Goal: Task Accomplishment & Management: Manage account settings

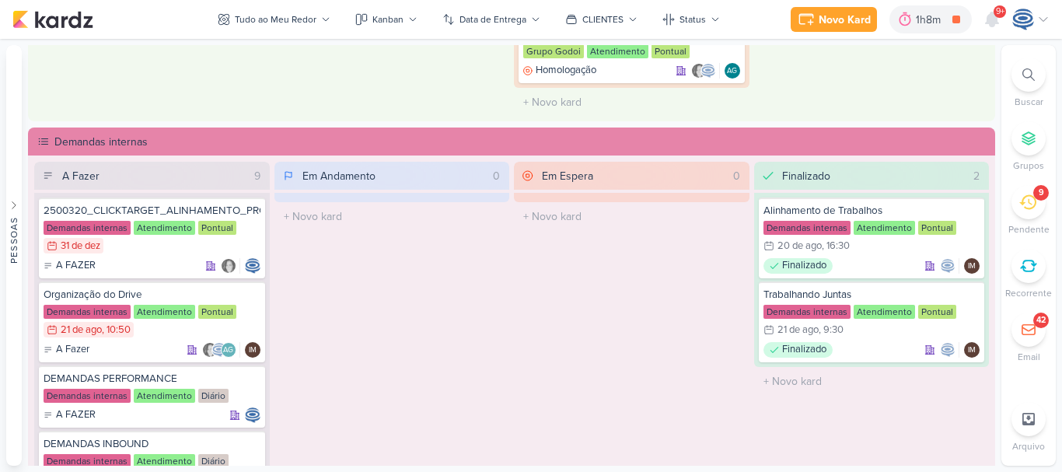
scroll to position [903, 0]
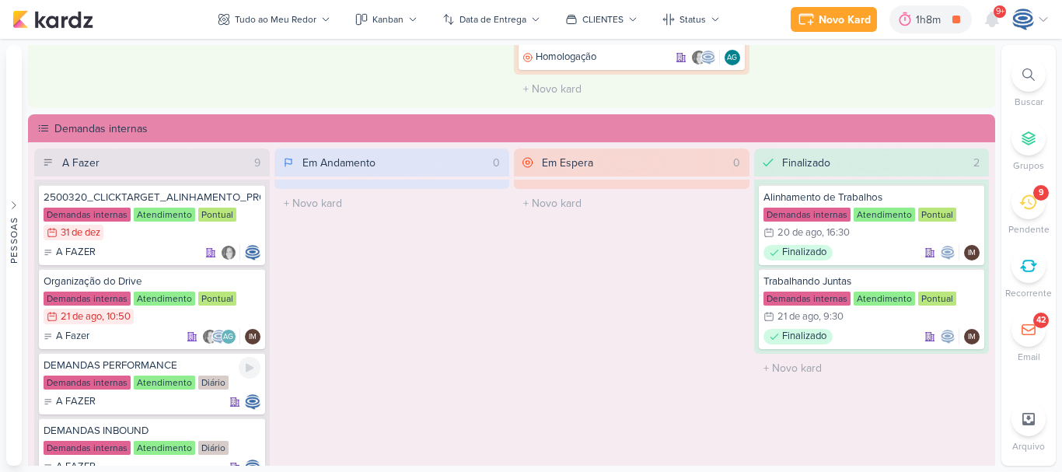
click at [89, 384] on div "Demandas internas" at bounding box center [87, 382] width 87 height 14
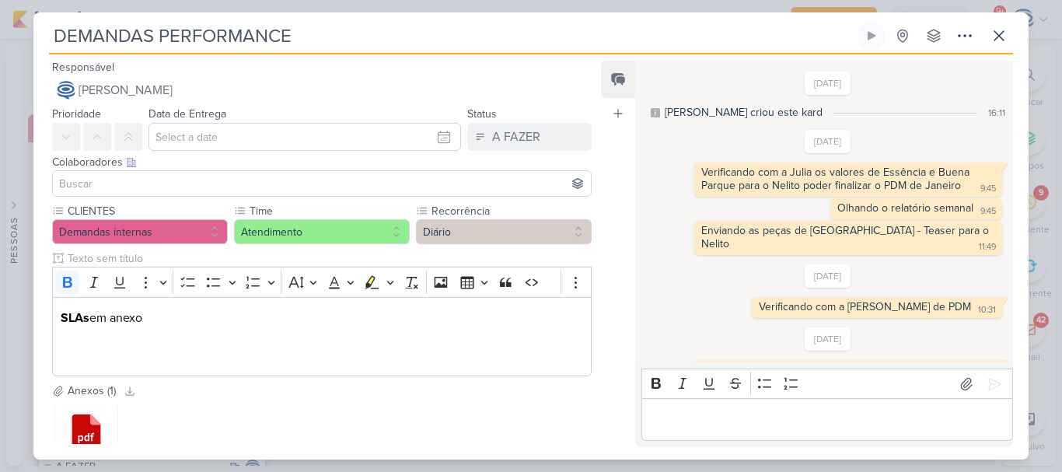
scroll to position [948, 0]
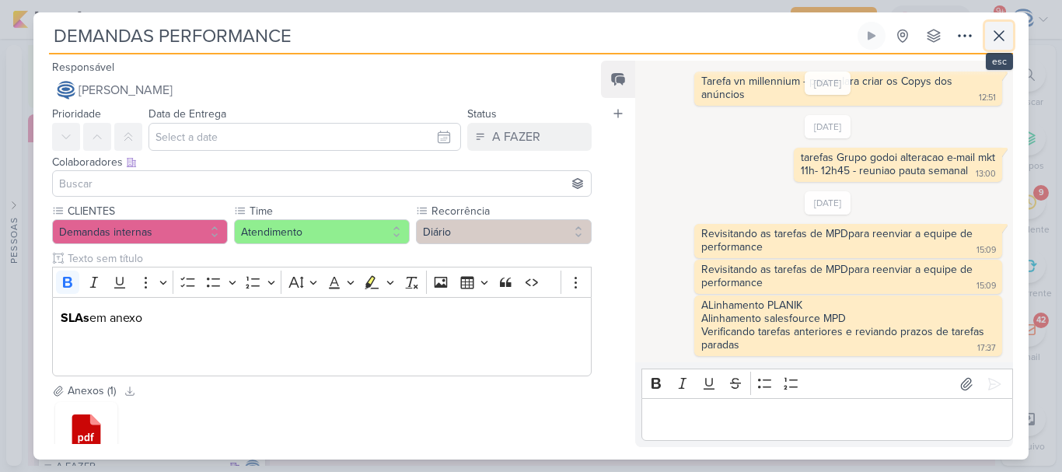
click at [1008, 45] on button at bounding box center [999, 36] width 28 height 28
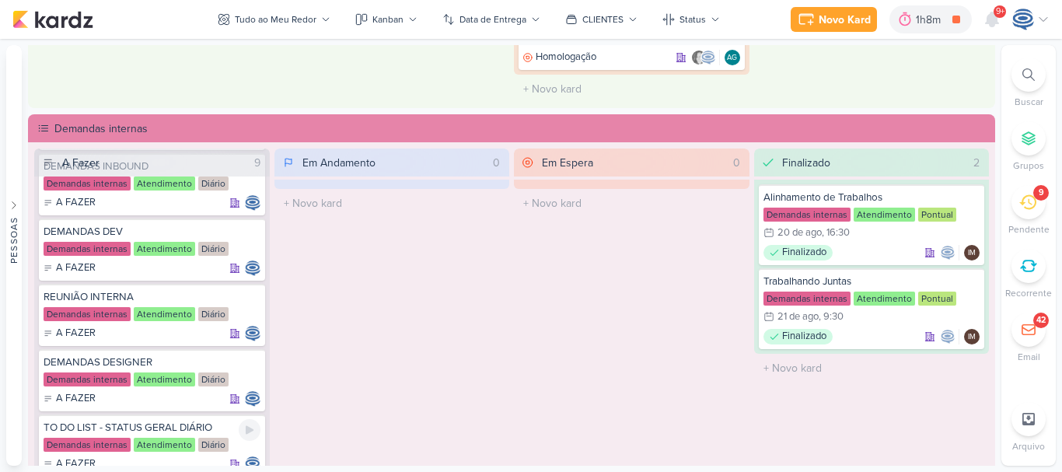
scroll to position [308, 0]
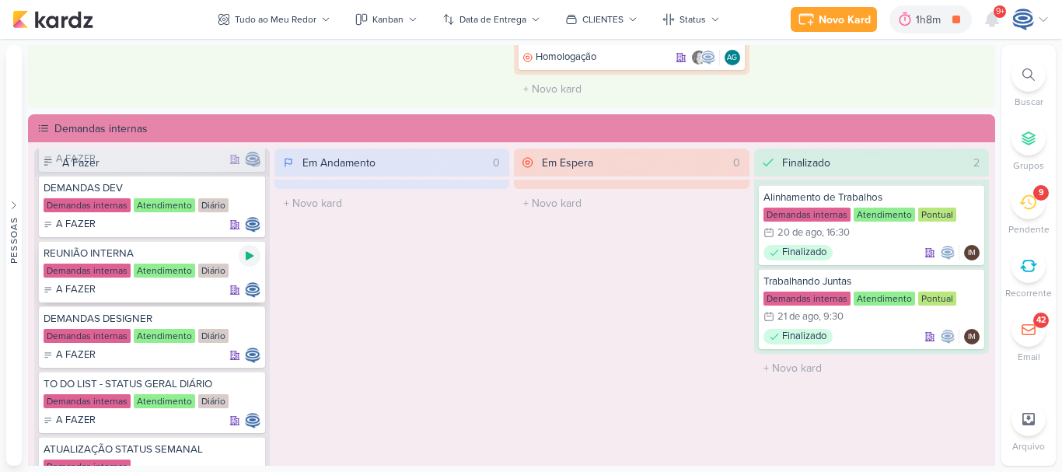
click at [247, 252] on icon at bounding box center [249, 256] width 12 height 12
click at [247, 252] on icon at bounding box center [250, 256] width 8 height 8
click at [247, 252] on icon at bounding box center [249, 256] width 12 height 12
click at [1031, 69] on icon at bounding box center [1028, 74] width 12 height 12
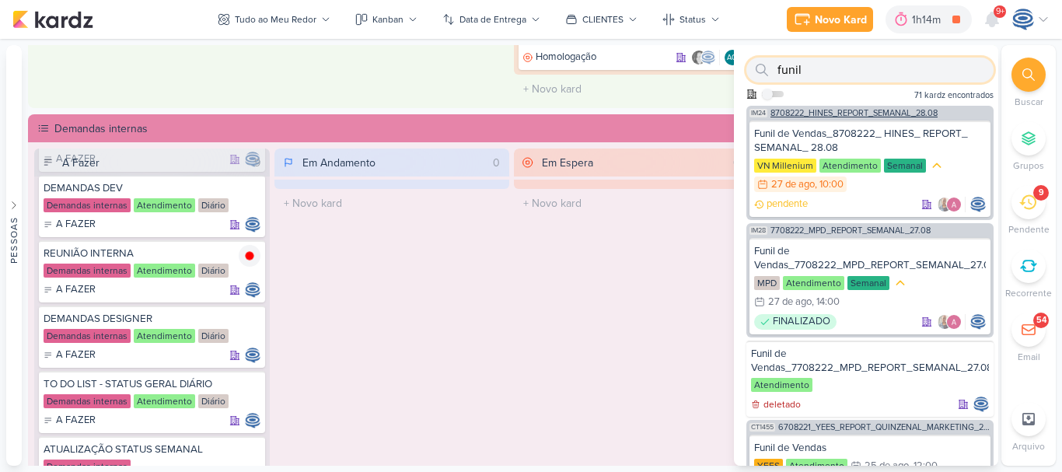
type input "funil"
click at [874, 112] on span "8708222_HINES_REPORT_SEMANAL_28.08" at bounding box center [853, 113] width 167 height 9
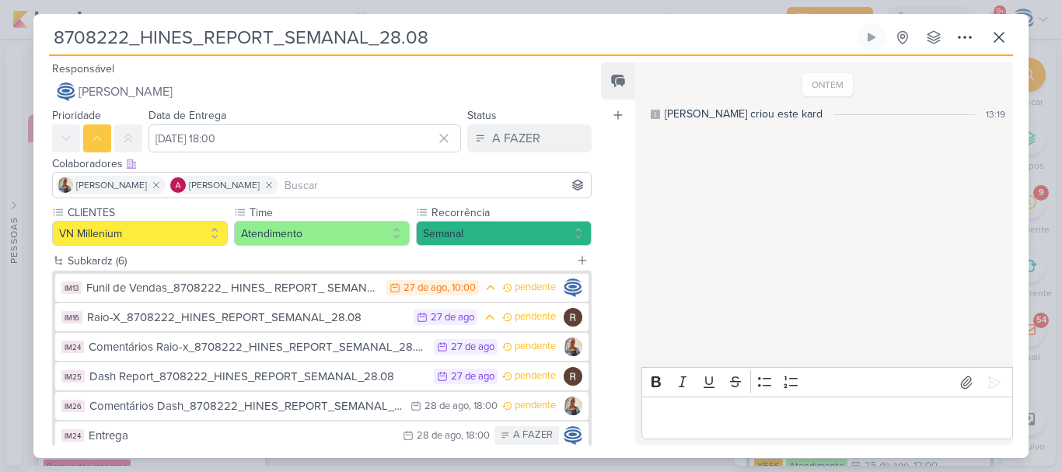
click at [700, 422] on p "Editor editing area: main" at bounding box center [826, 418] width 355 height 19
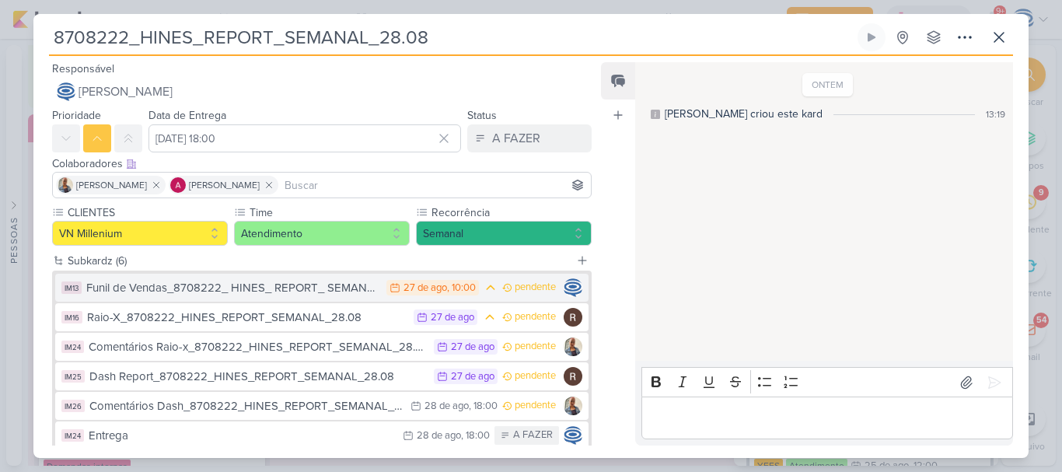
click at [269, 289] on div "Funil de Vendas_8708222_ HINES_ REPORT_ SEMANAL_ 28.08" at bounding box center [232, 288] width 292 height 18
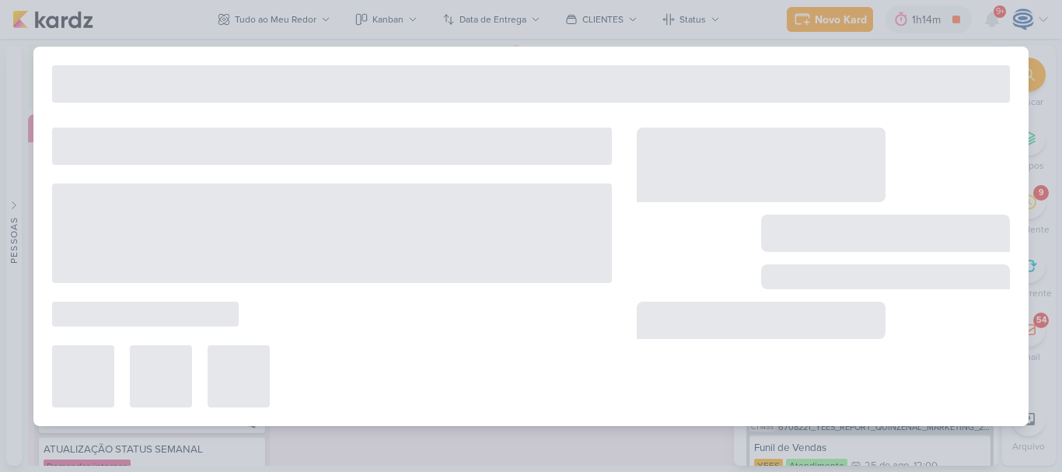
type input "Funil de Vendas_8708222_ HINES_ REPORT_ SEMANAL_ 28.08"
type input "27 de agosto de 2025 às 10:00"
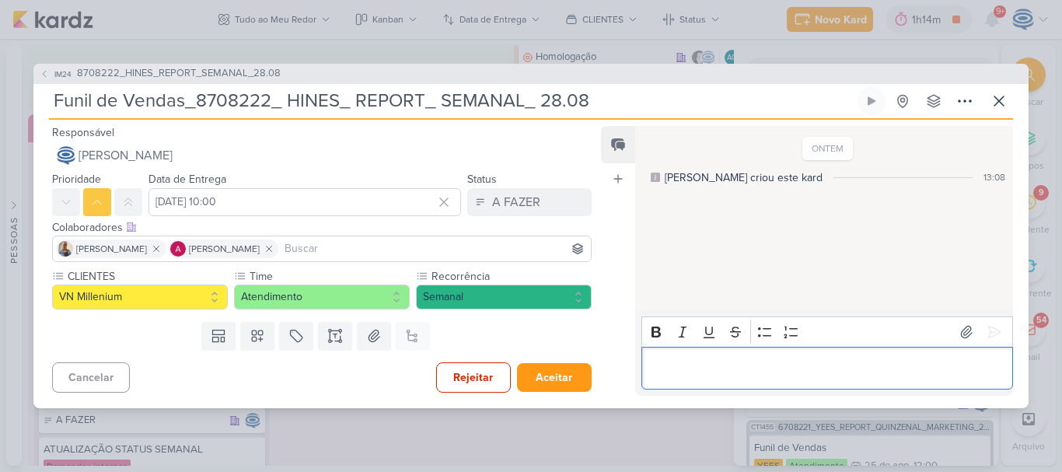
click at [728, 371] on p "Editor editing area: main" at bounding box center [826, 367] width 355 height 19
click at [184, 67] on span "8708222_HINES_REPORT_SEMANAL_28.08" at bounding box center [179, 74] width 204 height 16
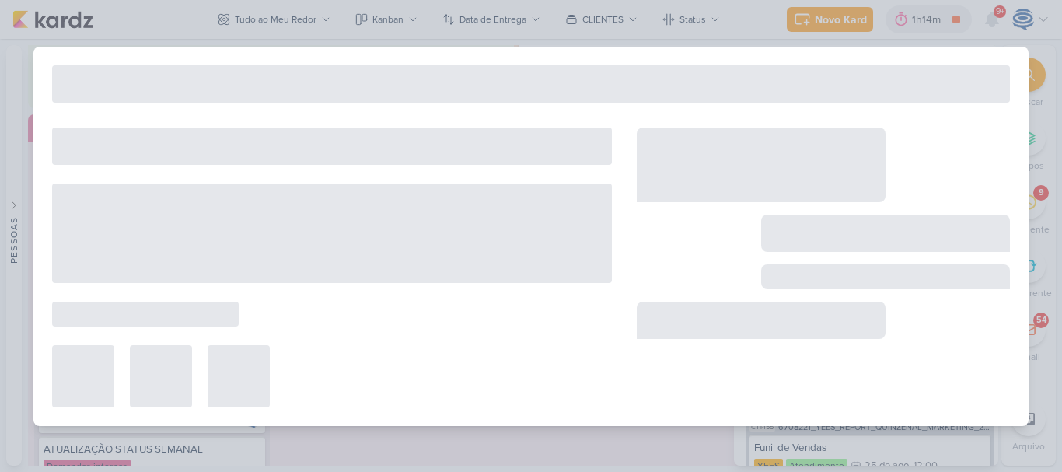
type input "8708222_HINES_REPORT_SEMANAL_28.08"
type input "28 de agosto de 2025 às 18:00"
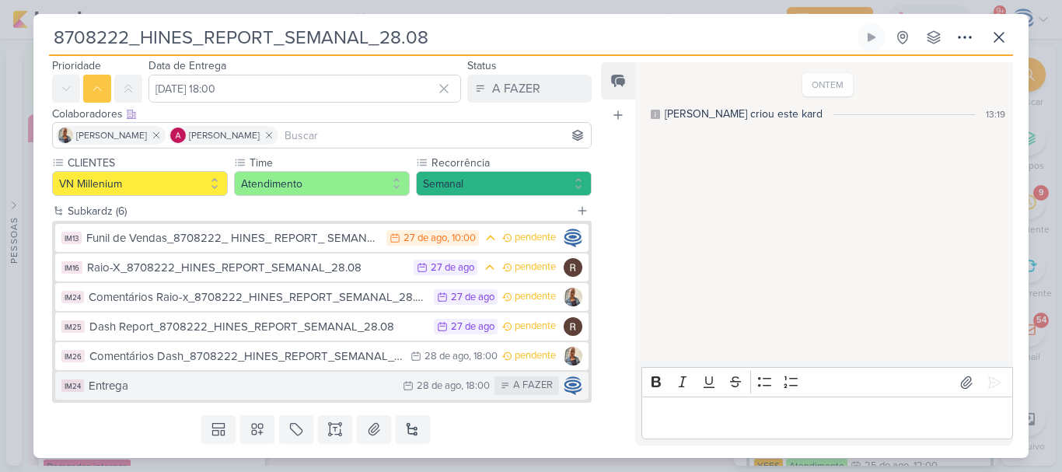
scroll to position [51, 0]
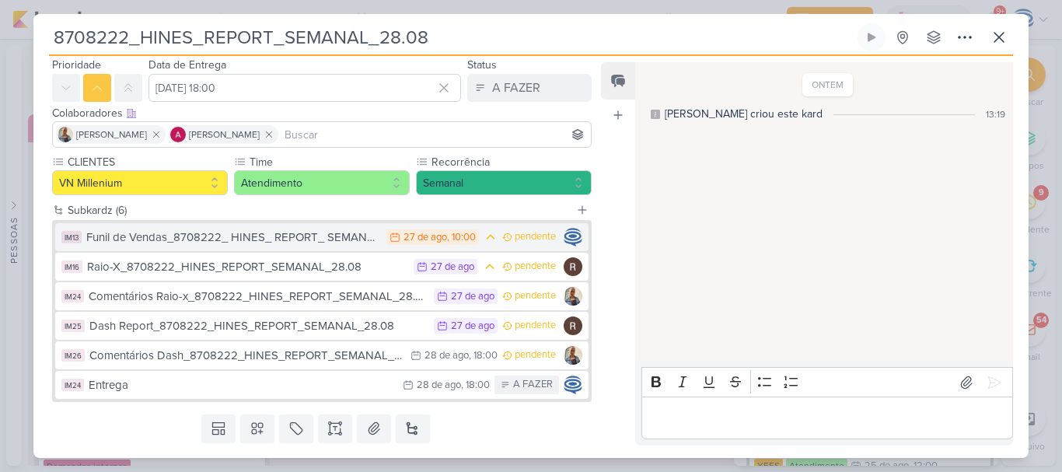
click at [271, 239] on div "Funil de Vendas_8708222_ HINES_ REPORT_ SEMANAL_ 28.08" at bounding box center [232, 238] width 292 height 18
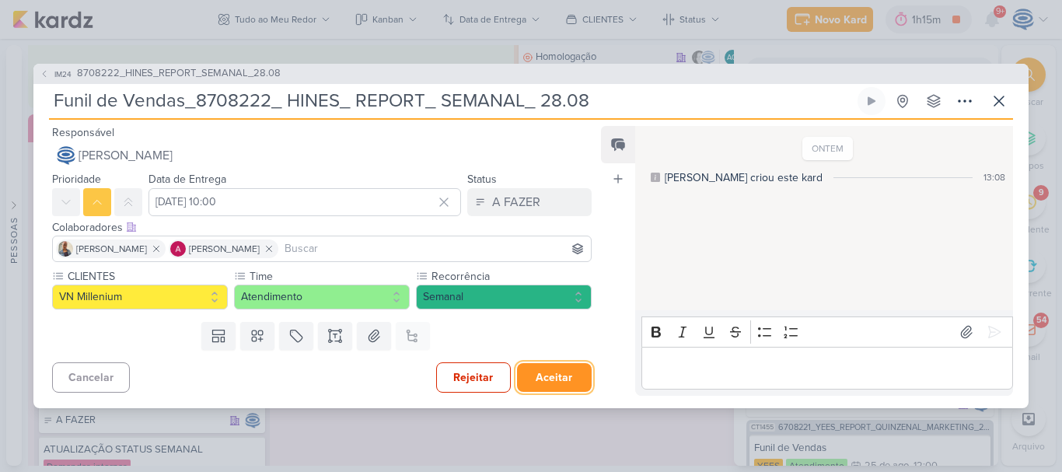
click at [539, 381] on button "Aceitar" at bounding box center [554, 377] width 75 height 29
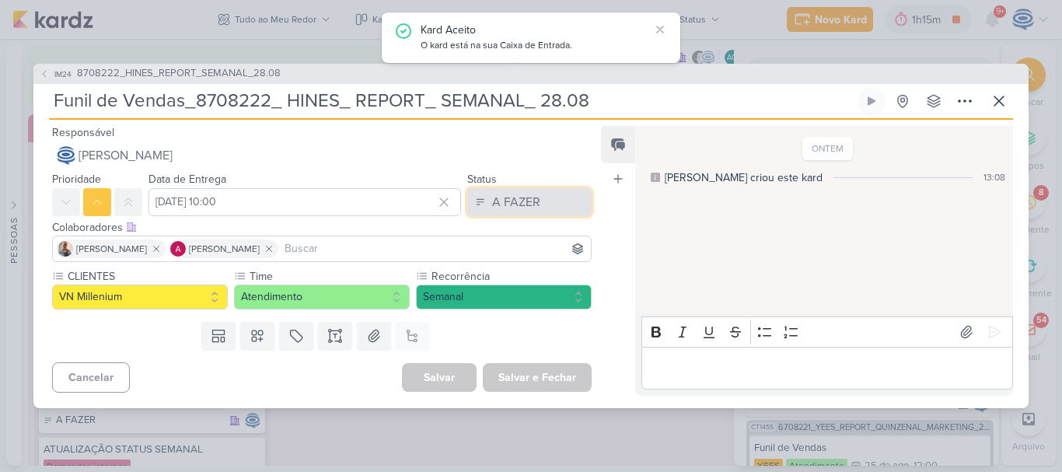
click at [492, 209] on div "A FAZER" at bounding box center [516, 202] width 48 height 19
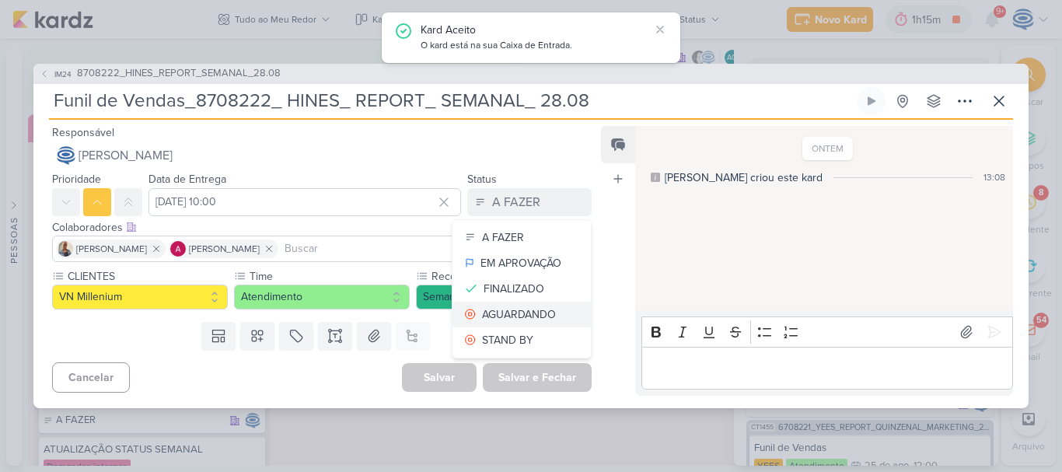
click at [494, 310] on div "AGUARDANDO" at bounding box center [519, 314] width 74 height 16
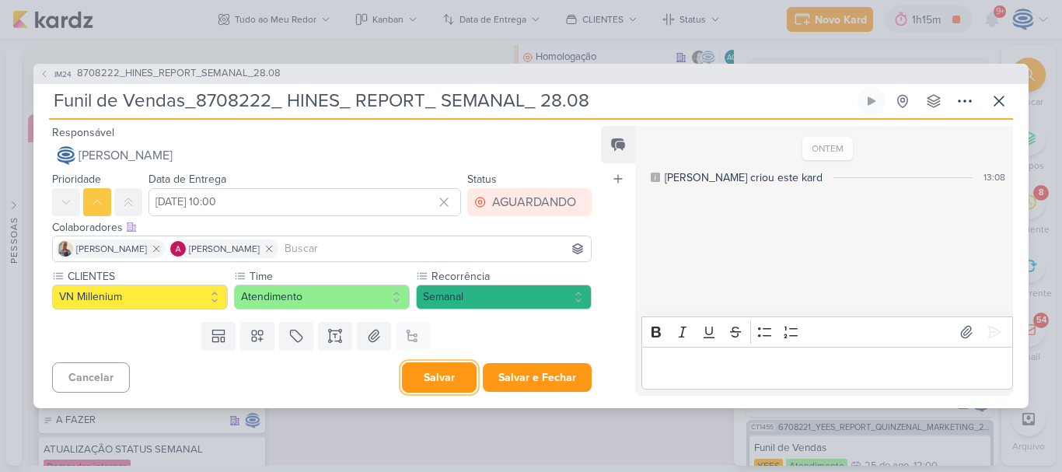
click at [440, 376] on button "Salvar" at bounding box center [439, 377] width 75 height 30
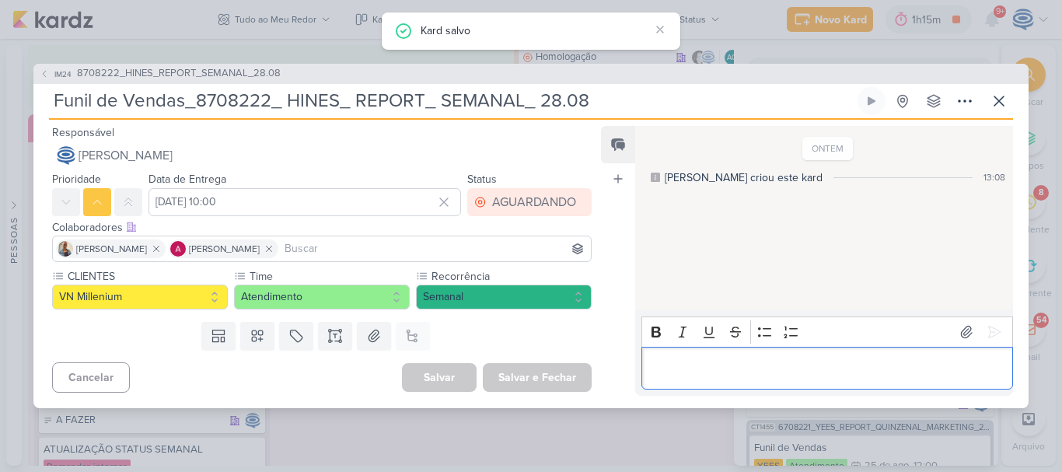
click at [687, 370] on p "Editor editing area: main" at bounding box center [826, 367] width 355 height 19
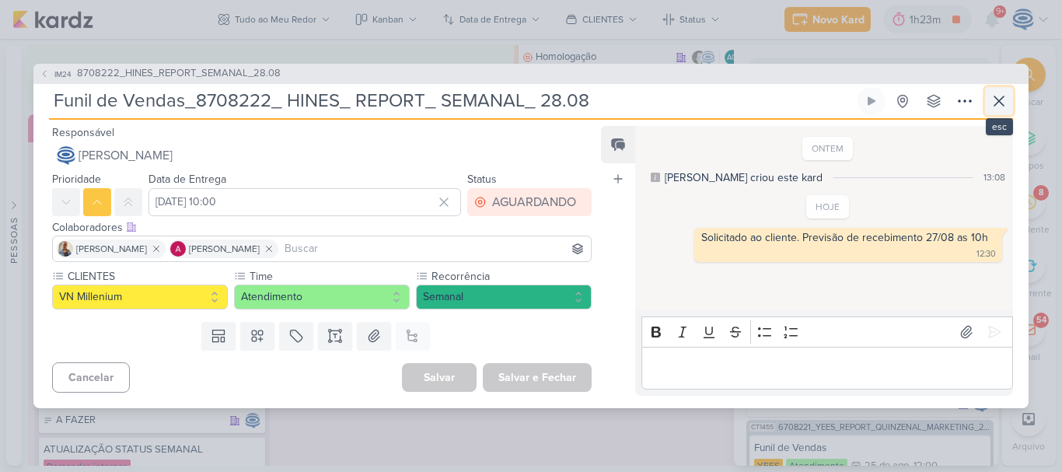
click at [1001, 105] on icon at bounding box center [999, 101] width 19 height 19
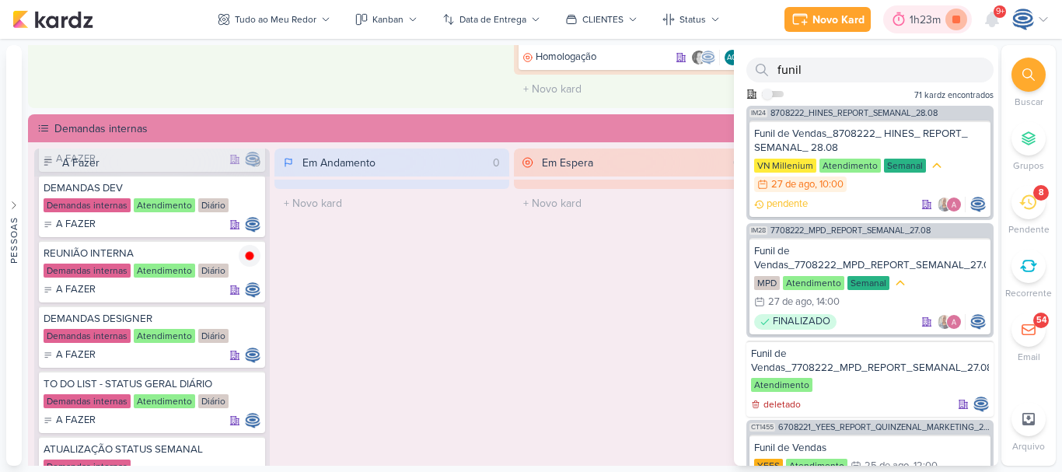
click at [952, 25] on icon at bounding box center [956, 20] width 22 height 22
click at [1033, 197] on icon at bounding box center [1027, 202] width 17 height 15
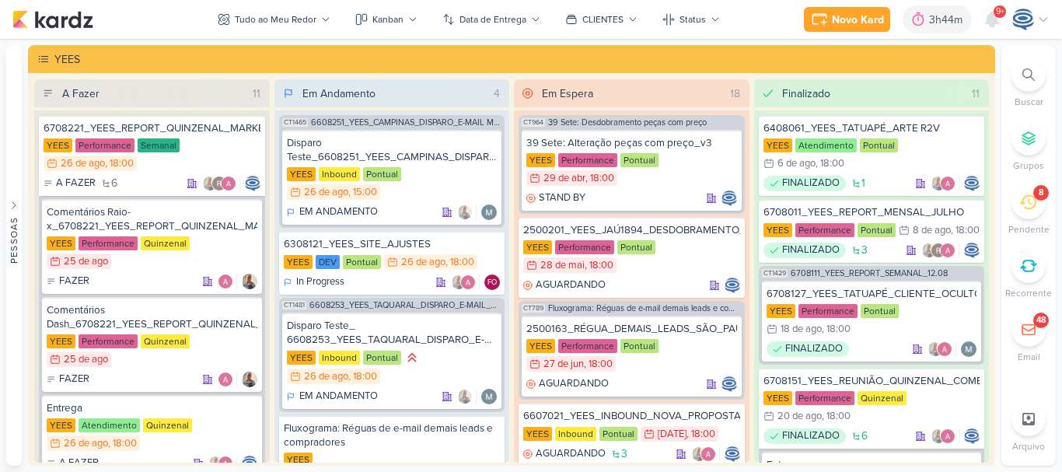
click at [1028, 202] on icon at bounding box center [1027, 202] width 17 height 17
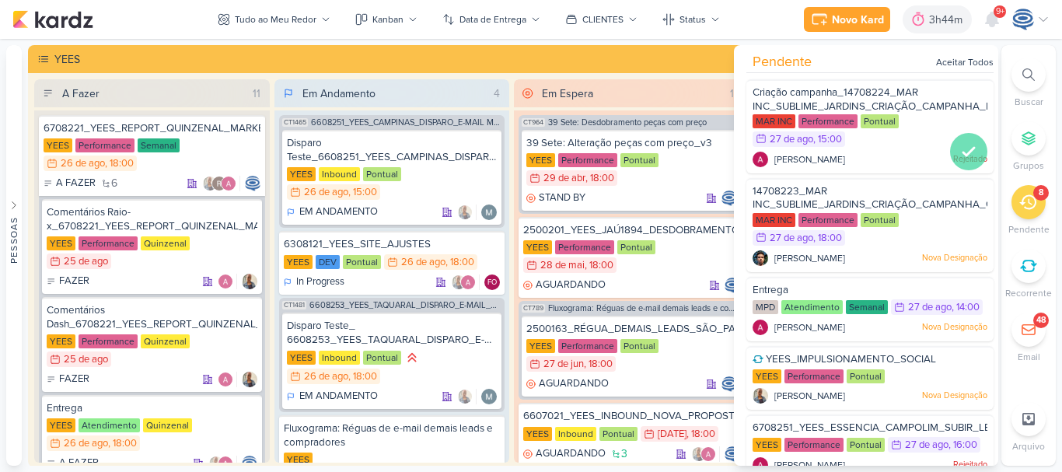
click at [961, 158] on icon at bounding box center [968, 151] width 19 height 19
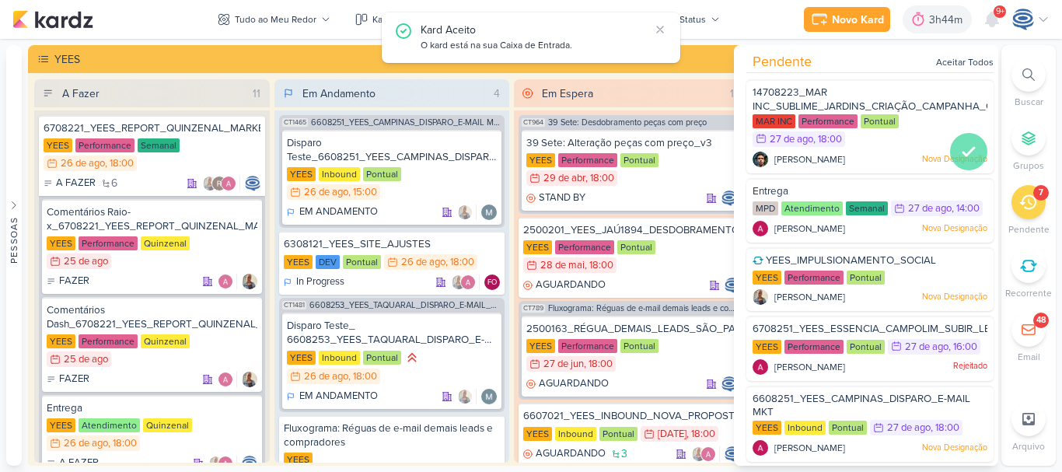
click at [959, 147] on icon at bounding box center [968, 151] width 19 height 19
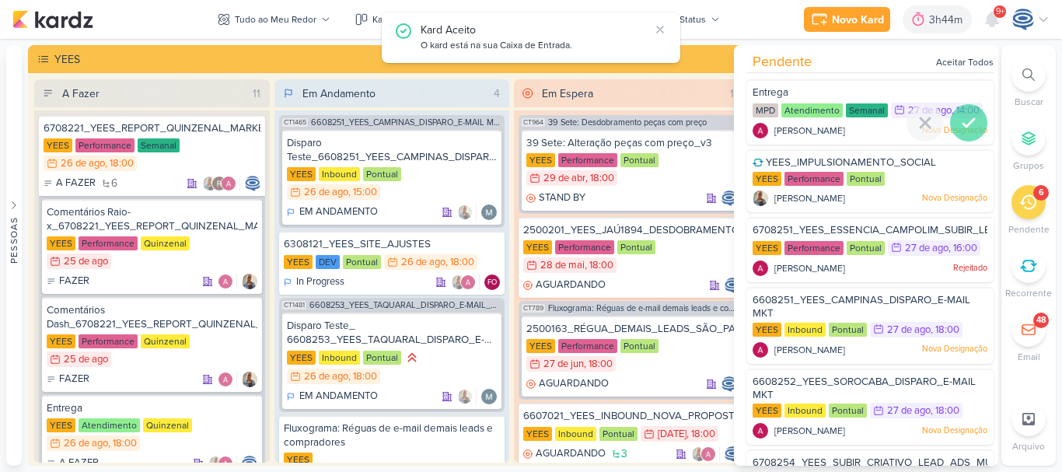
click at [962, 132] on icon at bounding box center [968, 123] width 19 height 19
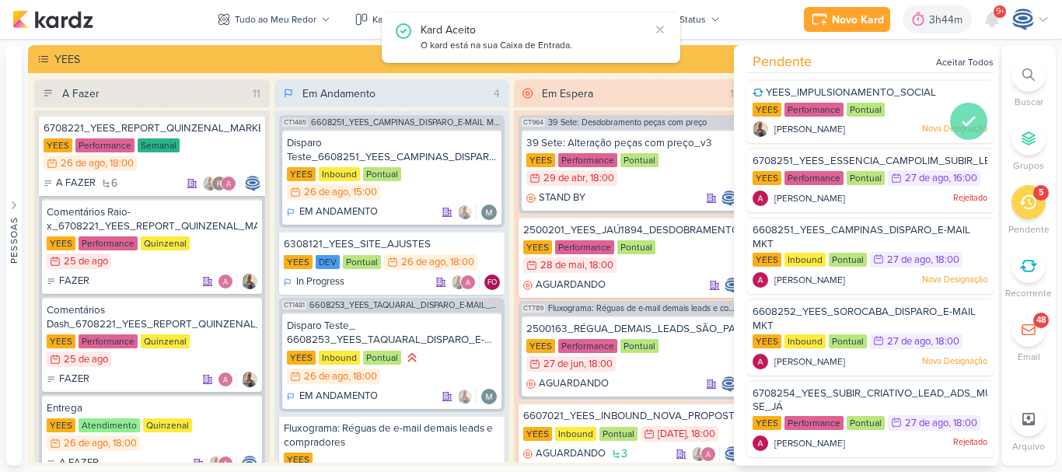
click at [963, 124] on icon at bounding box center [968, 121] width 11 height 8
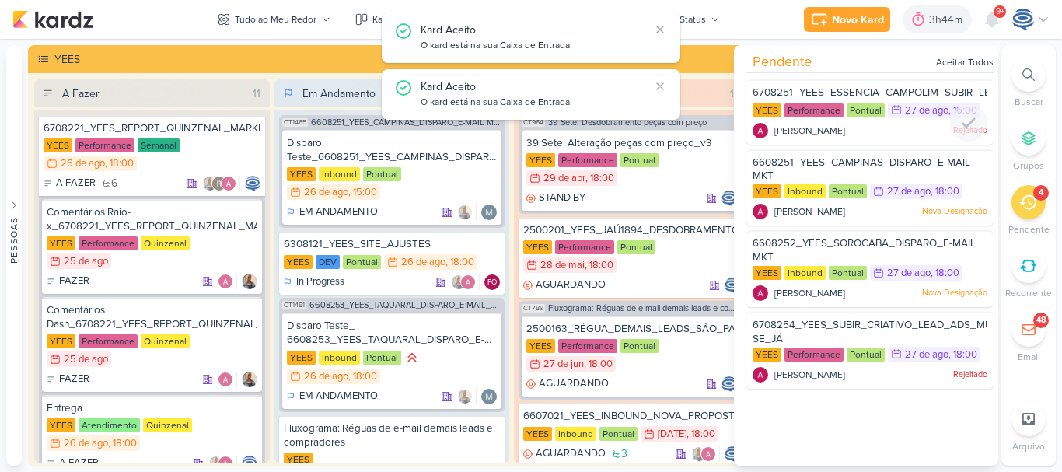
click at [960, 124] on icon at bounding box center [968, 123] width 19 height 19
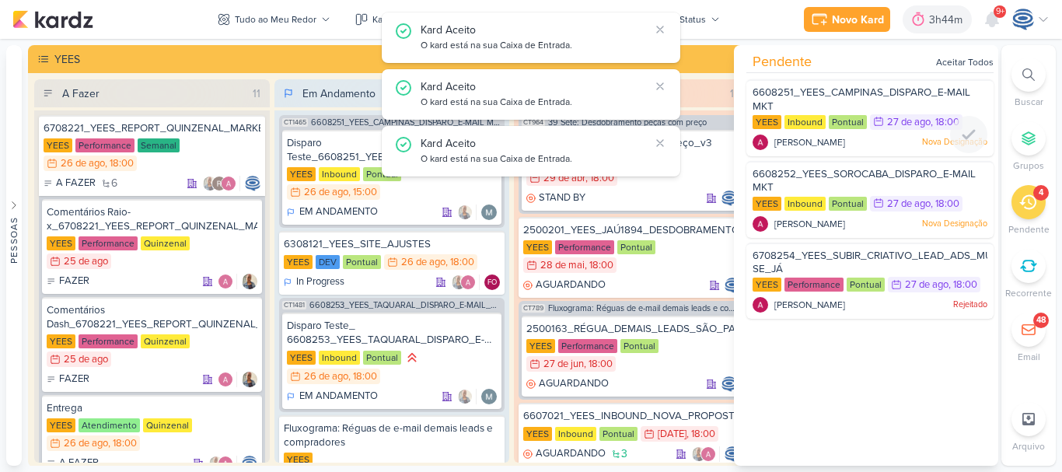
click at [960, 124] on div at bounding box center [968, 134] width 37 height 37
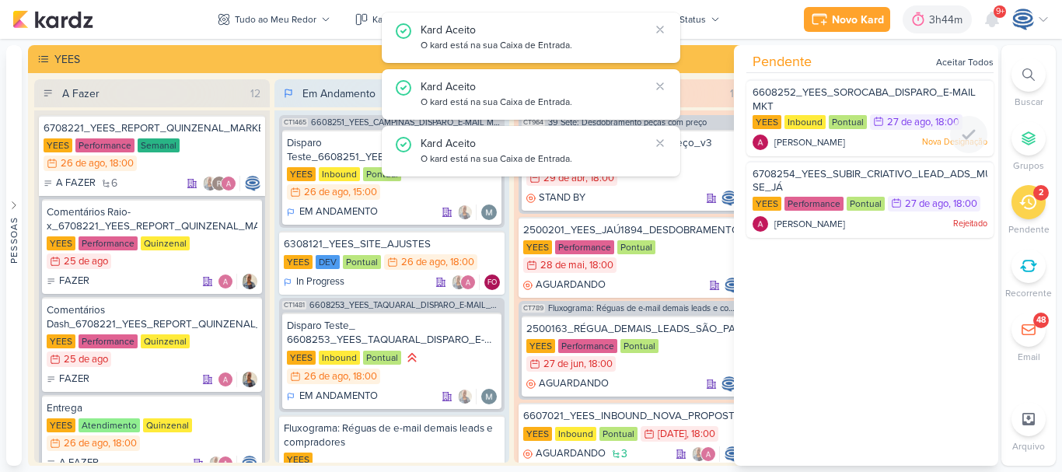
click at [960, 124] on div at bounding box center [968, 134] width 37 height 37
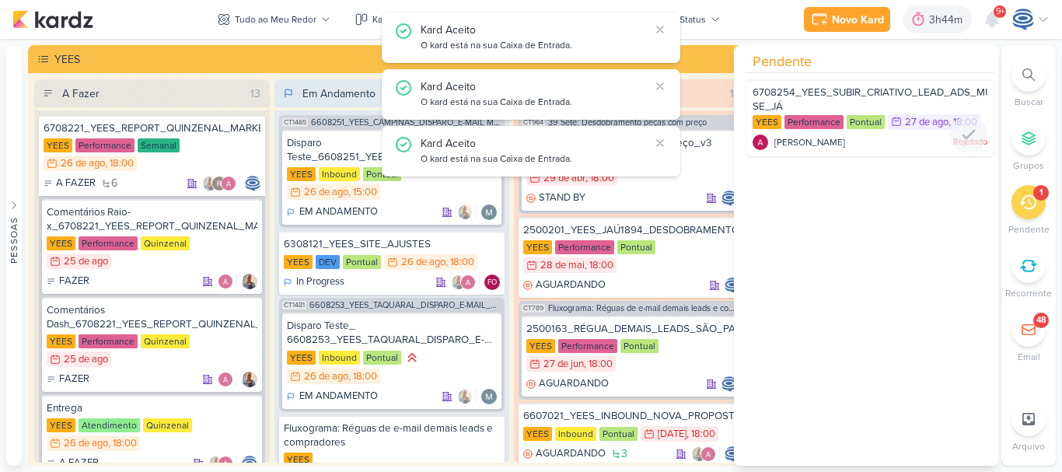
click at [960, 124] on div at bounding box center [968, 134] width 37 height 37
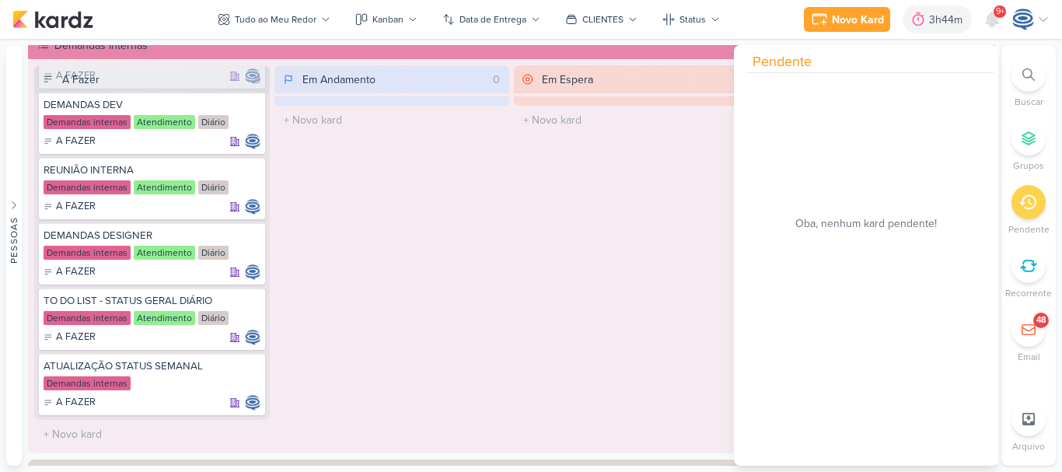
scroll to position [1013, 0]
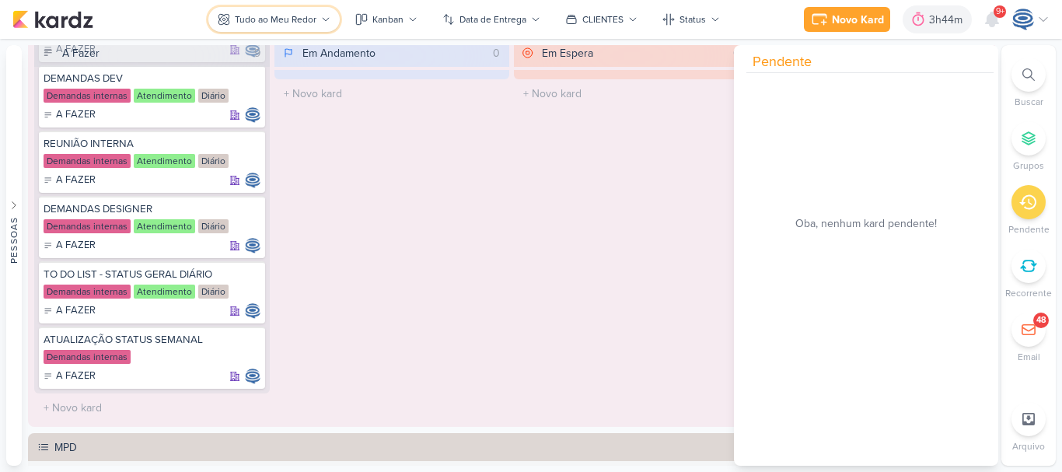
click at [246, 11] on button "Tudo ao Meu Redor" at bounding box center [273, 19] width 131 height 25
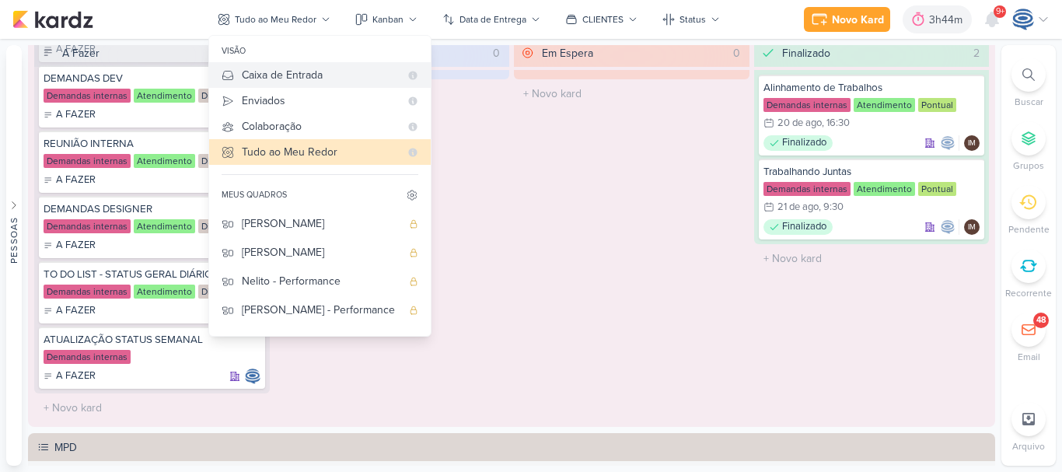
click at [274, 75] on div "Caixa de Entrada" at bounding box center [321, 75] width 158 height 16
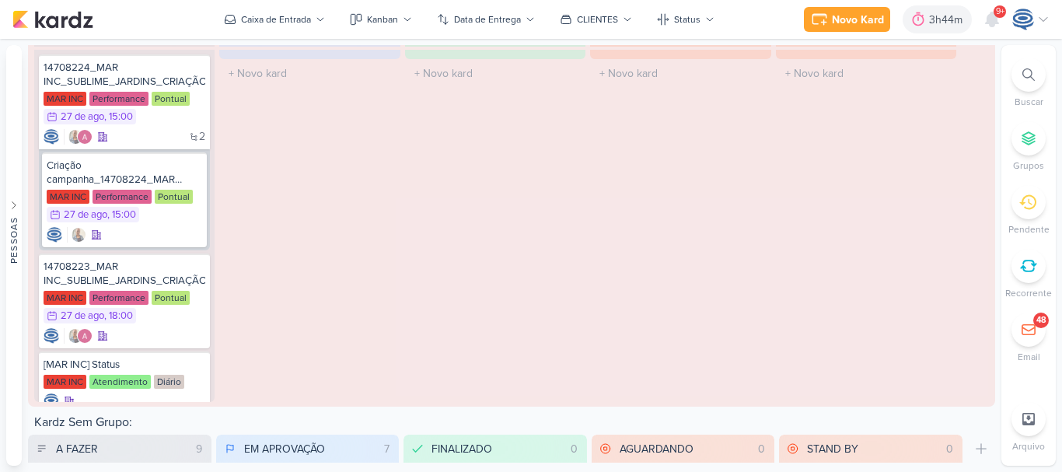
scroll to position [2387, 0]
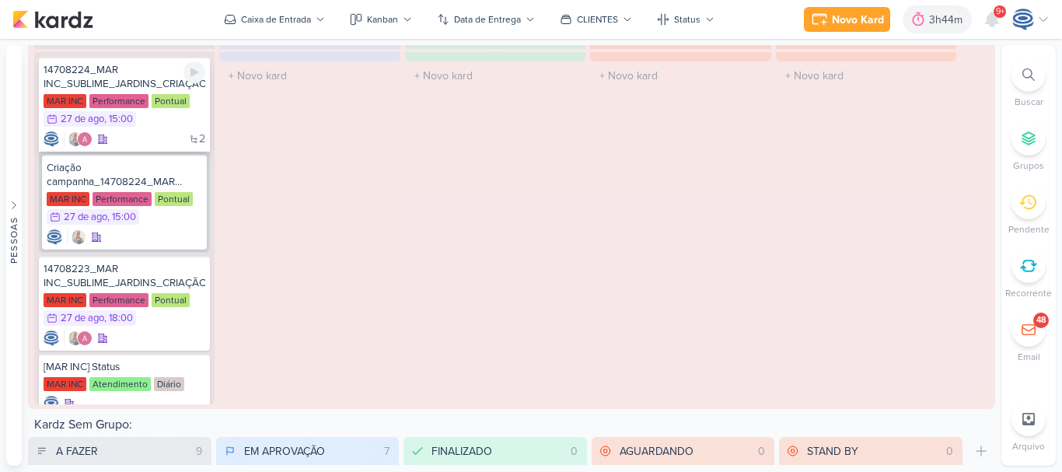
click at [140, 82] on div "14708224_MAR INC_SUBLIME_JARDINS_CRIAÇÃO_CAMPANHA_META_ADS" at bounding box center [125, 77] width 162 height 28
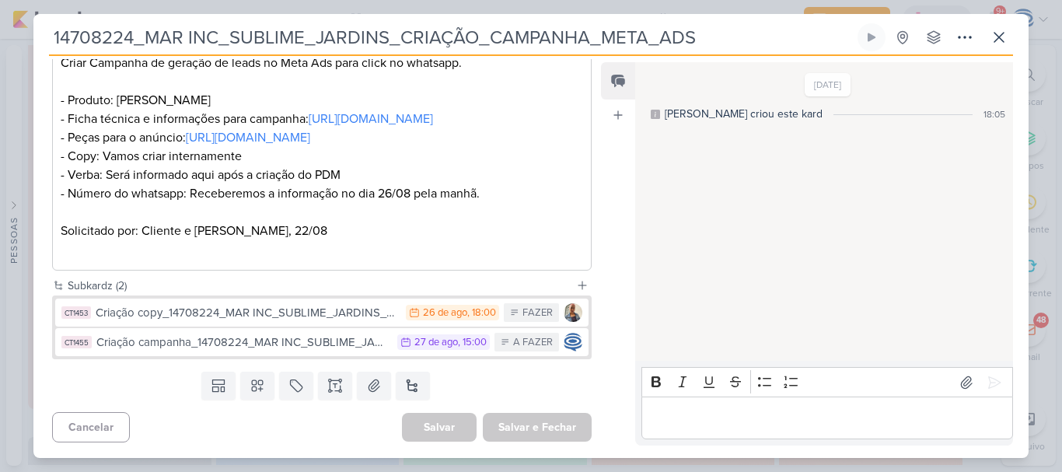
scroll to position [0, 0]
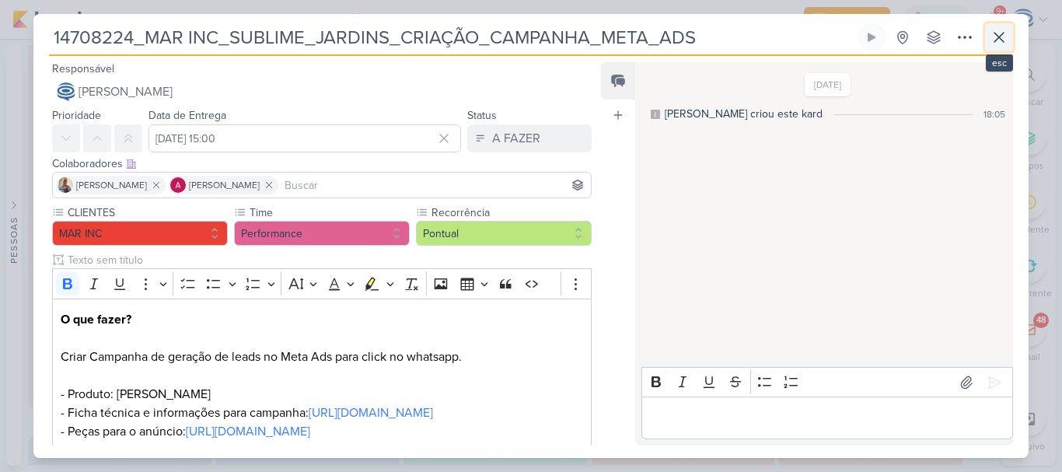
click at [996, 43] on icon at bounding box center [999, 37] width 19 height 19
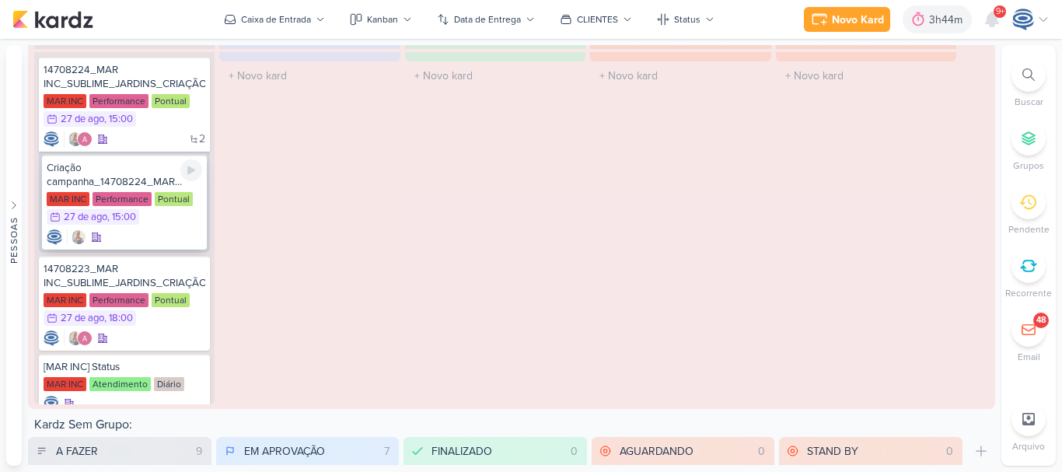
click at [143, 180] on div "Criação campanha_14708224_MAR INC_SUBLIME_JARDINS_CRIAÇÃO_CAMPANHA_META_ADS" at bounding box center [124, 175] width 155 height 28
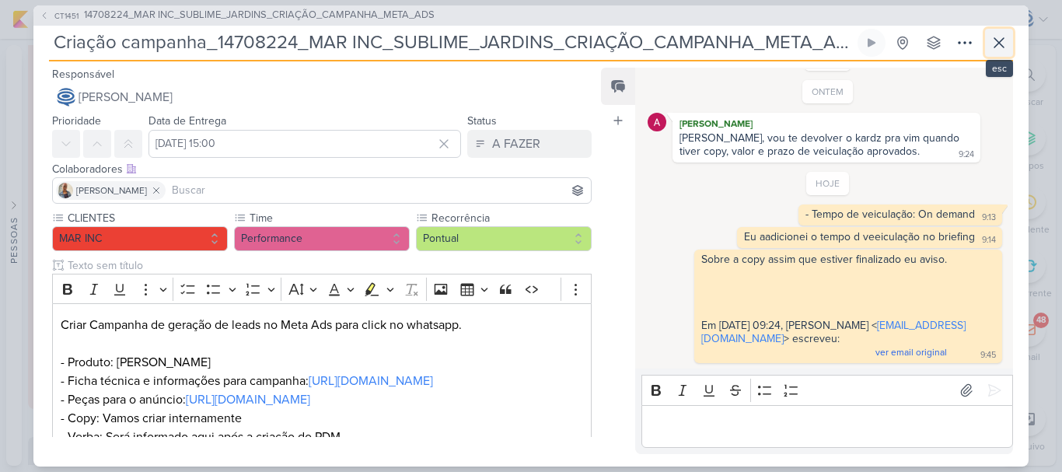
click at [993, 44] on icon at bounding box center [999, 42] width 19 height 19
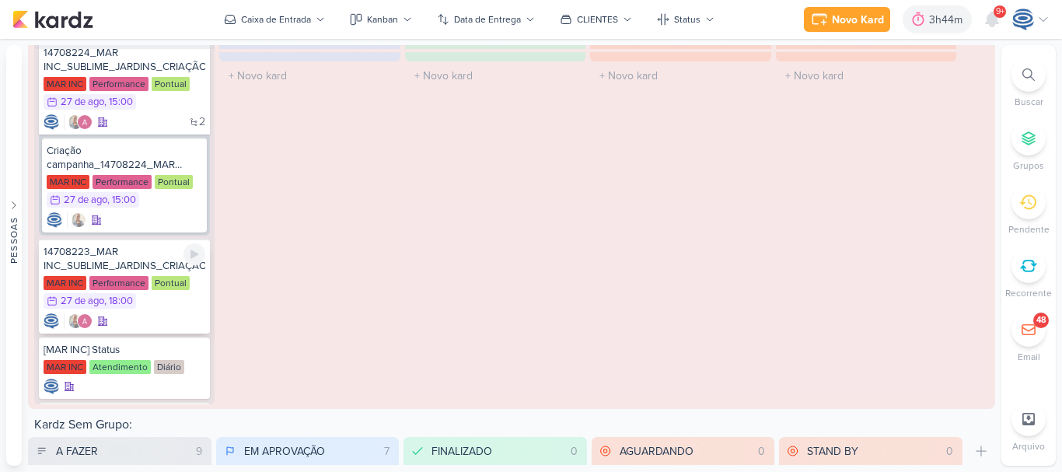
scroll to position [19, 0]
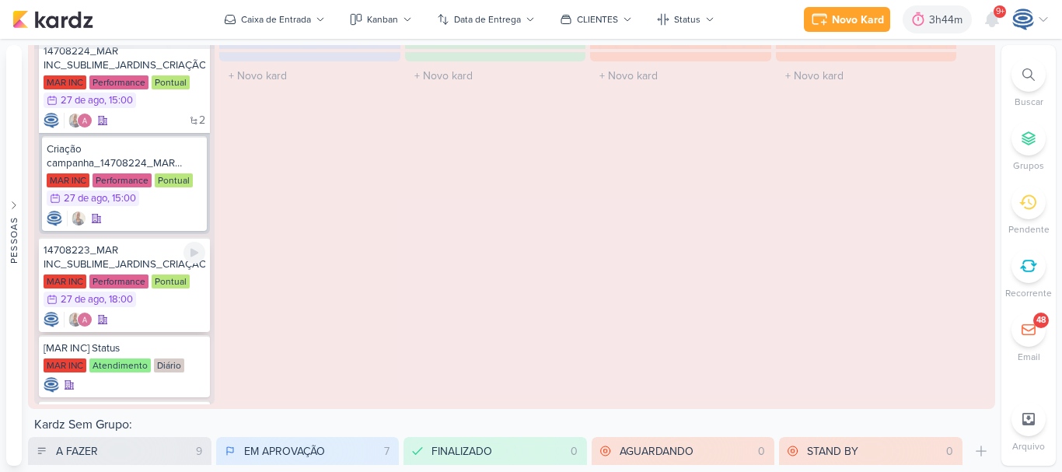
click at [155, 299] on div "MAR INC Performance Pontual 27/8 [DATE] 18:00" at bounding box center [125, 291] width 162 height 34
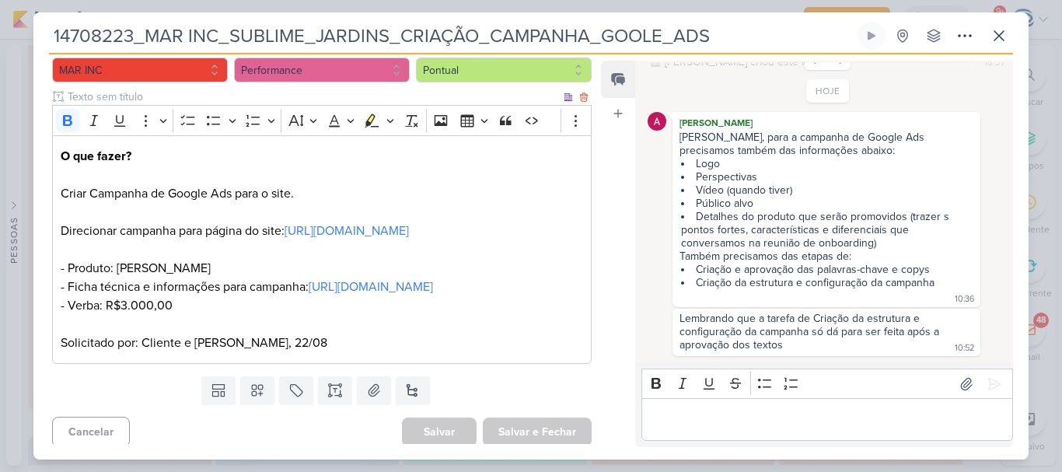
scroll to position [162, 0]
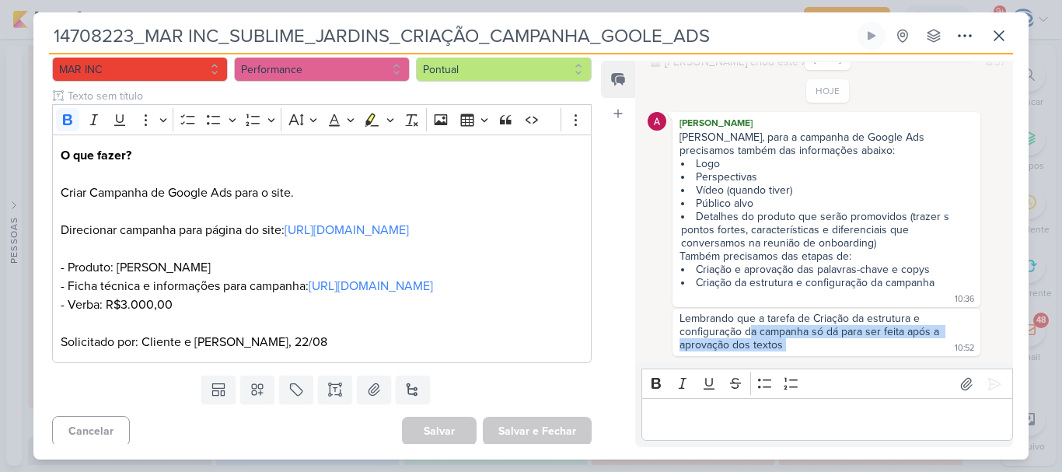
drag, startPoint x: 749, startPoint y: 326, endPoint x: 883, endPoint y: 346, distance: 136.0
click at [883, 346] on div "Lembrando que a tarefa de Criação da estrutura e configuração da campanha só dá…" at bounding box center [827, 332] width 302 height 41
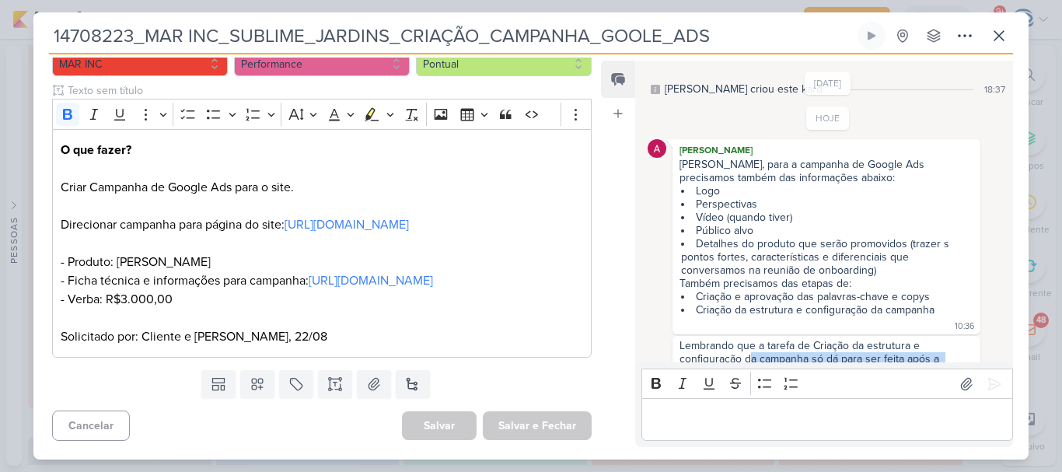
scroll to position [51, 0]
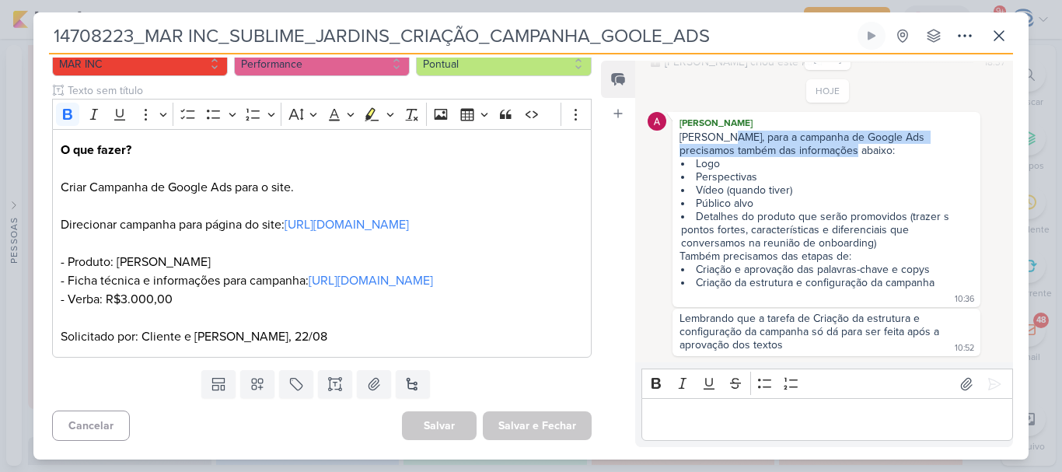
drag, startPoint x: 721, startPoint y: 134, endPoint x: 864, endPoint y: 152, distance: 144.9
click at [864, 152] on div "[PERSON_NAME], para a campanha de Google Ads precisamos também das informações …" at bounding box center [826, 144] width 294 height 26
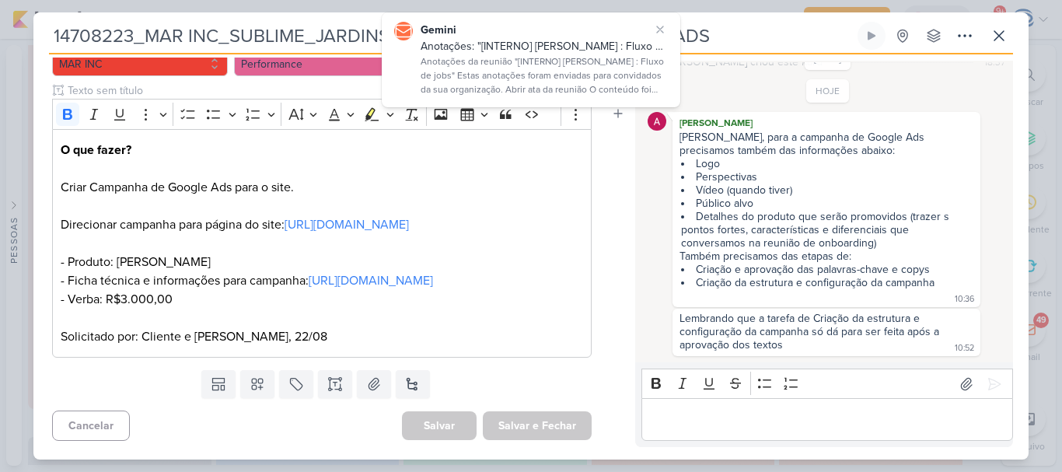
click at [744, 180] on li "Perspectivas" at bounding box center [827, 176] width 292 height 13
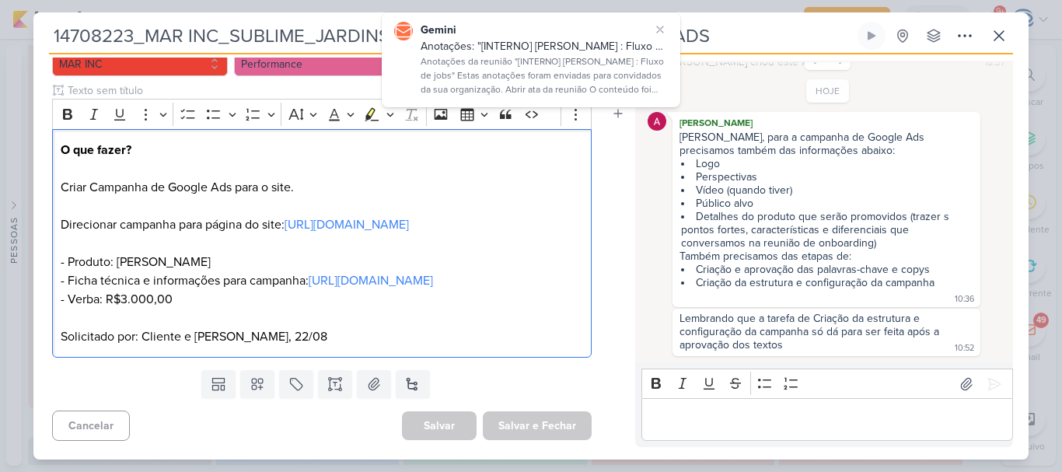
click at [204, 299] on p "O que fazer? Criar Campanha de Google Ads para o site. Direcionar campanha para…" at bounding box center [322, 225] width 522 height 168
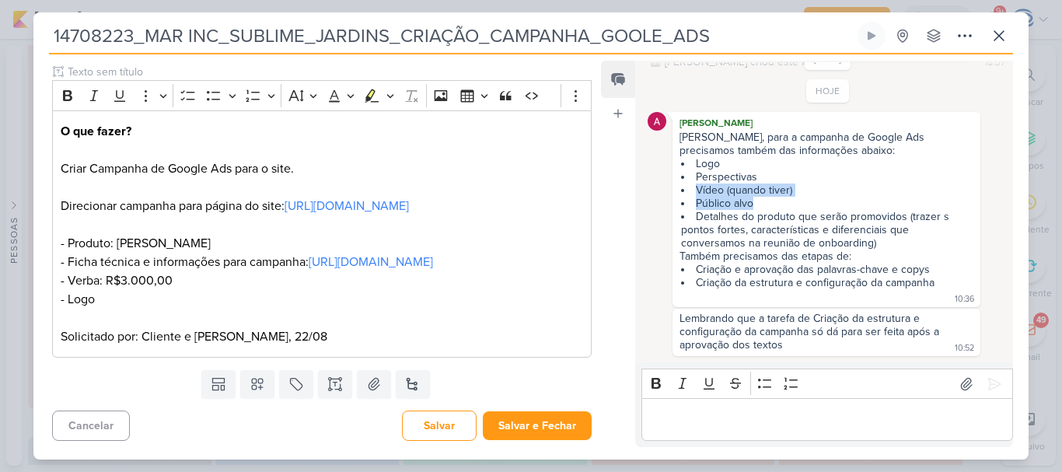
drag, startPoint x: 767, startPoint y: 207, endPoint x: 699, endPoint y: 190, distance: 70.3
click at [699, 190] on ul "Logo Perspectivas Vídeo (quando tiver) Público alvo Detalhes do produto que ser…" at bounding box center [826, 203] width 294 height 93
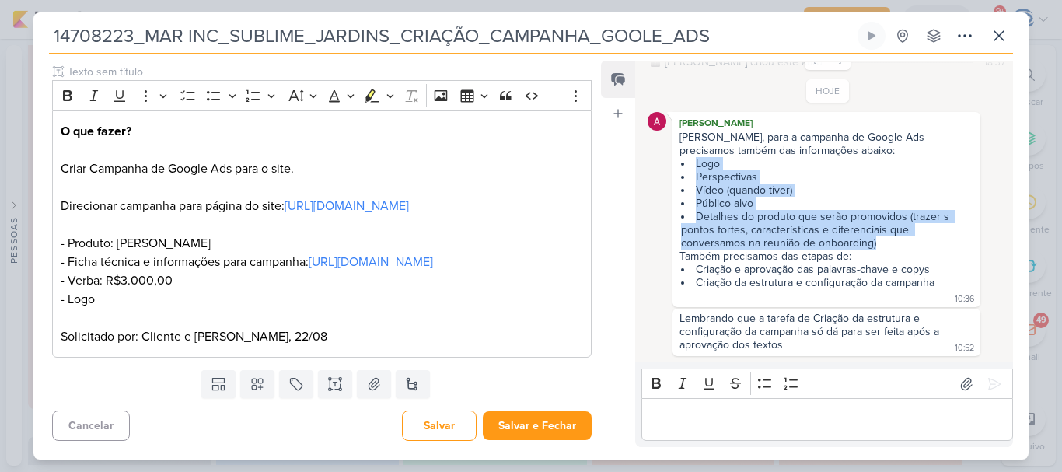
drag, startPoint x: 889, startPoint y: 244, endPoint x: 673, endPoint y: 167, distance: 229.4
click at [673, 167] on div "[PERSON_NAME] [PERSON_NAME], para a campanha de Google Ads precisamos também da…" at bounding box center [826, 209] width 308 height 195
copy ul "Logo Perspectivas Vídeo (quando tiver) Público alvo Detalhes do produto que ser…"
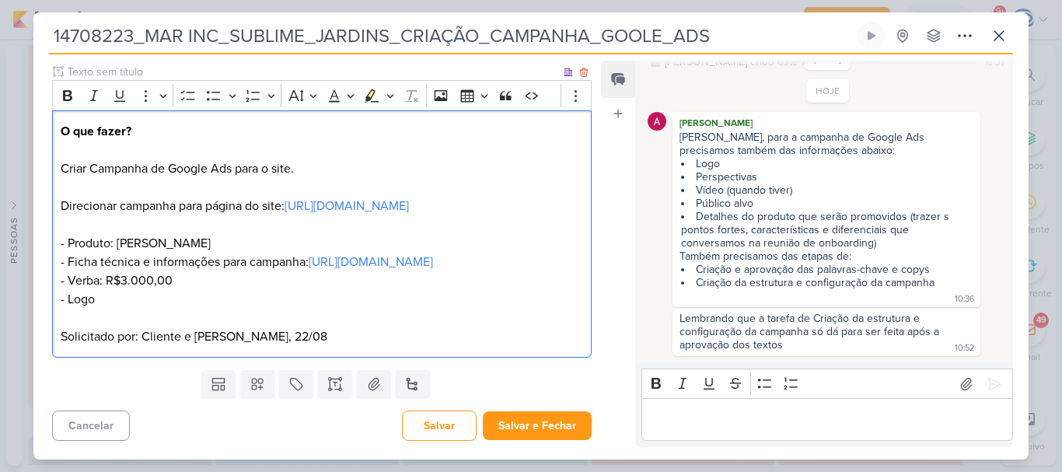
click at [192, 309] on p "O que fazer? Criar Campanha de Google Ads para o site. Direcionar campanha para…" at bounding box center [322, 215] width 522 height 187
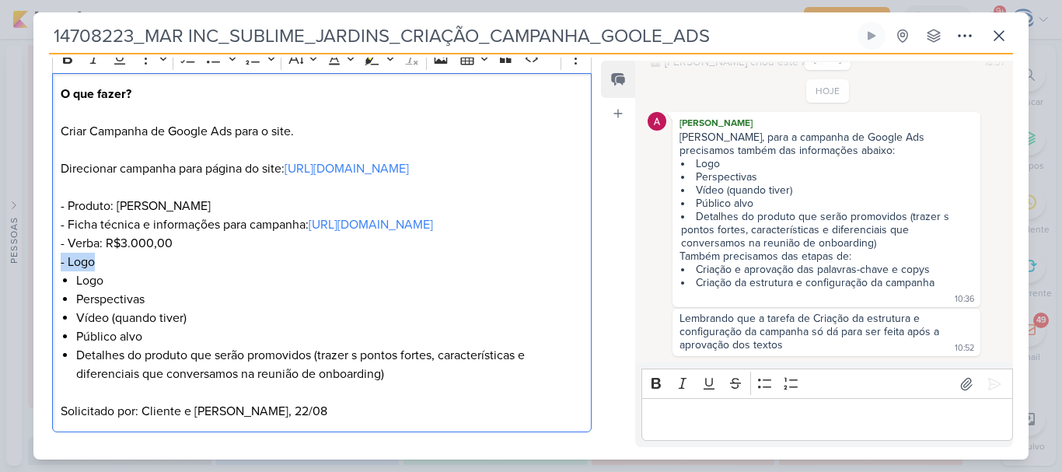
drag, startPoint x: 96, startPoint y: 320, endPoint x: 33, endPoint y: 321, distance: 63.0
click at [33, 321] on div "14708223_MAR INC_SUBLIME_JARDINS_CRIAÇÃO_CAMPANHA_GOOLE_ADS" at bounding box center [531, 236] width 1062 height 472
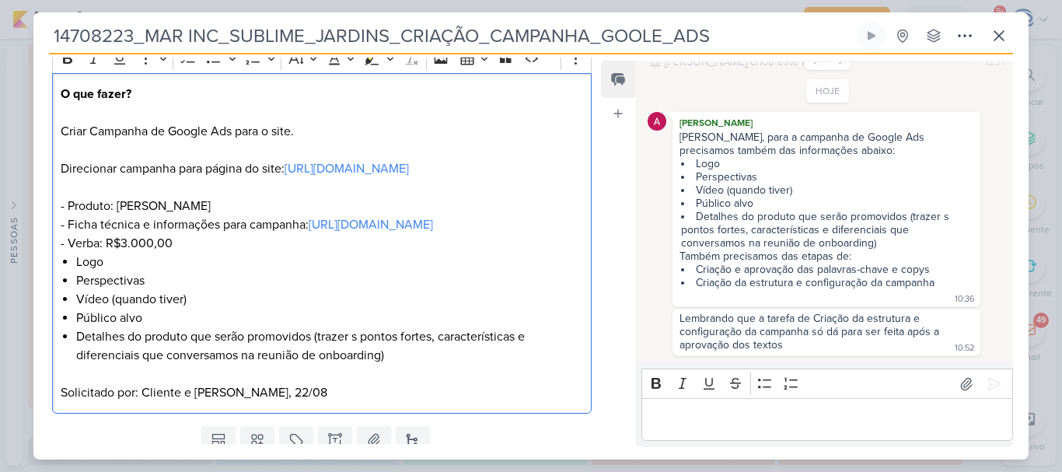
click at [66, 253] on p "O que fazer? Criar Campanha de Google Ads para o site. Direcionar campanha para…" at bounding box center [322, 169] width 522 height 168
drag, startPoint x: 66, startPoint y: 300, endPoint x: 185, endPoint y: 300, distance: 118.9
click at [185, 253] on p "O que fazer? Criar Campanha de Google Ads para o site. Direcionar campanha para…" at bounding box center [322, 169] width 522 height 168
copy p "Verba: R$3.000,00"
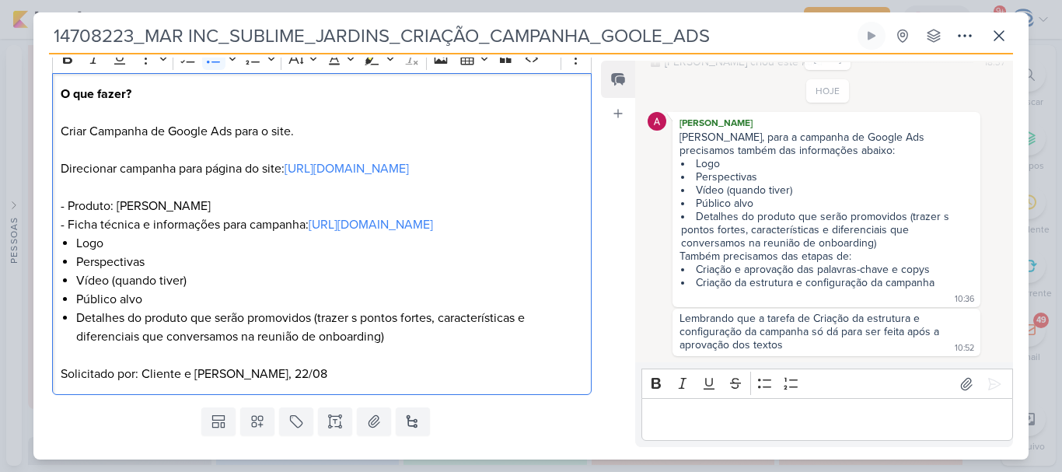
click at [71, 295] on div "O que fazer? Criar Campanha de Google Ads para o site. Direcionar campanha para…" at bounding box center [322, 234] width 540 height 323
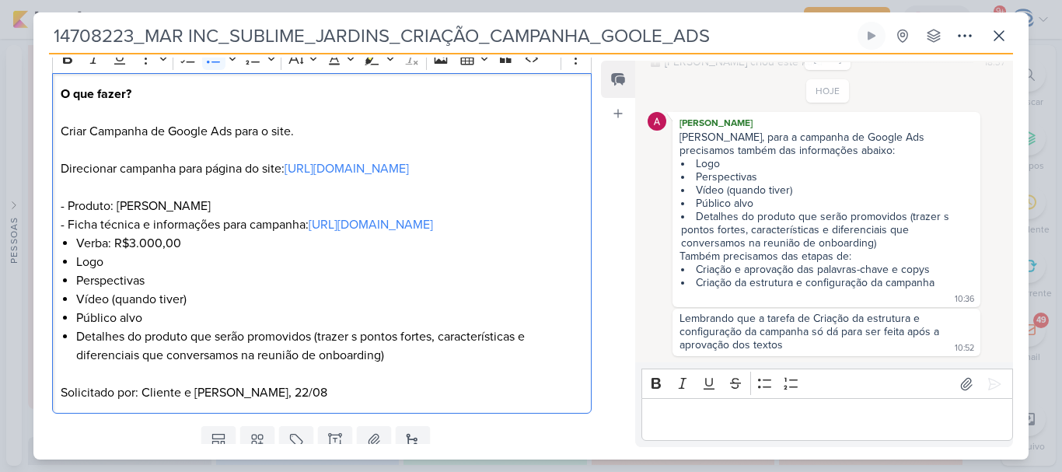
click at [141, 271] on li "Logo" at bounding box center [329, 262] width 507 height 19
click at [145, 290] on li "Perspectivas" at bounding box center [329, 280] width 507 height 19
click at [197, 309] on li "Vídeo (quando tiver)" at bounding box center [329, 299] width 507 height 19
drag, startPoint x: 197, startPoint y: 353, endPoint x: 59, endPoint y: 363, distance: 138.0
click at [59, 363] on div "O que fazer? Criar Campanha de Google Ads para o site. Direcionar campanha para…" at bounding box center [322, 243] width 540 height 341
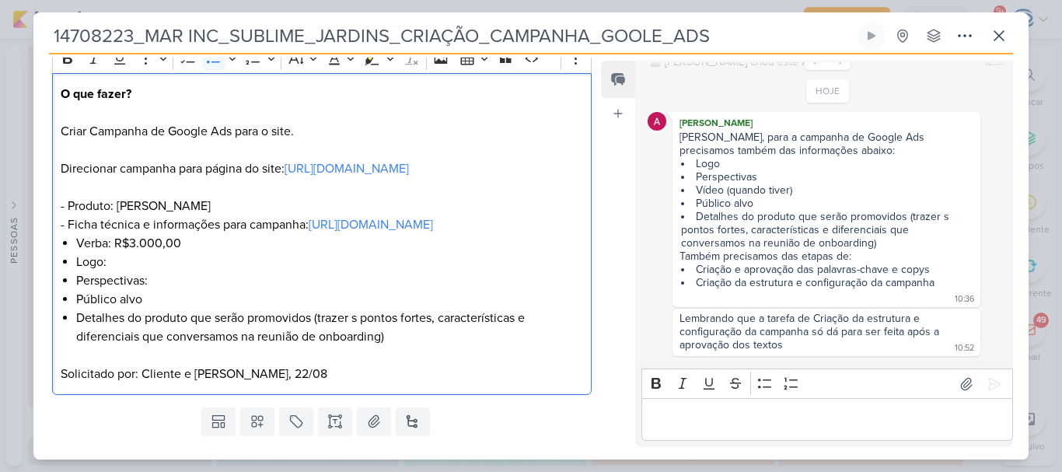
click at [150, 309] on li "Público alvo" at bounding box center [329, 299] width 507 height 19
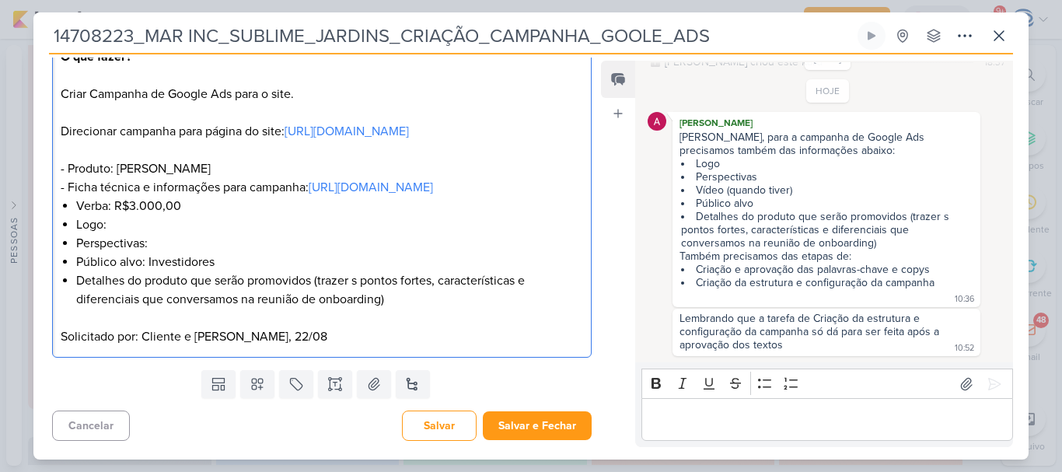
scroll to position [317, 0]
click at [155, 239] on li "Perspectivas:" at bounding box center [329, 243] width 507 height 19
click at [225, 264] on li "Público alvo: Investidores" at bounding box center [329, 262] width 507 height 19
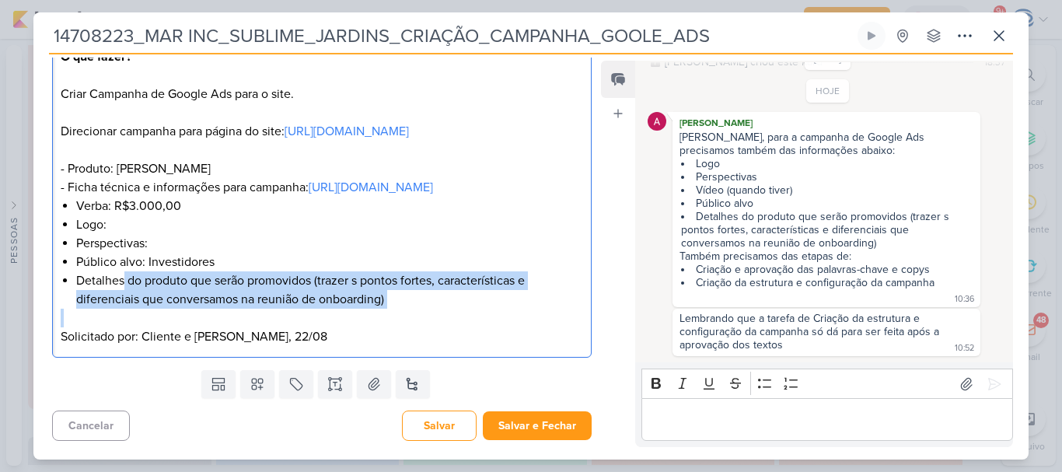
drag, startPoint x: 124, startPoint y: 275, endPoint x: 332, endPoint y: 312, distance: 210.8
click at [332, 312] on div "O que fazer? Criar Campanha de Google Ads para o site. Direcionar campanha para…" at bounding box center [322, 197] width 540 height 323
click at [354, 281] on li "Detalhes do produto que serão promovidos (trazer s pontos fortes, característic…" at bounding box center [329, 289] width 507 height 37
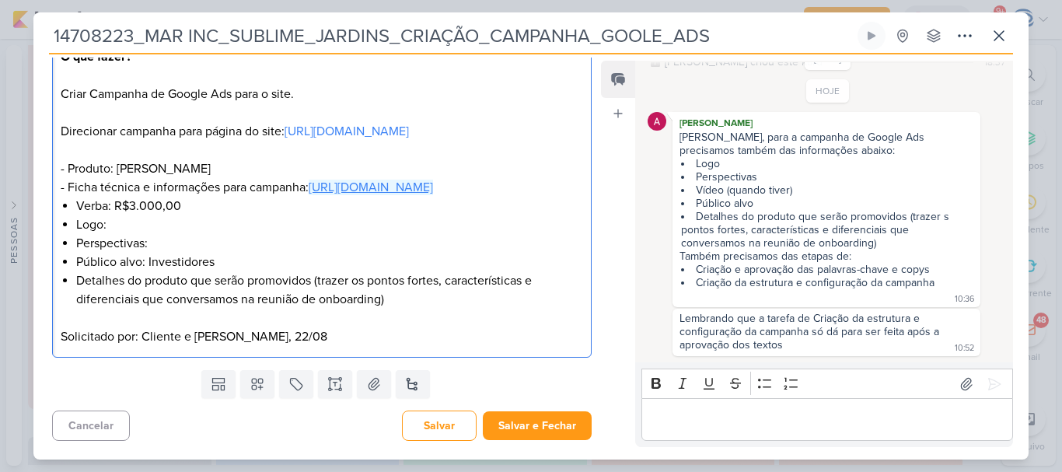
click at [309, 180] on link "[URL][DOMAIN_NAME]" at bounding box center [371, 188] width 124 height 16
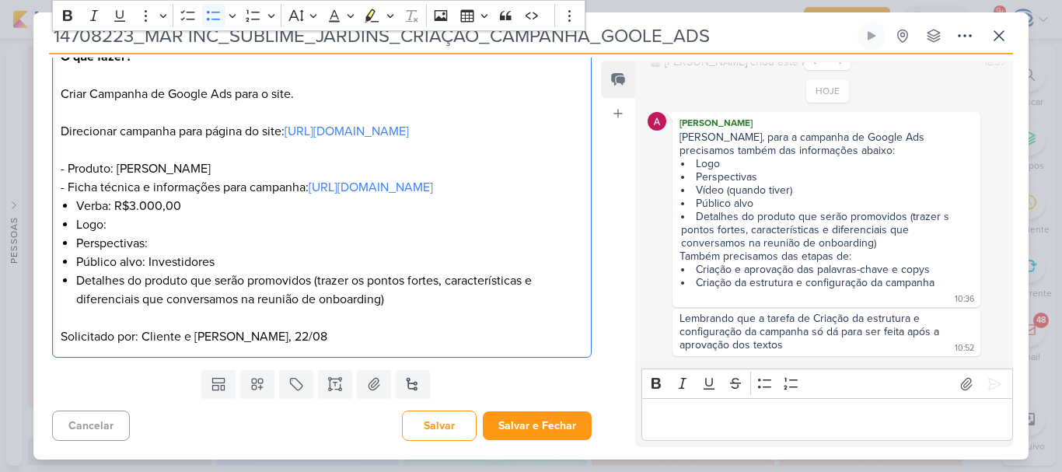
click at [72, 225] on div "O que fazer? Criar Campanha de Google Ads para o site. Direcionar campanha para…" at bounding box center [322, 197] width 540 height 323
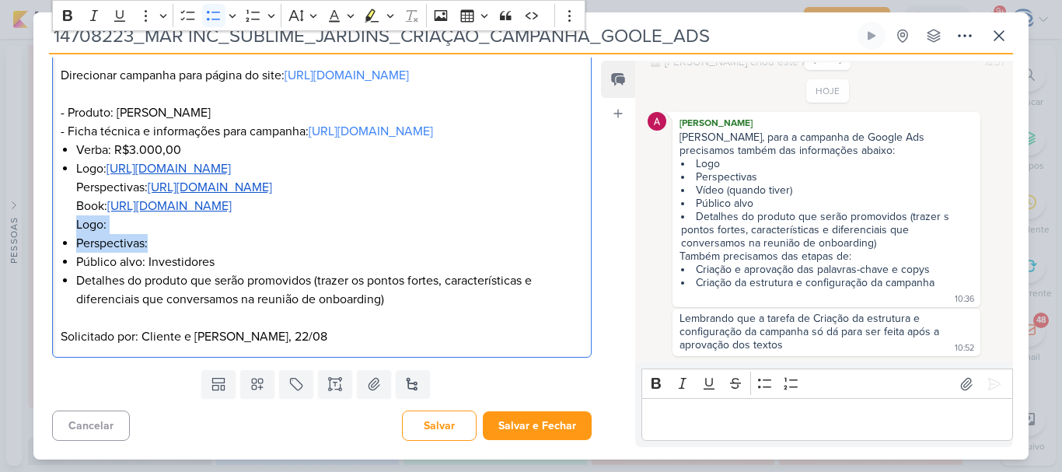
drag, startPoint x: 175, startPoint y: 318, endPoint x: 73, endPoint y: 301, distance: 103.3
click at [73, 301] on div "O que fazer? Criar Campanha de Google Ads para o site. Direcionar campanha para…" at bounding box center [322, 169] width 540 height 379
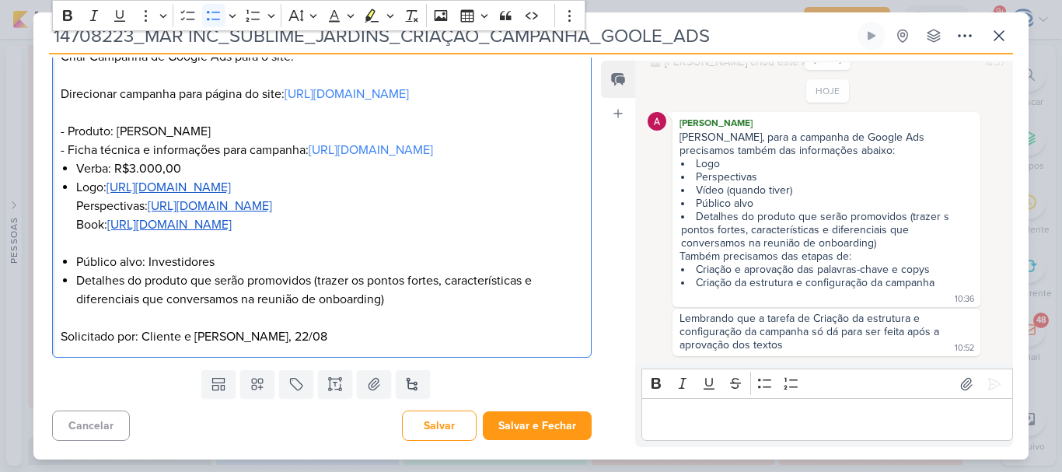
click at [74, 239] on div "O que fazer? Criar Campanha de Google Ads para o site. Direcionar campanha para…" at bounding box center [322, 178] width 540 height 360
click at [75, 280] on div "O que fazer? Criar Campanha de Google Ads para o site. Direcionar campanha para…" at bounding box center [322, 178] width 540 height 360
drag, startPoint x: 204, startPoint y: 183, endPoint x: 57, endPoint y: 160, distance: 148.7
click at [57, 160] on div "O que fazer? Criar Campanha de Google Ads para o site. Direcionar campanha para…" at bounding box center [322, 178] width 540 height 360
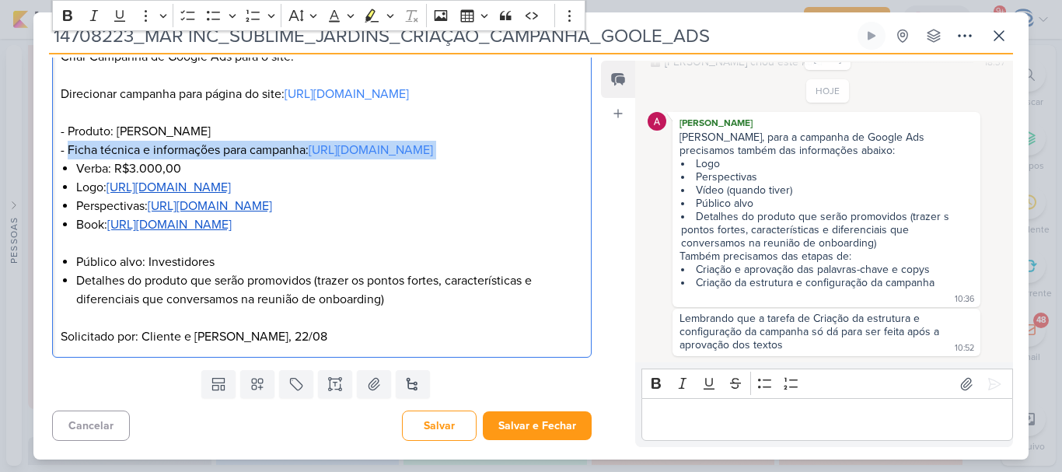
drag, startPoint x: 66, startPoint y: 150, endPoint x: 396, endPoint y: 176, distance: 331.4
click at [396, 159] on p "O que fazer? Criar Campanha de Google Ads para o site. Direcionar campanha para…" at bounding box center [322, 84] width 522 height 149
copy p "Ficha técnica e informações para campanha: [URL][DOMAIN_NAME]"
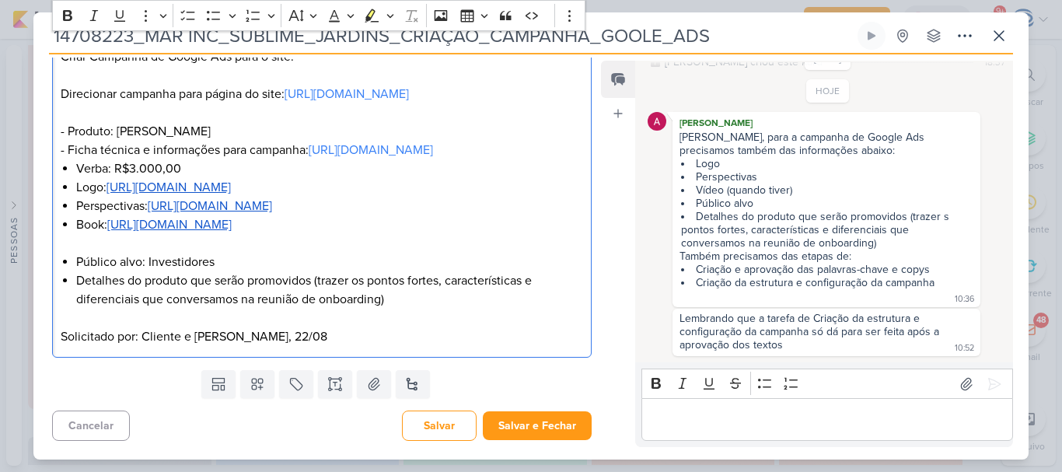
click at [73, 189] on div "O que fazer? Criar Campanha de Google Ads para o site. Direcionar campanha para…" at bounding box center [322, 178] width 540 height 360
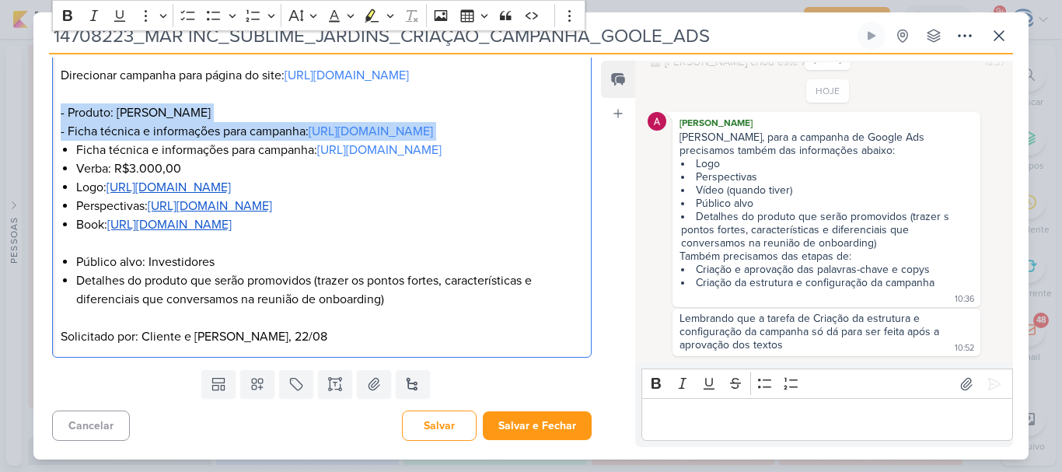
drag, startPoint x: 412, startPoint y: 166, endPoint x: 12, endPoint y: 133, distance: 400.9
click at [12, 133] on div "14708223_MAR INC_SUBLIME_JARDINS_CRIAÇÃO_CAMPANHA_GOOLE_ADS" at bounding box center [531, 236] width 1062 height 472
click at [61, 141] on p "O que fazer? Criar Campanha de Google Ads para o site. Direcionar campanha para…" at bounding box center [322, 65] width 522 height 149
drag, startPoint x: 59, startPoint y: 147, endPoint x: 396, endPoint y: 169, distance: 337.3
click at [396, 169] on div "O que fazer? Criar Campanha de Google Ads para o site. Direcionar campanha para…" at bounding box center [322, 169] width 540 height 379
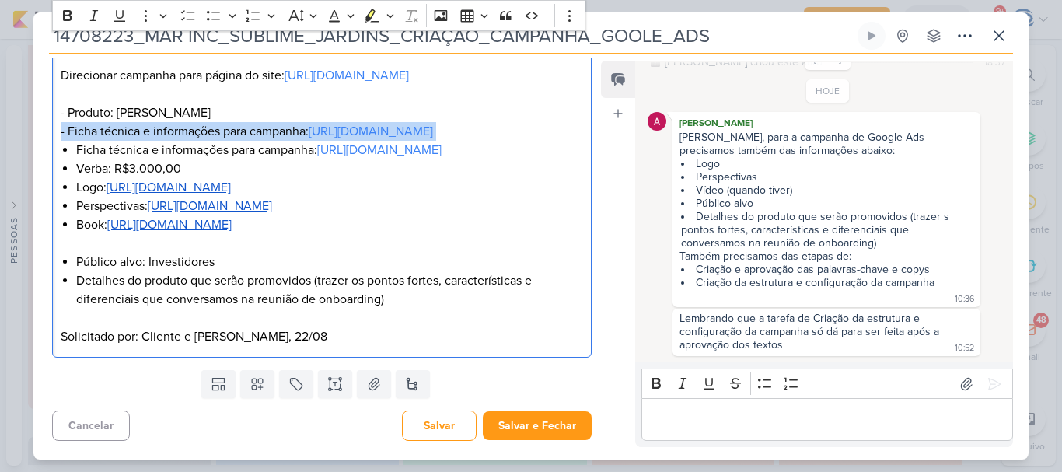
scroll to position [251, 0]
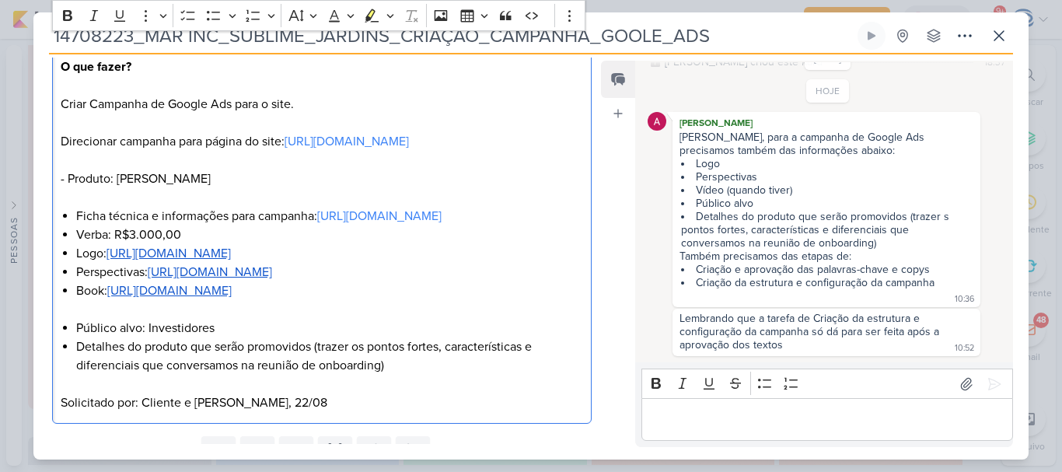
drag, startPoint x: 222, startPoint y: 198, endPoint x: 71, endPoint y: 199, distance: 151.6
click at [71, 199] on p "O que fazer? Criar Campanha de Google Ads para o site. Direcionar campanha para…" at bounding box center [322, 132] width 522 height 149
copy p "Produto: [PERSON_NAME]"
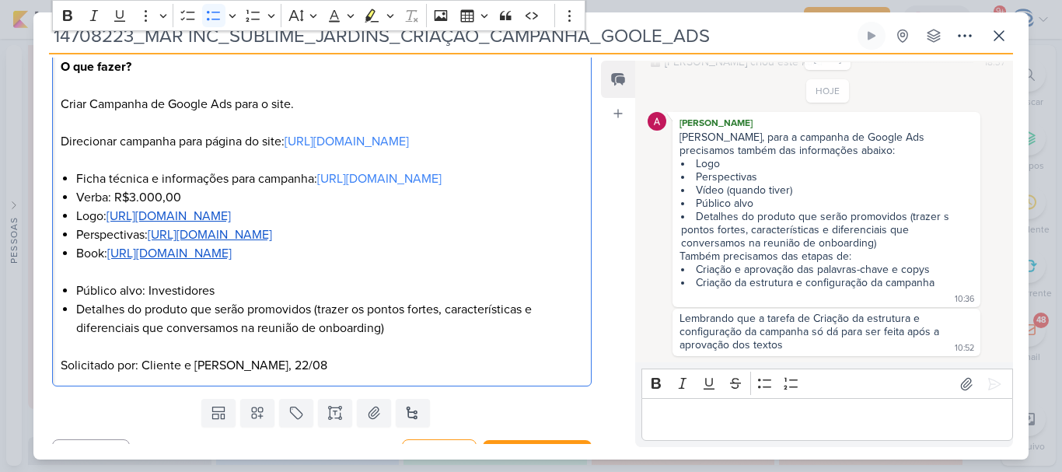
click at [71, 199] on div "O que fazer? Criar Campanha de Google Ads para o site. Direcionar campanha para…" at bounding box center [322, 216] width 540 height 341
click at [211, 188] on li "Produto: Sublime JardinsFicha técnica e informações para campanha: [URL][DOMAIN…" at bounding box center [329, 178] width 507 height 19
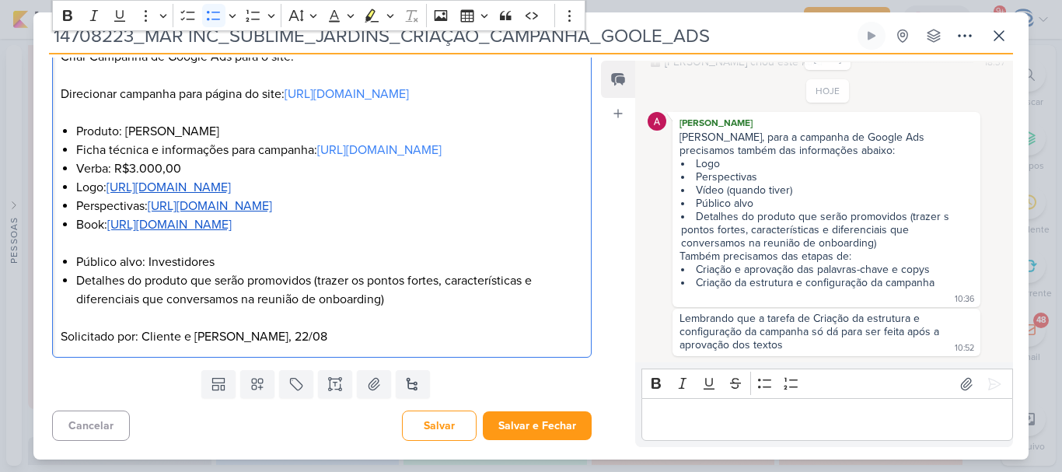
scroll to position [333, 0]
click at [100, 253] on li "Book: [URL][DOMAIN_NAME]" at bounding box center [329, 233] width 507 height 37
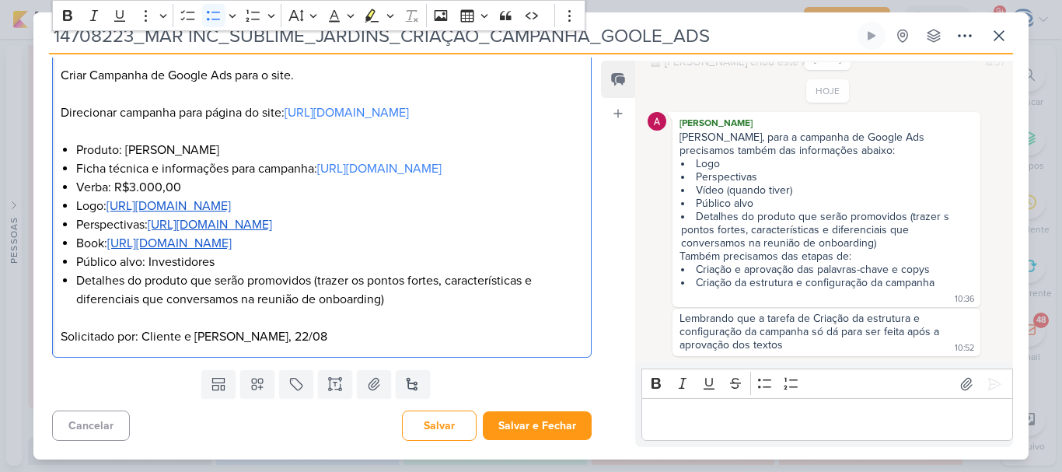
click at [416, 306] on li "Detalhes do produto que serão promovidos (trazer os pontos fortes, característi…" at bounding box center [329, 289] width 507 height 37
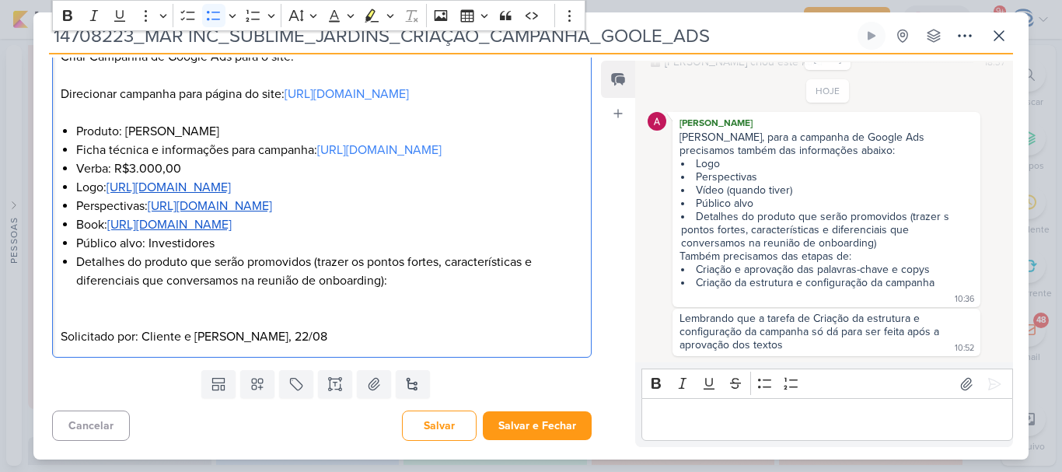
click at [408, 307] on li "Detalhes do produto que serão promovidos (trazer os pontos fortes, característi…" at bounding box center [329, 281] width 507 height 56
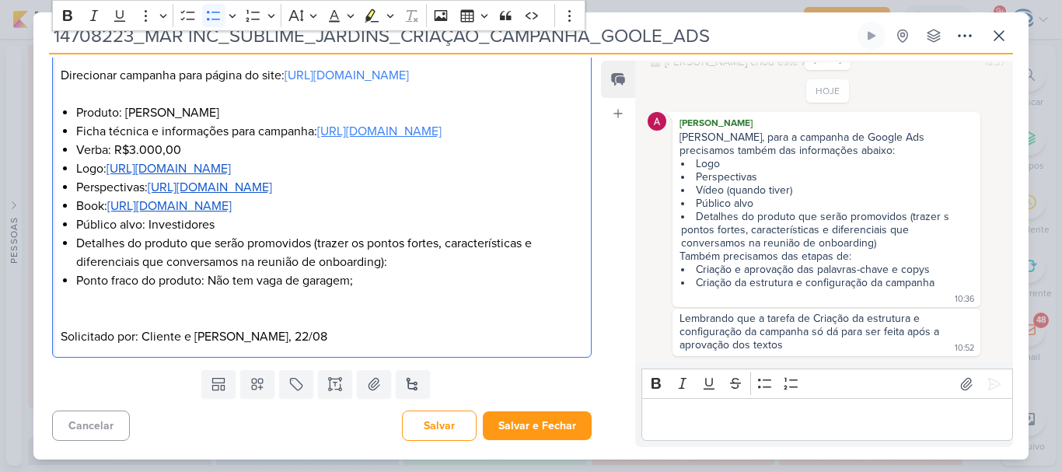
click at [341, 135] on link "[URL][DOMAIN_NAME]" at bounding box center [379, 132] width 124 height 16
click at [73, 190] on div "O que fazer? Criar Campanha de Google Ads para o site. Direcionar campanha para…" at bounding box center [322, 169] width 540 height 379
click at [246, 234] on li "Público alvo: Investidores" at bounding box center [329, 224] width 507 height 19
drag, startPoint x: 414, startPoint y: 153, endPoint x: 322, endPoint y: 132, distance: 94.9
click at [322, 132] on li "Ficha técnica e informações para campanha: [URL][DOMAIN_NAME]" at bounding box center [329, 131] width 507 height 19
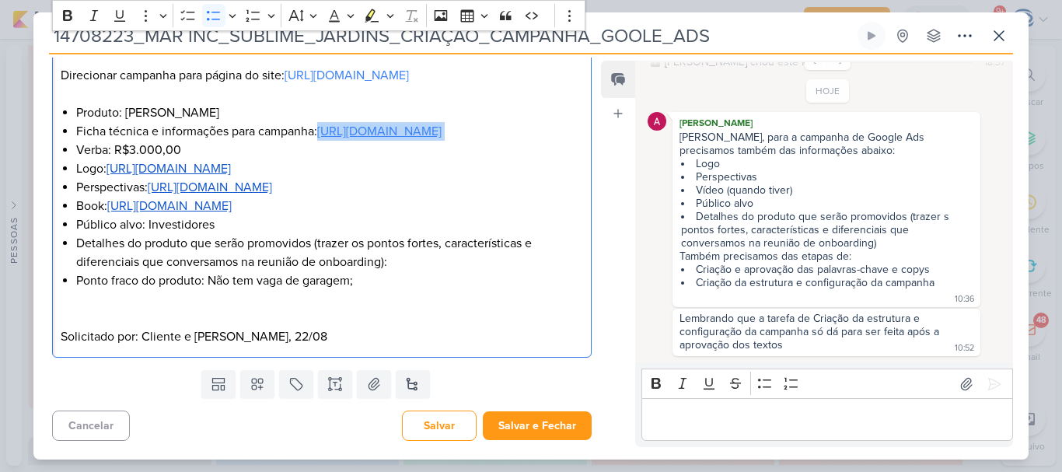
copy li "[URL][DOMAIN_NAME]"
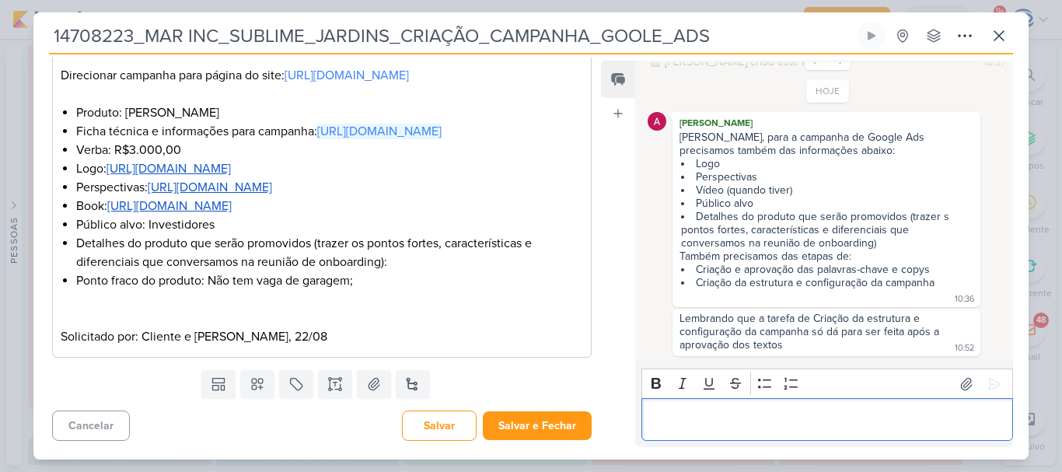
click at [710, 407] on div "Editor editing area: main" at bounding box center [827, 419] width 372 height 43
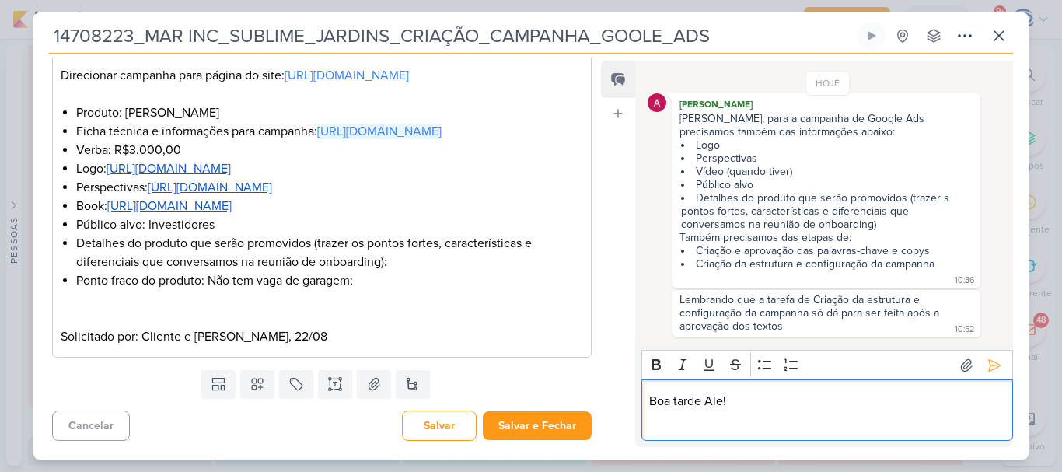
scroll to position [88, 0]
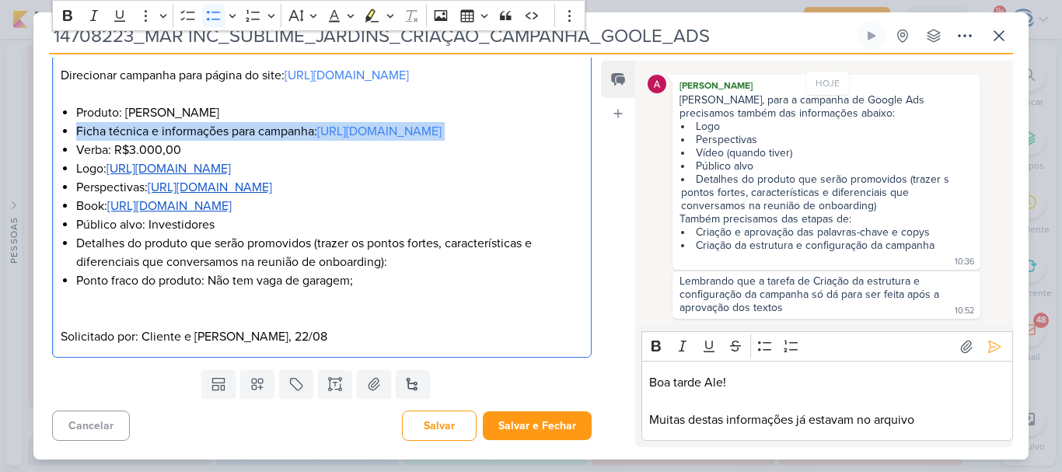
drag, startPoint x: 433, startPoint y: 152, endPoint x: 67, endPoint y: 136, distance: 366.5
click at [76, 136] on li "Ficha técnica e informações para campanha: [URL][DOMAIN_NAME]" at bounding box center [329, 131] width 507 height 19
copy li "Ficha técnica e informações para campanha: [URL][DOMAIN_NAME]"
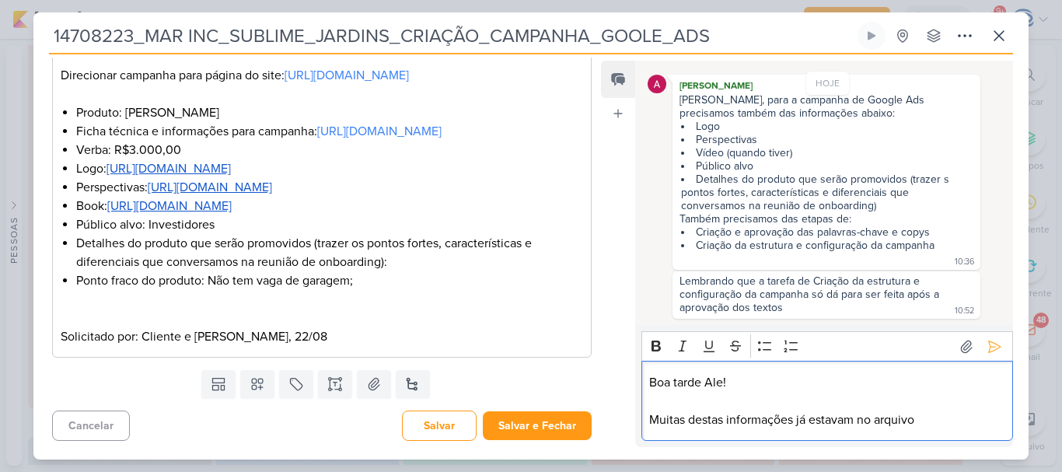
click at [951, 414] on p "Muitas destas informações já estavam no arquivo" at bounding box center [826, 419] width 355 height 19
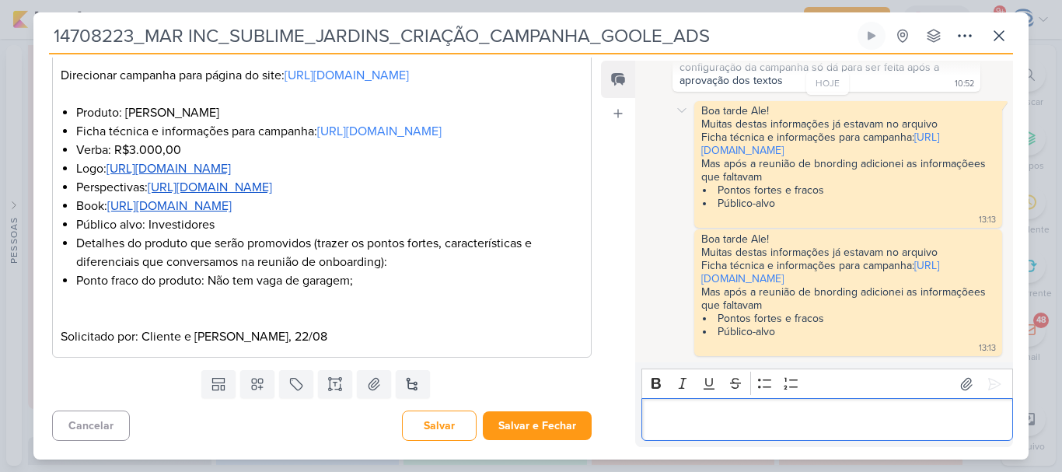
scroll to position [341, 0]
click at [686, 421] on p "Editor editing area: main" at bounding box center [826, 419] width 355 height 19
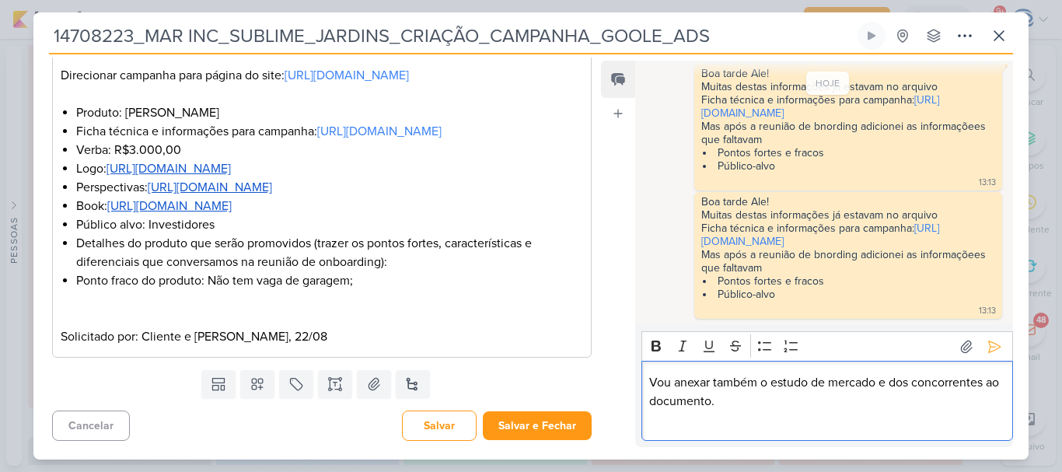
scroll to position [397, 0]
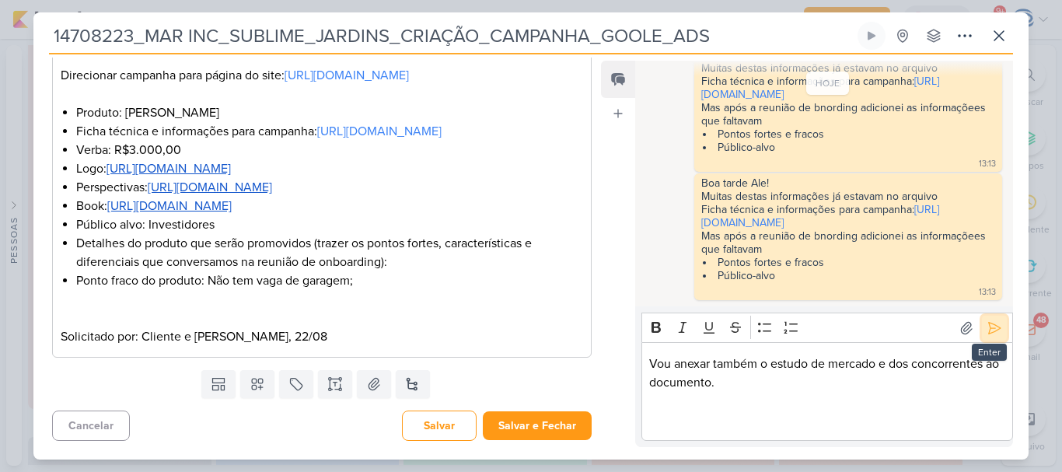
click at [989, 328] on icon at bounding box center [995, 328] width 12 height 12
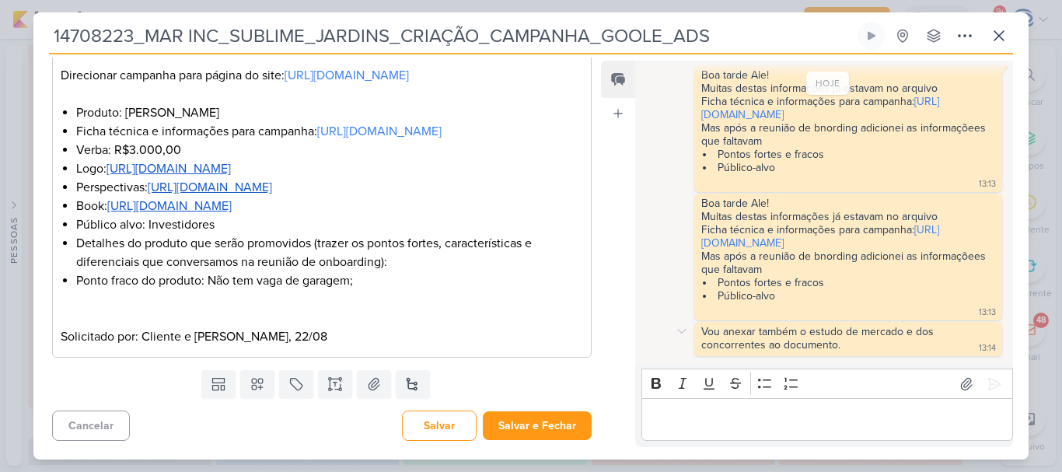
scroll to position [377, 0]
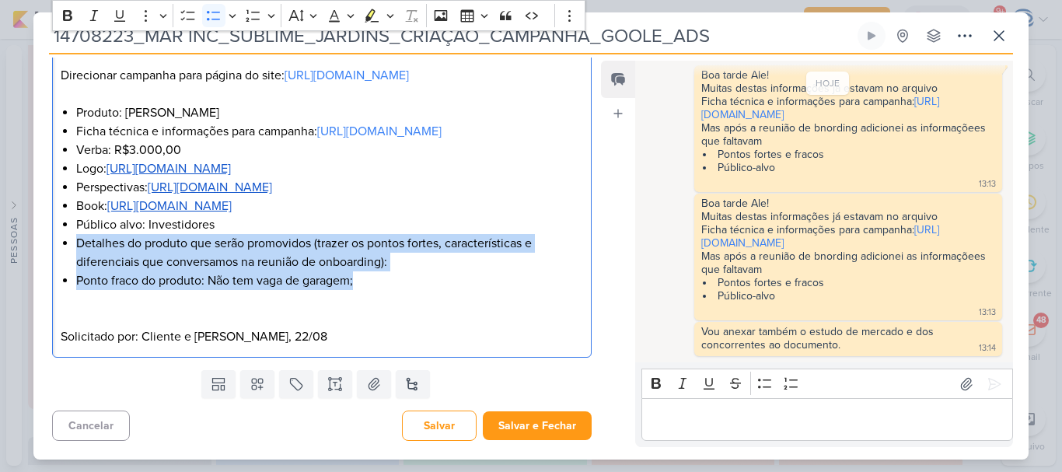
drag, startPoint x: 393, startPoint y: 325, endPoint x: 75, endPoint y: 285, distance: 320.5
click at [76, 285] on ul "Produto: Sublime Jardins Ficha técnica e informações para campanha: [URL][DOMAI…" at bounding box center [329, 205] width 507 height 205
click at [325, 271] on li "Detalhes do produto que serão promovidos (trazer os pontos fortes, característi…" at bounding box center [329, 252] width 507 height 37
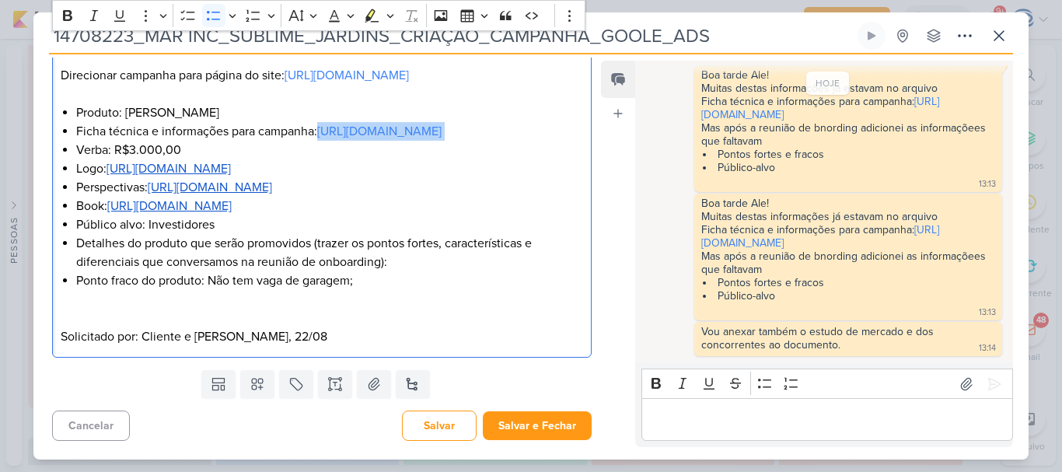
drag, startPoint x: 417, startPoint y: 153, endPoint x: 320, endPoint y: 136, distance: 98.7
click at [320, 136] on li "Ficha técnica e informações para campanha: [URL][DOMAIN_NAME]" at bounding box center [329, 131] width 507 height 19
copy li "[URL][DOMAIN_NAME]"
click at [404, 271] on li "Detalhes do produto que serão promovidos (trazer os pontos fortes, característi…" at bounding box center [329, 252] width 507 height 37
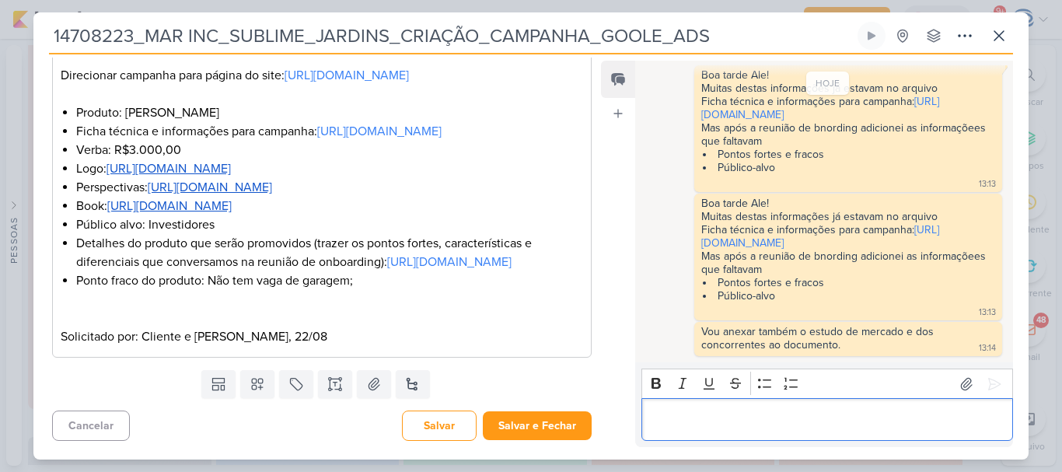
click at [745, 421] on p "Editor editing area: main" at bounding box center [826, 419] width 355 height 19
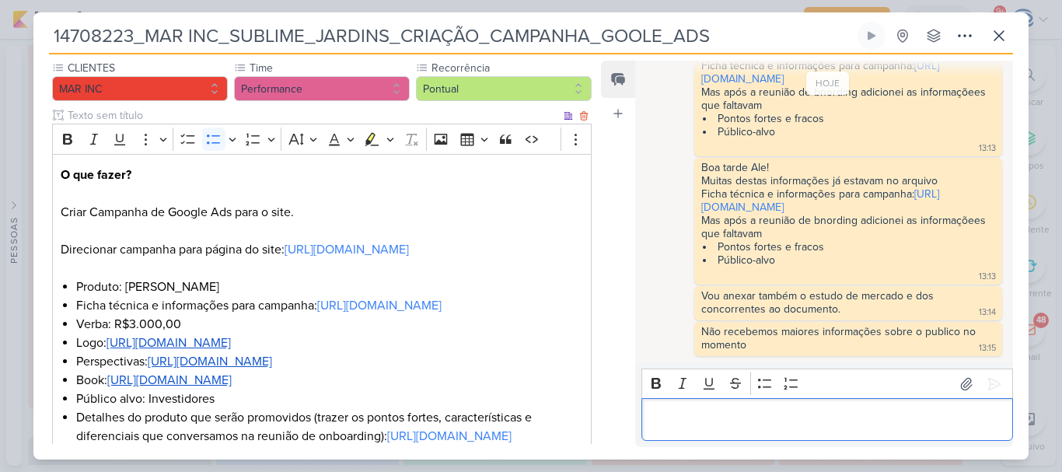
scroll to position [410, 0]
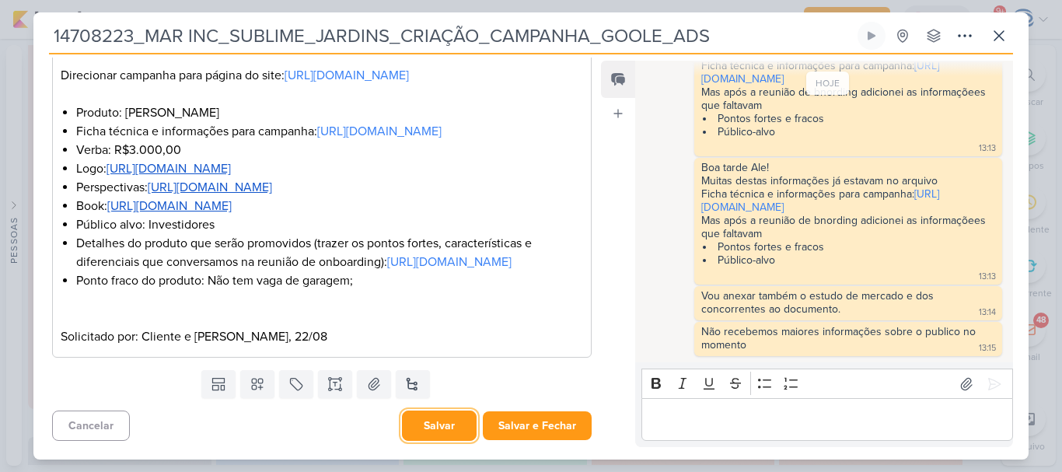
click at [439, 425] on button "Salvar" at bounding box center [439, 425] width 75 height 30
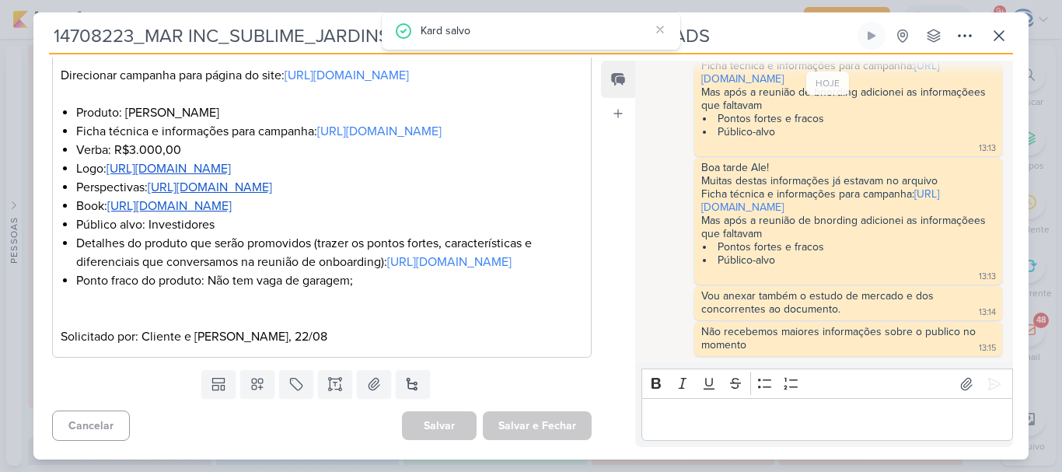
scroll to position [320, 0]
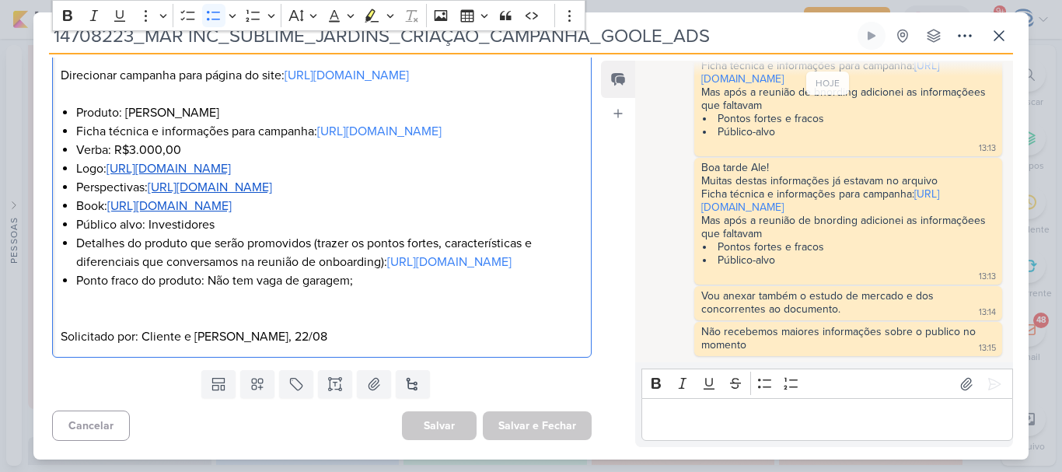
click at [386, 309] on li "Ponto fraco do produto: Não tem vaga de garagem;" at bounding box center [329, 289] width 507 height 37
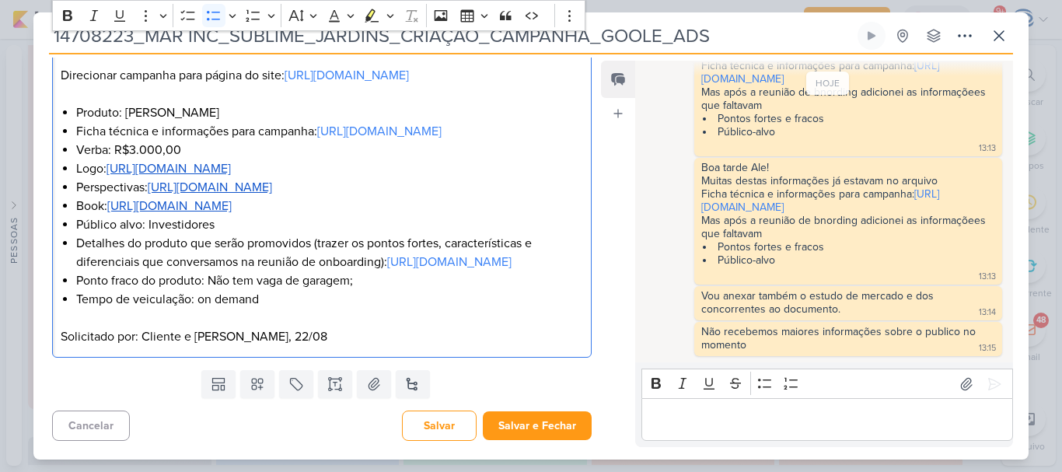
click at [414, 290] on li "Ponto fraco do produto: Não tem vaga de garagem;" at bounding box center [329, 280] width 507 height 19
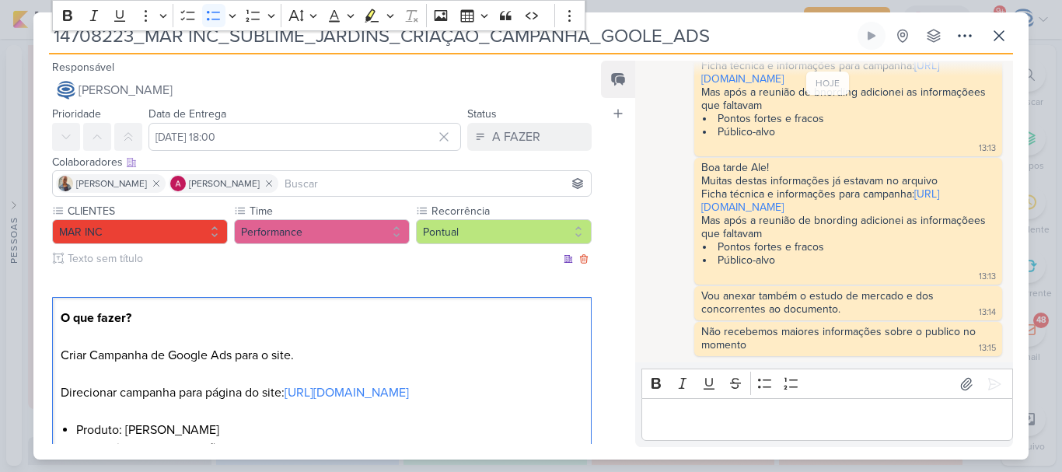
scroll to position [410, 0]
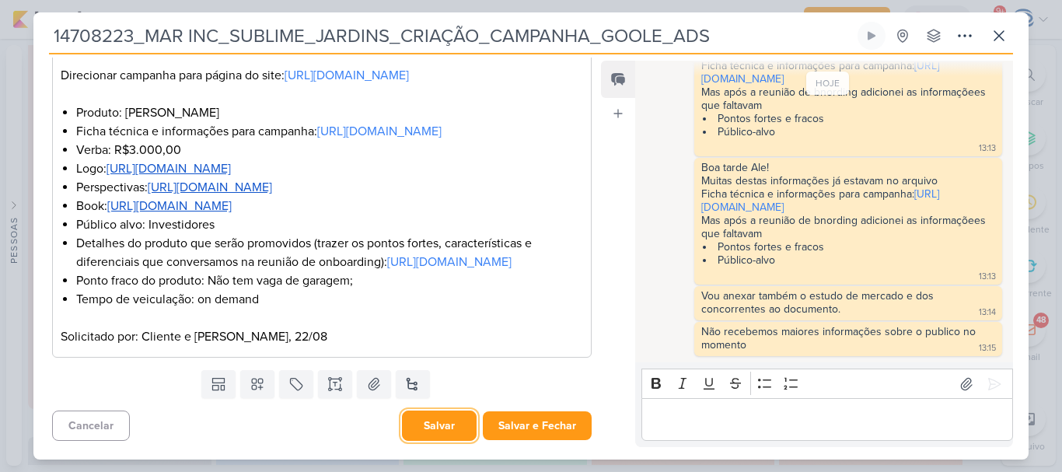
click at [438, 424] on button "Salvar" at bounding box center [439, 425] width 75 height 30
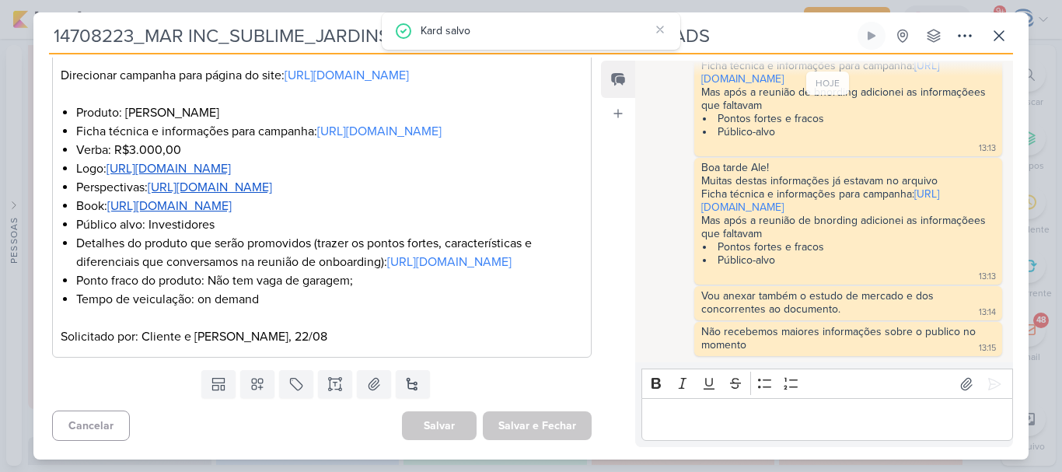
scroll to position [410, 0]
click at [795, 348] on div "Não recebemos maiores informações sobre o publico no momento 13:15" at bounding box center [848, 339] width 302 height 28
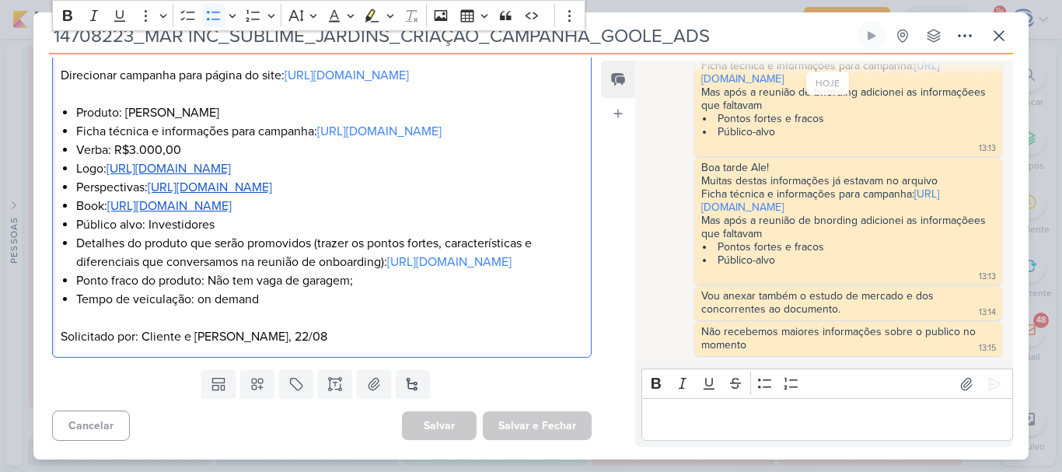
click at [319, 302] on li "Tempo de veiculação: on demand" at bounding box center [329, 299] width 507 height 19
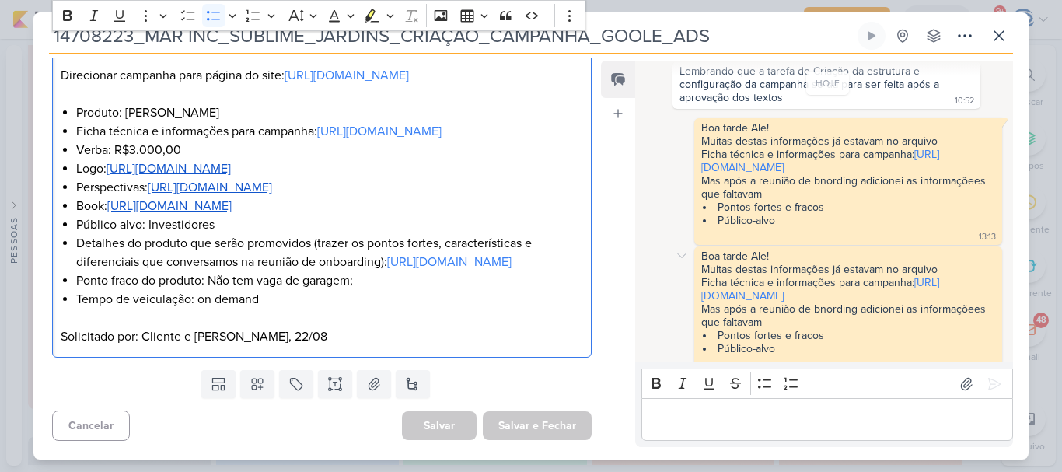
scroll to position [413, 0]
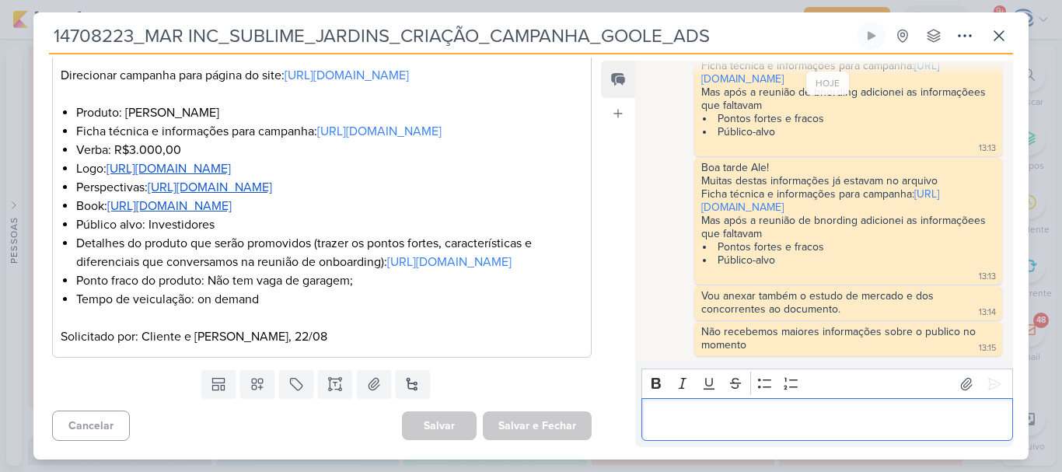
click at [735, 403] on div "Editor editing area: main" at bounding box center [827, 419] width 372 height 43
click at [763, 417] on p "Somentee que são ijnvestidores" at bounding box center [826, 419] width 355 height 19
click at [701, 419] on p "Somentee que são investidores" at bounding box center [826, 419] width 355 height 19
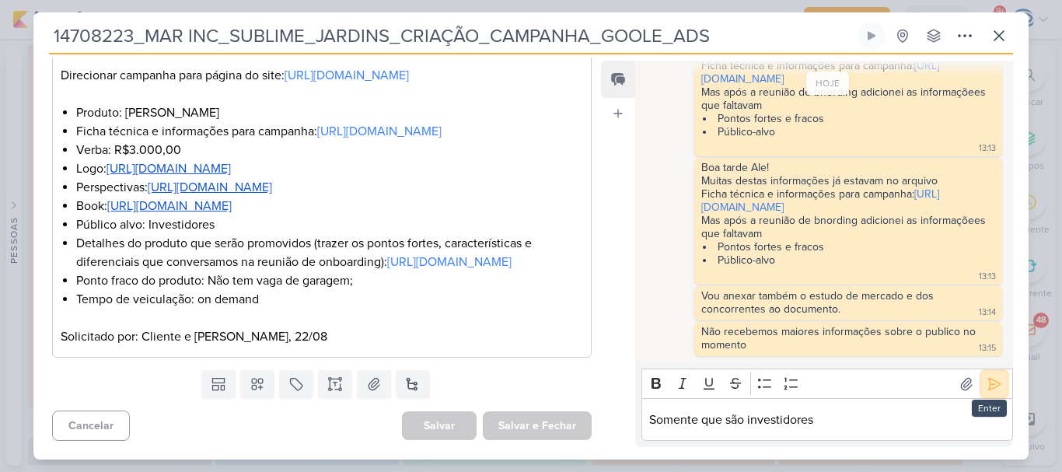
click at [987, 381] on icon at bounding box center [995, 384] width 16 height 16
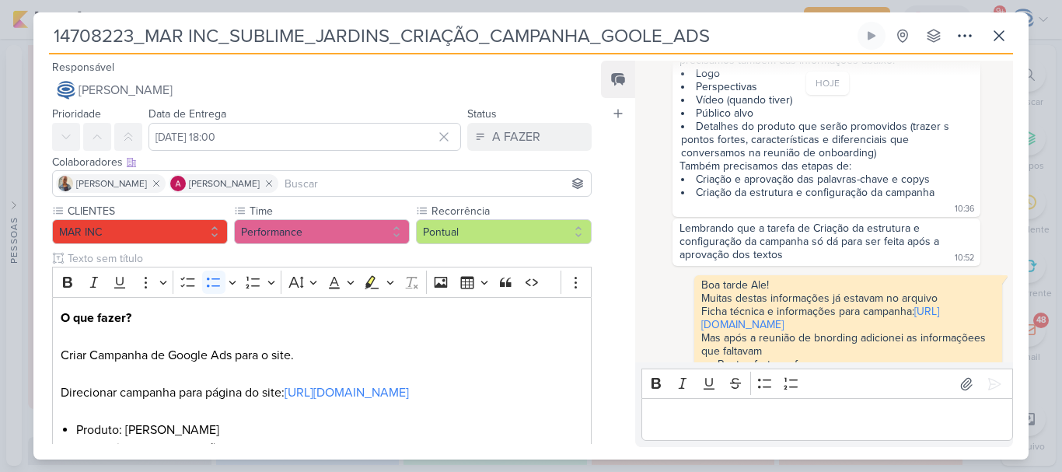
scroll to position [114, 0]
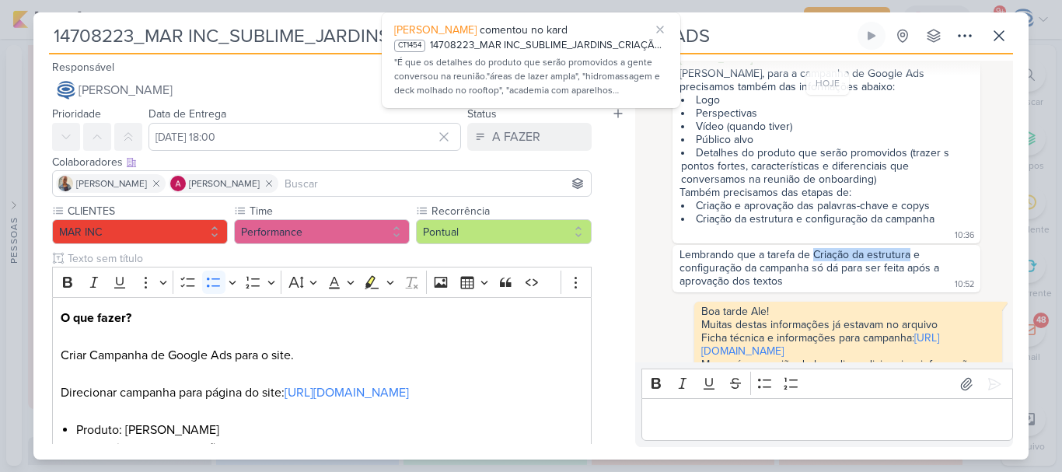
drag, startPoint x: 812, startPoint y: 250, endPoint x: 906, endPoint y: 257, distance: 93.5
click at [906, 257] on div "Lembrando que a tarefa de Criação da estrutura e configuração da campanha só dá…" at bounding box center [810, 268] width 263 height 40
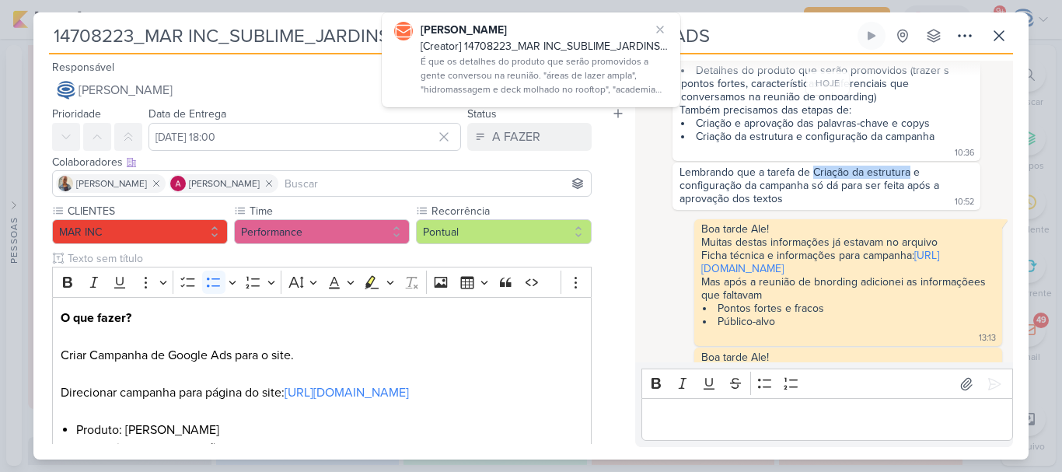
scroll to position [627, 0]
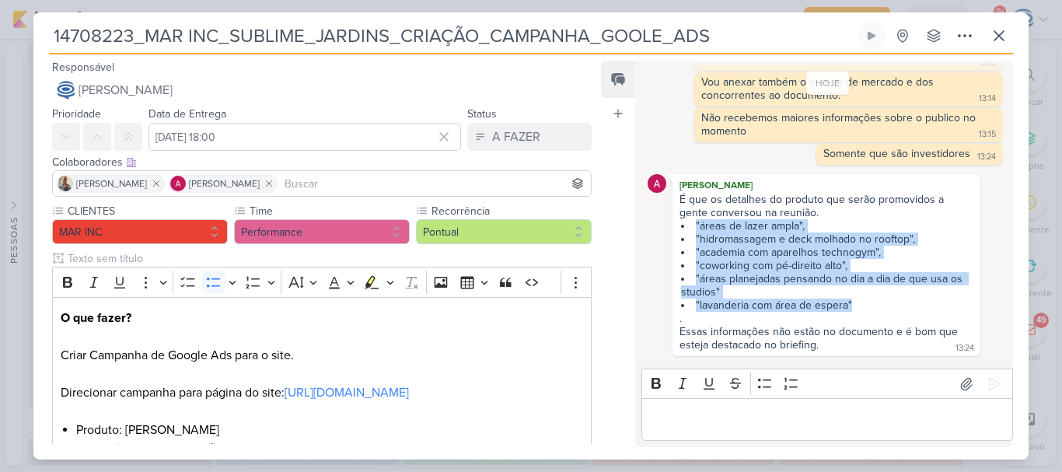
drag, startPoint x: 867, startPoint y: 307, endPoint x: 686, endPoint y: 227, distance: 197.3
click at [686, 227] on ul ""áreas de lazer ampla", "hidromassagem e deck molhado no rooftop", "academia co…" at bounding box center [826, 265] width 294 height 93
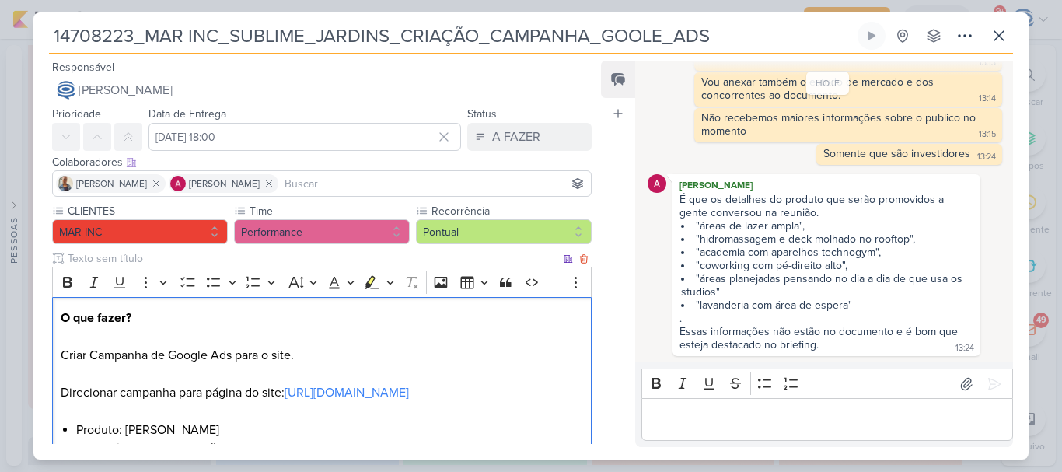
click at [417, 338] on p "O que fazer? Criar Campanha de Google Ads para o site. Direcionar campanha para…" at bounding box center [322, 365] width 522 height 112
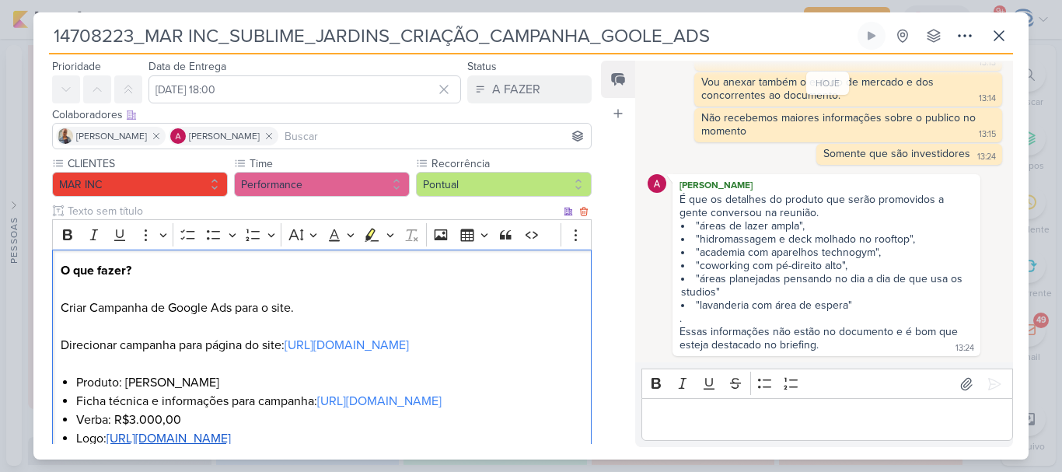
scroll to position [114, 0]
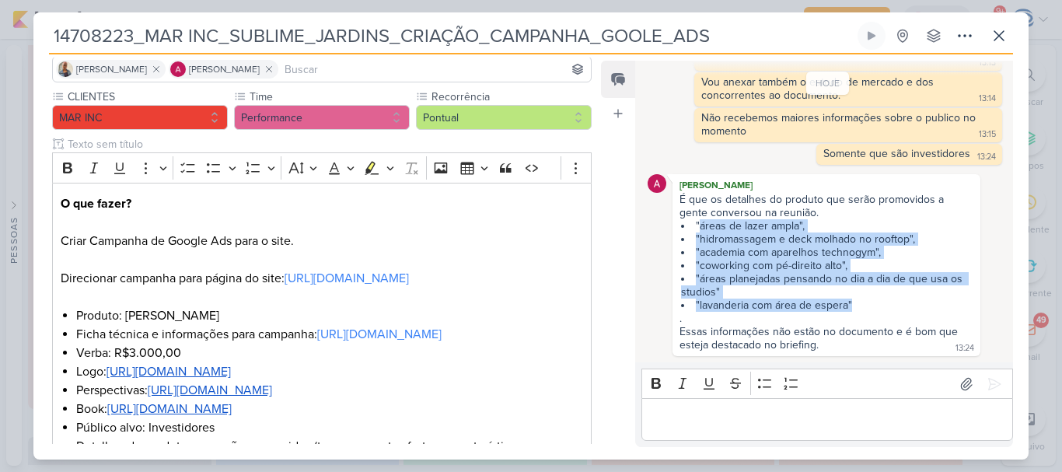
drag, startPoint x: 697, startPoint y: 224, endPoint x: 880, endPoint y: 303, distance: 199.2
click at [880, 303] on ul ""áreas de lazer ampla", "hidromassagem e deck molhado no rooftop", "academia co…" at bounding box center [826, 265] width 294 height 93
copy ul "áreas de lazer ampla", "hidromassagem e deck molhado no rooftop", "academia com…"
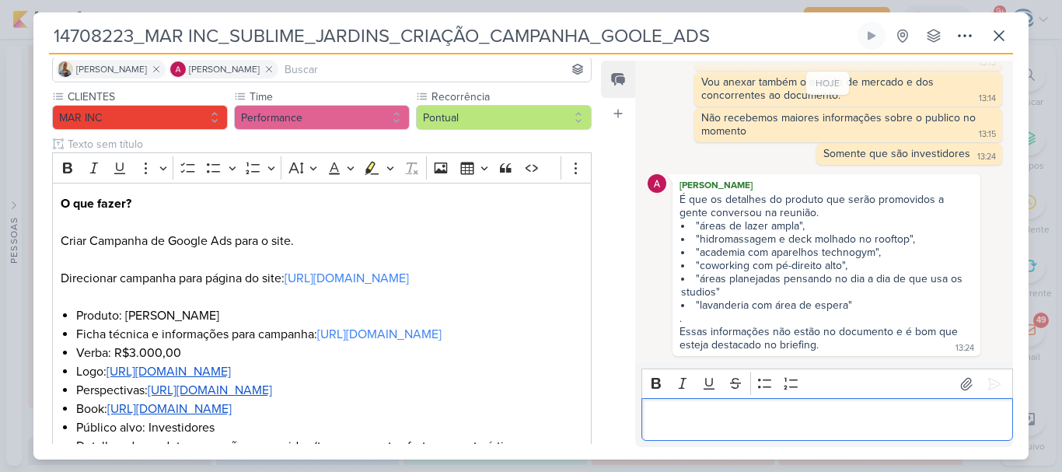
click at [726, 414] on p "Editor editing area: main" at bounding box center [826, 419] width 355 height 19
click at [648, 419] on div "Adicionado ao documento" at bounding box center [827, 419] width 372 height 43
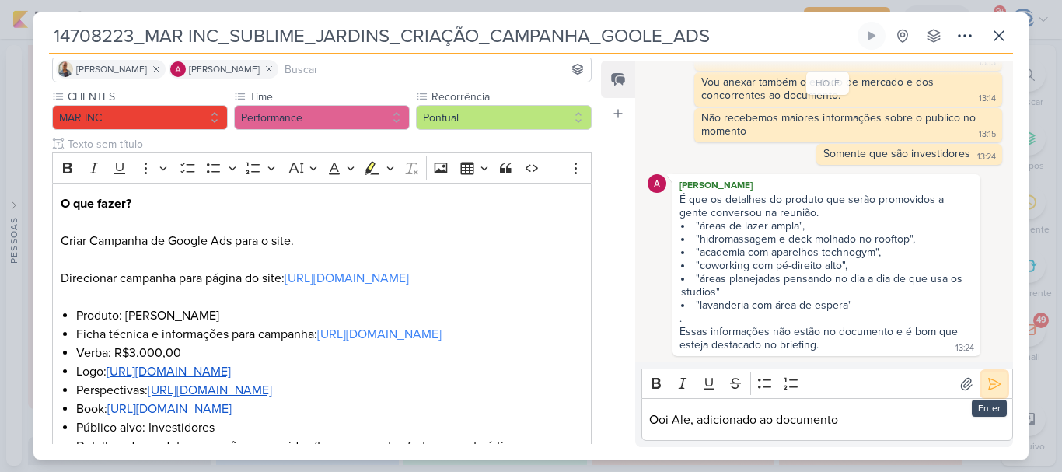
click at [995, 388] on icon at bounding box center [995, 384] width 16 height 16
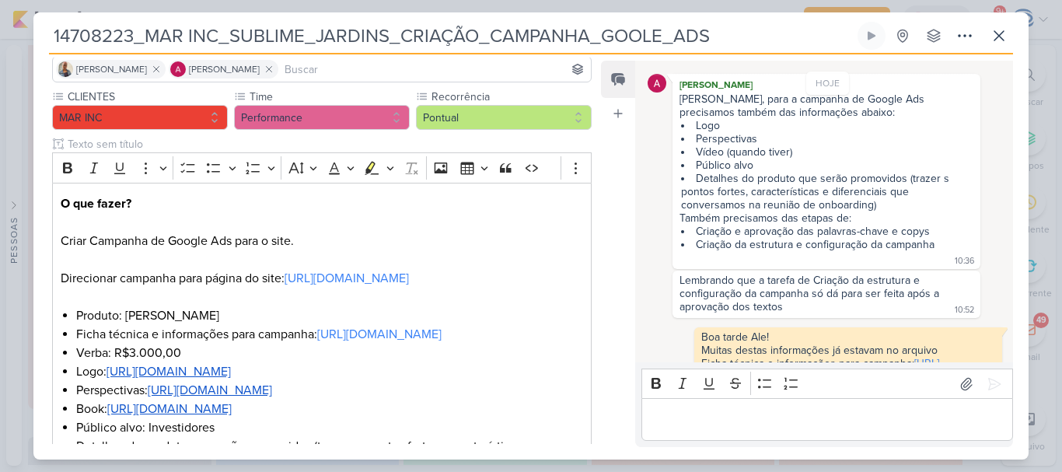
scroll to position [88, 0]
drag, startPoint x: 695, startPoint y: 231, endPoint x: 731, endPoint y: 234, distance: 35.9
click at [731, 234] on li "Criação e aprovação das palavras-chave e copys" at bounding box center [827, 231] width 292 height 13
copy li "Criação"
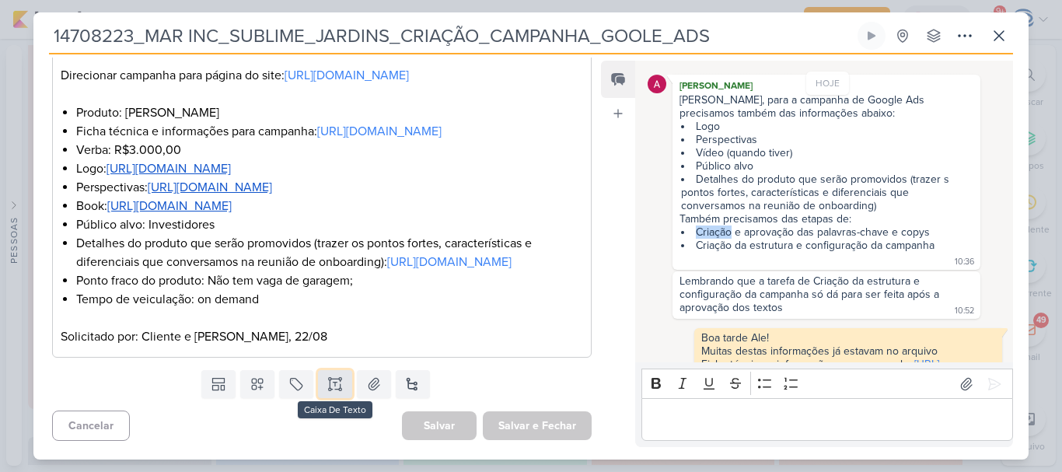
click at [327, 384] on icon at bounding box center [335, 384] width 16 height 16
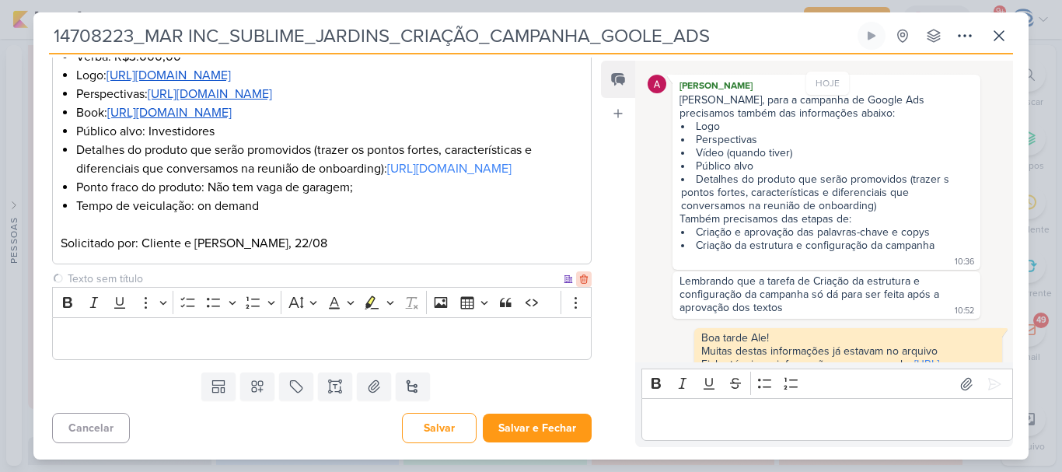
click at [580, 284] on icon at bounding box center [583, 279] width 7 height 9
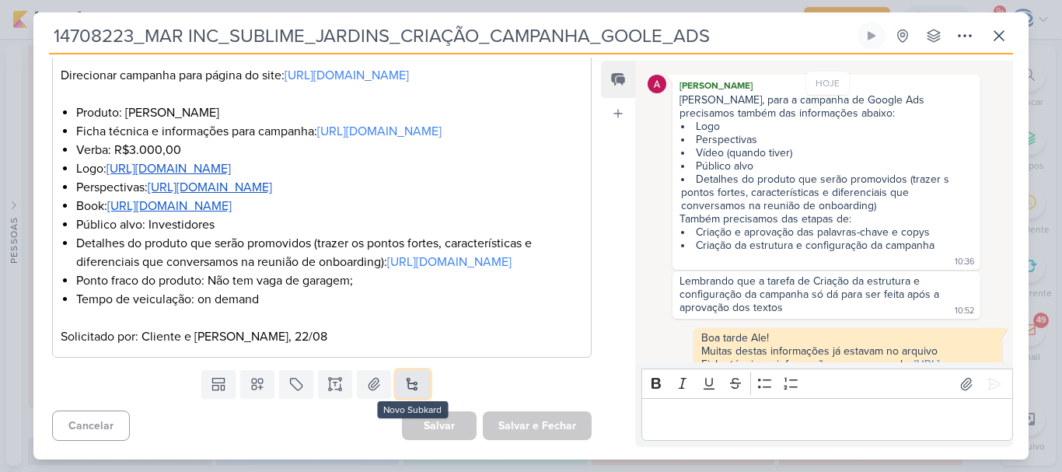
click at [404, 383] on button at bounding box center [413, 384] width 34 height 28
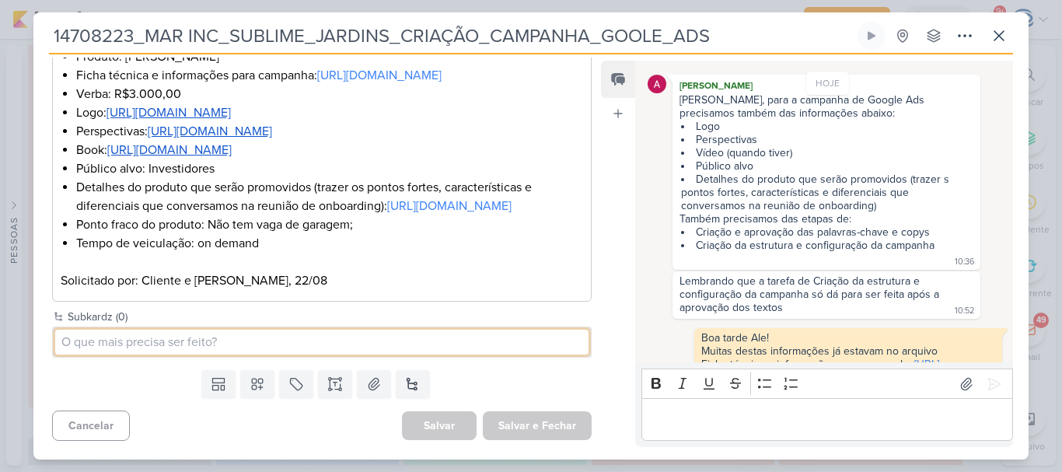
paste input "Criação"
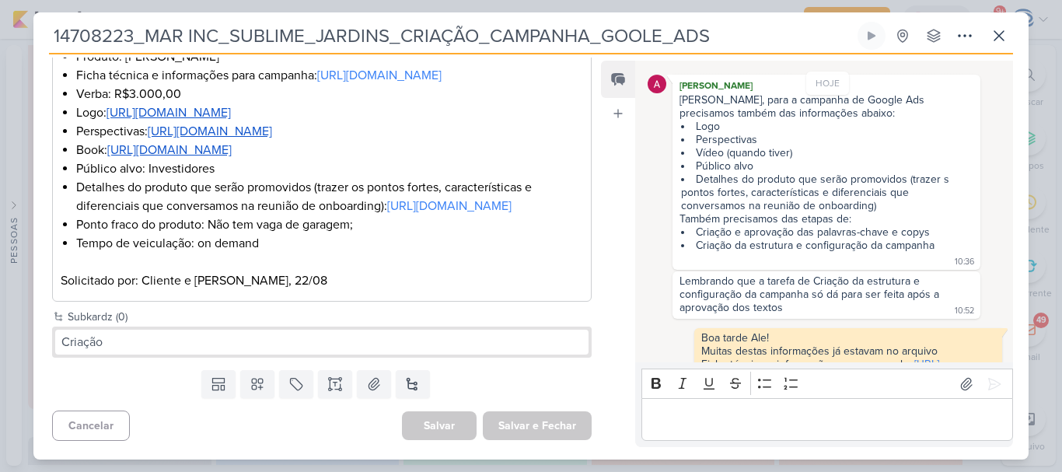
drag, startPoint x: 707, startPoint y: 33, endPoint x: 47, endPoint y: 16, distance: 659.5
click at [47, 16] on div "14708223_MAR INC_SUBLIME_JARDINS_CRIAÇÃO_CAMPANHA_GOOLE_ADS" at bounding box center [530, 235] width 995 height 447
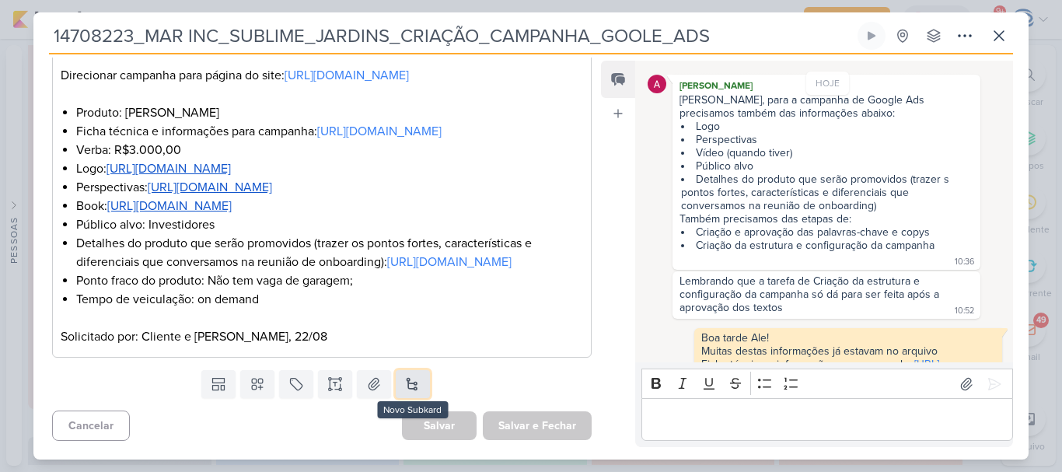
click at [418, 387] on button at bounding box center [413, 384] width 34 height 28
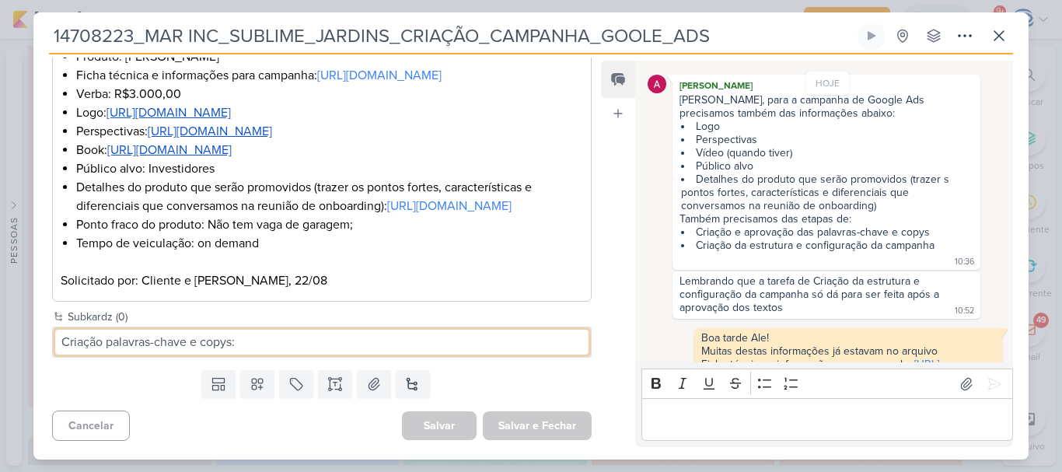
paste input "14708223_MAR INC_SUBLIME_JARDINS_CRIAÇÃO_CAMPANHA_GOOLE_ADS"
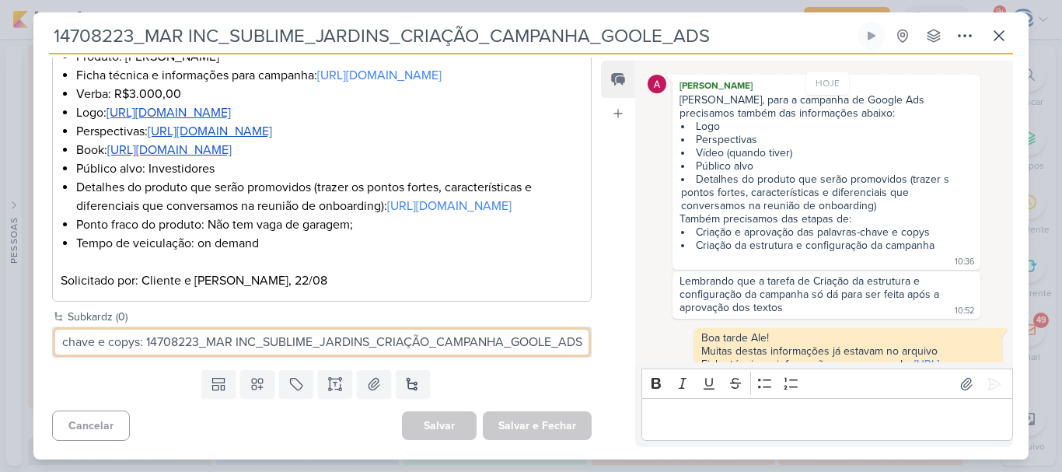
click at [138, 354] on input "Criação palavras-chave e copys: 14708223_MAR INC_SUBLIME_JARDINS_CRIAÇÃO_CAMPAN…" at bounding box center [321, 342] width 533 height 25
type input "Criação palavras-chave e copys_14708223_MAR INC_SUBLIME_JARDINS_CRIAÇÃO_CAMPANH…"
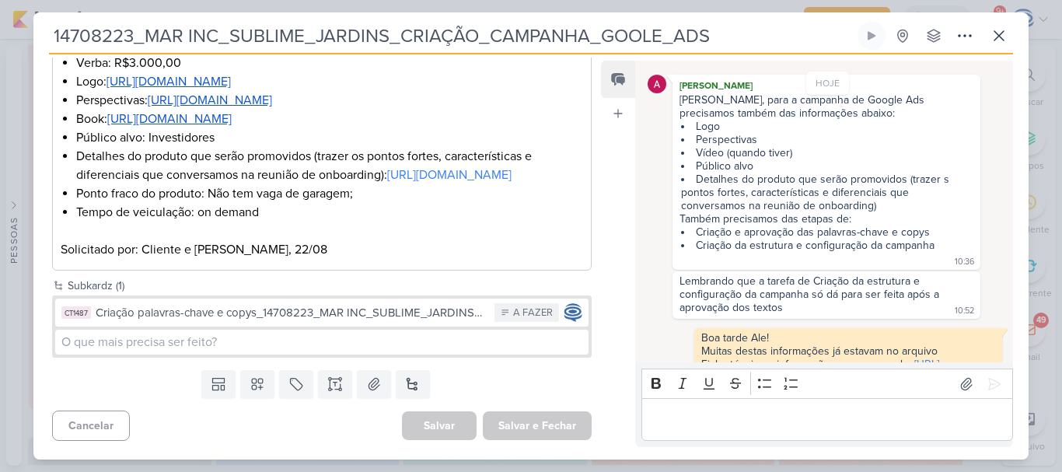
scroll to position [464, 0]
drag, startPoint x: 933, startPoint y: 248, endPoint x: 698, endPoint y: 249, distance: 234.8
click at [698, 249] on li "Criação da estrutura e configuração da campanha" at bounding box center [827, 245] width 292 height 13
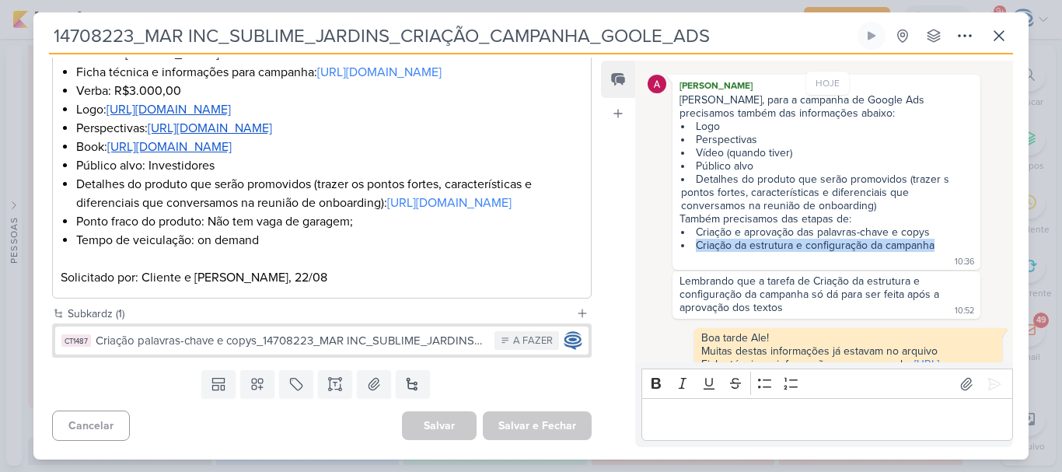
copy li "Criação da estrutura e configuração da campanha"
click at [403, 385] on button at bounding box center [413, 384] width 34 height 28
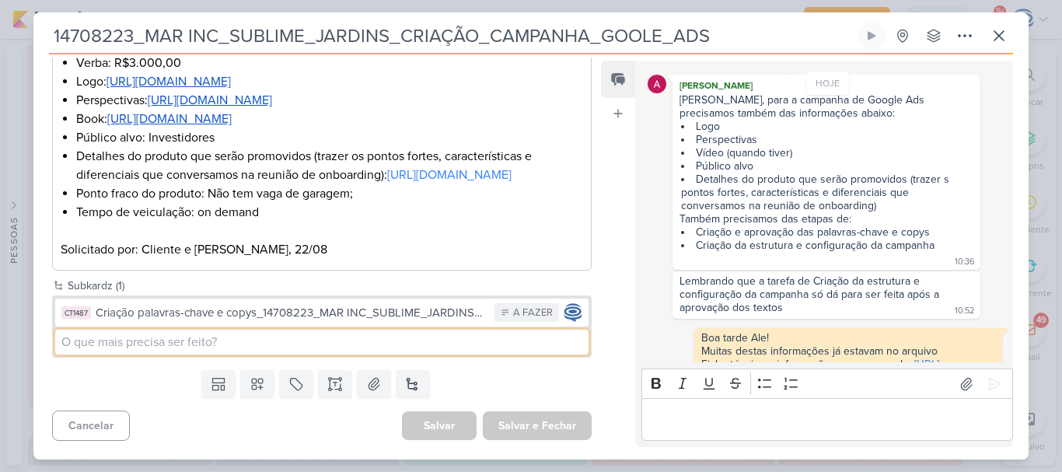
paste input "Criação da estrutura e configuração da campanha"
click at [292, 354] on input "Criação da estrutura e configuração da campanha" at bounding box center [321, 342] width 533 height 25
click at [395, 354] on input "Criação da estrutura e configuração da campanha" at bounding box center [321, 342] width 533 height 25
drag, startPoint x: 395, startPoint y: 377, endPoint x: 174, endPoint y: 374, distance: 220.8
click at [174, 354] on input "Criação da estrutura e configuração da campanha" at bounding box center [321, 342] width 533 height 25
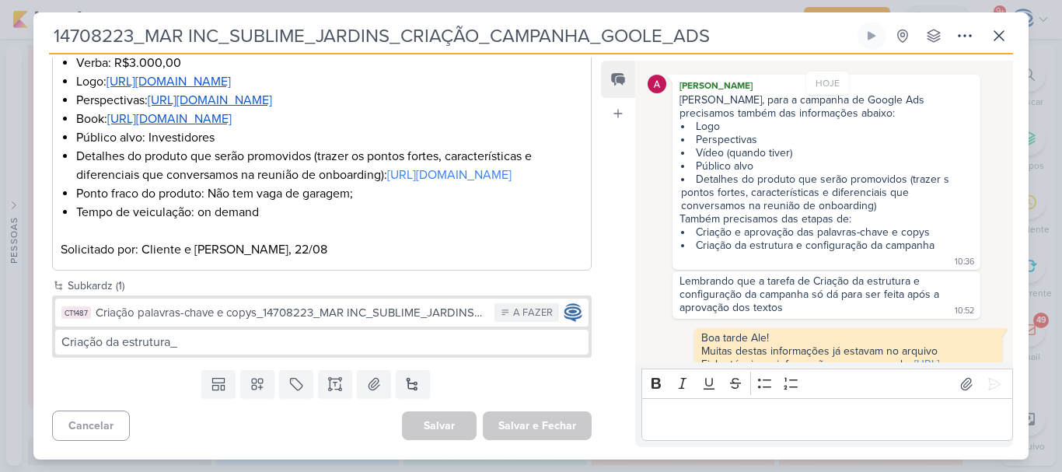
drag, startPoint x: 711, startPoint y: 36, endPoint x: 44, endPoint y: 39, distance: 667.0
click at [44, 39] on div "14708223_MAR INC_SUBLIME_JARDINS_CRIAÇÃO_CAMPANHA_GOOLE_ADS Criado por mim nenh…" at bounding box center [530, 241] width 995 height 438
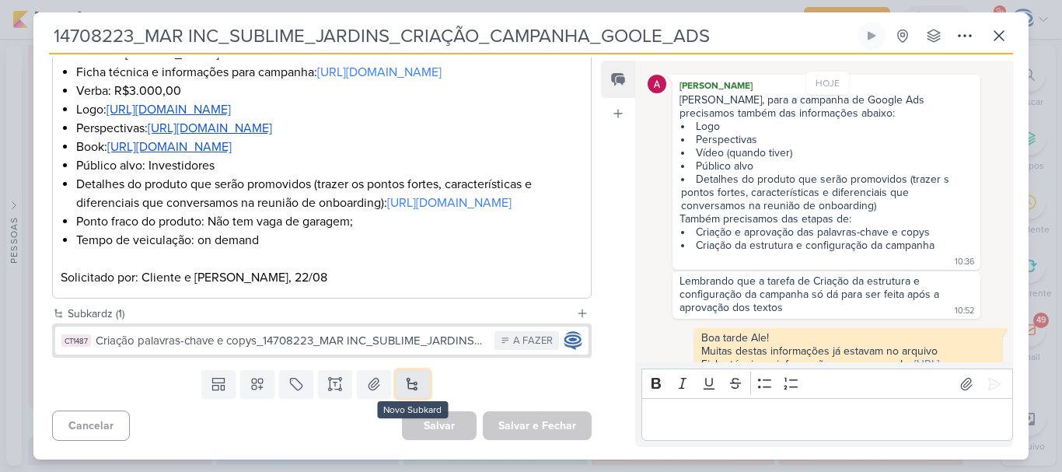
click at [398, 381] on button at bounding box center [413, 384] width 34 height 28
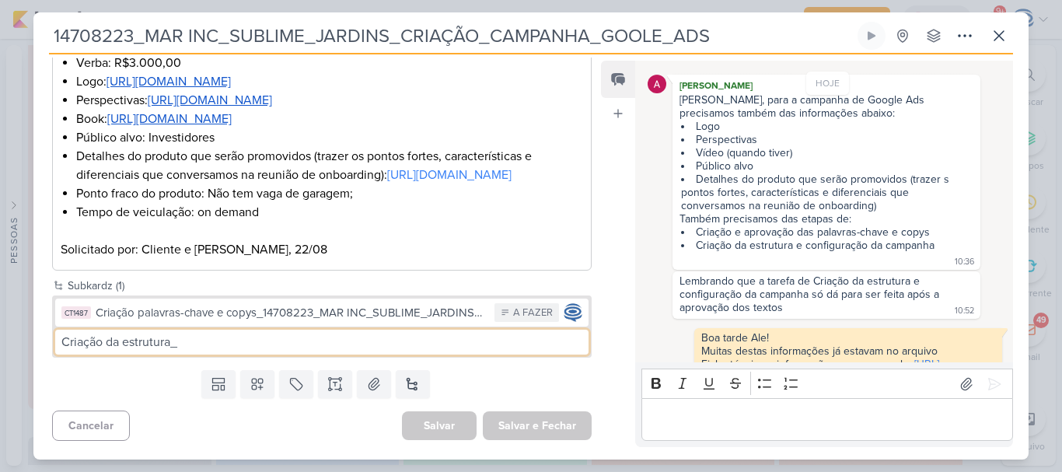
paste input "14708223_MAR INC_SUBLIME_JARDINS_CRIAÇÃO_CAMPANHA_GOOLE_ADS"
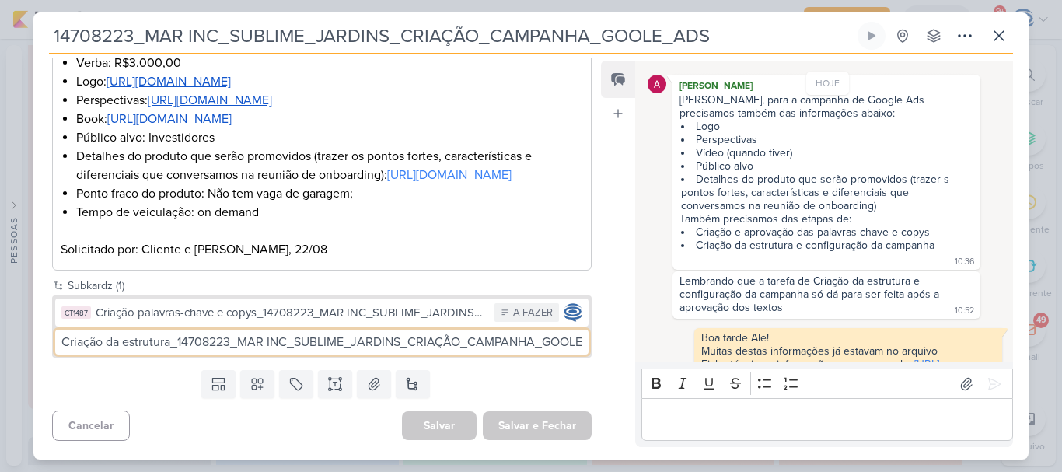
scroll to position [0, 39]
click at [334, 354] on input "Criação da estrutura_14708223_MAR INC_SUBLIME_JARDINS_CRIAÇÃO_CAMPANHA_GOOLE_ADS" at bounding box center [321, 342] width 533 height 25
type input "Criação da estrutura_14708223_MAR INC_SUBLIME_JARDINS_CRIAÇÃO_CAMPANHA_GOOLE_ADS"
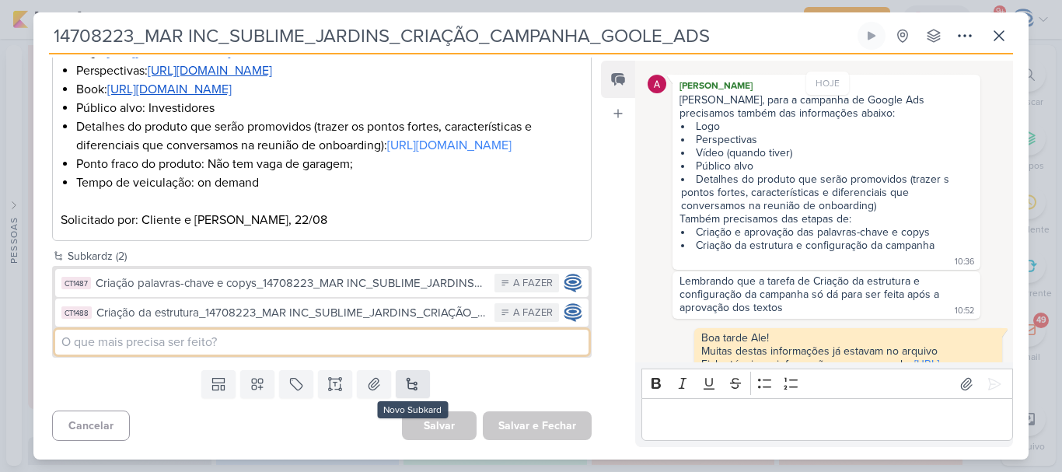
scroll to position [527, 0]
click at [403, 380] on button at bounding box center [413, 384] width 34 height 28
click at [407, 379] on button at bounding box center [413, 384] width 34 height 28
paste input "14708223_MAR INC_SUBLIME_JARDINS_CRIAÇÃO_CAMPANHA_GOOLE_ADS"
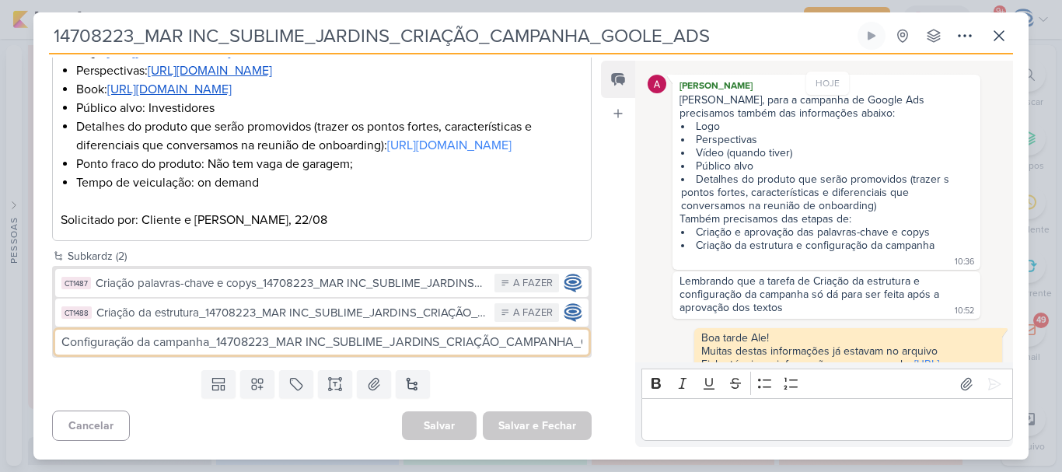
scroll to position [0, 79]
type input "Configuração da campanha_14708223_MAR INC_SUBLIME_JARDINS_CRIAÇÃO_CAMPANHA_GOOL…"
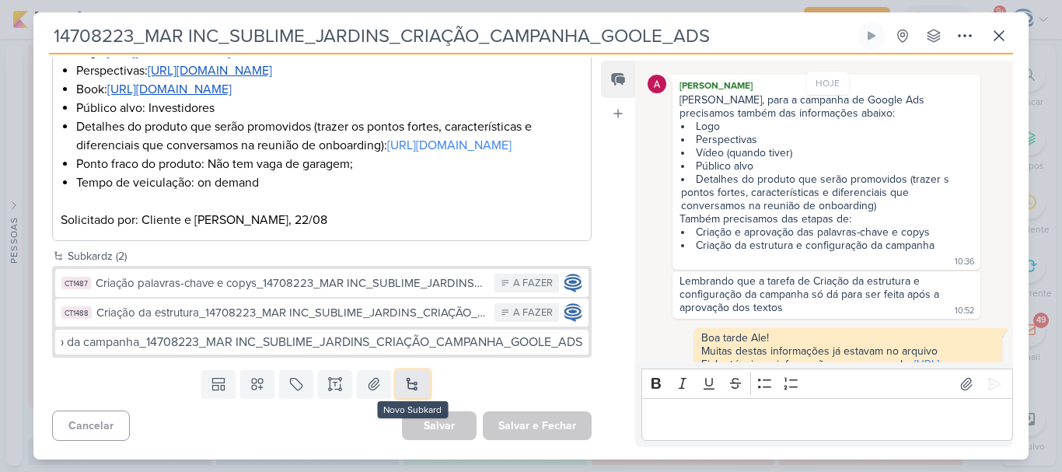
scroll to position [0, 0]
click at [410, 384] on button at bounding box center [413, 384] width 34 height 28
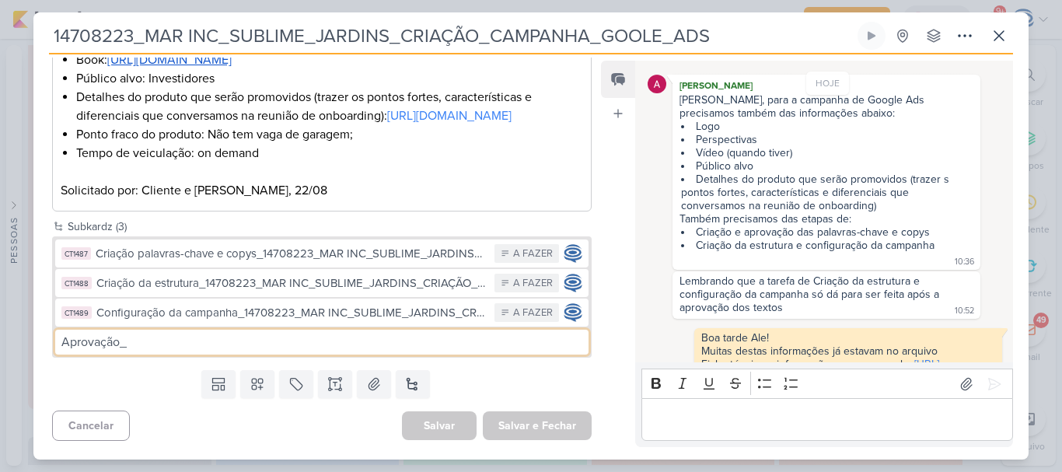
paste input "14708223_MAR INC_SUBLIME_JARDINS_CRIAÇÃO_CAMPANHA_GOOLE_ADS"
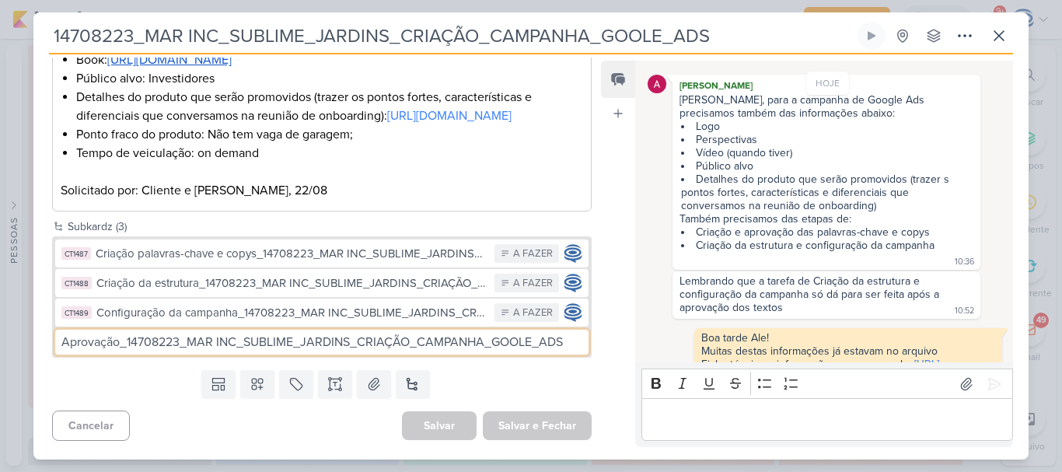
type input "Aprovação_14708223_MAR INC_SUBLIME_JARDINS_CRIAÇÃO_CAMPANHA_GOOLE_ADS"
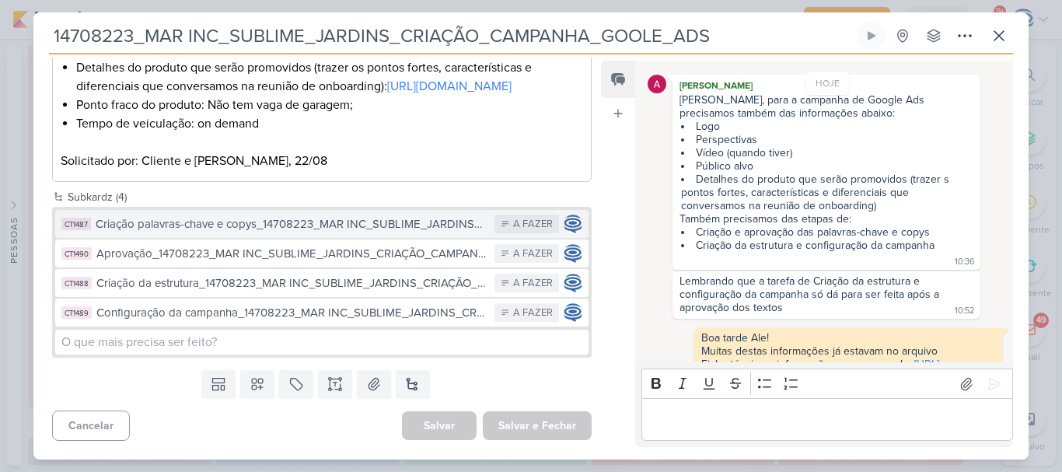
click at [323, 233] on div "Criação palavras-chave e copys_14708223_MAR INC_SUBLIME_JARDINS_CRIAÇÃO_CAMPANH…" at bounding box center [291, 224] width 391 height 18
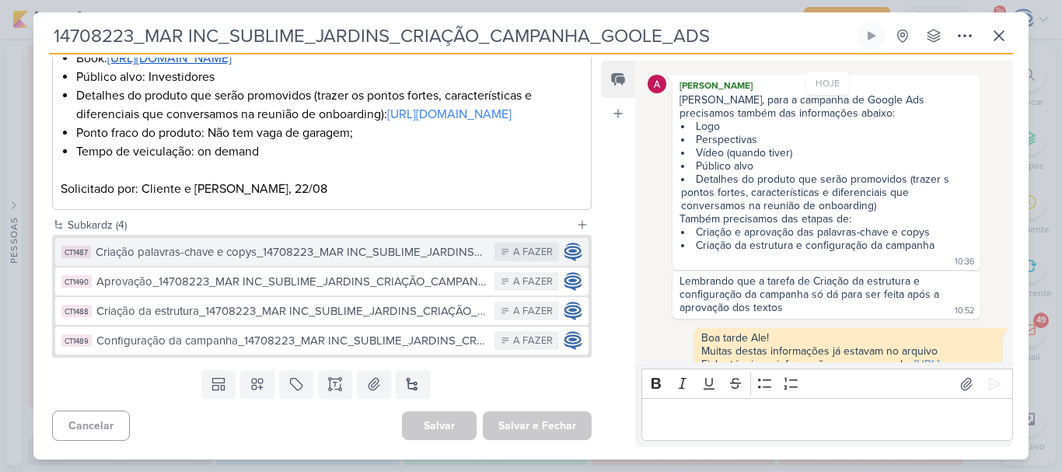
click at [323, 284] on div "14708223_MAR INC_SUBLIME_JARDINS_CRIAÇÃO_CAMPANHA_GOOLE_ADS" at bounding box center [530, 235] width 995 height 447
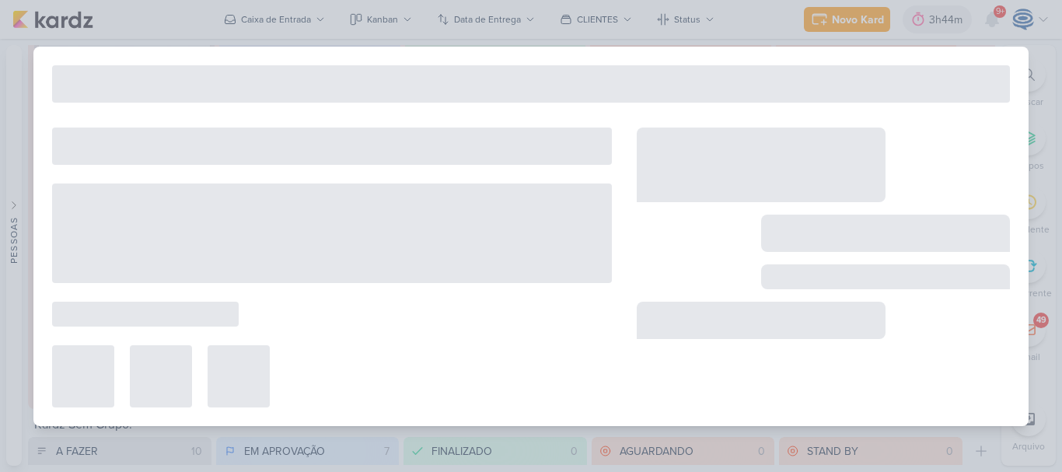
type input "Criação palavras-chave e copys_14708223_MAR INC_SUBLIME_JARDINS_CRIAÇÃO_CAMPANH…"
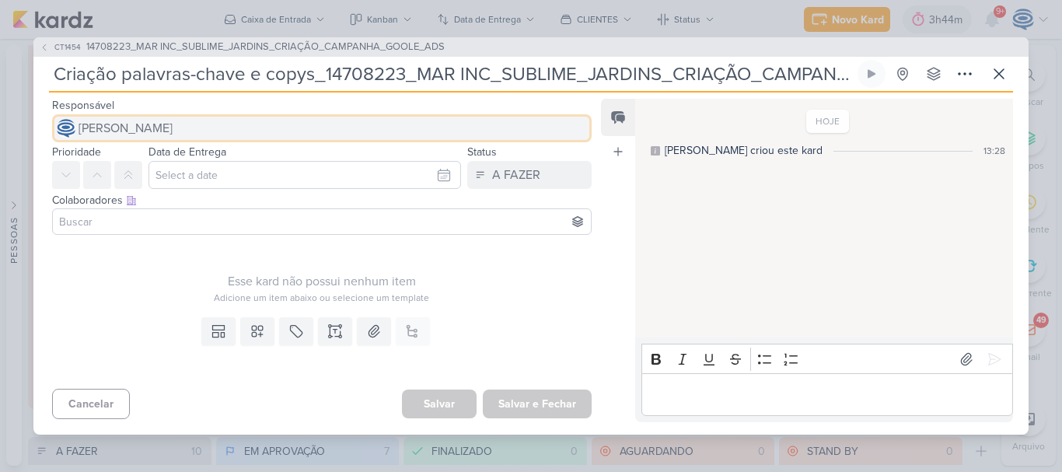
click at [173, 137] on span "[PERSON_NAME]" at bounding box center [126, 128] width 94 height 19
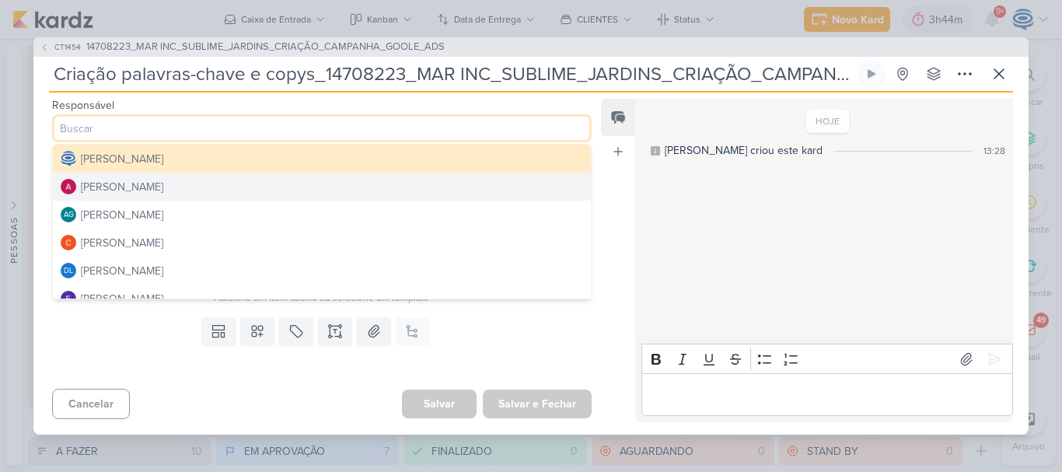
click at [130, 183] on div "[PERSON_NAME]" at bounding box center [122, 187] width 82 height 16
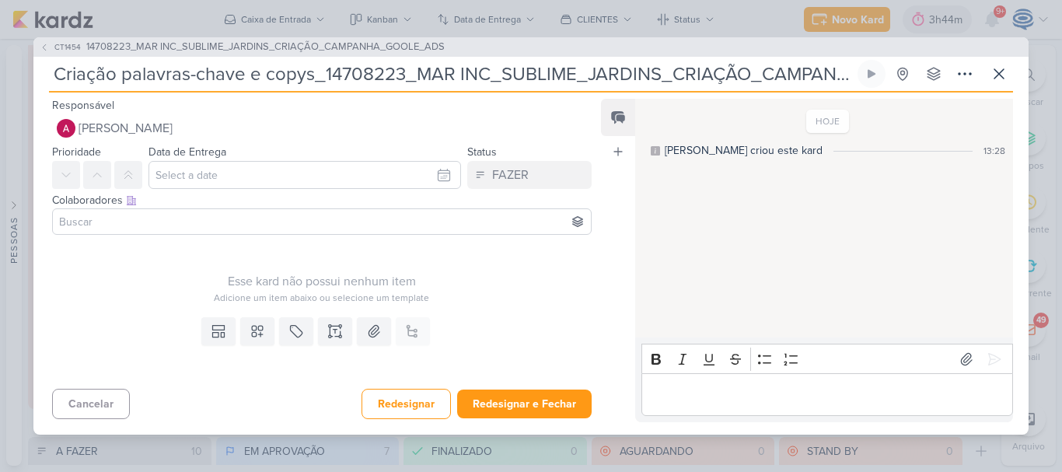
click at [192, 222] on input at bounding box center [322, 221] width 532 height 19
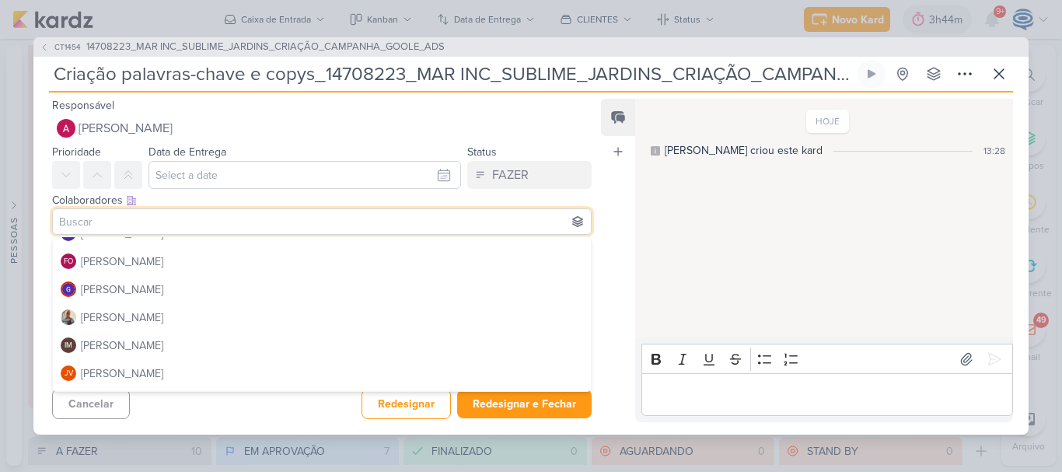
scroll to position [159, 0]
click at [162, 307] on button "[PERSON_NAME]" at bounding box center [322, 316] width 538 height 28
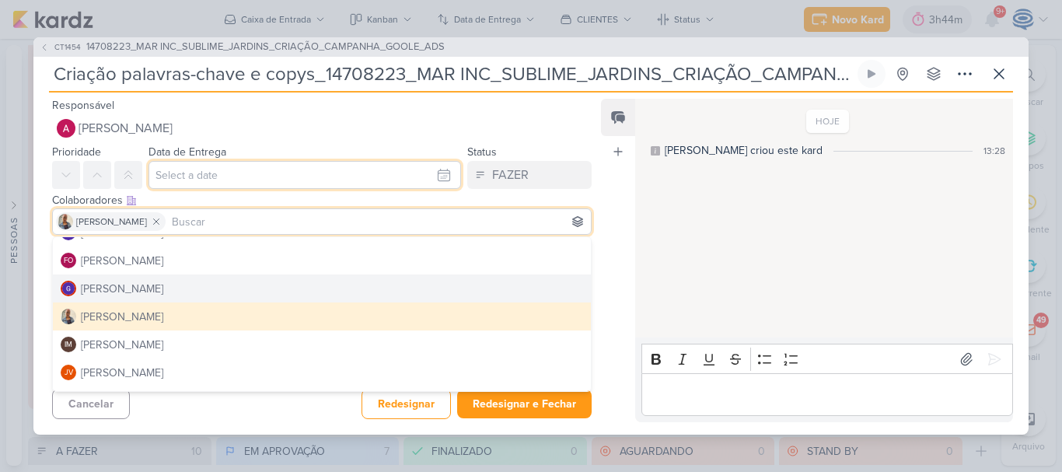
click at [180, 163] on input "text" at bounding box center [304, 175] width 313 height 28
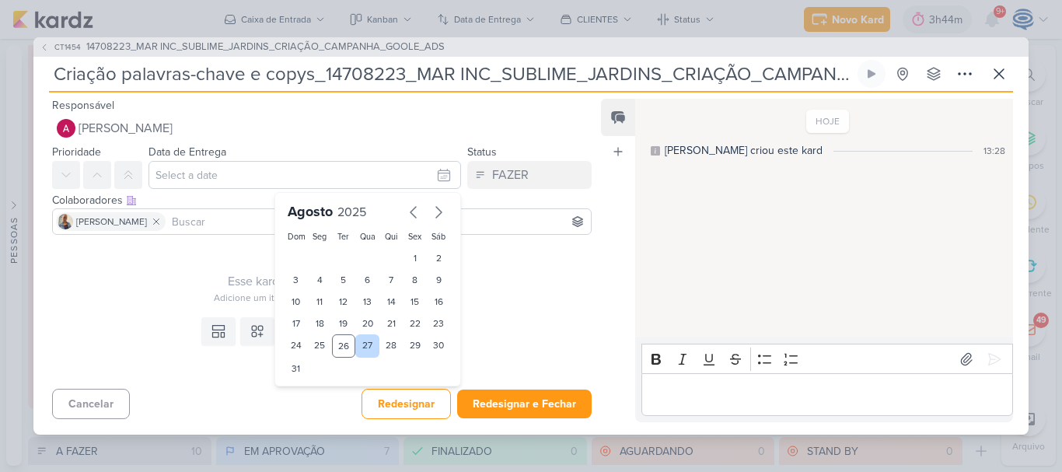
click at [367, 348] on div "27" at bounding box center [367, 345] width 24 height 23
click at [341, 342] on div "26" at bounding box center [344, 345] width 24 height 23
type input "[DATE] 23:59"
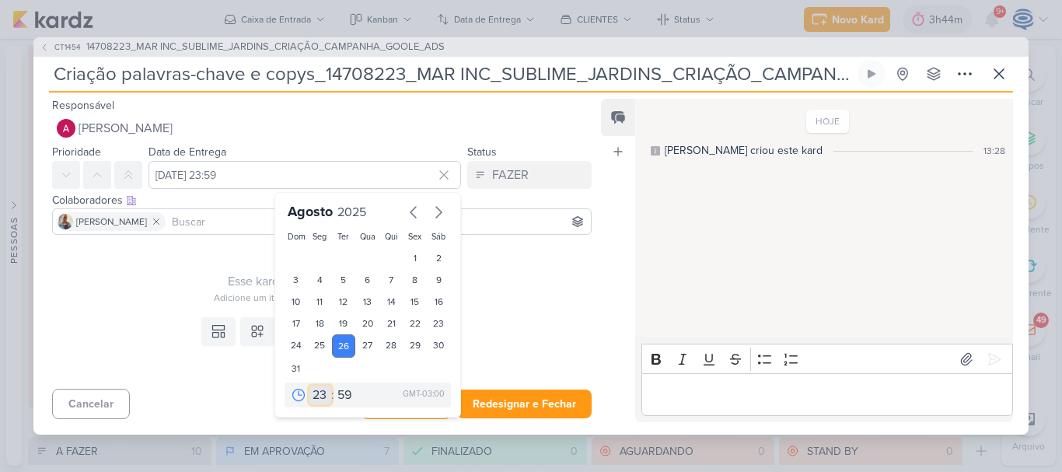
click at [309, 395] on select "00 01 02 03 04 05 06 07 08 09 10 11 12 13 14 15 16 17 18 19 20 21 22 23" at bounding box center [320, 395] width 22 height 19
select select "18"
click at [309, 386] on select "00 01 02 03 04 05 06 07 08 09 10 11 12 13 14 15 16 17 18 19 20 21 22 23" at bounding box center [320, 395] width 22 height 19
type input "[DATE] 18:59"
click at [335, 399] on select "00 05 10 15 20 25 30 35 40 45 50 55 59" at bounding box center [345, 395] width 22 height 19
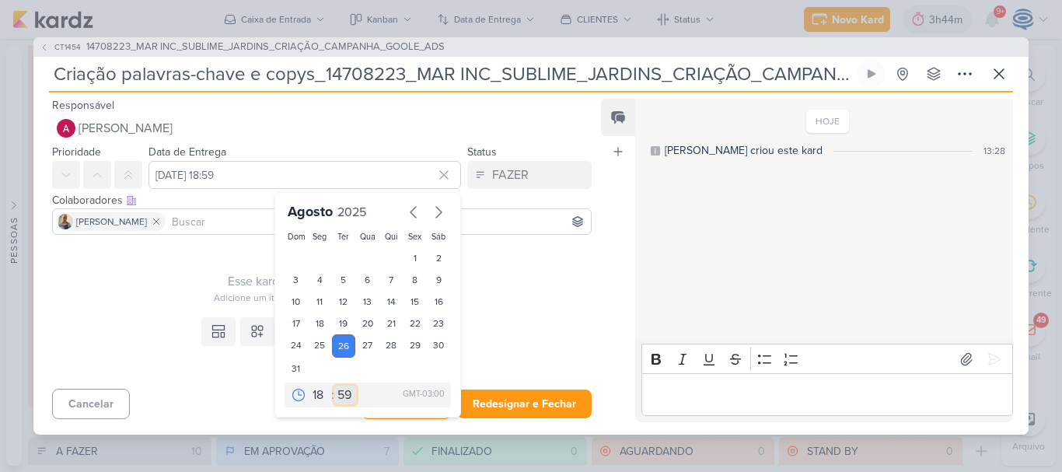
select select "0"
click at [334, 386] on select "00 05 10 15 20 25 30 35 40 45 50 55 59" at bounding box center [345, 395] width 22 height 19
type input "[DATE] 18:00"
click at [152, 246] on div "Esse kard não possui nenhum item Adicione um item abaixo ou selecione um templa…" at bounding box center [322, 273] width 540 height 64
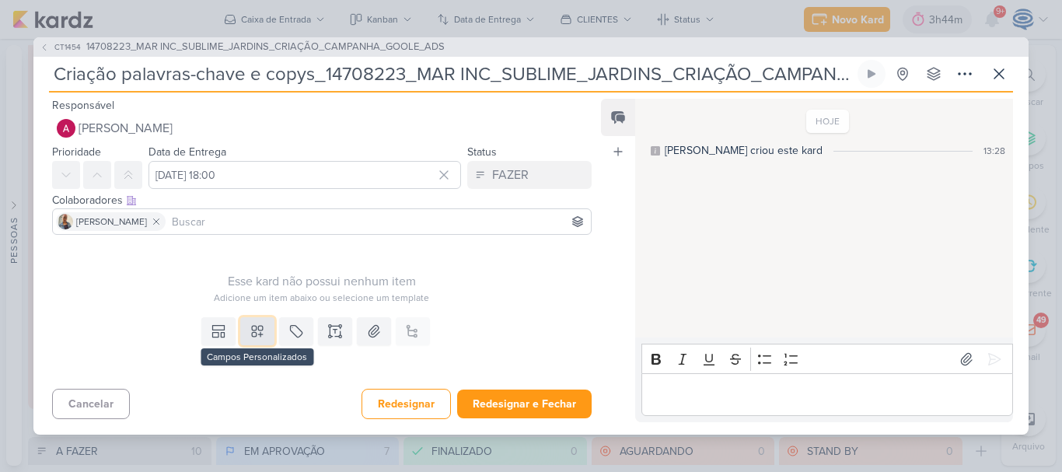
click at [250, 328] on icon at bounding box center [258, 331] width 16 height 16
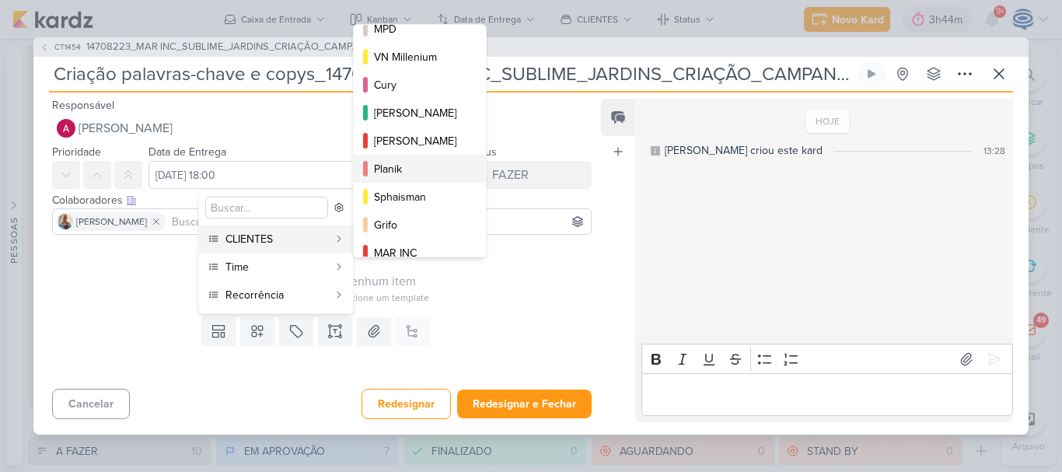
scroll to position [225, 0]
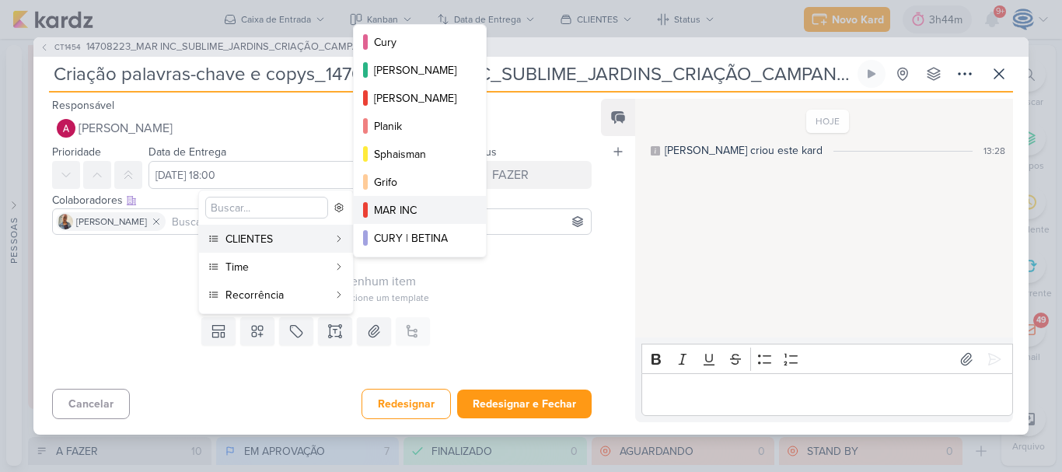
click at [411, 204] on div "MAR INC" at bounding box center [420, 210] width 93 height 16
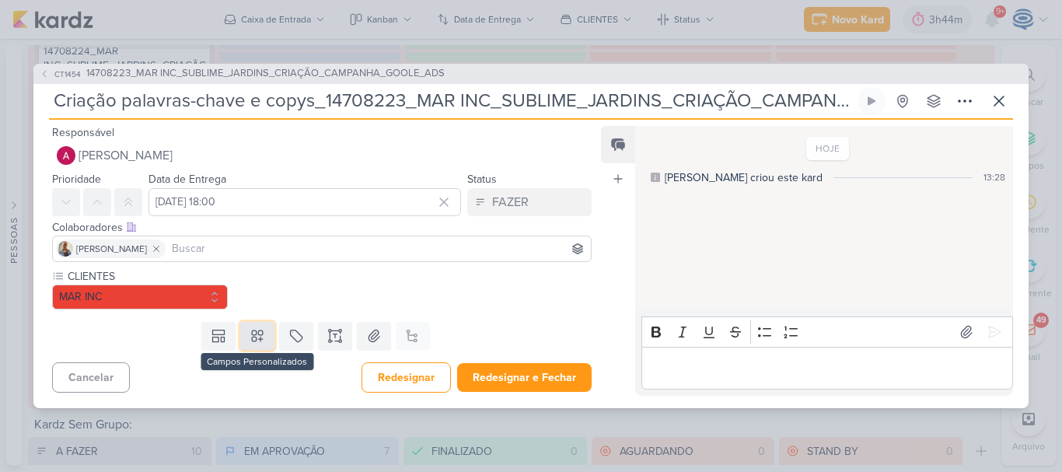
click at [252, 339] on icon at bounding box center [257, 335] width 11 height 11
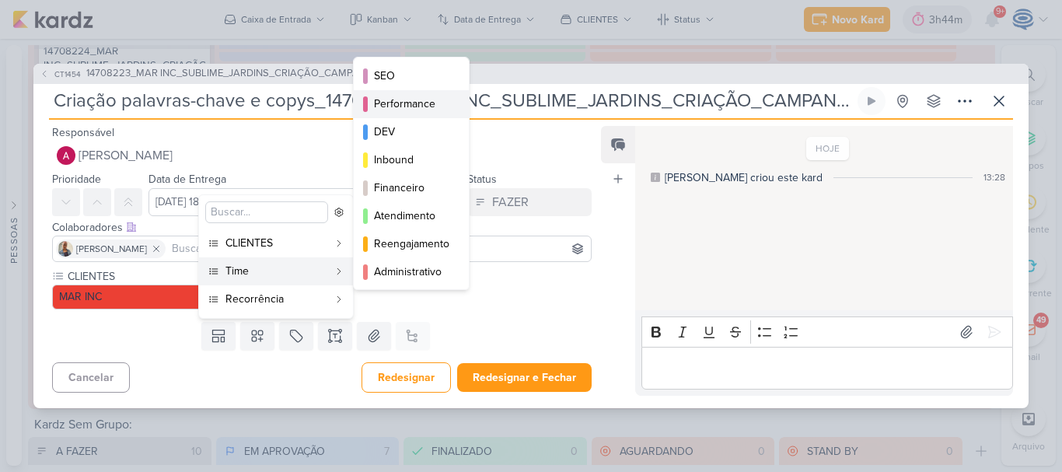
click at [409, 93] on button "Performance" at bounding box center [411, 104] width 115 height 28
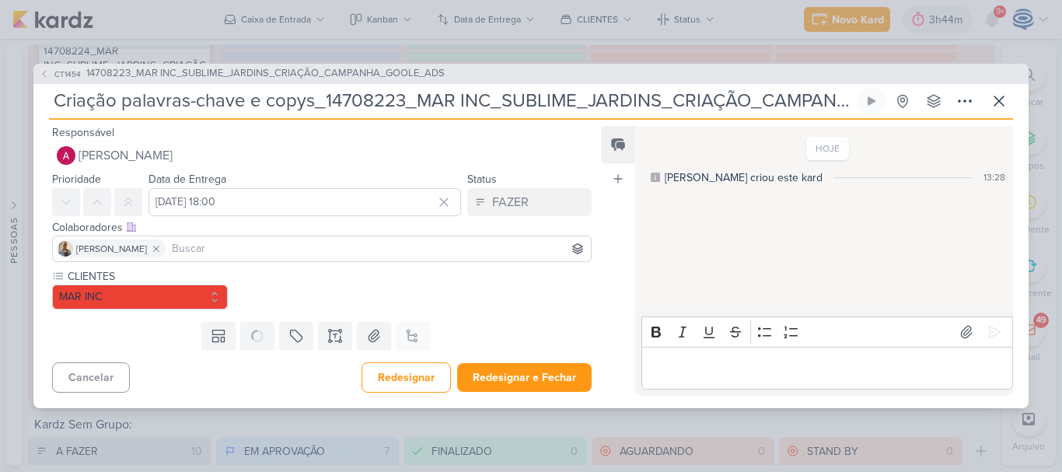
click at [409, 93] on div "CT1454 14708223_MAR INC_SUBLIME_JARDINS_CRIAÇÃO_CAMPANHA_GOOLE_ADS Criação pala…" at bounding box center [530, 236] width 995 height 344
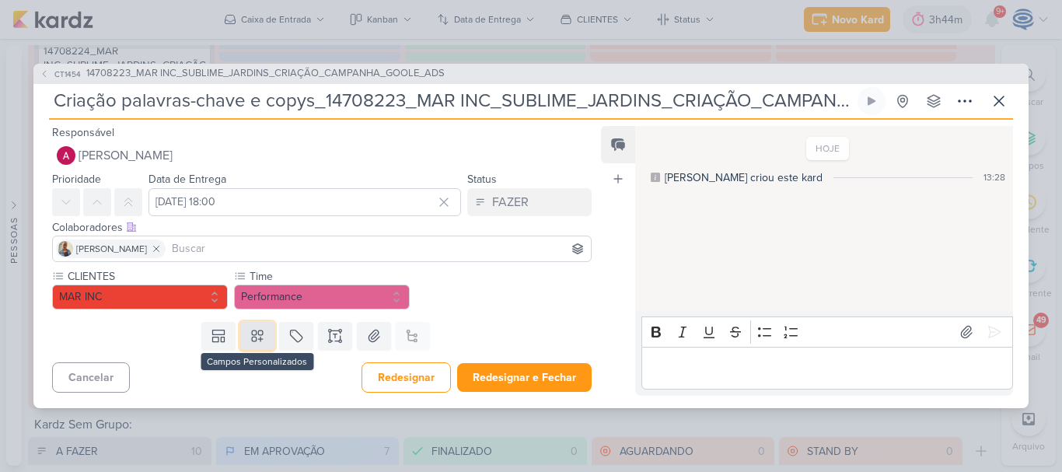
click at [250, 337] on icon at bounding box center [258, 336] width 16 height 16
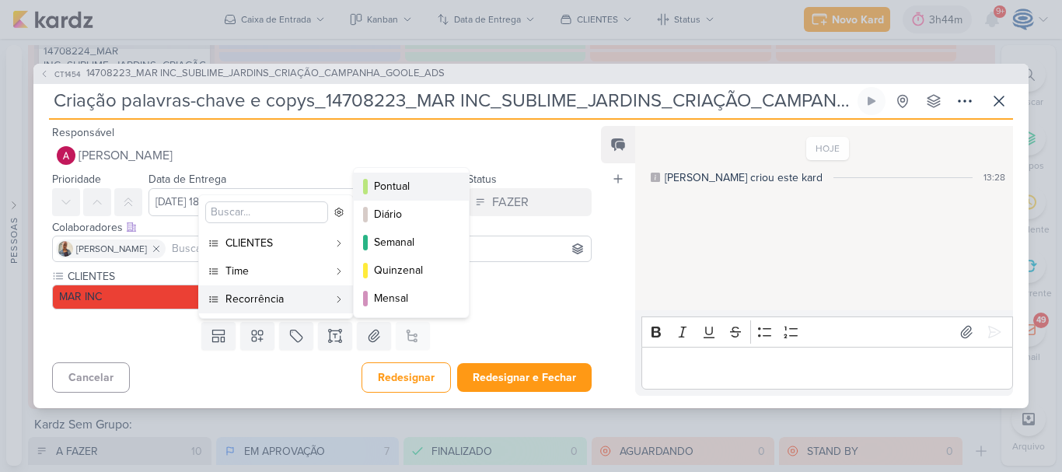
click at [401, 184] on div "Pontual" at bounding box center [412, 186] width 76 height 16
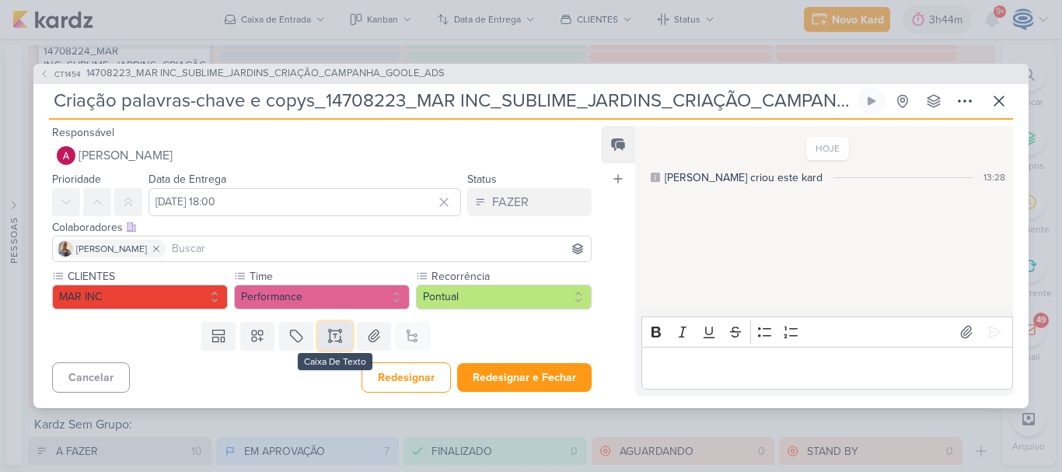
click at [327, 329] on icon at bounding box center [335, 336] width 16 height 16
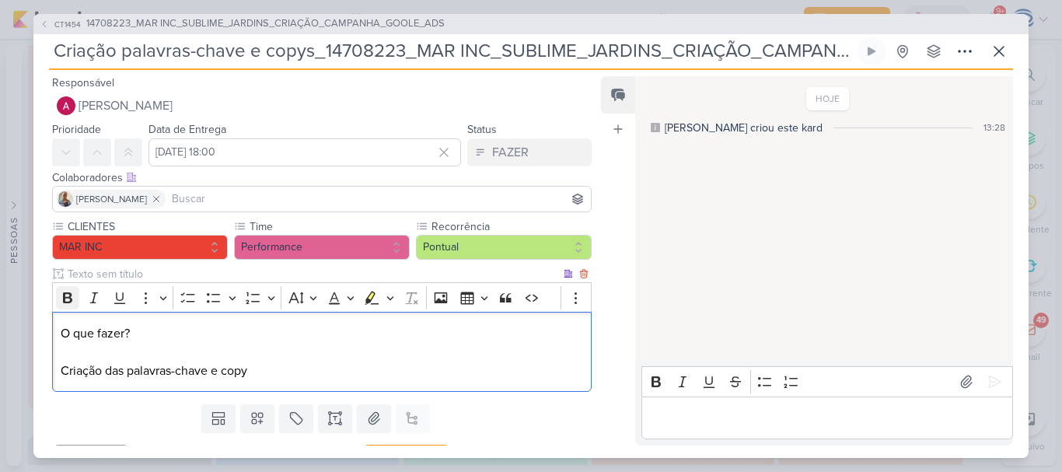
drag, startPoint x: 138, startPoint y: 338, endPoint x: 63, endPoint y: 297, distance: 85.9
click at [63, 297] on div "Rich Text Editor Bold Italic Underline More To-do List Bulleted List Bulleted L…" at bounding box center [322, 337] width 540 height 110
click at [63, 297] on icon "Editor toolbar" at bounding box center [67, 297] width 9 height 11
click at [282, 374] on p "O que fazer? Criação das palavras-chave e copy" at bounding box center [322, 352] width 522 height 56
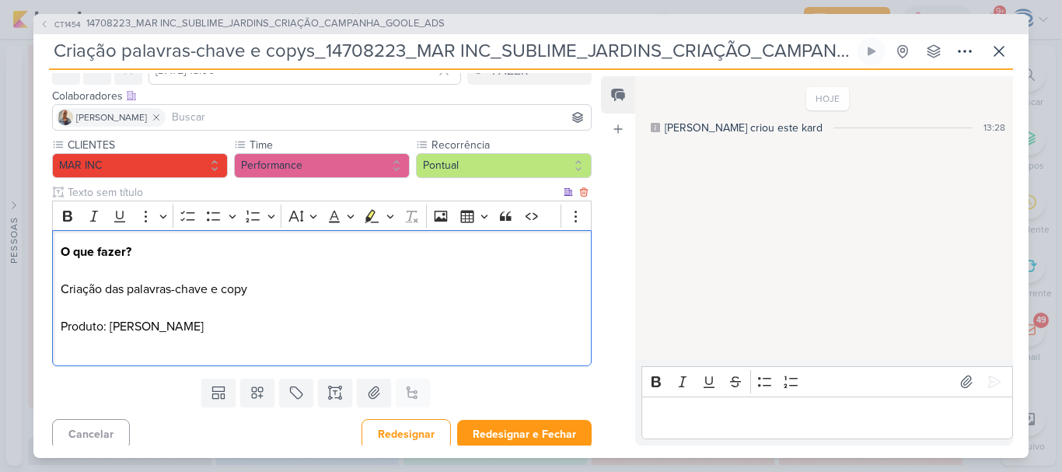
scroll to position [89, 0]
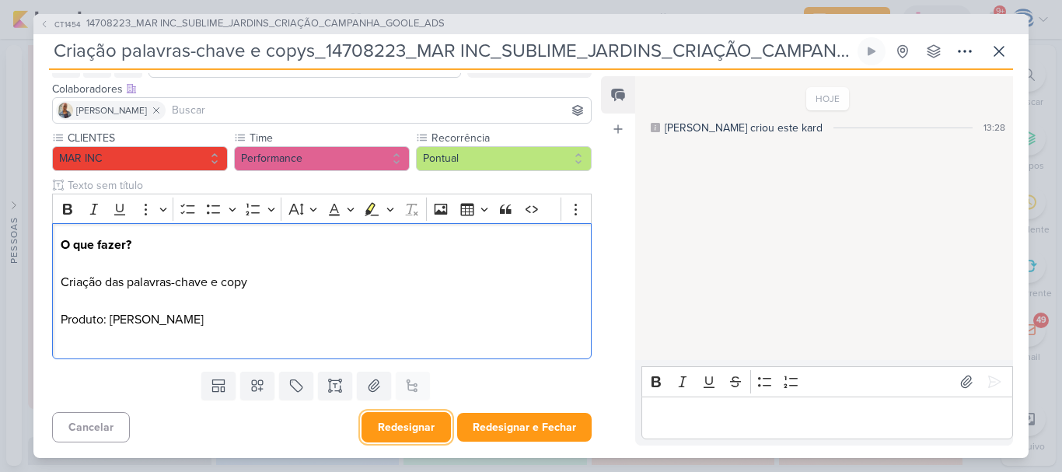
click at [410, 429] on button "Redesignar" at bounding box center [405, 427] width 89 height 30
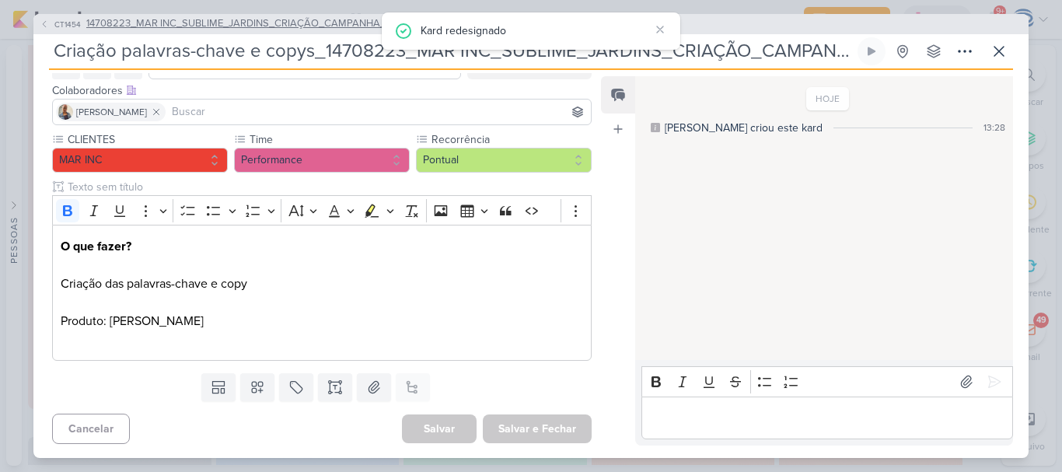
scroll to position [0, 0]
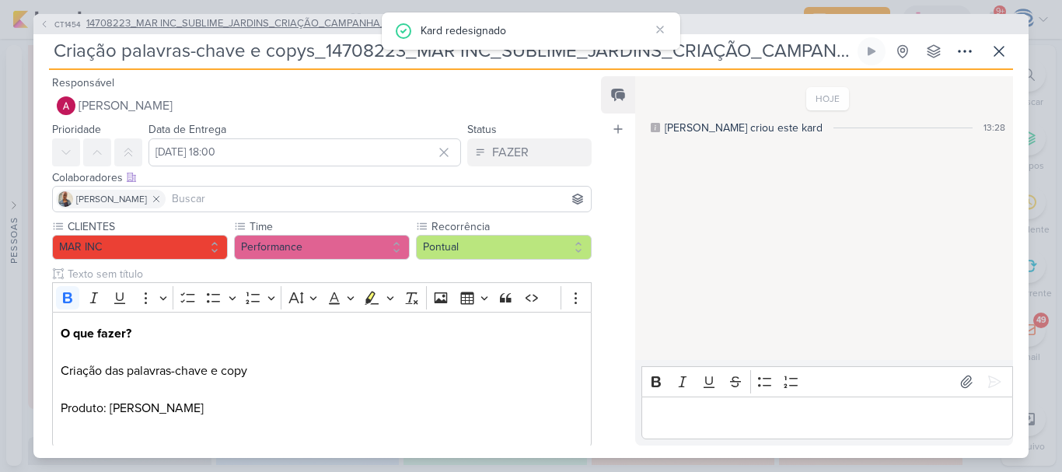
click at [161, 30] on span "14708223_MAR INC_SUBLIME_JARDINS_CRIAÇÃO_CAMPANHA_GOOLE_ADS" at bounding box center [265, 24] width 358 height 16
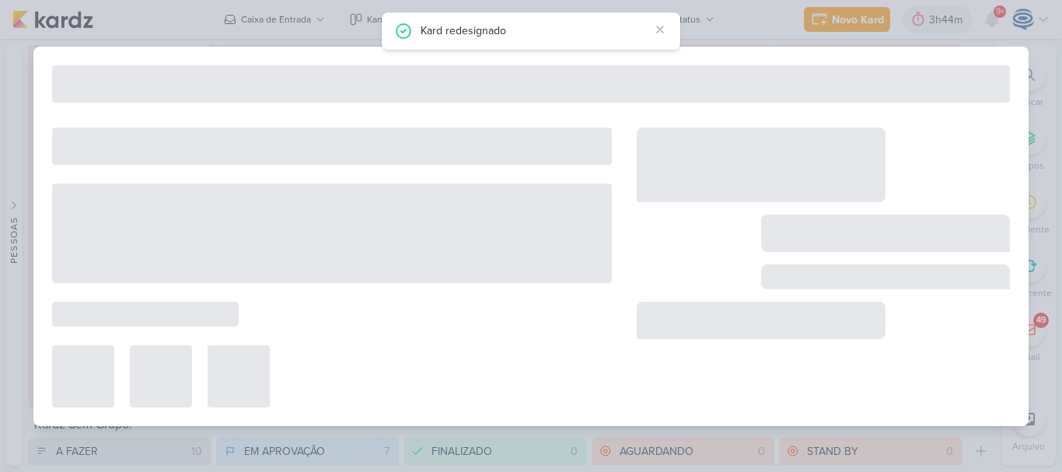
type input "14708223_MAR INC_SUBLIME_JARDINS_CRIAÇÃO_CAMPANHA_GOOLE_ADS"
type input "[DATE] 18:00"
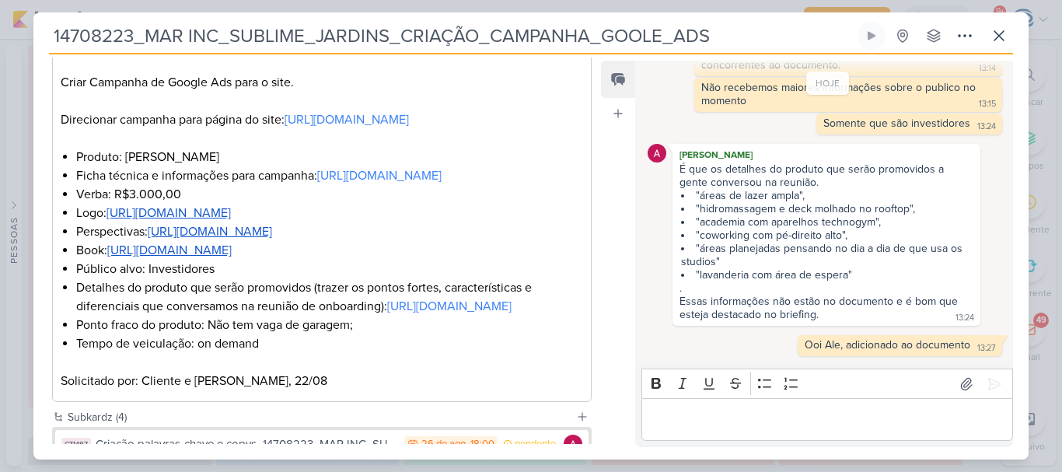
scroll to position [278, 0]
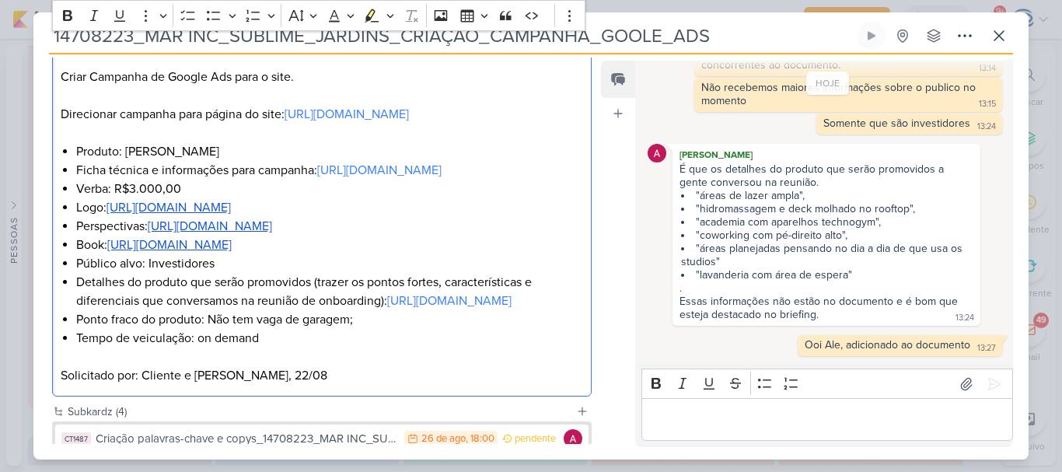
click at [57, 76] on div "O que fazer? Criar Campanha de Google Ads para o site. Direcionar campanha para…" at bounding box center [322, 208] width 540 height 379
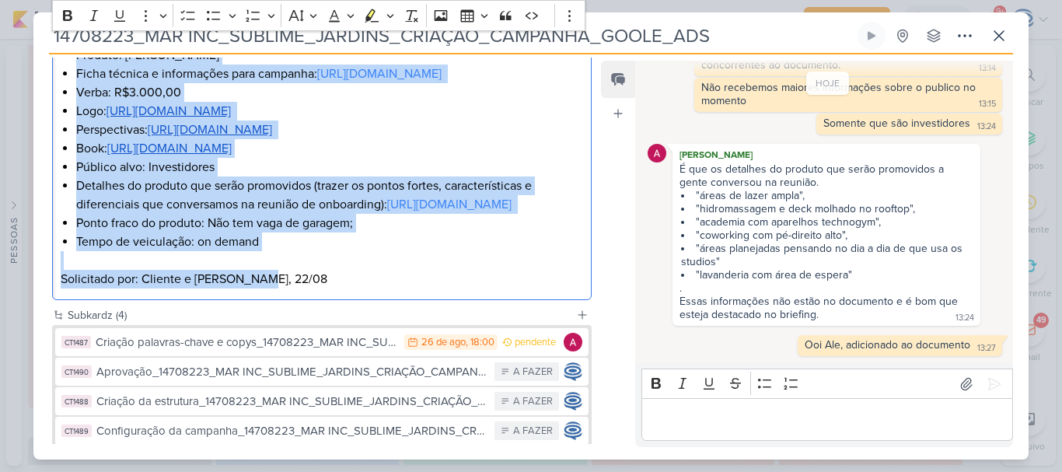
scroll to position [558, 0]
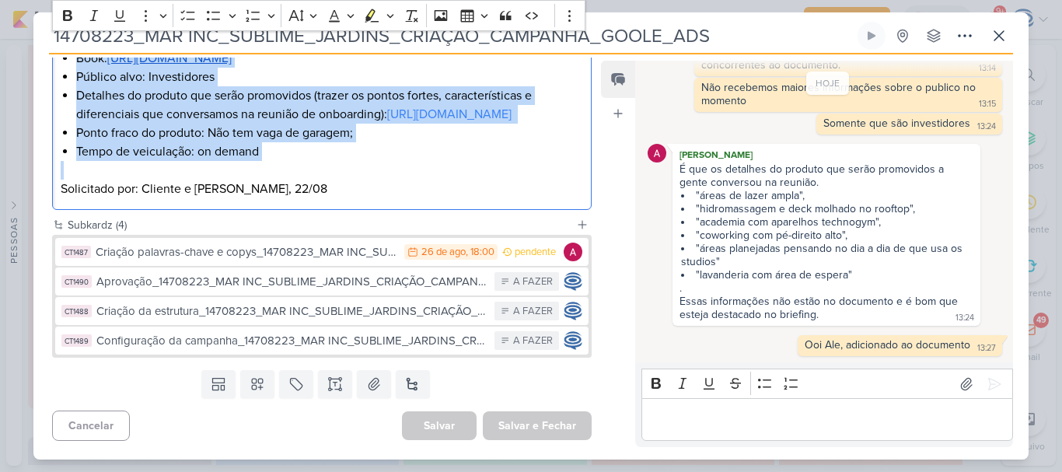
drag, startPoint x: 58, startPoint y: 115, endPoint x: 295, endPoint y: 163, distance: 242.7
click at [295, 163] on div "O que fazer? Criar Campanha de Google Ads para o site. Direcionar campanha para…" at bounding box center [322, 21] width 540 height 379
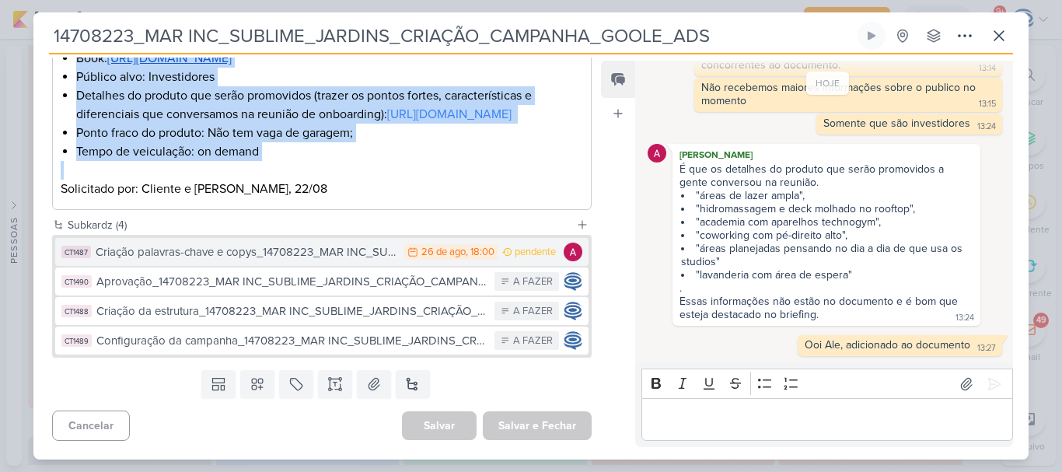
click at [271, 252] on div "Criação palavras-chave e copys_14708223_MAR INC_SUBLIME_JARDINS_CRIAÇÃO_CAMPANH…" at bounding box center [246, 252] width 301 height 18
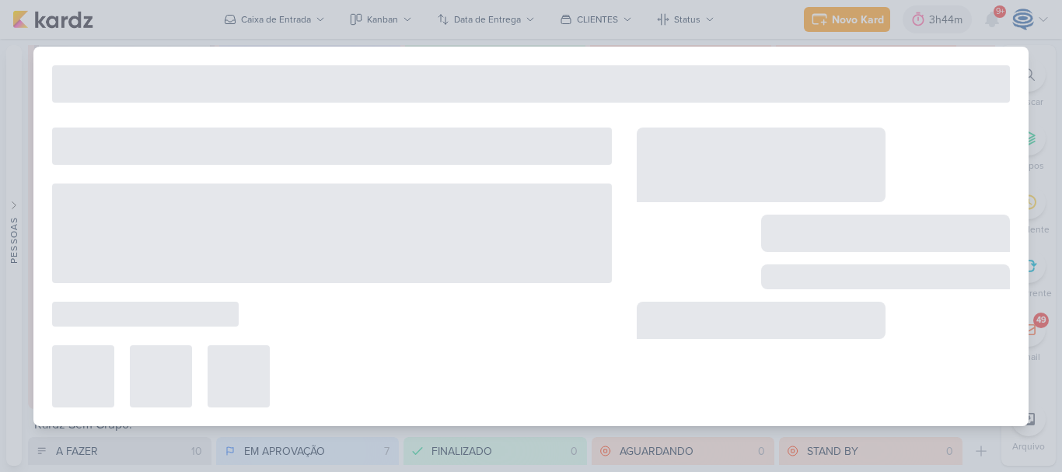
type input "Criação palavras-chave e copys_14708223_MAR INC_SUBLIME_JARDINS_CRIAÇÃO_CAMPANH…"
type input "[DATE] 18:00"
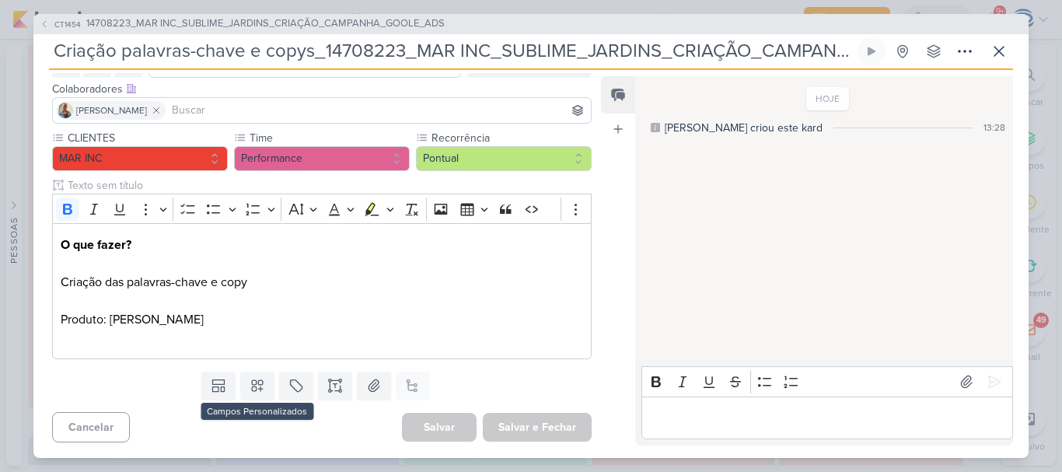
scroll to position [89, 0]
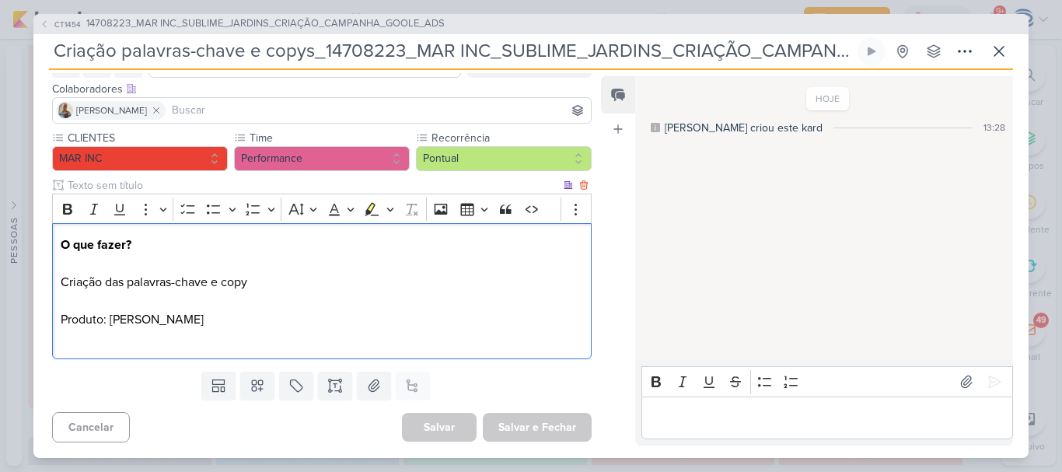
drag, startPoint x: 217, startPoint y: 326, endPoint x: 54, endPoint y: 323, distance: 162.5
click at [54, 323] on div "O que fazer? Criação das palavras-chave e copy Produto: Sublime Jardins" at bounding box center [322, 291] width 540 height 136
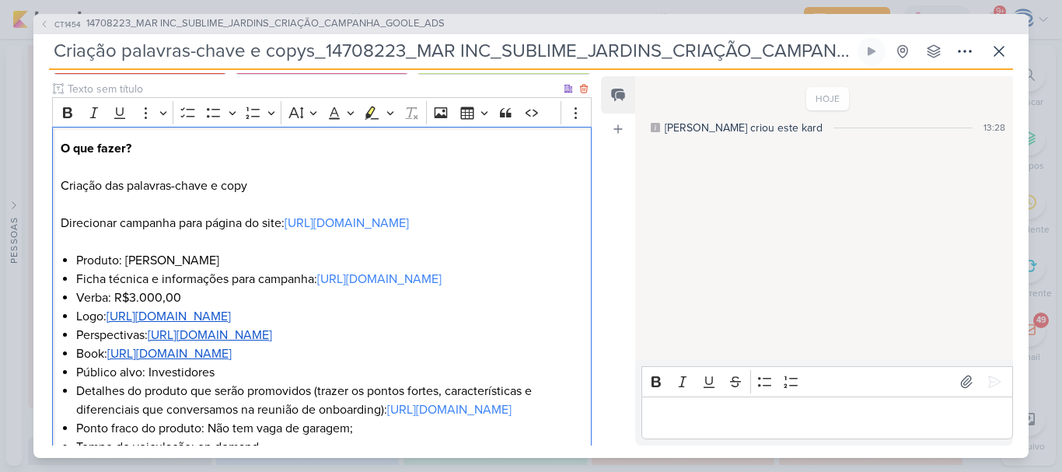
scroll to position [175, 0]
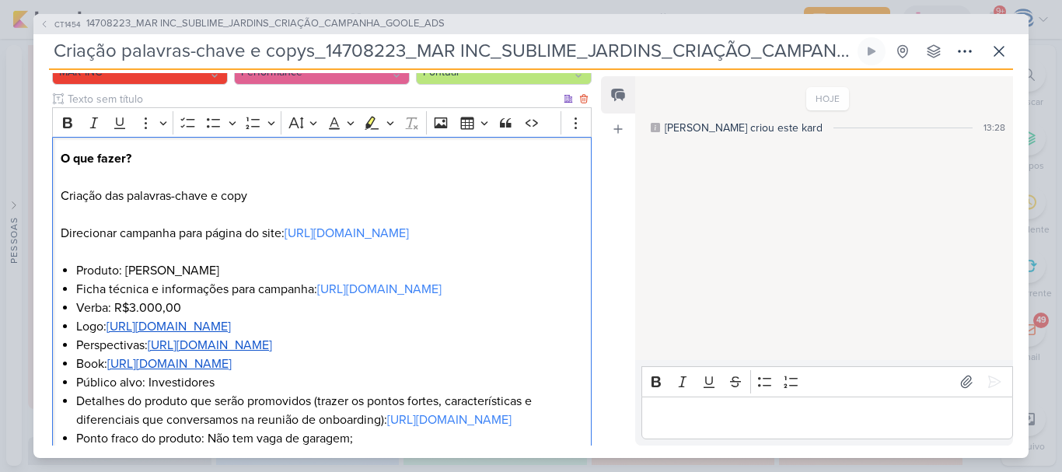
click at [256, 194] on p "O que fazer? Criação das palavras-chave e copy Direcionar campanha para página …" at bounding box center [322, 205] width 522 height 112
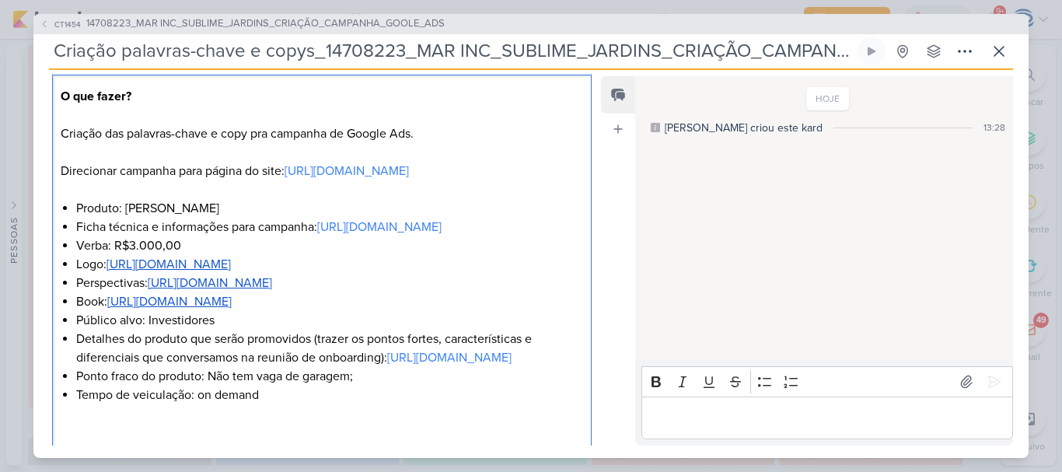
scroll to position [242, 0]
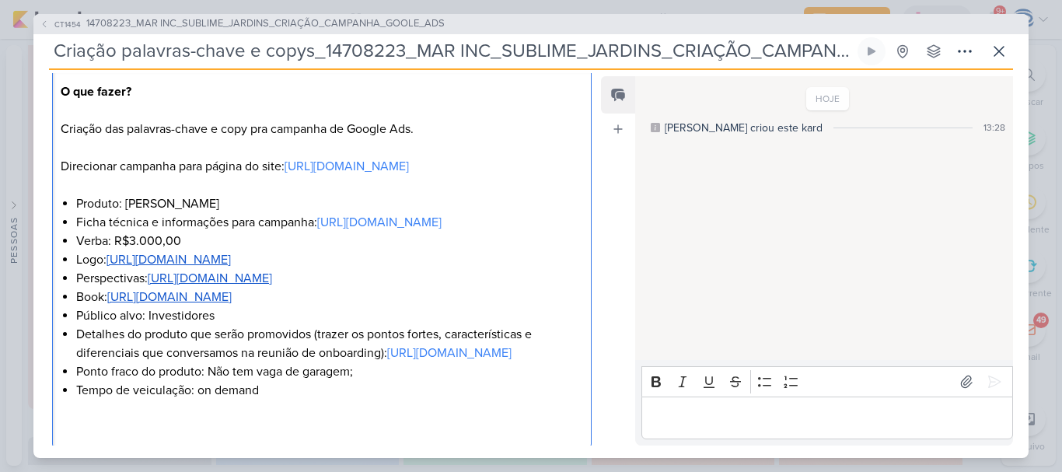
click at [61, 167] on p "O que fazer? Criação das palavras-chave e copy pra campanha de Google Ads. Dire…" at bounding box center [322, 138] width 522 height 112
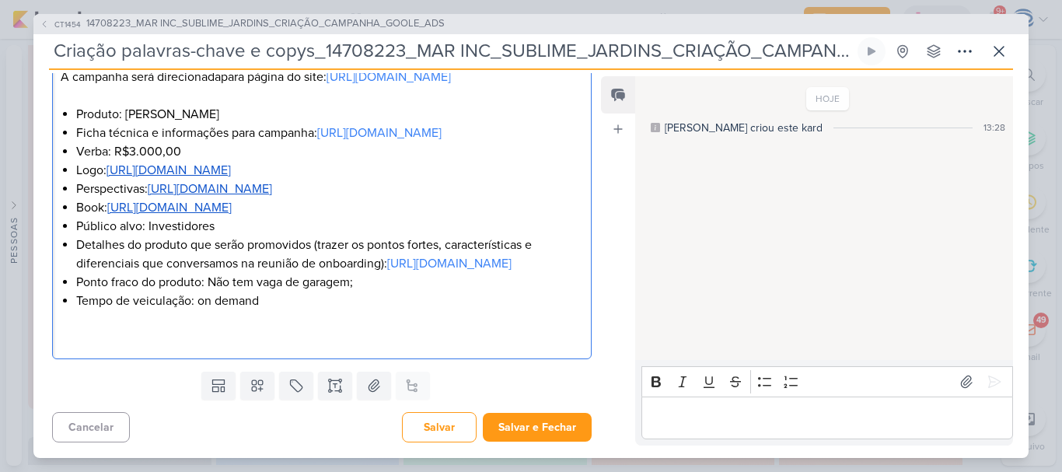
scroll to position [424, 0]
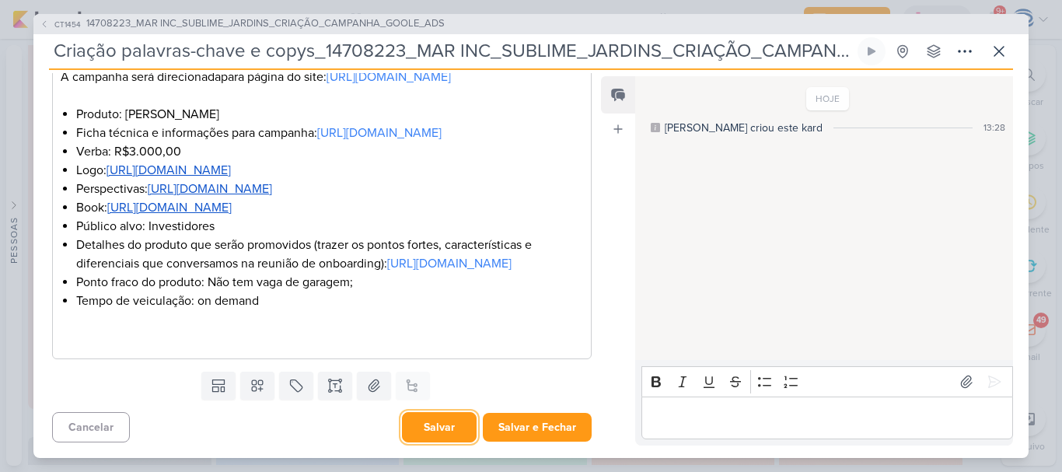
click at [418, 431] on button "Salvar" at bounding box center [439, 427] width 75 height 30
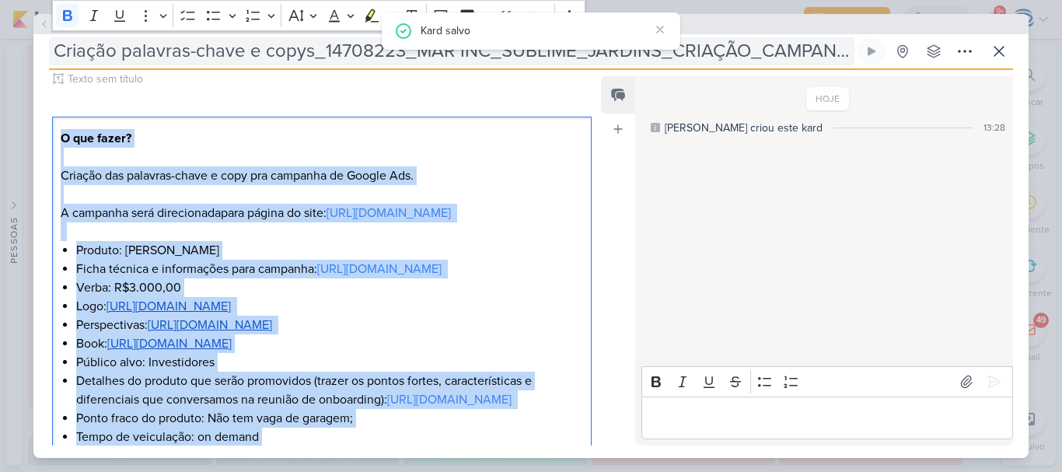
scroll to position [0, 0]
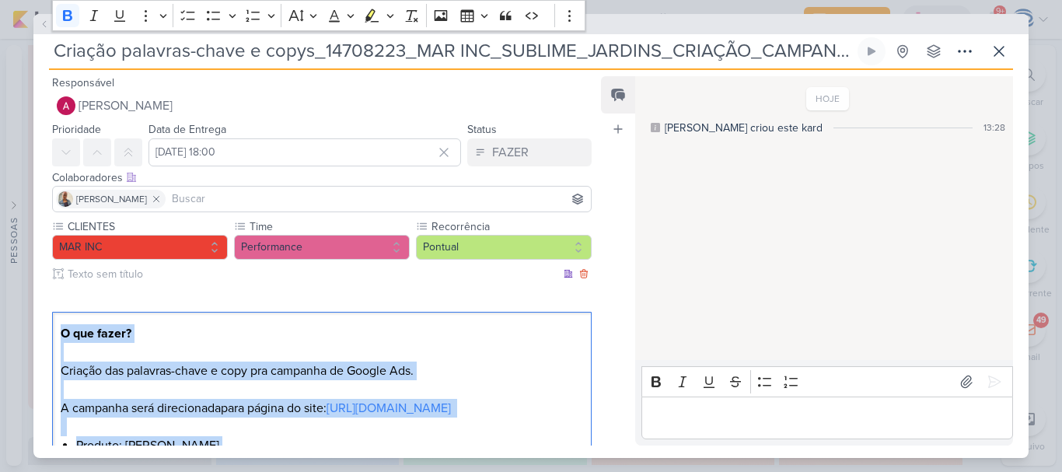
drag, startPoint x: 285, startPoint y: 316, endPoint x: 55, endPoint y: 330, distance: 229.7
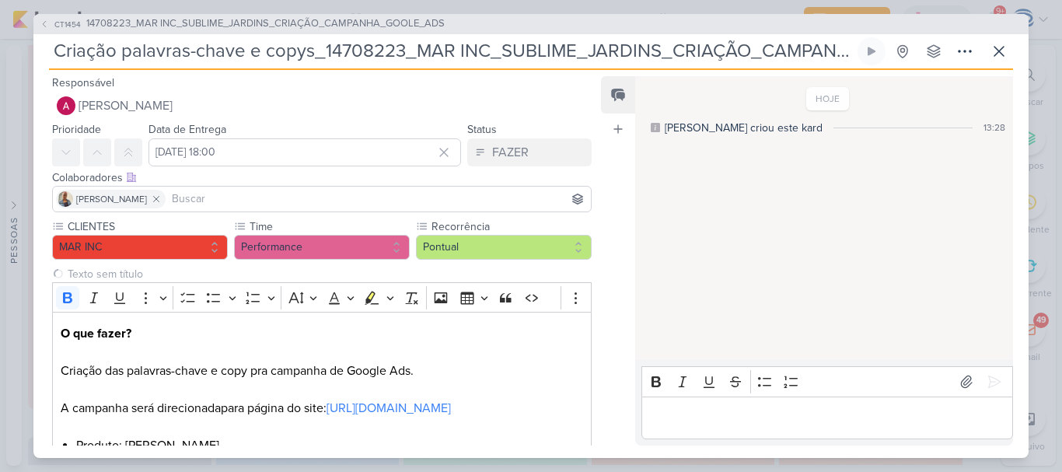
click at [55, 52] on input "Criação palavras-chave e copys_14708223_MAR INC_SUBLIME_JARDINS_CRIAÇÃO_CAMPANH…" at bounding box center [451, 51] width 805 height 28
click at [100, 26] on span "14708223_MAR INC_SUBLIME_JARDINS_CRIAÇÃO_CAMPANHA_GOOLE_ADS" at bounding box center [265, 24] width 358 height 16
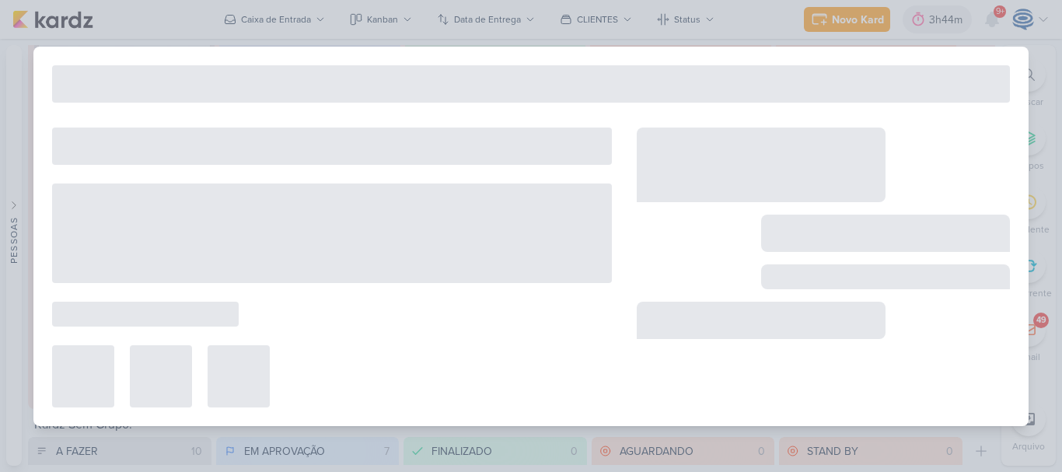
type input "14708223_MAR INC_SUBLIME_JARDINS_CRIAÇÃO_CAMPANHA_GOOLE_ADS"
type input "[DATE] 18:00"
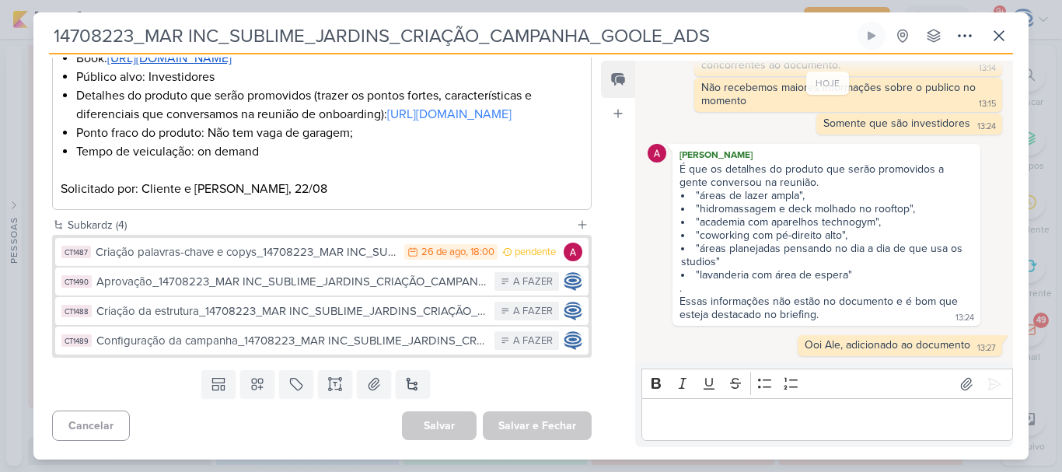
scroll to position [558, 0]
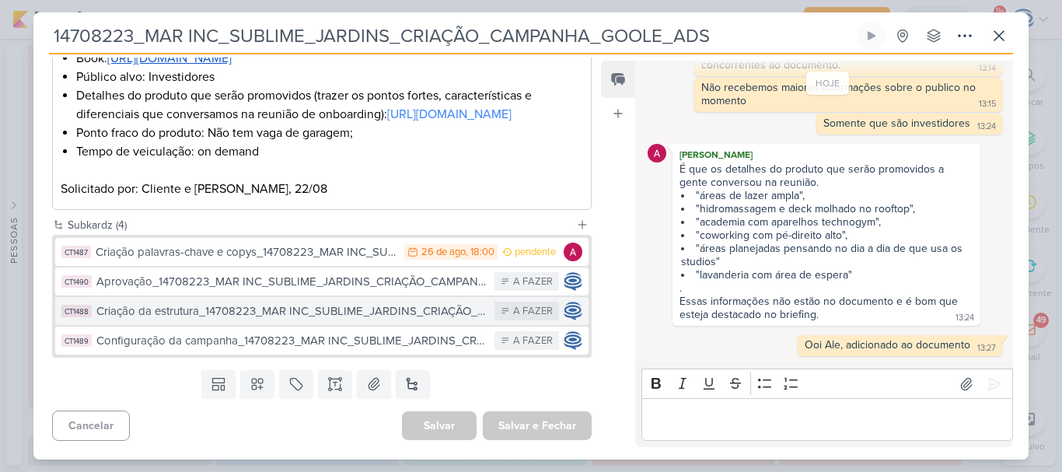
click at [182, 316] on div "Criação da estrutura_14708223_MAR INC_SUBLIME_JARDINS_CRIAÇÃO_CAMPANHA_GOOLE_ADS" at bounding box center [291, 311] width 390 height 18
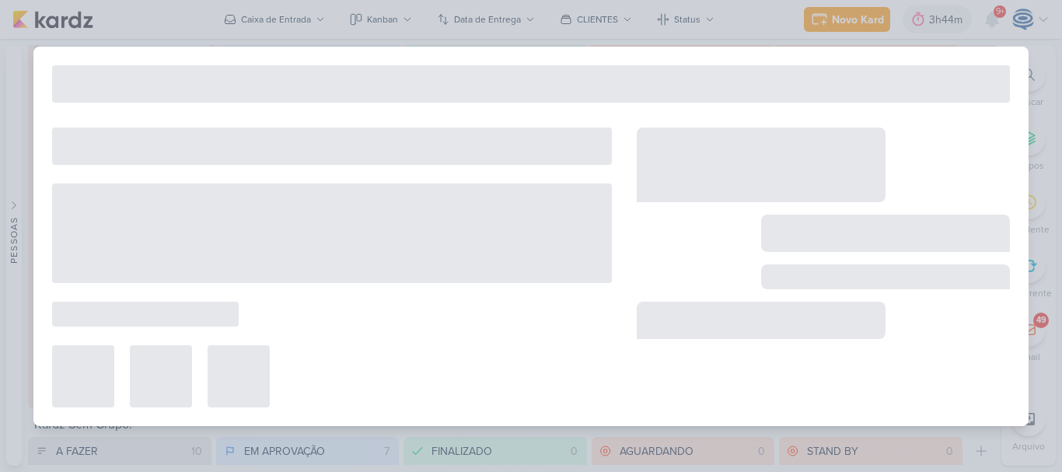
type input "Criação da estrutura_14708223_MAR INC_SUBLIME_JARDINS_CRIAÇÃO_CAMPANHA_GOOLE_ADS"
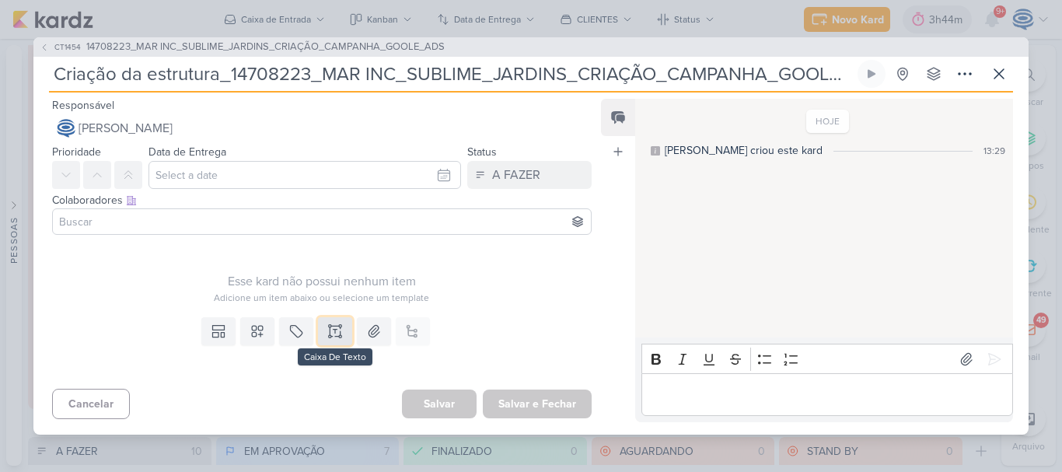
click at [329, 332] on icon at bounding box center [335, 331] width 16 height 16
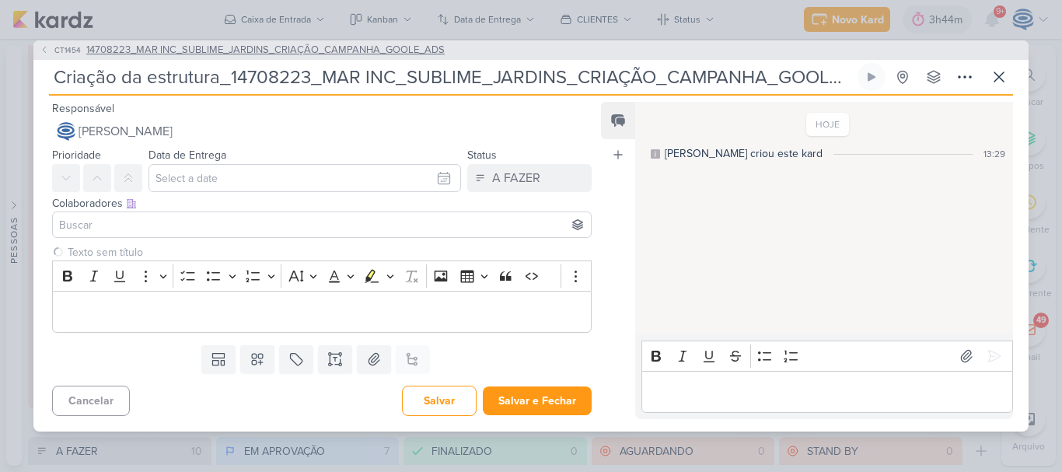
click at [164, 48] on span "14708223_MAR INC_SUBLIME_JARDINS_CRIAÇÃO_CAMPANHA_GOOLE_ADS" at bounding box center [265, 51] width 358 height 16
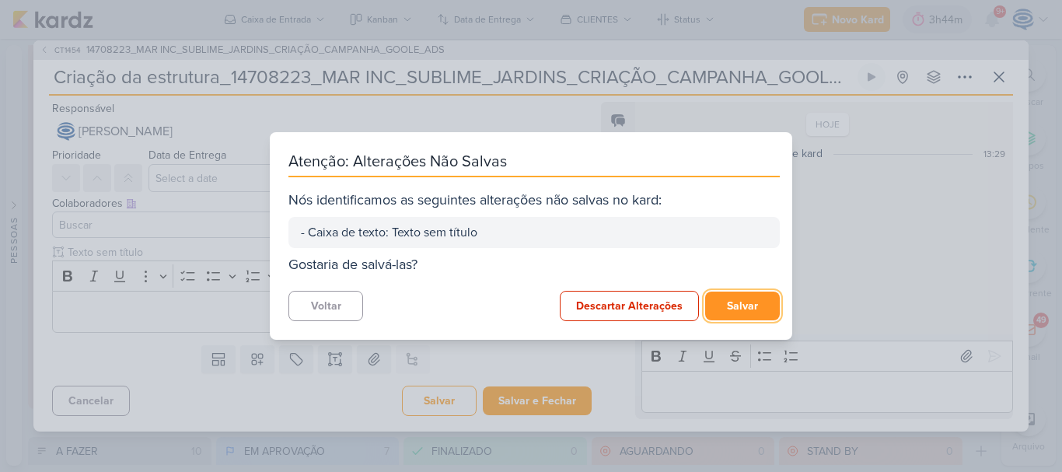
click at [732, 307] on button "Salvar" at bounding box center [742, 306] width 75 height 29
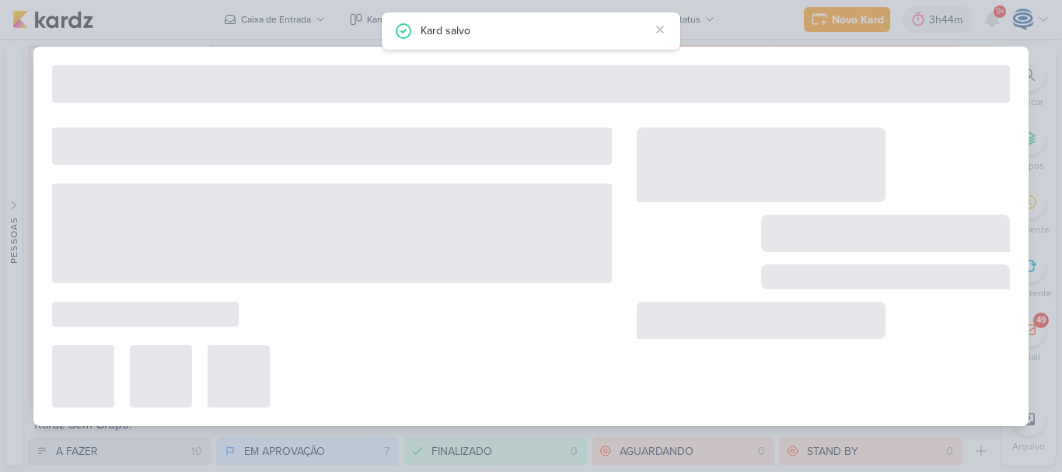
type input "14708223_MAR INC_SUBLIME_JARDINS_CRIAÇÃO_CAMPANHA_GOOLE_ADS"
type input "[DATE] 18:00"
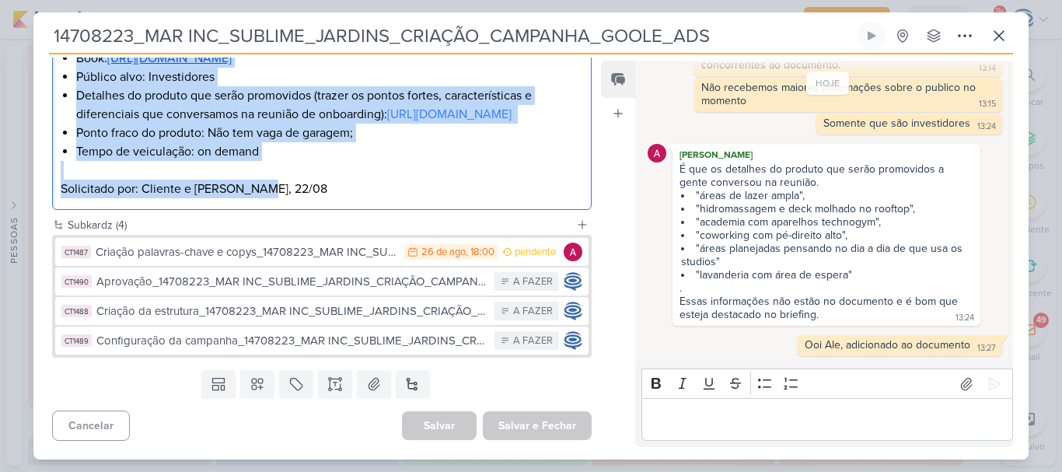
drag, startPoint x: 61, startPoint y: 319, endPoint x: 336, endPoint y: 201, distance: 299.5
click at [336, 201] on div "O que fazer? Criar Campanha de Google Ads para o site. Direcionar campanha para…" at bounding box center [322, 21] width 540 height 379
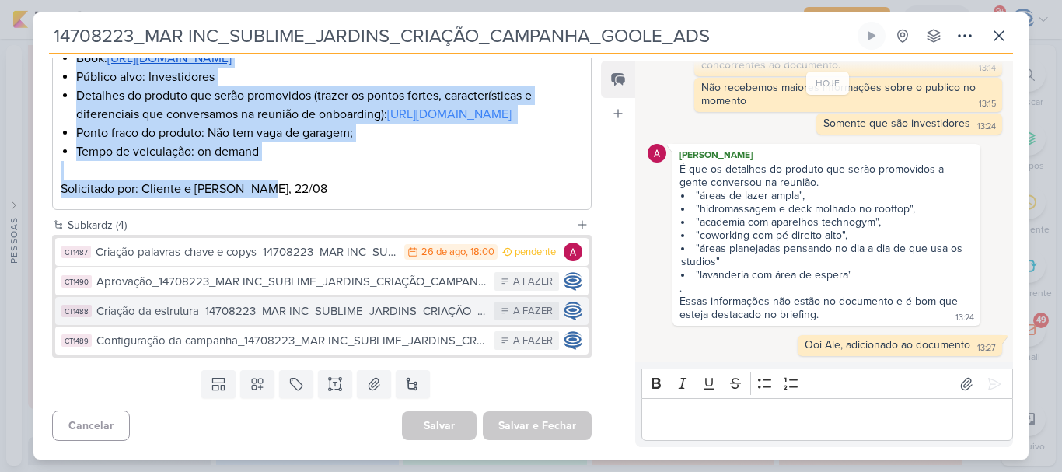
click at [229, 306] on div "Criação da estrutura_14708223_MAR INC_SUBLIME_JARDINS_CRIAÇÃO_CAMPANHA_GOOLE_ADS" at bounding box center [291, 311] width 390 height 18
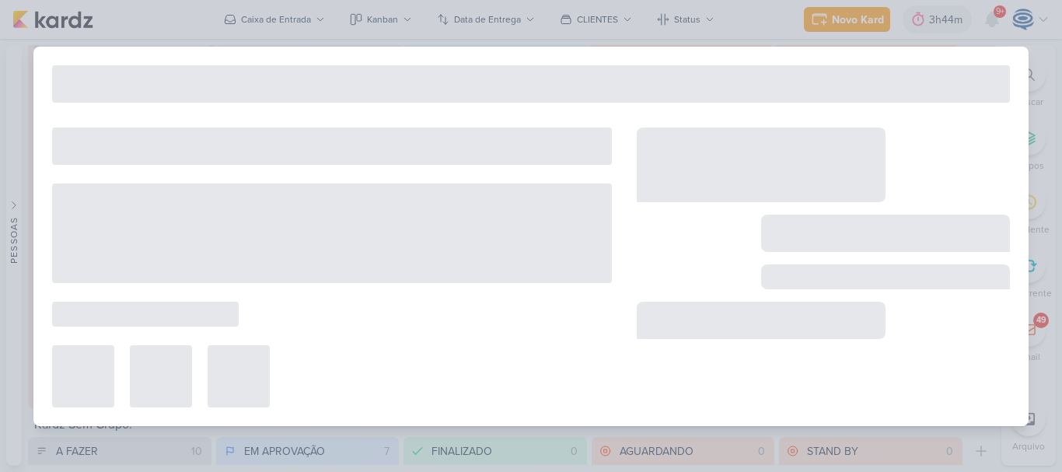
type input "Criação da estrutura_14708223_MAR INC_SUBLIME_JARDINS_CRIAÇÃO_CAMPANHA_GOOLE_ADS"
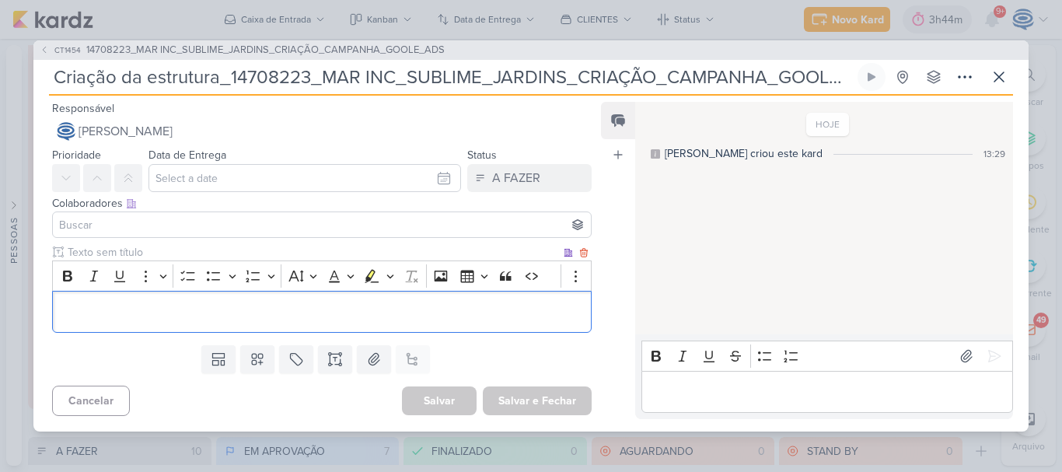
click at [293, 317] on p "Editor editing area: main" at bounding box center [322, 311] width 522 height 19
click at [293, 317] on div "Editor editing area: main" at bounding box center [322, 312] width 540 height 43
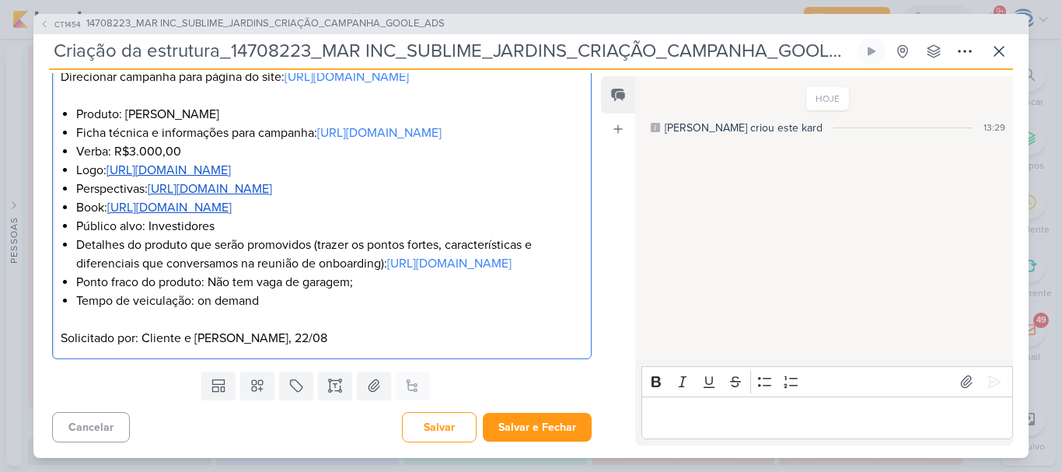
scroll to position [377, 0]
click at [284, 307] on li "Tempo de veiculação: on demand" at bounding box center [329, 301] width 507 height 19
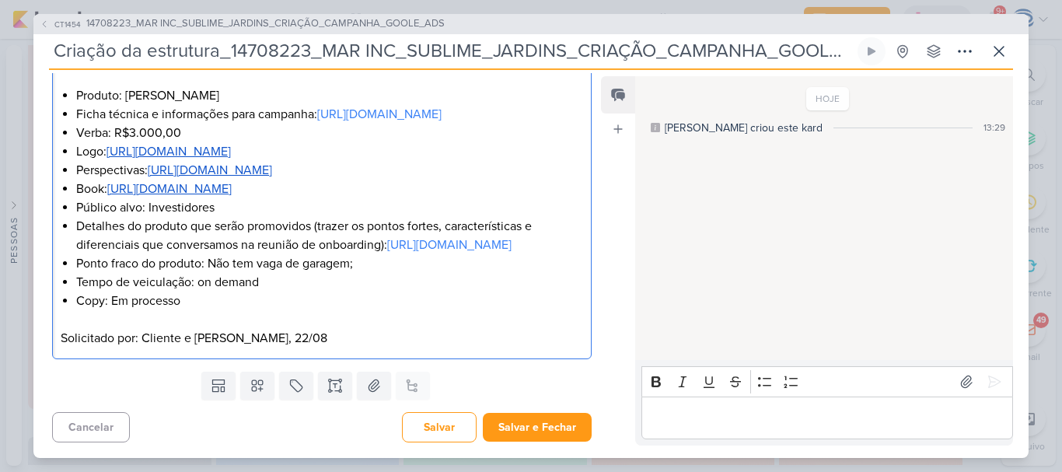
scroll to position [396, 0]
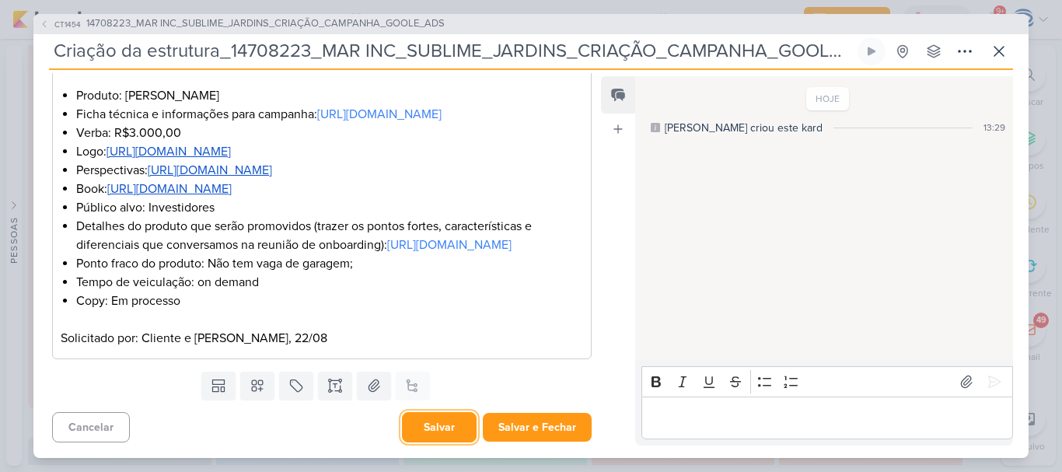
click at [424, 422] on button "Salvar" at bounding box center [439, 427] width 75 height 30
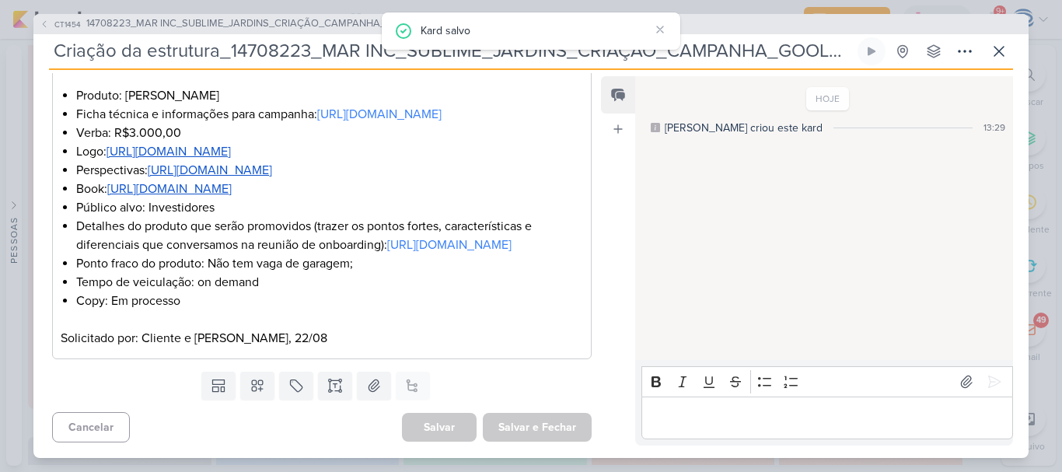
scroll to position [0, 0]
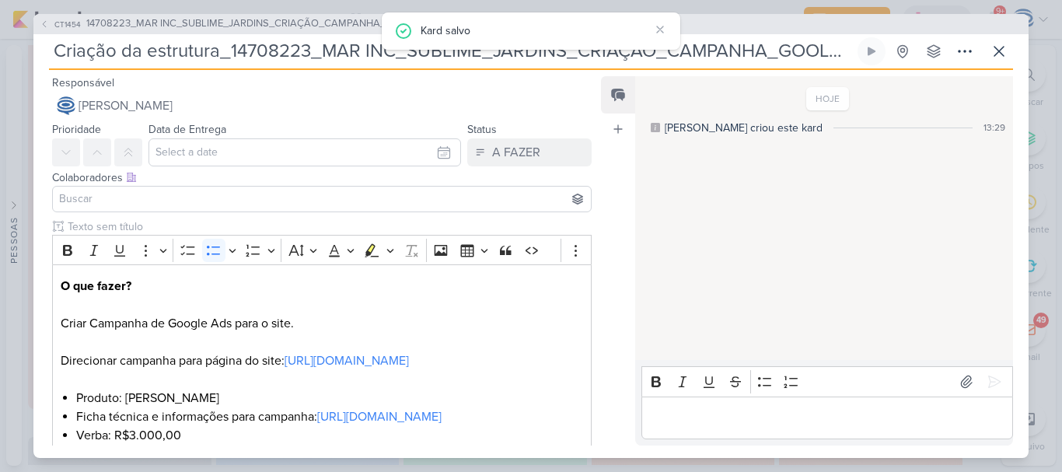
click at [194, 201] on input at bounding box center [322, 199] width 532 height 19
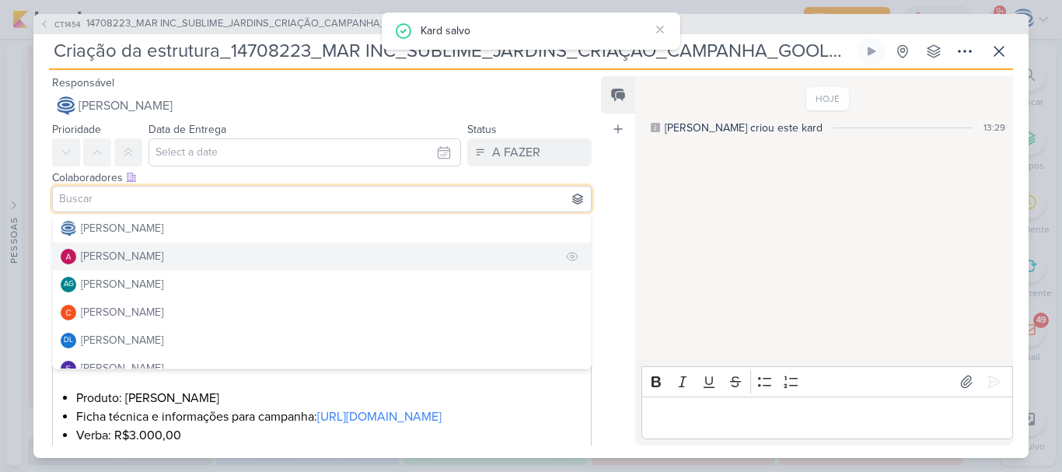
click at [148, 250] on div "[PERSON_NAME]" at bounding box center [122, 256] width 82 height 16
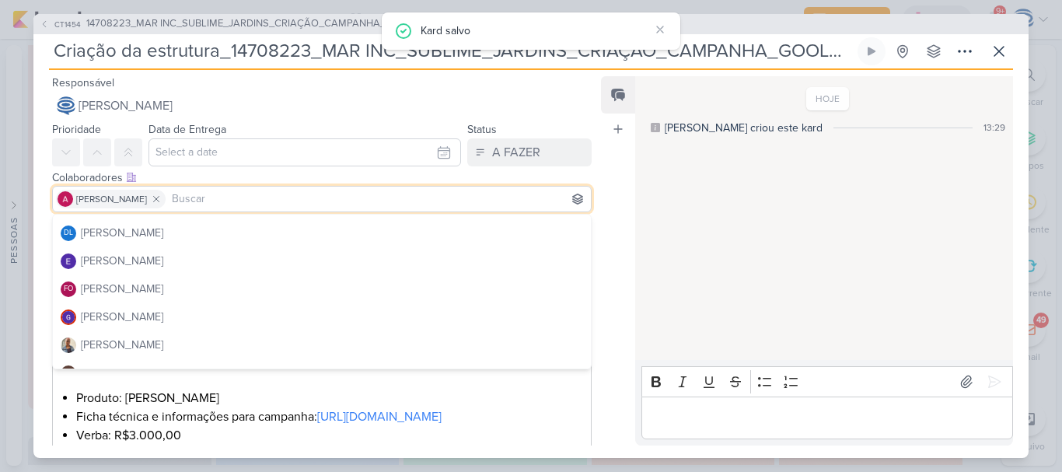
scroll to position [110, 0]
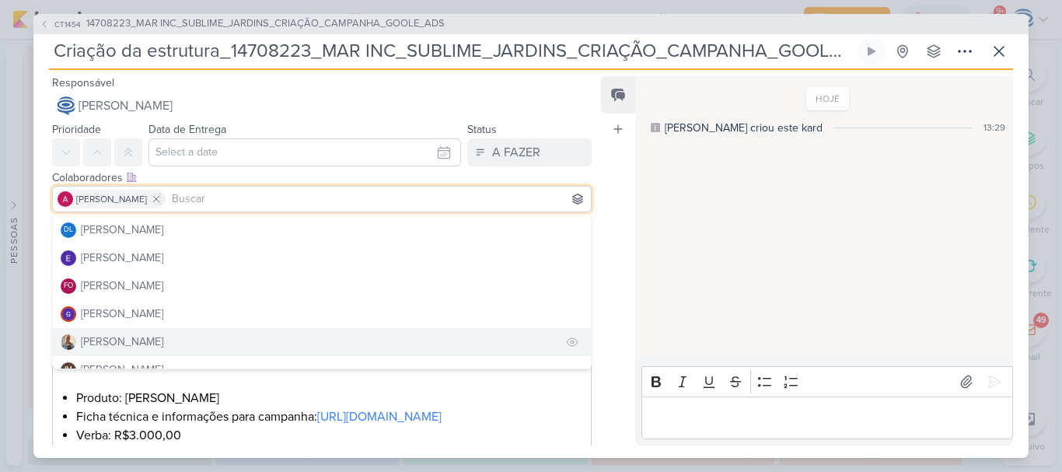
click at [134, 343] on div "[PERSON_NAME]" at bounding box center [122, 342] width 82 height 16
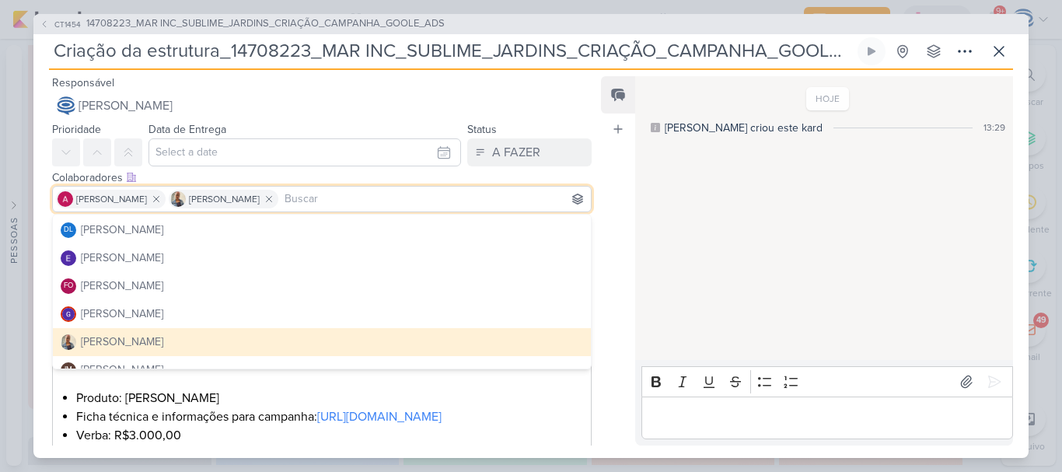
scroll to position [396, 0]
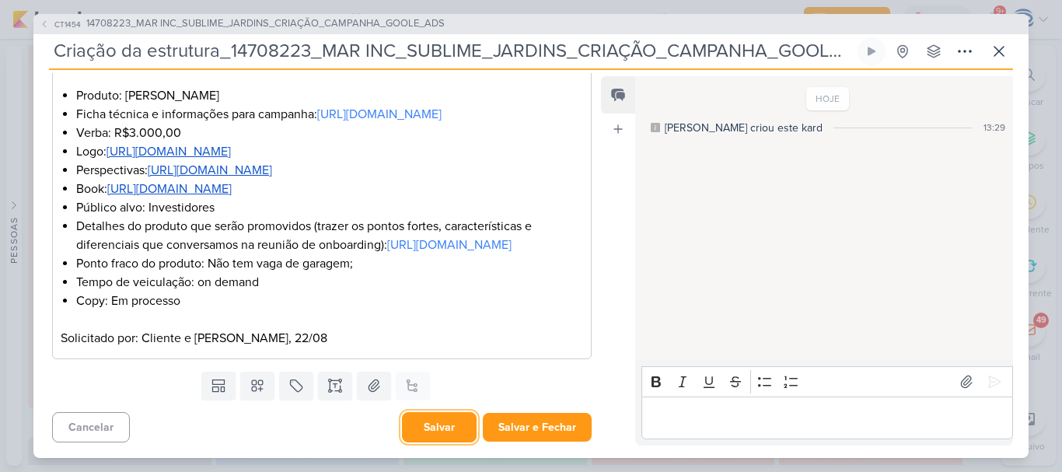
click at [441, 440] on button "Salvar" at bounding box center [439, 427] width 75 height 30
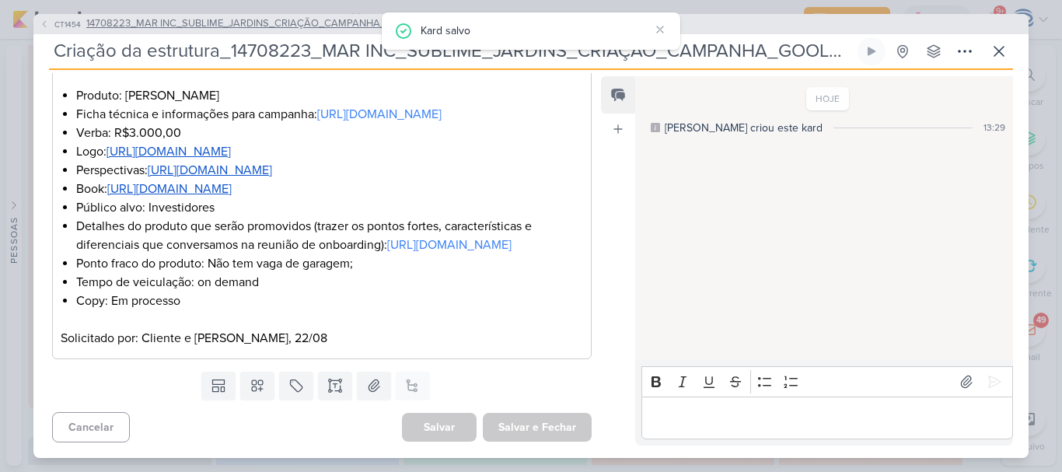
click at [331, 29] on span "14708223_MAR INC_SUBLIME_JARDINS_CRIAÇÃO_CAMPANHA_GOOLE_ADS" at bounding box center [265, 24] width 358 height 16
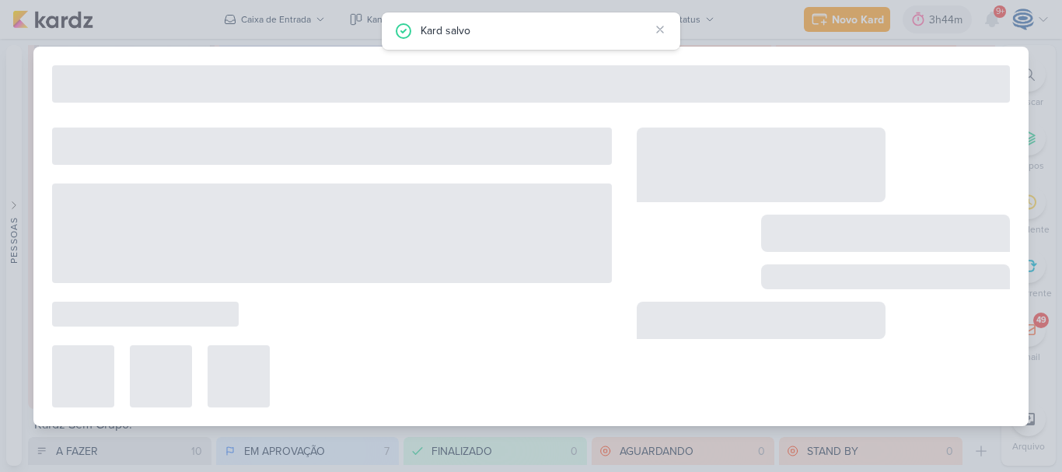
type input "14708223_MAR INC_SUBLIME_JARDINS_CRIAÇÃO_CAMPANHA_GOOLE_ADS"
type input "[DATE] 18:00"
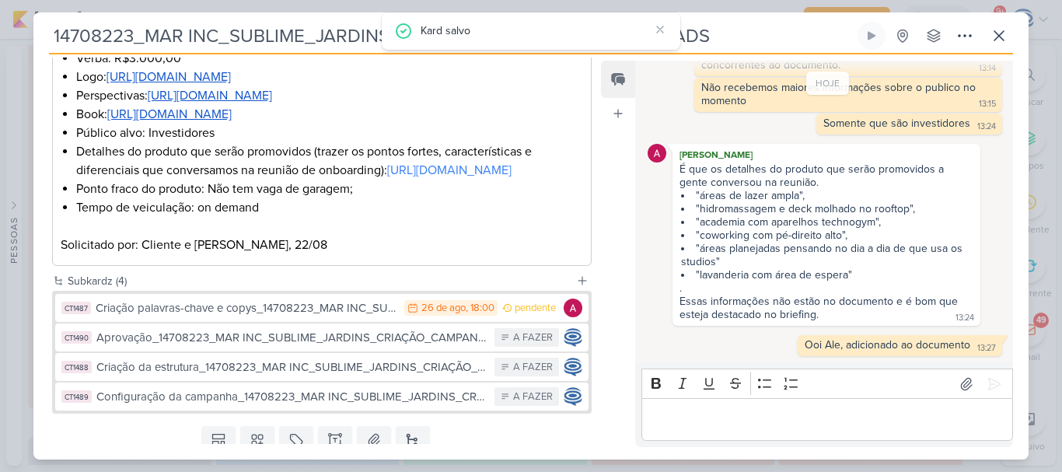
scroll to position [558, 0]
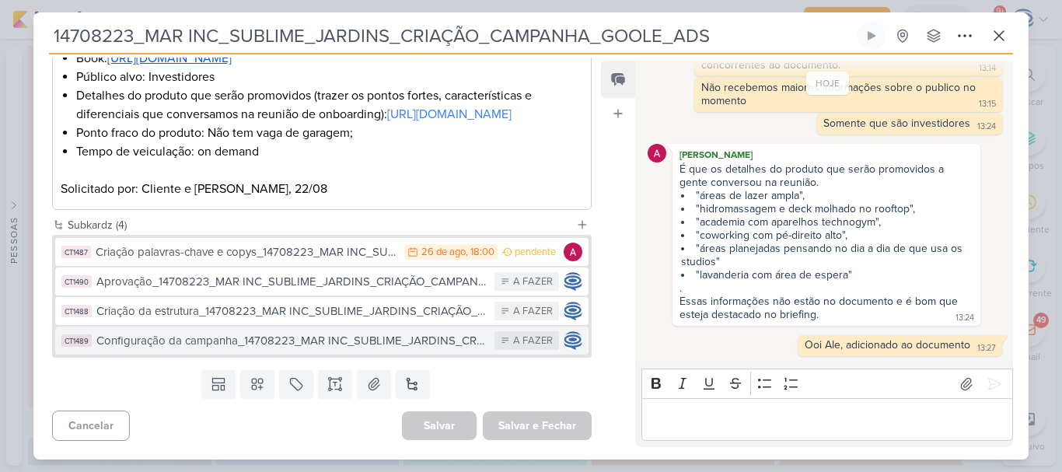
click at [248, 341] on div "Configuração da campanha_14708223_MAR INC_SUBLIME_JARDINS_CRIAÇÃO_CAMPANHA_GOOL…" at bounding box center [291, 341] width 390 height 18
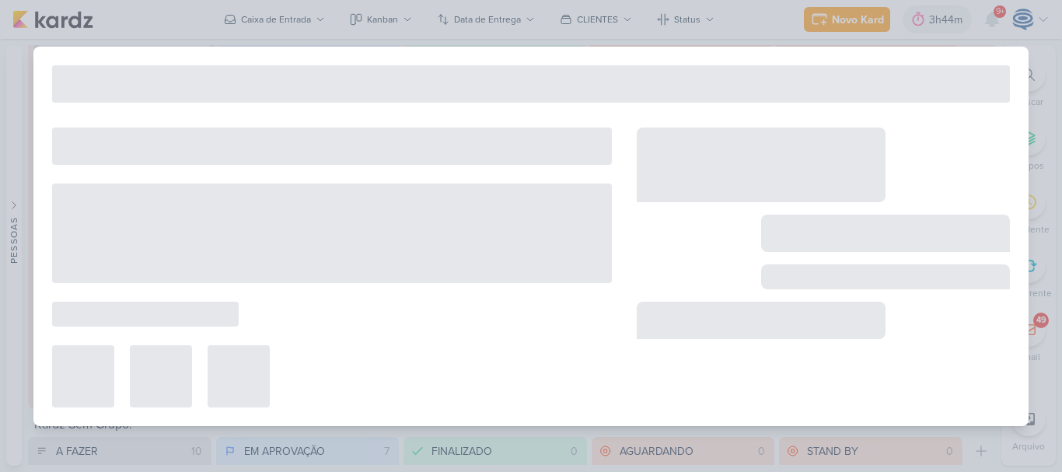
type input "Configuração da campanha_14708223_MAR INC_SUBLIME_JARDINS_CRIAÇÃO_CAMPANHA_GOOL…"
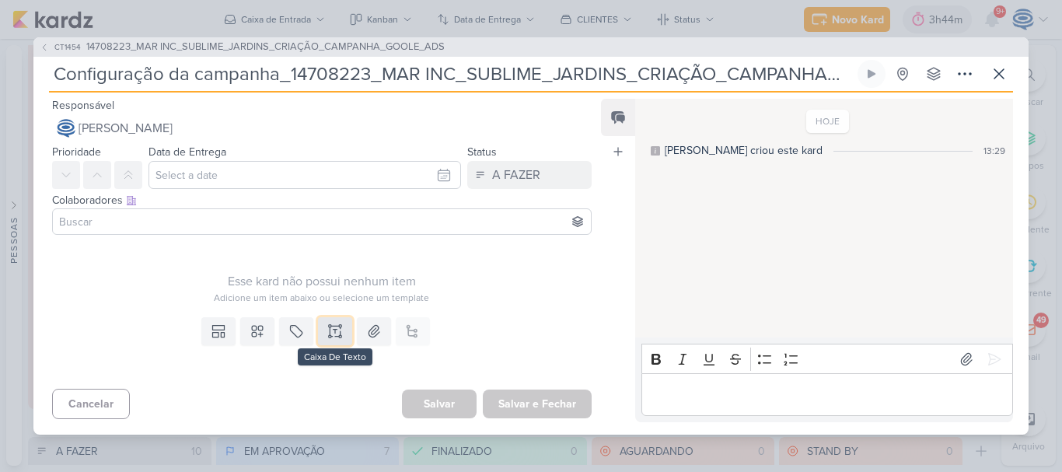
click at [336, 334] on icon at bounding box center [335, 331] width 16 height 16
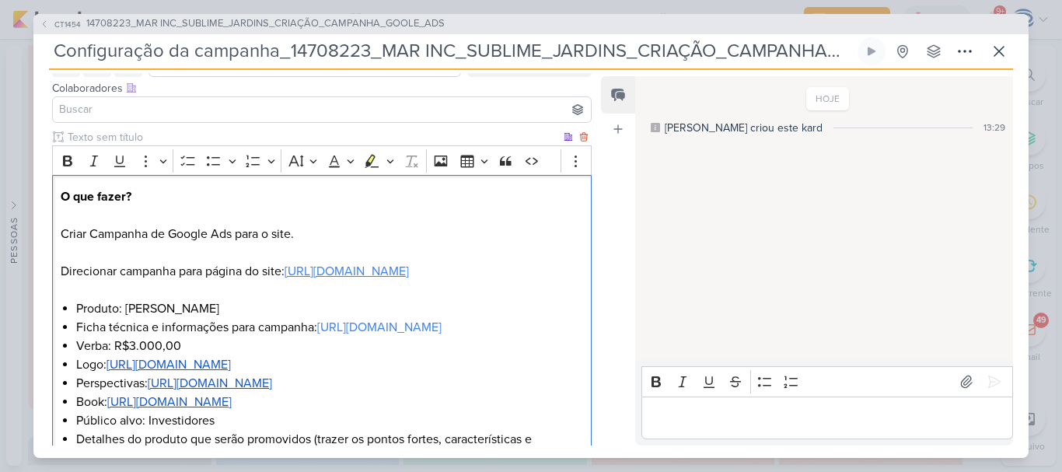
scroll to position [377, 0]
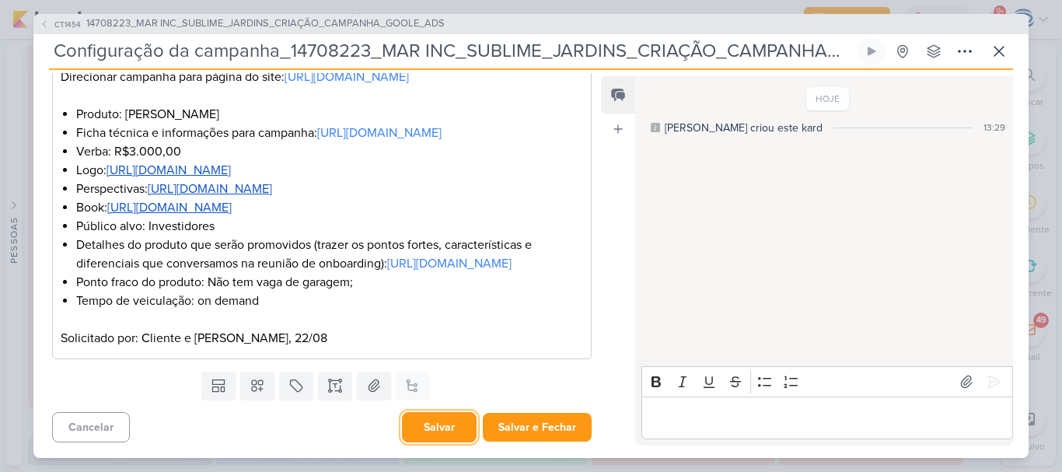
click at [456, 434] on button "Salvar" at bounding box center [439, 427] width 75 height 30
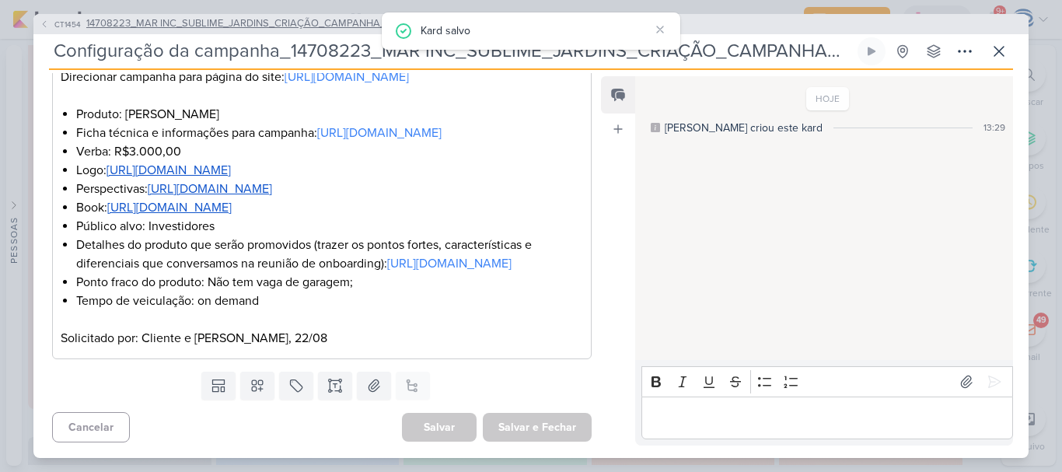
scroll to position [0, 0]
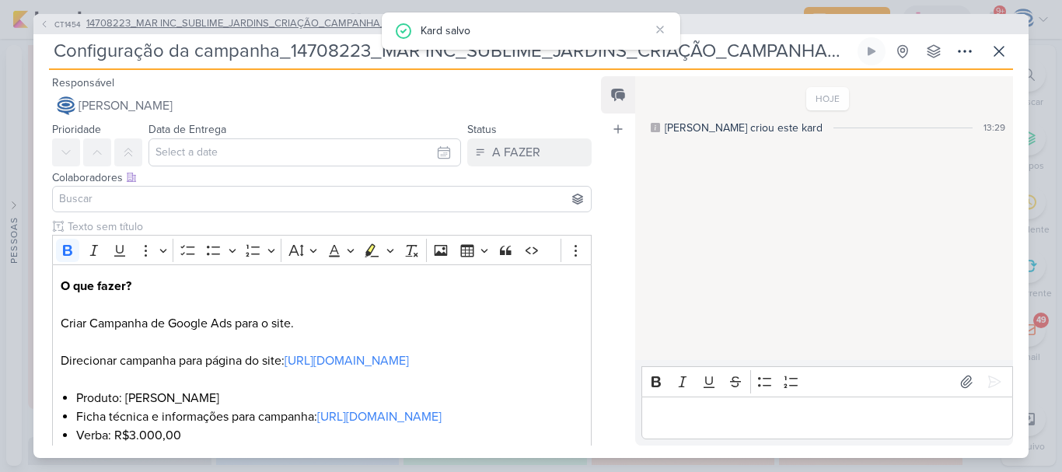
click at [306, 18] on span "14708223_MAR INC_SUBLIME_JARDINS_CRIAÇÃO_CAMPANHA_GOOLE_ADS" at bounding box center [265, 24] width 358 height 16
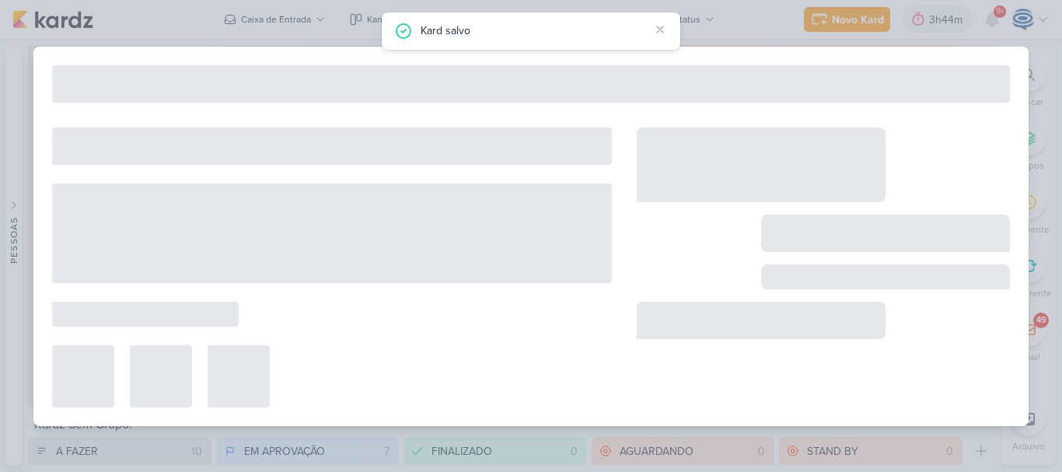
type input "14708223_MAR INC_SUBLIME_JARDINS_CRIAÇÃO_CAMPANHA_GOOLE_ADS"
type input "[DATE] 18:00"
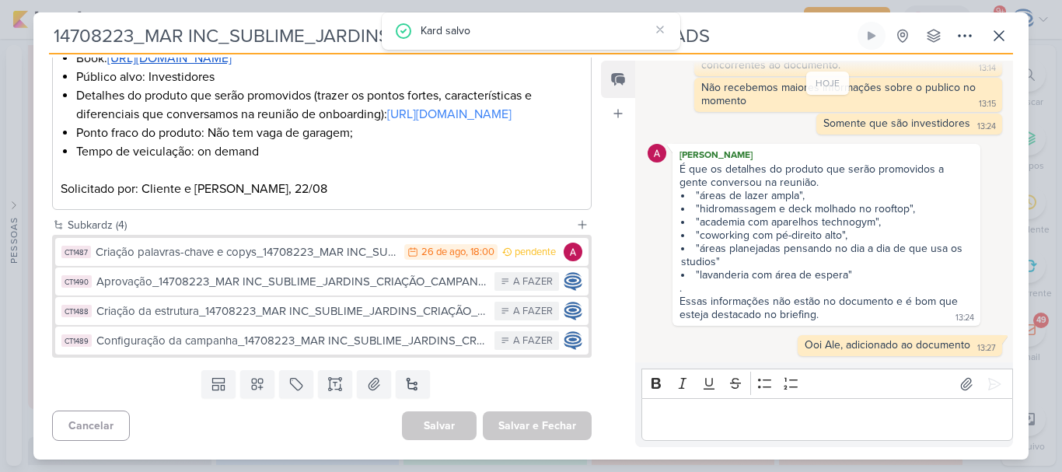
scroll to position [558, 0]
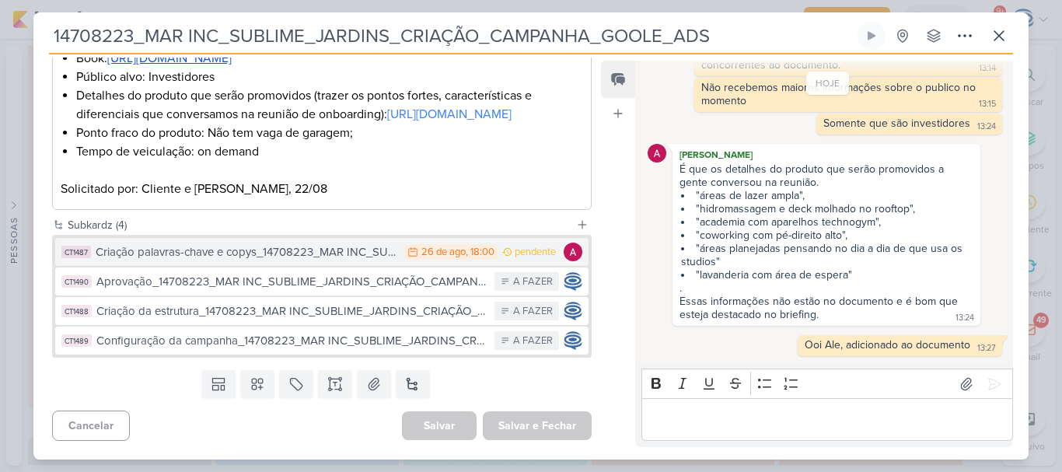
click at [227, 259] on div "Criação palavras-chave e copys_14708223_MAR INC_SUBLIME_JARDINS_CRIAÇÃO_CAMPANH…" at bounding box center [246, 252] width 301 height 18
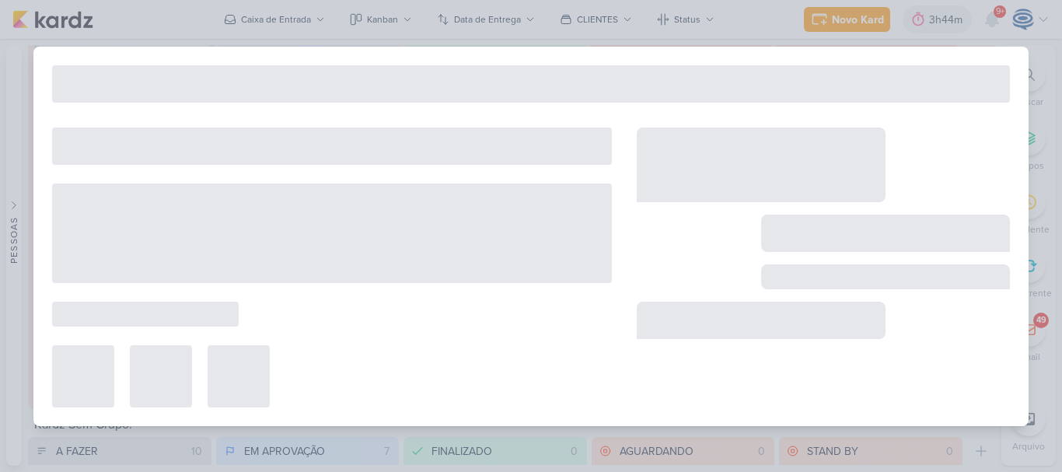
type input "Criação palavras-chave e copys_14708223_MAR INC_SUBLIME_JARDINS_CRIAÇÃO_CAMPANH…"
type input "[DATE] 18:00"
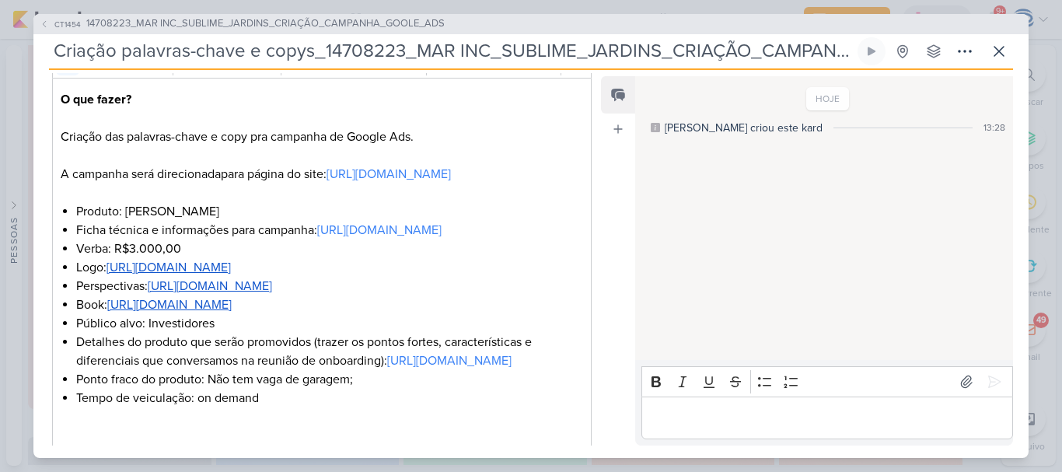
scroll to position [253, 0]
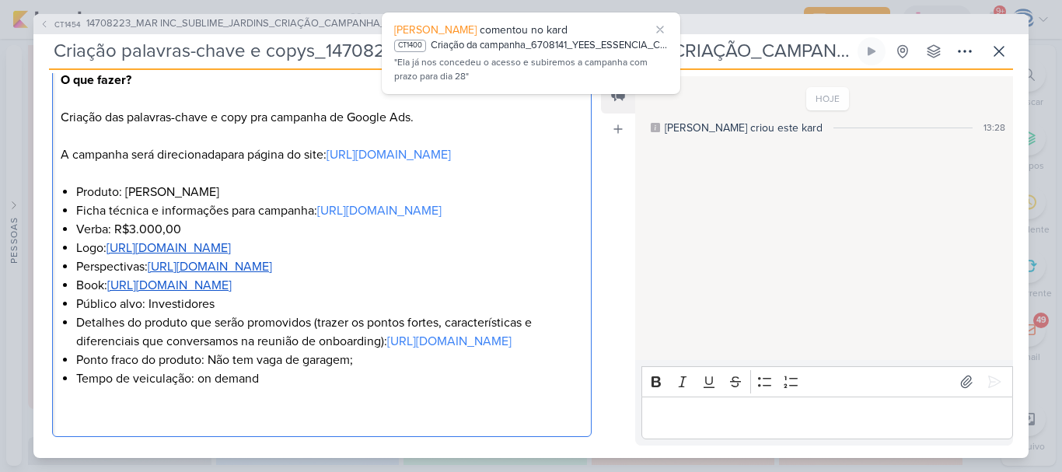
drag, startPoint x: 54, startPoint y: 156, endPoint x: 313, endPoint y: 206, distance: 262.9
click at [313, 206] on div "O que fazer? Criação das palavras-chave e copy pra campanha de Google Ads. A ca…" at bounding box center [322, 247] width 540 height 379
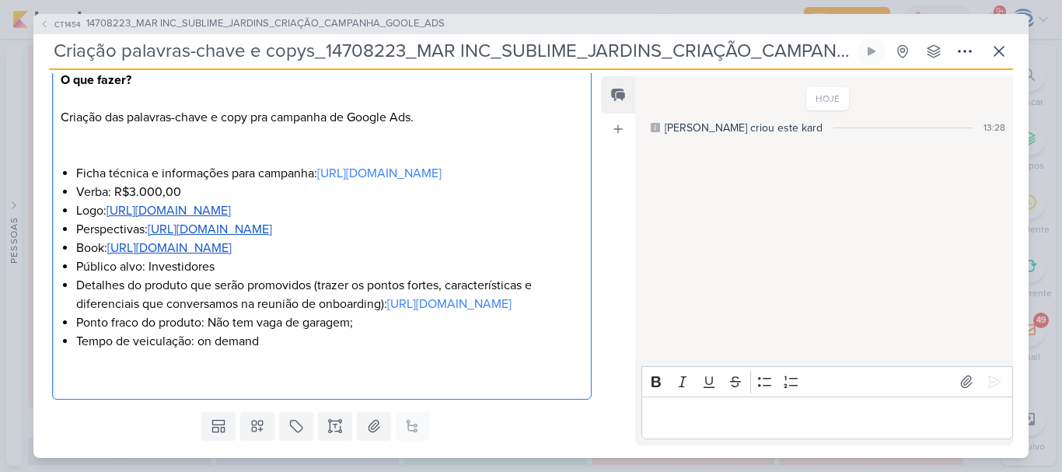
scroll to position [251, 0]
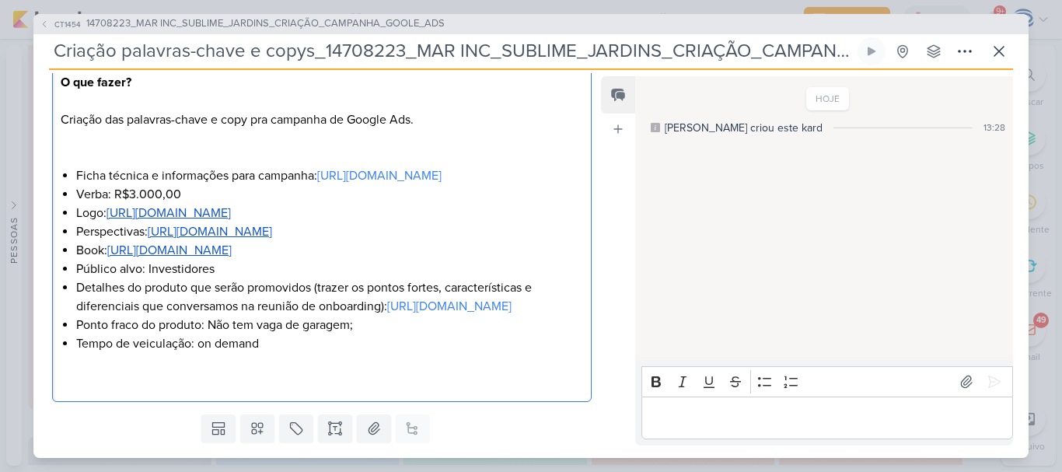
drag, startPoint x: 71, startPoint y: 206, endPoint x: 529, endPoint y: 292, distance: 466.6
click at [529, 292] on div "O que fazer? Criação das palavras-chave e copy pra campanha de Google Ads. Fich…" at bounding box center [322, 231] width 540 height 341
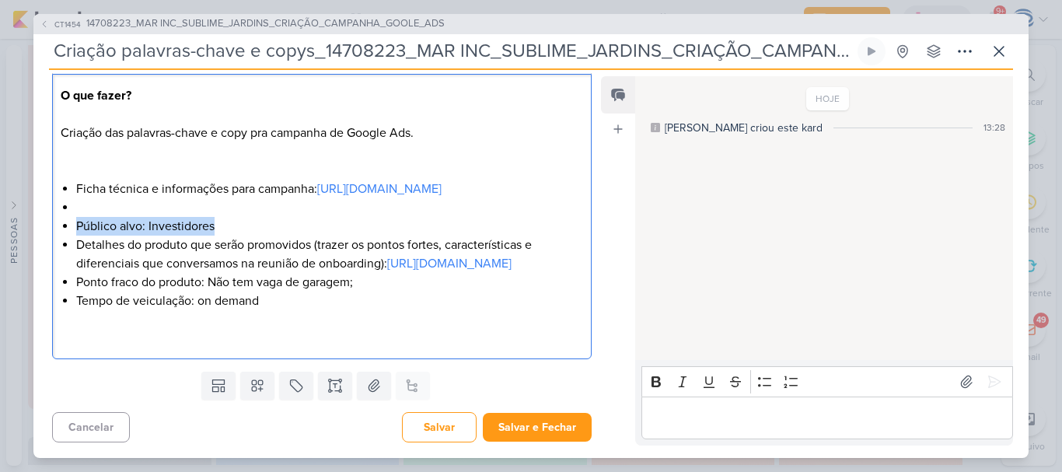
drag, startPoint x: 237, startPoint y: 231, endPoint x: 74, endPoint y: 225, distance: 163.3
click at [74, 225] on div "O que fazer? Criação das palavras-chave e copy pra campanha de Google Ads. Fich…" at bounding box center [322, 216] width 540 height 285
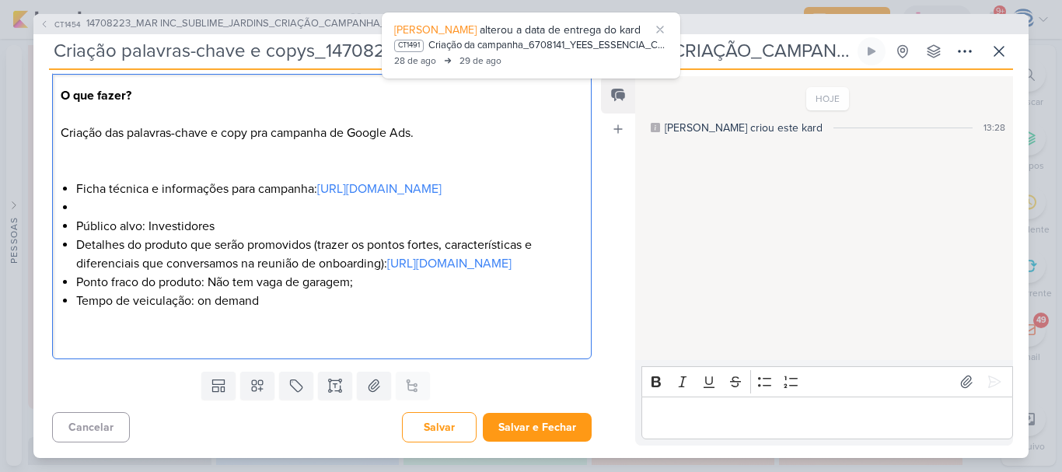
click at [203, 141] on p "O que fazer? Criação das palavras-chave e copy pra campanha de Google Ads." at bounding box center [322, 132] width 522 height 93
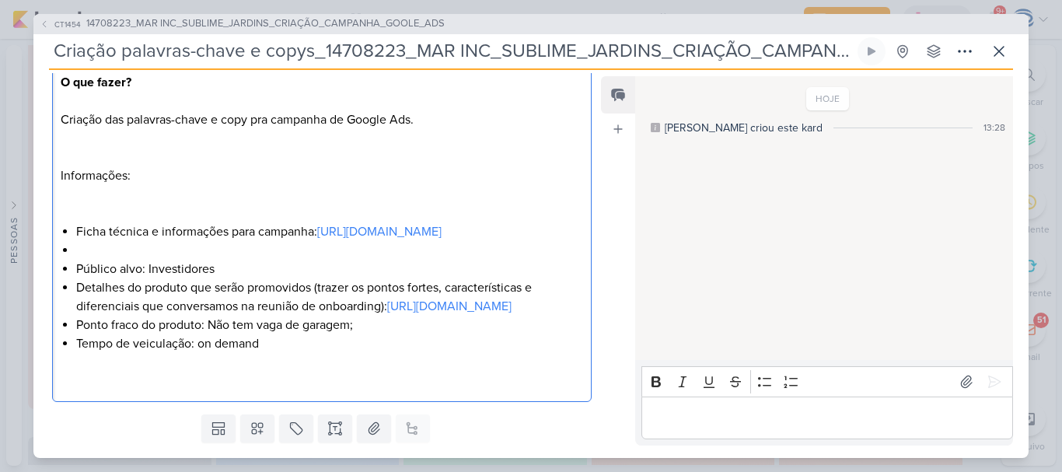
click at [71, 226] on div "O que fazer? Criação das palavras-chave e copy pra campanha de Google Ads. Info…" at bounding box center [322, 231] width 540 height 341
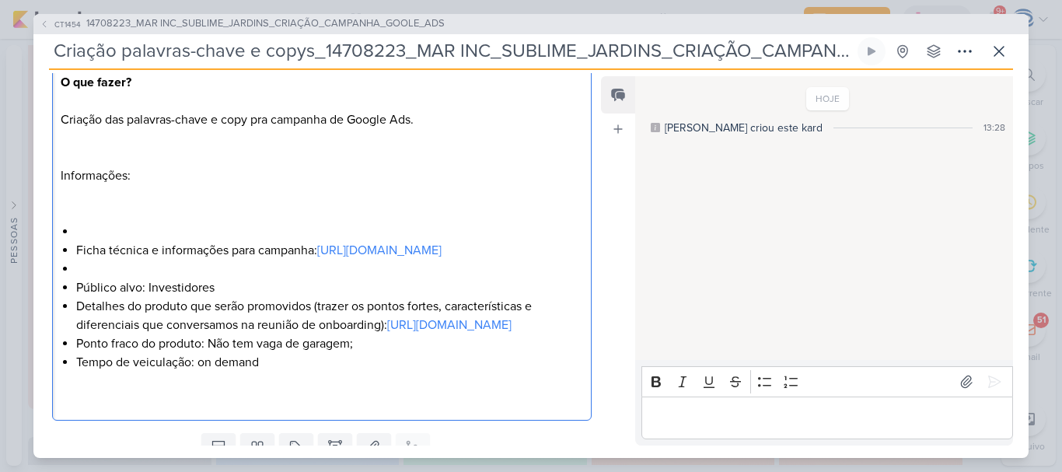
click at [71, 226] on div "O que fazer? Criação das palavras-chave e copy pra campanha de Google Ads. Info…" at bounding box center [322, 241] width 540 height 360
click at [64, 205] on p "O que fazer? Criação das palavras-chave e copy pra campanha de Google Ads. Info…" at bounding box center [322, 147] width 522 height 149
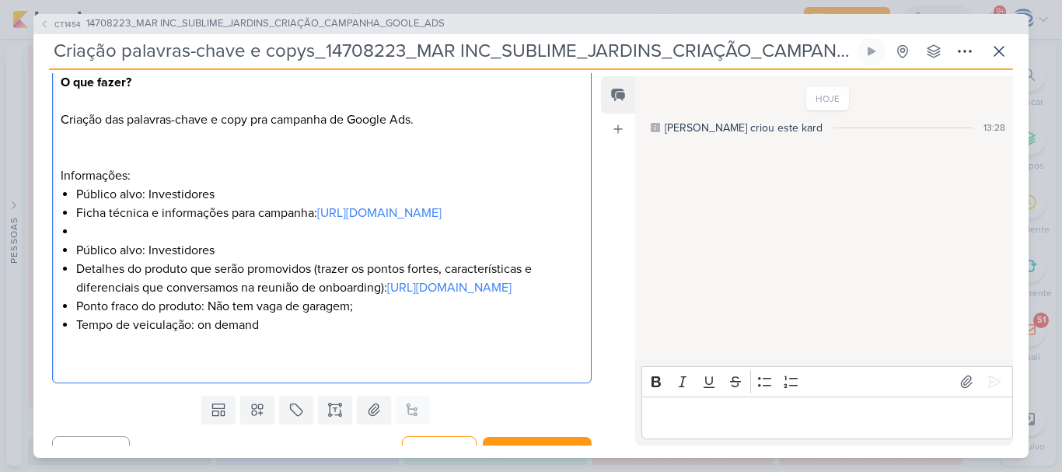
click at [223, 200] on li "Público alvo: Investidores" at bounding box center [329, 194] width 507 height 19
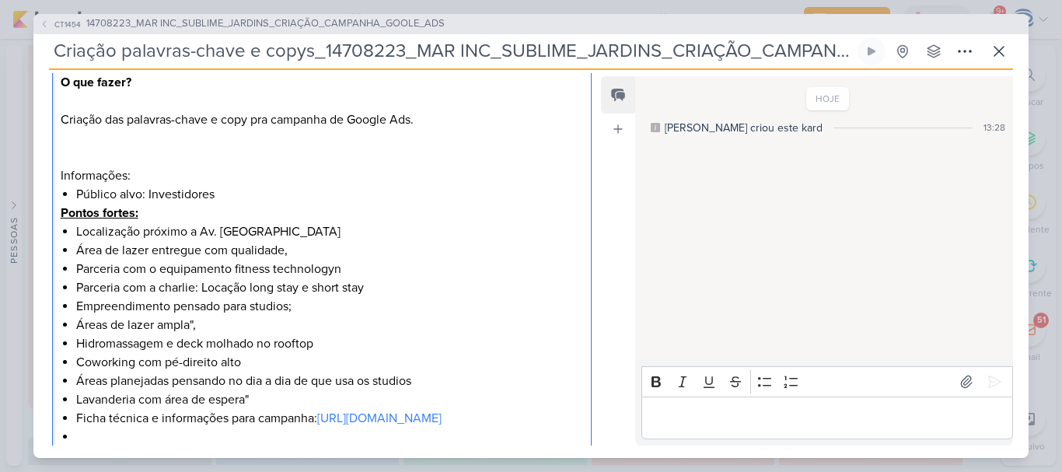
click at [128, 218] on u "Pontos fortes:" at bounding box center [100, 213] width 78 height 16
click at [58, 212] on div "O que fazer? Criação das palavras-chave e copy pra campanha de Google Ads. Info…" at bounding box center [322, 325] width 540 height 528
click at [75, 229] on div "O que fazer? Criação das palavras-chave e copy pra campanha de Google Ads. Info…" at bounding box center [322, 325] width 540 height 528
click at [222, 204] on li "Pontos fortes:" at bounding box center [329, 213] width 507 height 19
click at [223, 200] on li "Público alvo: Investidores" at bounding box center [329, 194] width 507 height 19
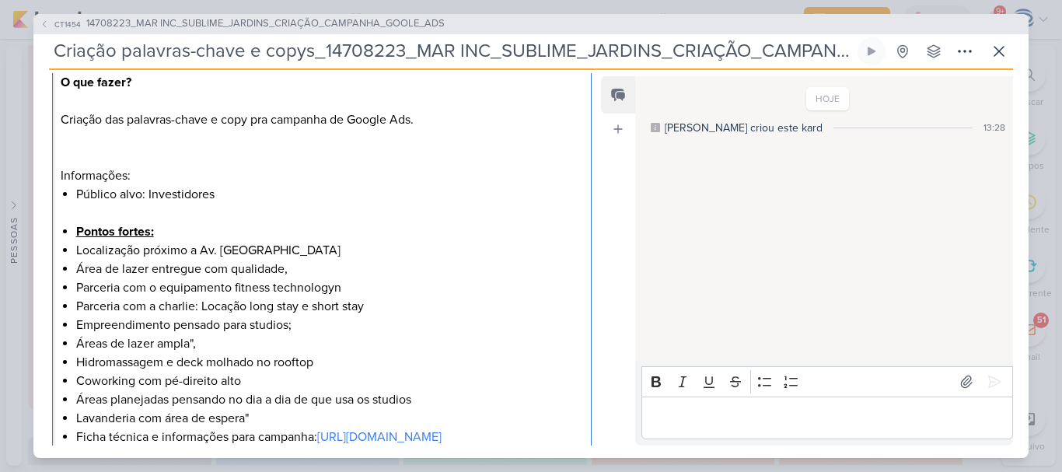
click at [75, 235] on div "O que fazer? Criação das palavras-chave e copy pra campanha de Google Ads. Info…" at bounding box center [322, 334] width 540 height 547
drag, startPoint x: 143, startPoint y: 195, endPoint x: 73, endPoint y: 192, distance: 70.0
click at [73, 192] on div "O que fazer? Criação das palavras-chave e copy pra campanha de Google Ads. Info…" at bounding box center [322, 334] width 540 height 547
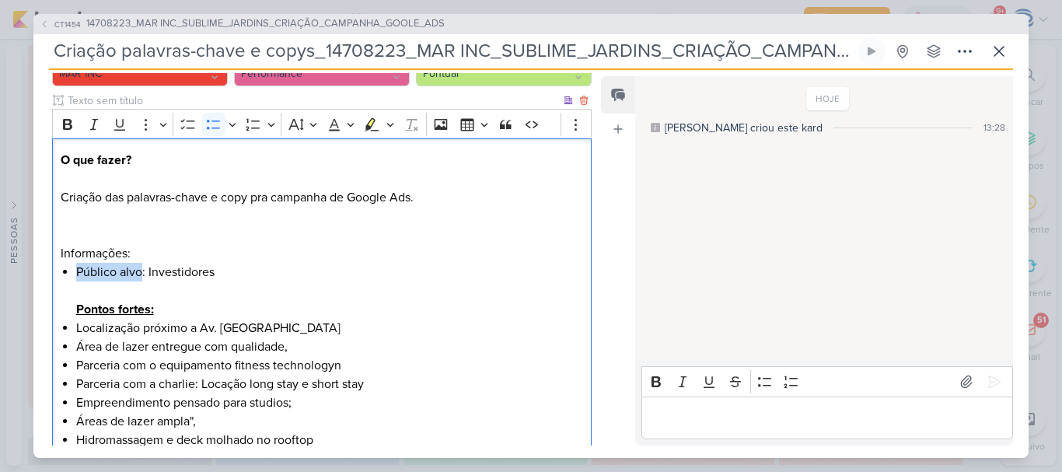
scroll to position [152, 0]
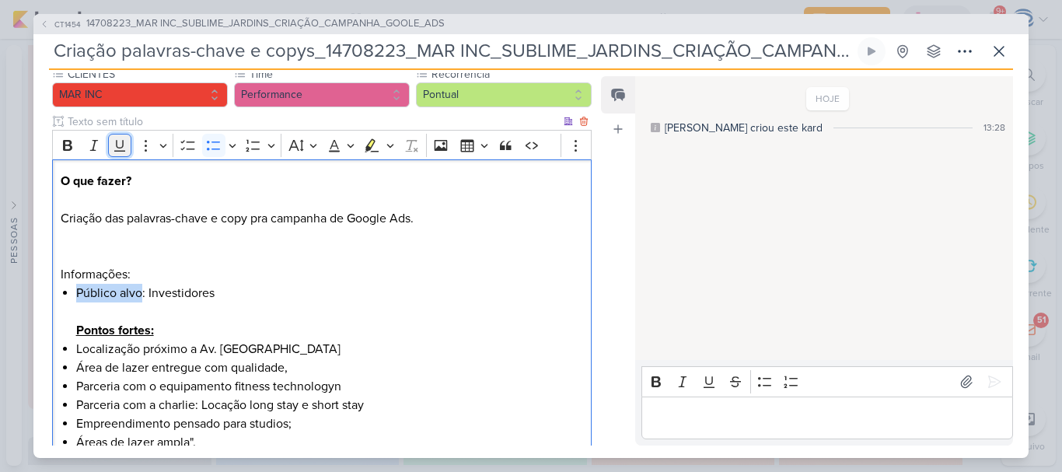
click at [114, 141] on icon "Editor toolbar" at bounding box center [120, 146] width 16 height 16
click at [59, 149] on button "Bold" at bounding box center [67, 145] width 23 height 23
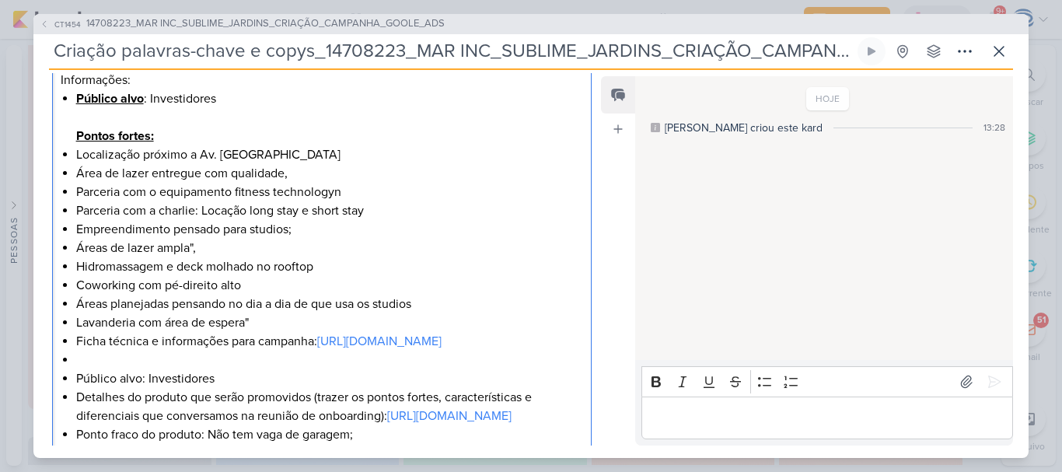
scroll to position [365, 0]
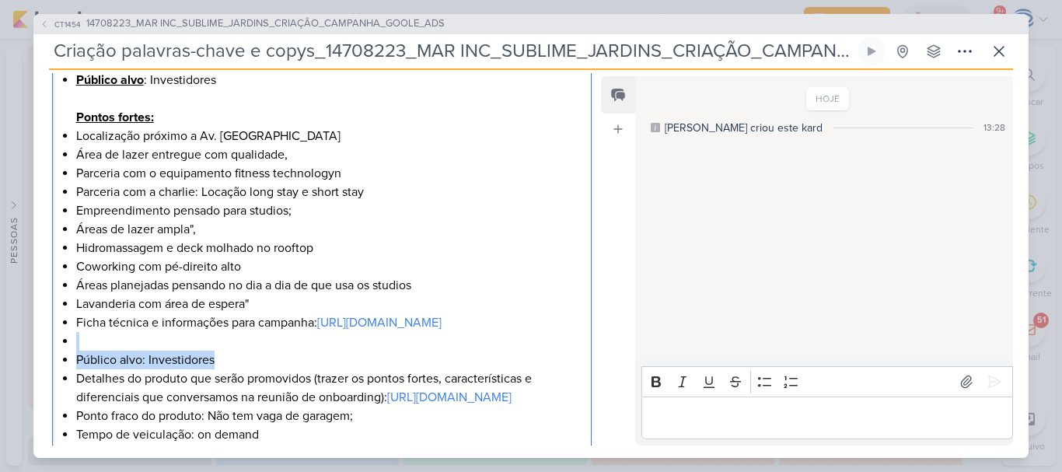
drag, startPoint x: 126, startPoint y: 361, endPoint x: 219, endPoint y: 380, distance: 95.3
click at [219, 380] on ul "Público alvo : Investidores Pontos fortes: Localização próximo a Av. Paulista Á…" at bounding box center [329, 257] width 507 height 373
click at [219, 369] on li "Público alvo: Investidores" at bounding box center [329, 360] width 507 height 19
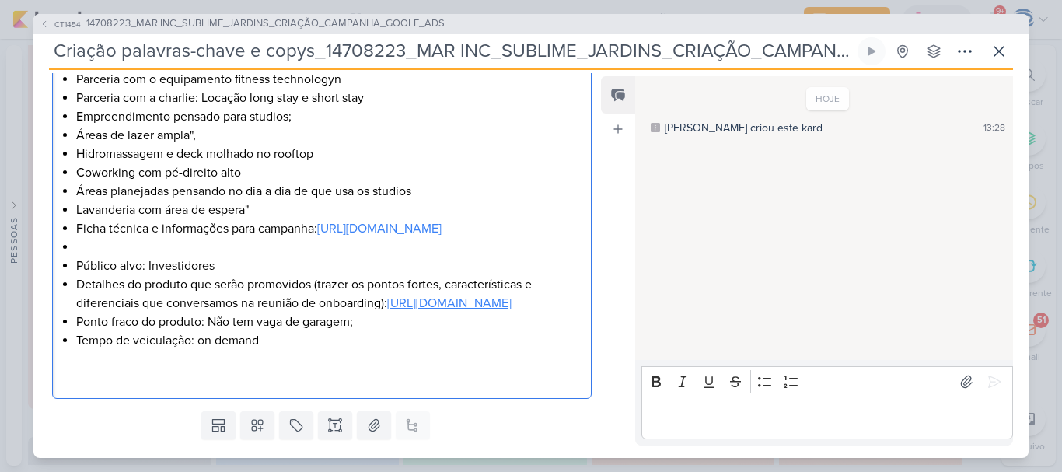
scroll to position [466, 0]
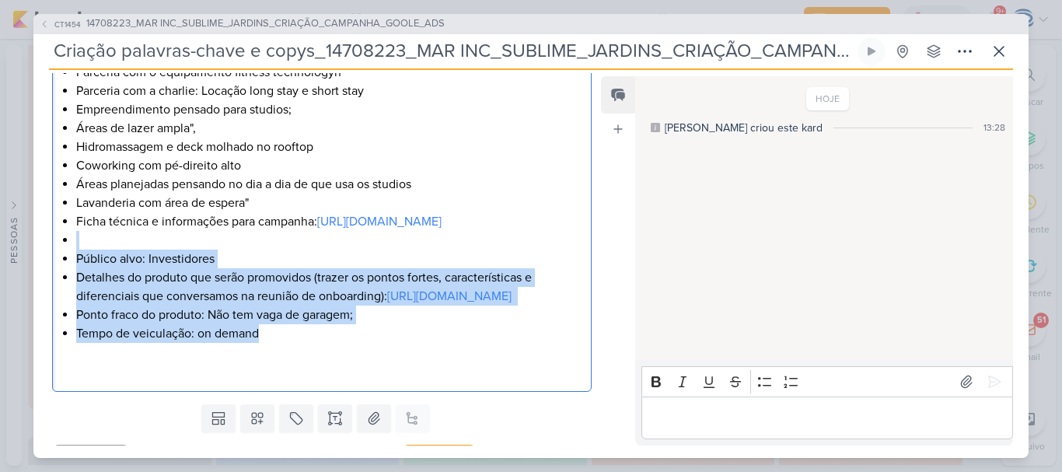
drag, startPoint x: 315, startPoint y: 397, endPoint x: 58, endPoint y: 261, distance: 290.4
click at [58, 261] on div "O que fazer? Criação das palavras-chave e copy pra campanha de Google Ads. Info…" at bounding box center [322, 118] width 540 height 547
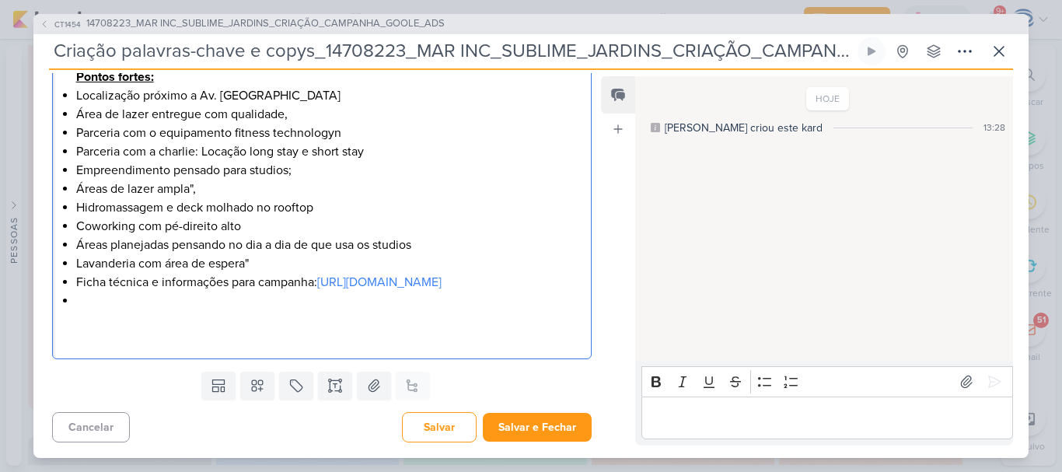
scroll to position [406, 0]
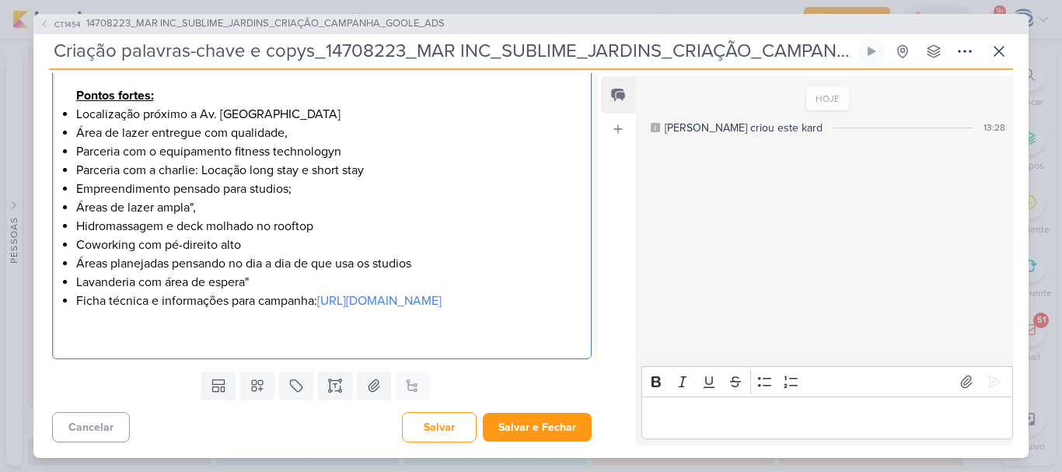
click at [300, 273] on li "Lavanderia com área de espera"" at bounding box center [329, 282] width 507 height 19
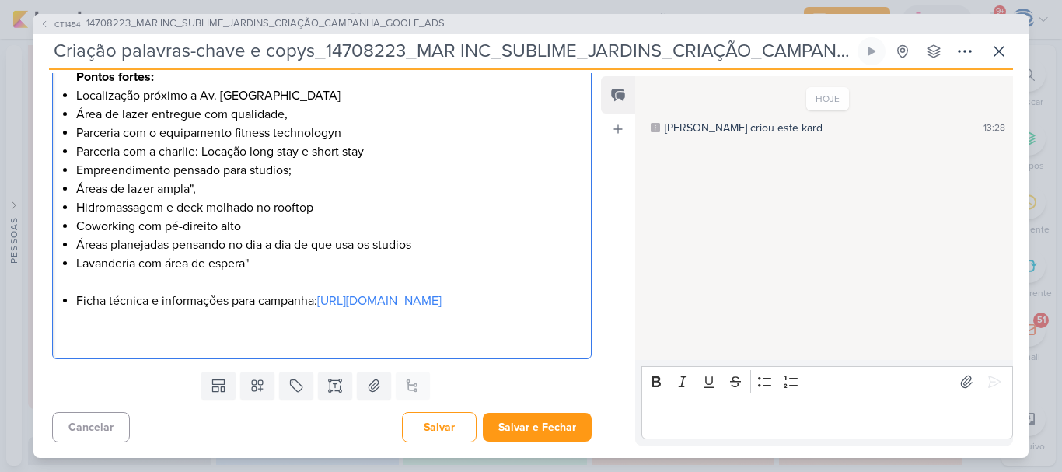
scroll to position [443, 0]
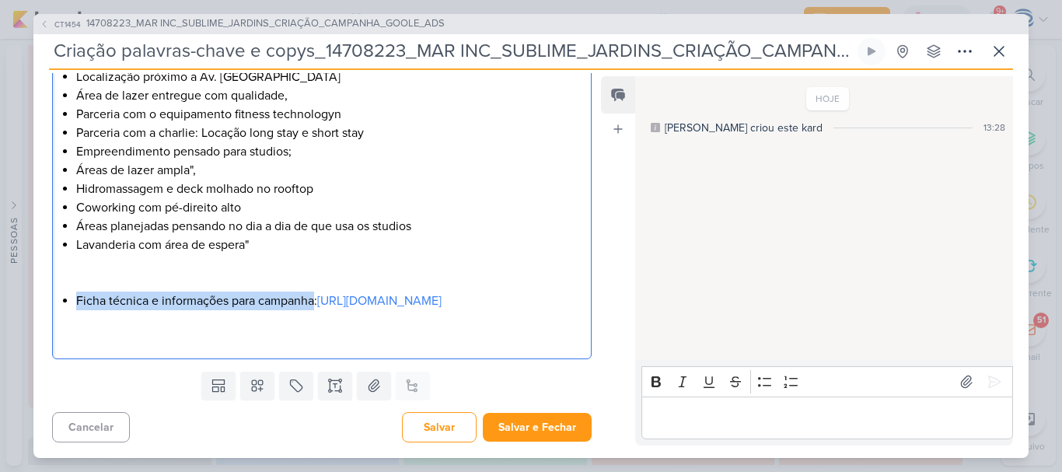
drag, startPoint x: 316, startPoint y: 285, endPoint x: 75, endPoint y: 278, distance: 241.9
click at [75, 278] on div "O que fazer? Criação das palavras-chave e copy pra campanha de Google Ads. Info…" at bounding box center [322, 123] width 540 height 472
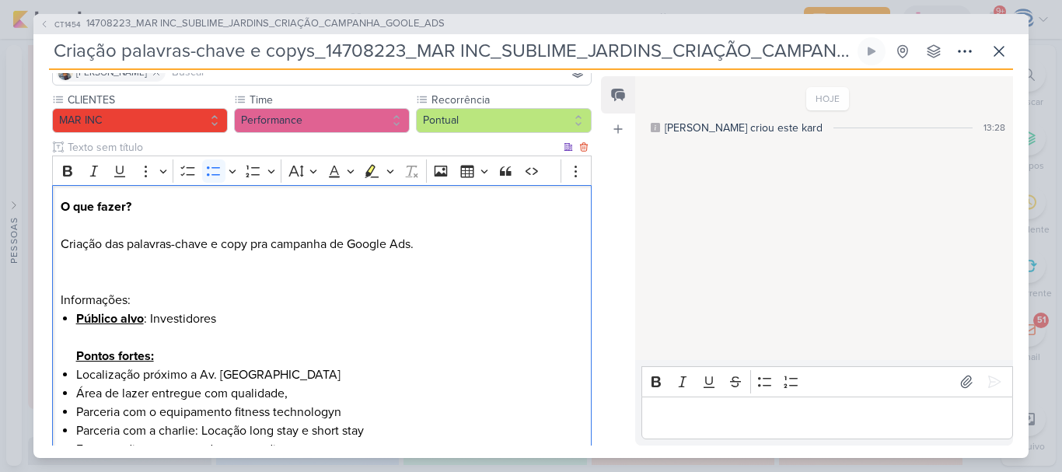
scroll to position [124, 0]
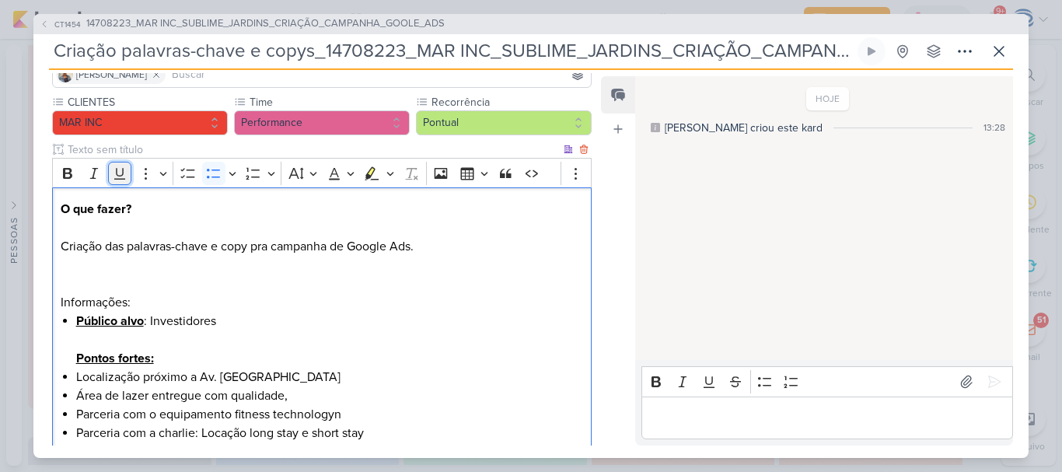
click at [118, 168] on icon "Editor toolbar" at bounding box center [120, 174] width 16 height 16
click at [61, 171] on icon "Editor toolbar" at bounding box center [68, 174] width 16 height 16
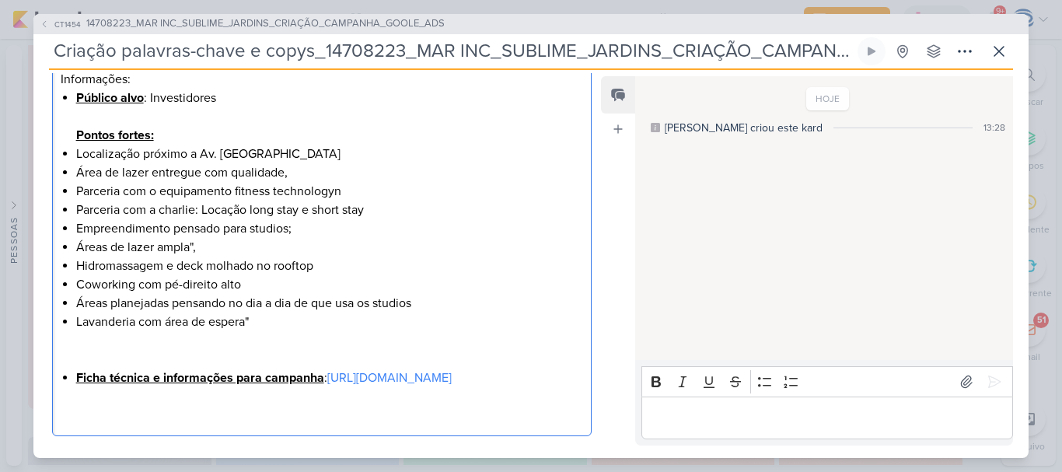
scroll to position [443, 0]
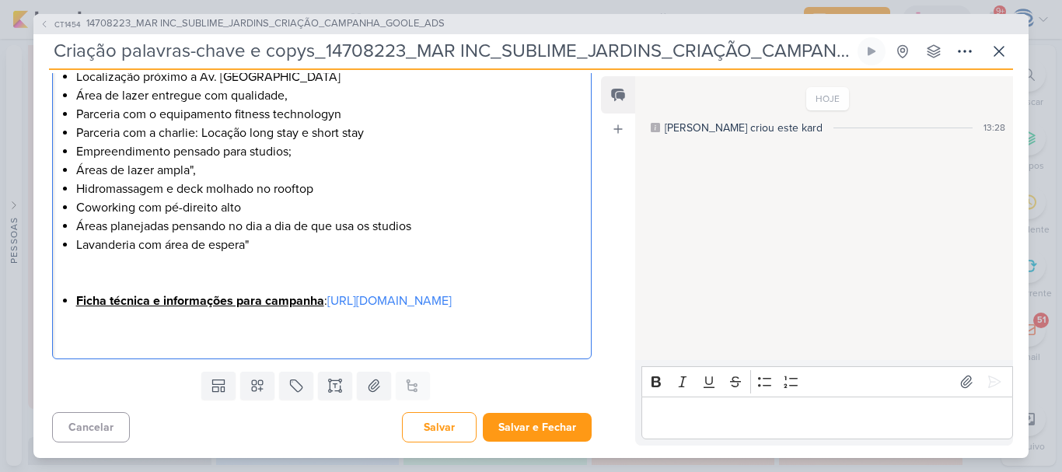
click at [270, 236] on li "Lavanderia com área de espera"" at bounding box center [329, 264] width 507 height 56
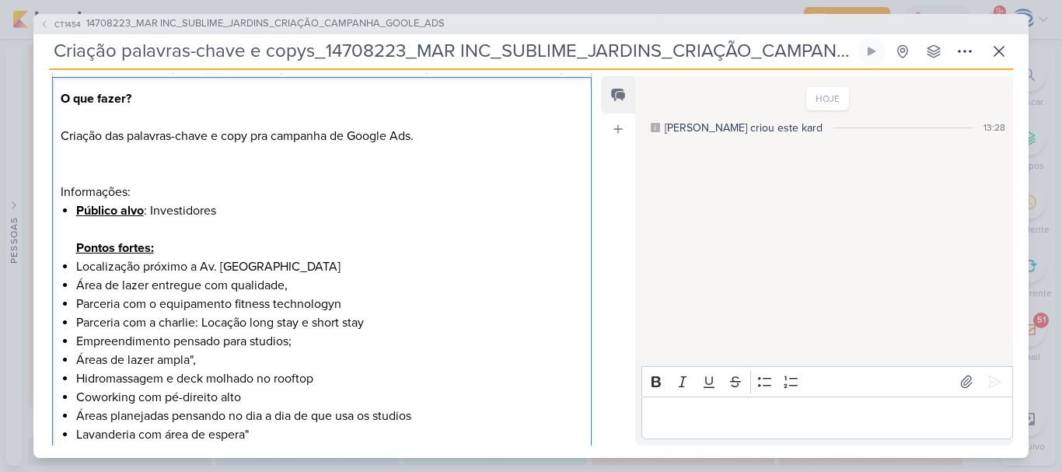
scroll to position [221, 0]
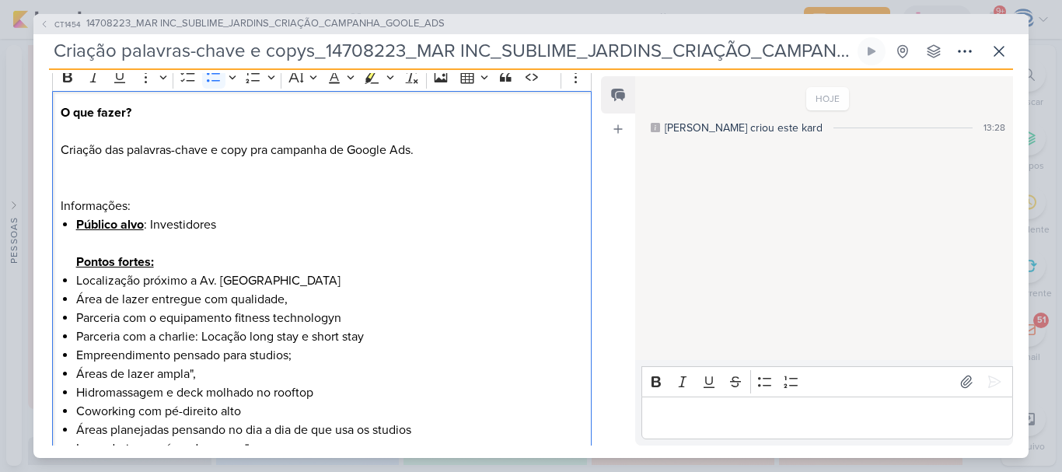
click at [149, 259] on u "Pontos fortes:" at bounding box center [115, 262] width 78 height 16
click at [138, 203] on p "O que fazer? Criação das palavras-chave e copy pra campanha de Google Ads. Info…" at bounding box center [322, 159] width 522 height 112
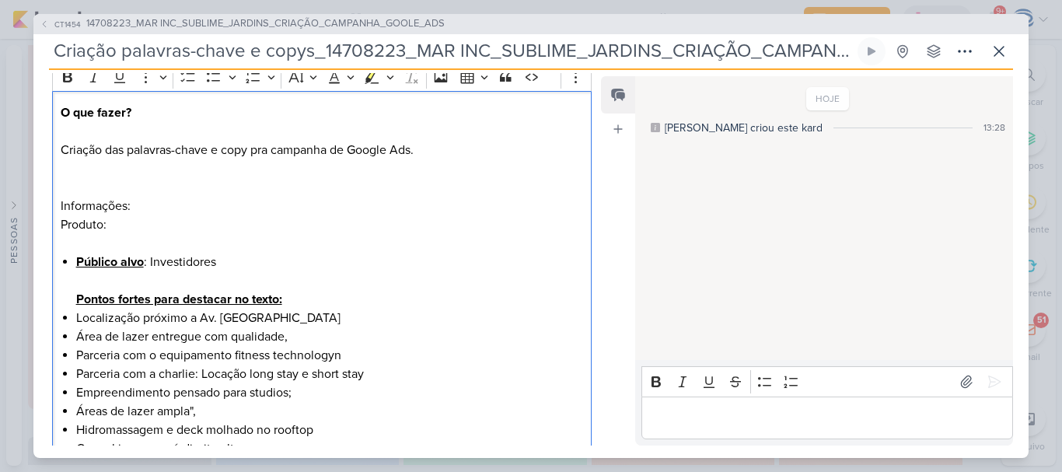
drag, startPoint x: 126, startPoint y: 227, endPoint x: 53, endPoint y: 222, distance: 73.2
click at [53, 222] on div "O que fazer? Criação das palavras-chave e copy pra campanha de Google Ads. Info…" at bounding box center [322, 364] width 540 height 547
click at [119, 80] on icon "Editor toolbar" at bounding box center [120, 77] width 16 height 16
click at [71, 79] on icon "Editor toolbar" at bounding box center [67, 77] width 9 height 11
click at [139, 223] on p "O que fazer? Criação das palavras-chave e copy pra campanha de Google Ads. Info…" at bounding box center [322, 177] width 522 height 149
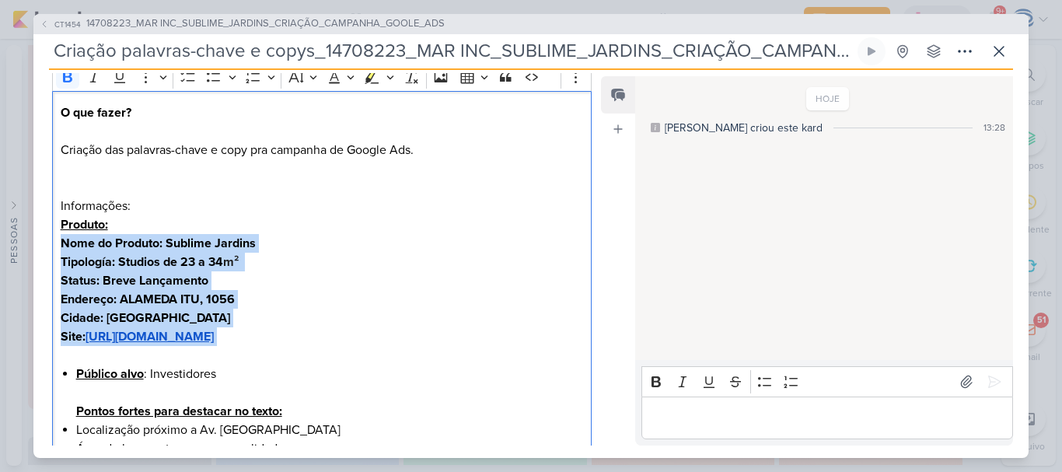
drag, startPoint x: 507, startPoint y: 336, endPoint x: 49, endPoint y: 246, distance: 466.7
click at [49, 246] on div "CLIENTES MAR INC Time" at bounding box center [315, 377] width 564 height 758
click at [68, 80] on icon "Editor toolbar" at bounding box center [68, 77] width 16 height 16
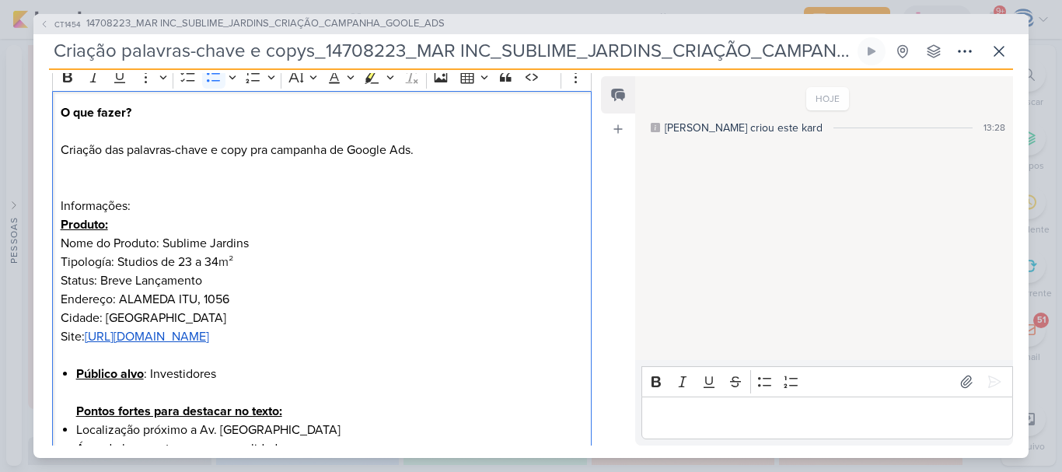
click at [126, 383] on li "Público alvo : Investidores Pontos fortes para destacar no texto:" at bounding box center [329, 393] width 507 height 56
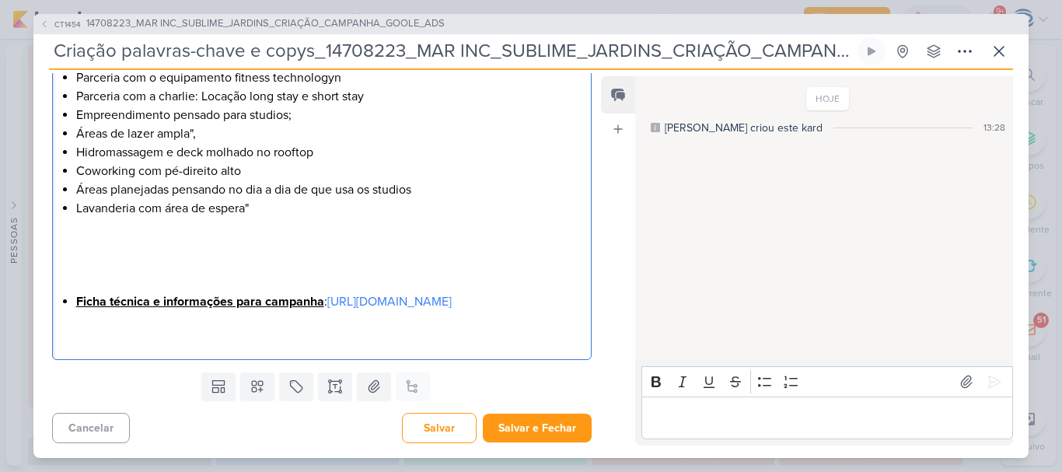
scroll to position [618, 0]
click at [111, 273] on li "Lavanderia com área de espera"" at bounding box center [329, 244] width 507 height 93
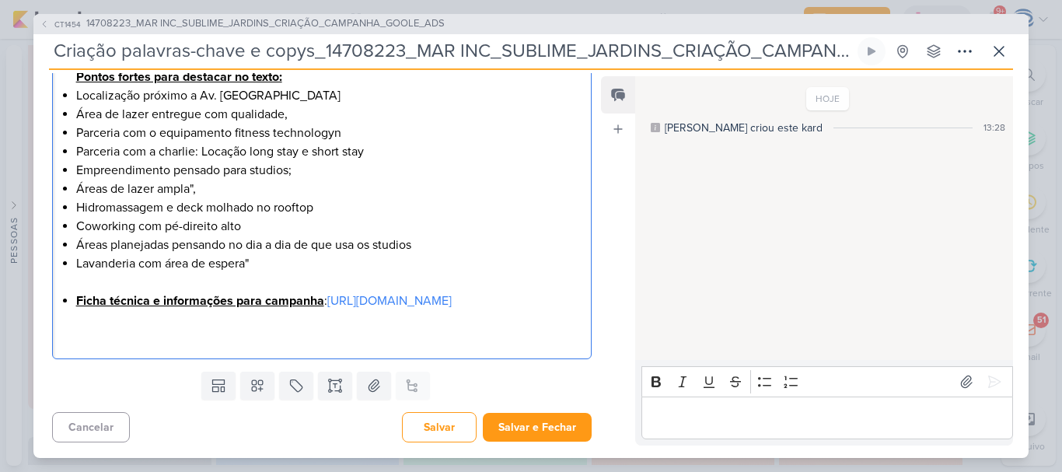
scroll to position [574, 0]
click at [367, 337] on p "Editor editing area: main" at bounding box center [322, 328] width 522 height 37
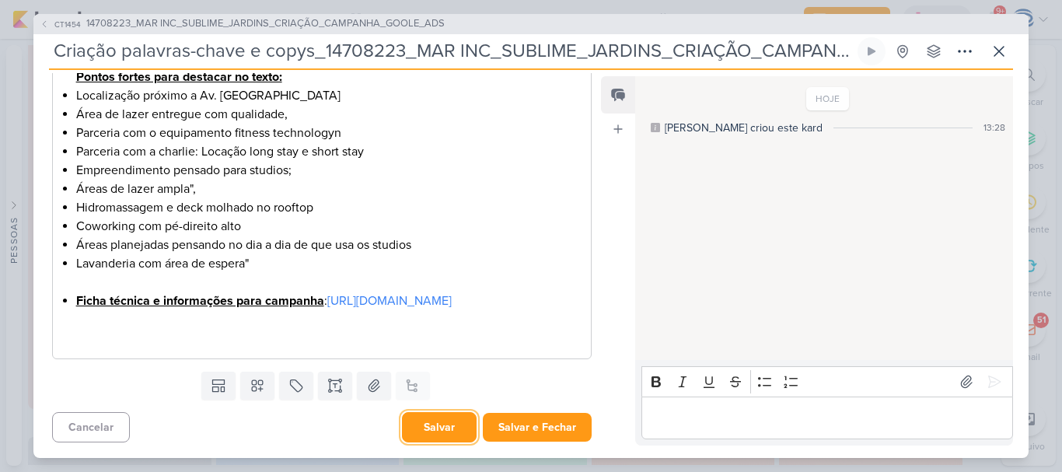
click at [440, 427] on button "Salvar" at bounding box center [439, 427] width 75 height 30
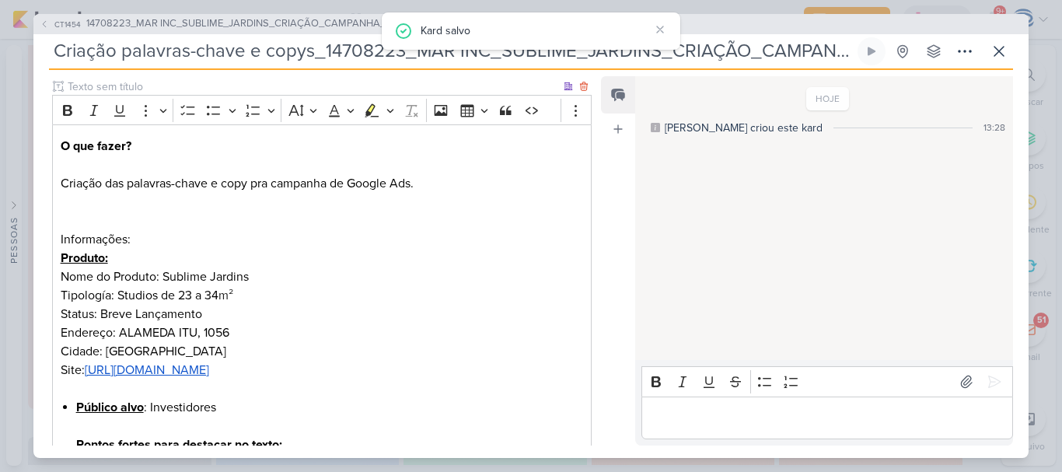
scroll to position [177, 0]
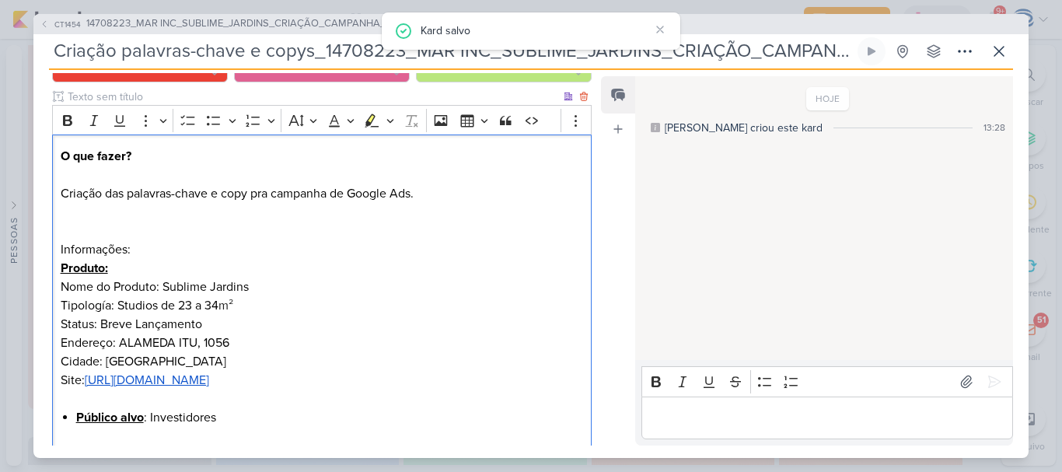
click at [141, 223] on p "O que fazer? Criação das palavras-chave e copy pra campanha de Google Ads. Info…" at bounding box center [322, 277] width 522 height 261
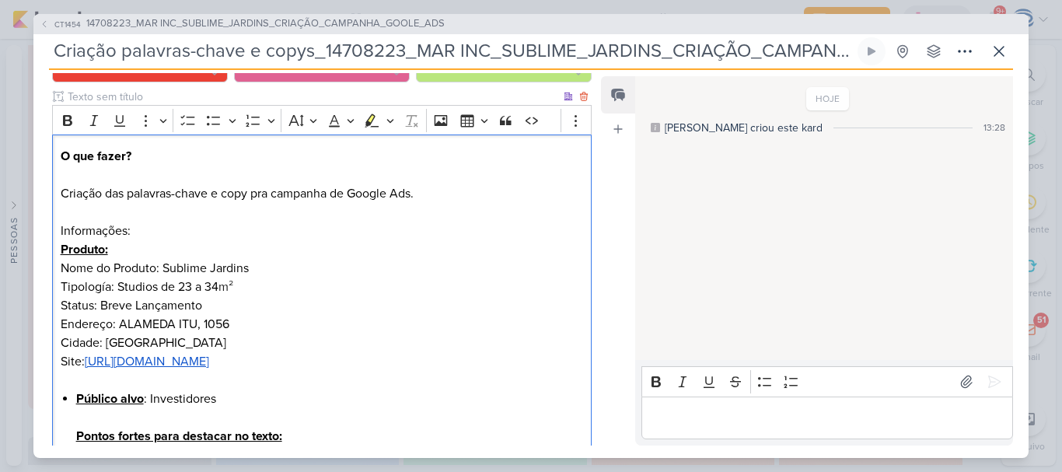
scroll to position [555, 0]
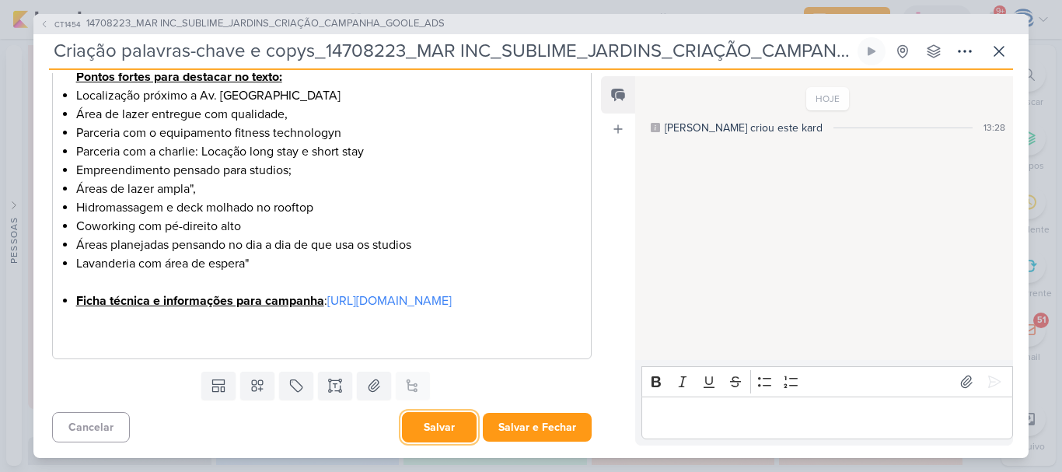
click at [445, 429] on button "Salvar" at bounding box center [439, 427] width 75 height 30
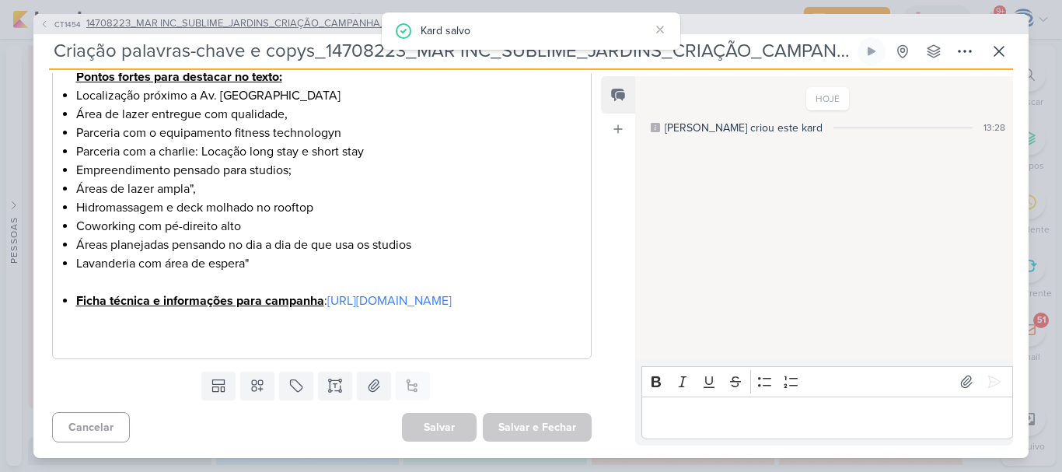
click at [292, 25] on span "14708223_MAR INC_SUBLIME_JARDINS_CRIAÇÃO_CAMPANHA_GOOLE_ADS" at bounding box center [265, 24] width 358 height 16
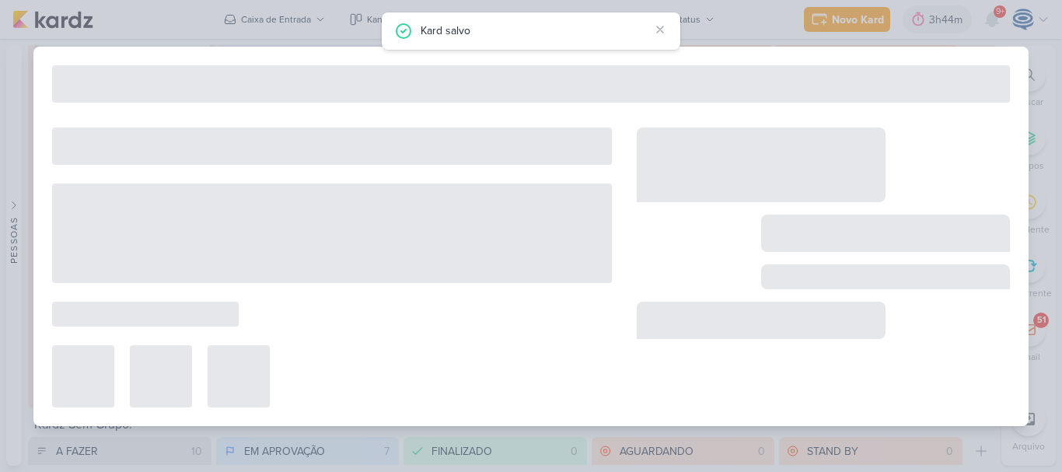
type input "14708223_MAR INC_SUBLIME_JARDINS_CRIAÇÃO_CAMPANHA_GOOLE_ADS"
type input "[DATE] 18:00"
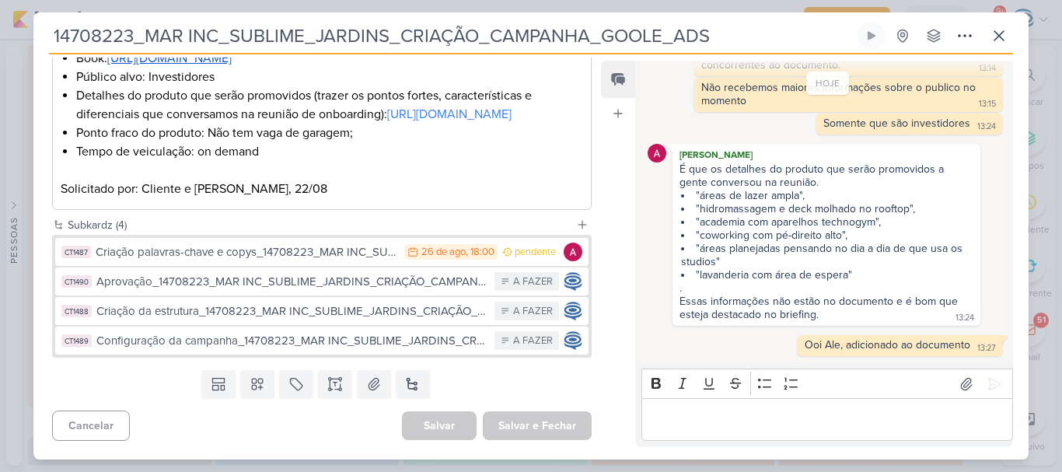
scroll to position [558, 0]
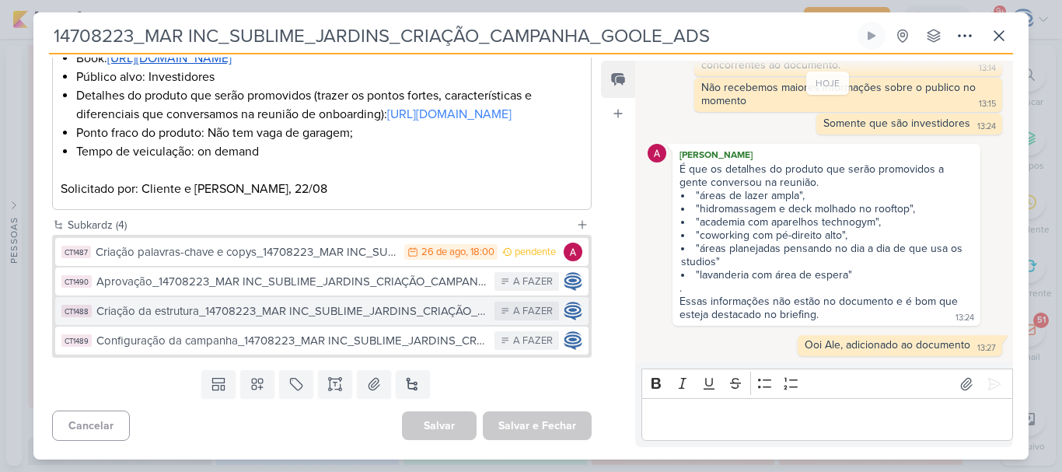
click at [223, 312] on div "Criação da estrutura_14708223_MAR INC_SUBLIME_JARDINS_CRIAÇÃO_CAMPANHA_GOOLE_ADS" at bounding box center [291, 311] width 390 height 18
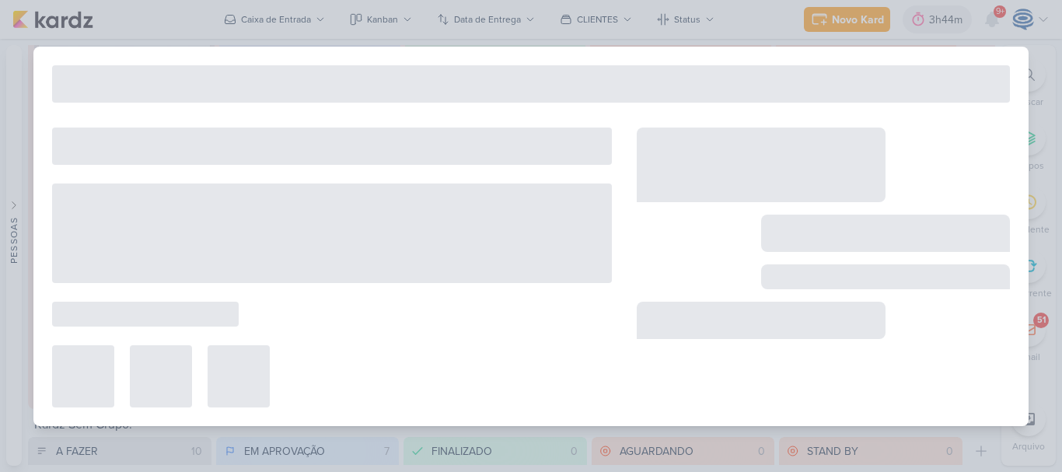
type input "Criação da estrutura_14708223_MAR INC_SUBLIME_JARDINS_CRIAÇÃO_CAMPANHA_GOOLE_ADS"
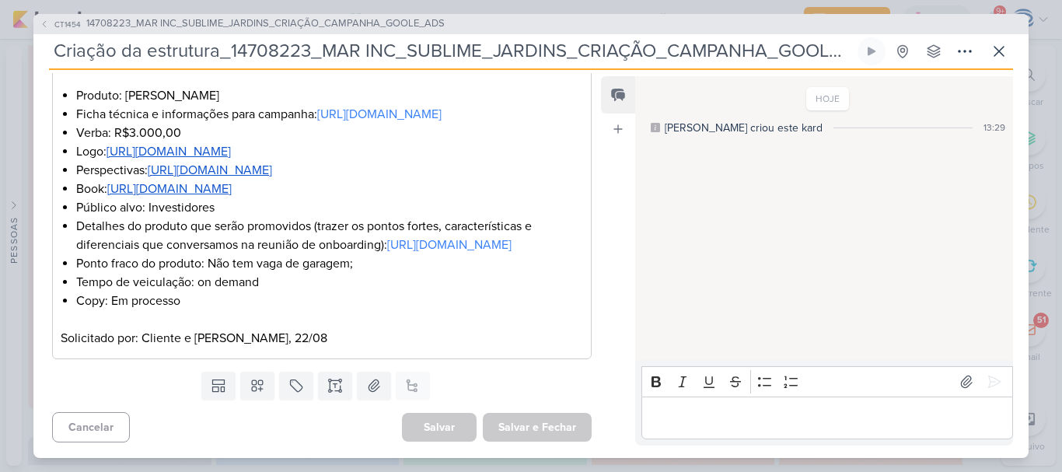
scroll to position [311, 0]
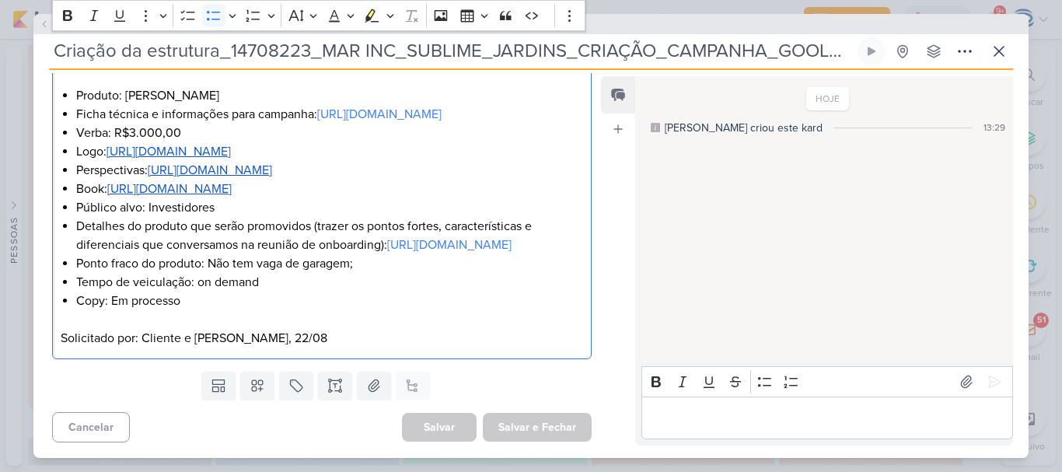
click at [200, 142] on li "Verba: R$3.000,00" at bounding box center [329, 133] width 507 height 19
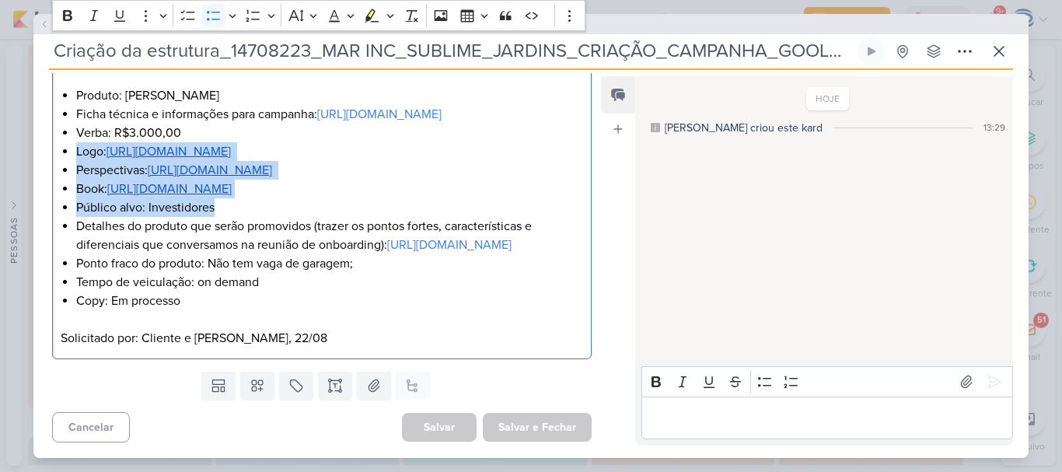
drag, startPoint x: 74, startPoint y: 181, endPoint x: 260, endPoint y: 263, distance: 202.9
click at [260, 263] on div "O que fazer? Criar Campanha de Google Ads para o site. Direcionar campanha para…" at bounding box center [322, 160] width 540 height 397
click at [260, 217] on li "Público alvo: Investidores" at bounding box center [329, 207] width 507 height 19
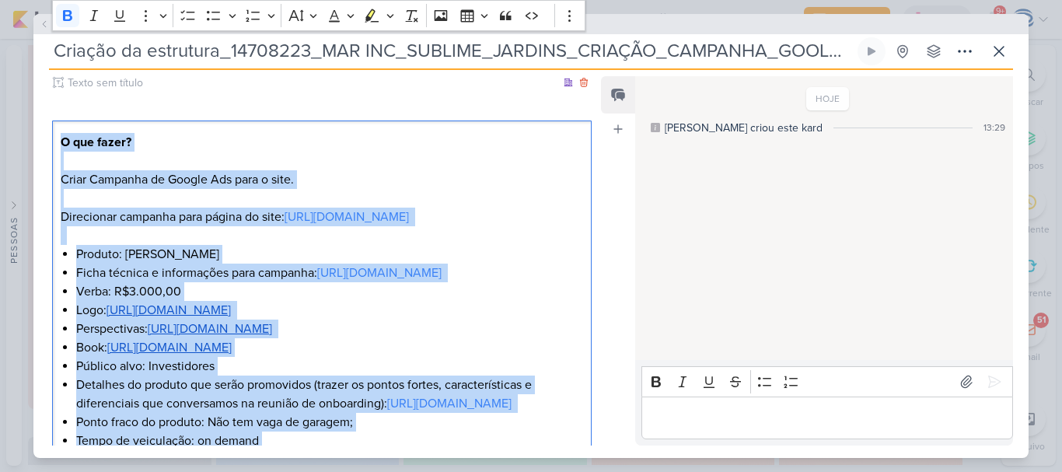
scroll to position [0, 0]
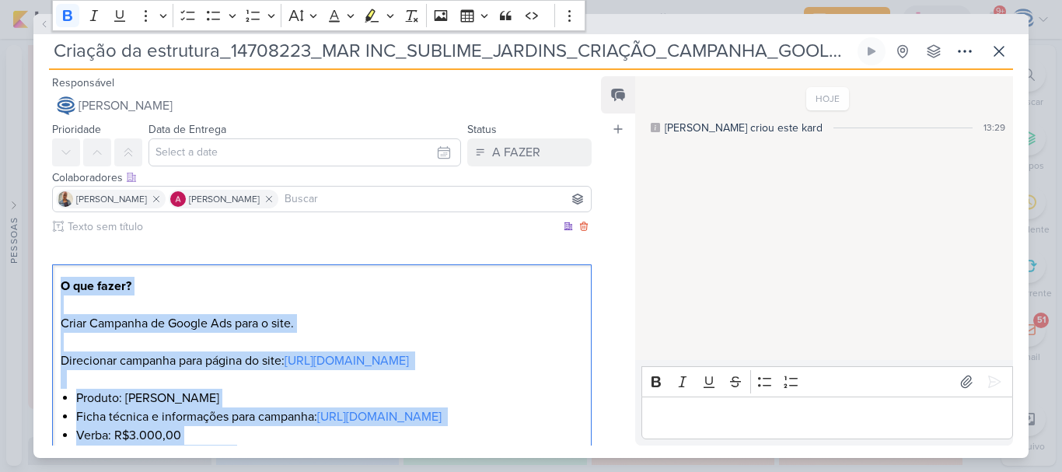
drag, startPoint x: 358, startPoint y: 335, endPoint x: 54, endPoint y: 271, distance: 310.7
click at [54, 271] on div "O que fazer? Criar Campanha de Google Ads para o site. Direcionar campanha para…" at bounding box center [322, 462] width 540 height 397
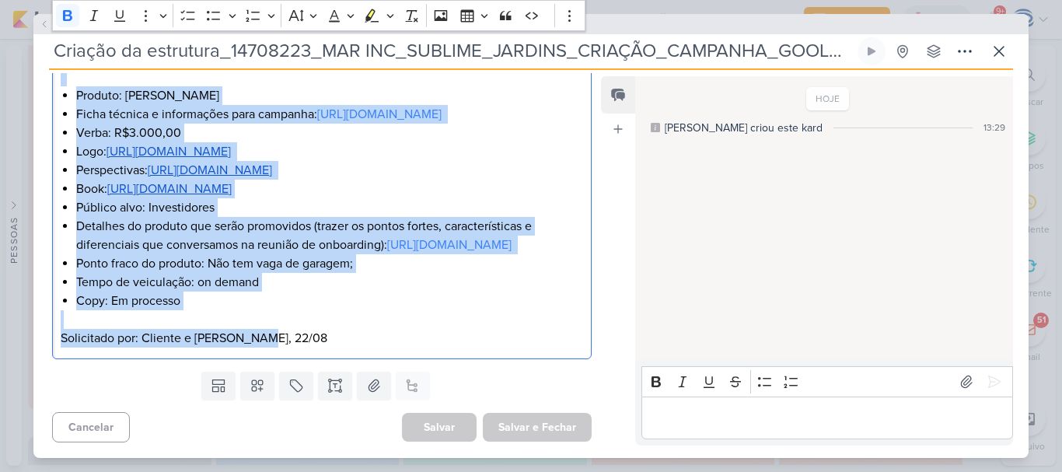
click at [432, 293] on li "Copy: Em processo" at bounding box center [329, 301] width 507 height 19
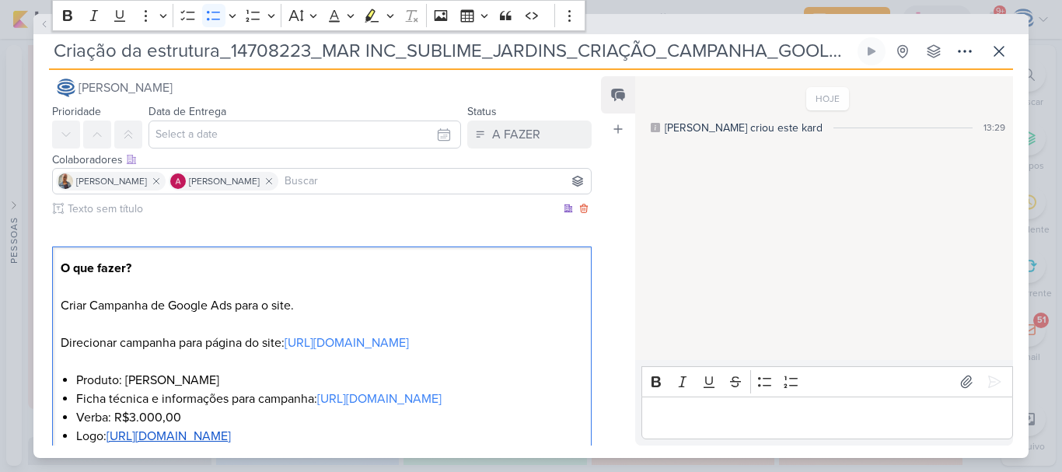
scroll to position [0, 0]
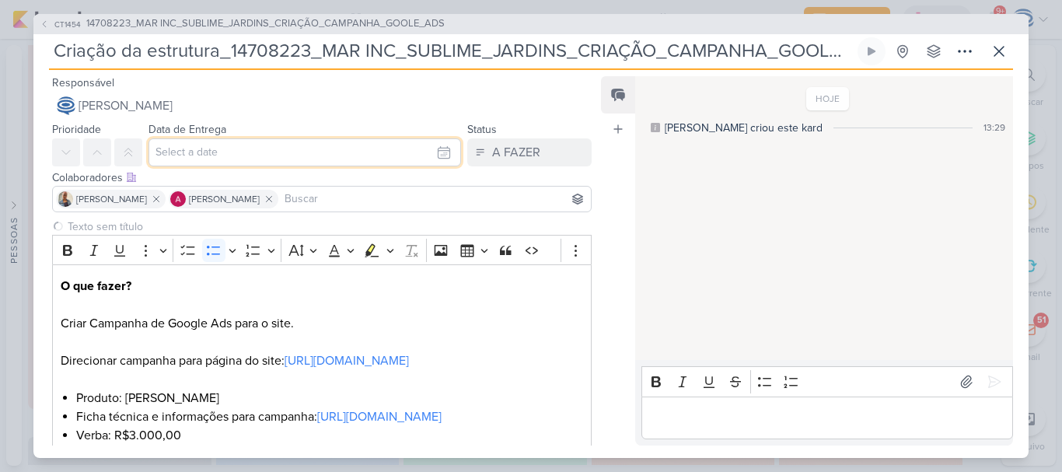
click at [312, 156] on input "text" at bounding box center [304, 152] width 313 height 28
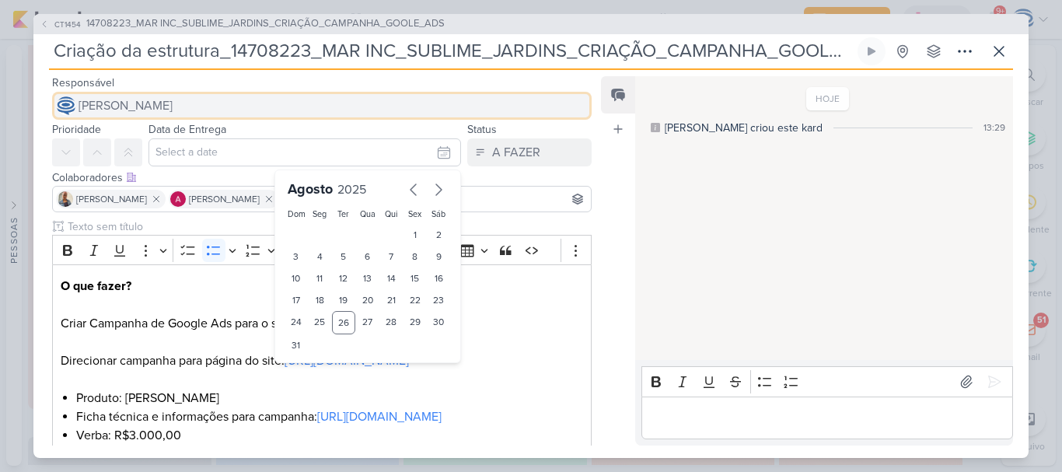
click at [335, 105] on button "[PERSON_NAME]" at bounding box center [322, 106] width 540 height 28
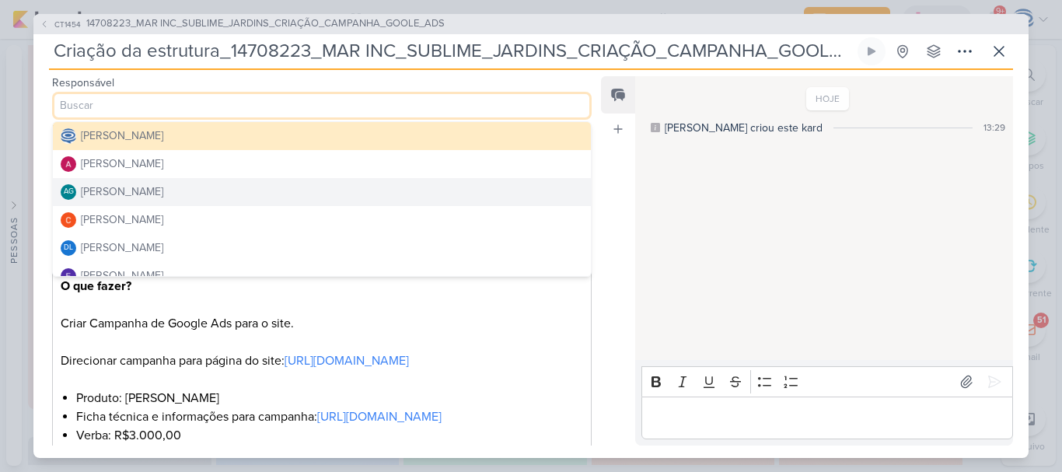
click at [616, 199] on div "Feed Atrelar email Solte o email para atrelar ao kard" at bounding box center [618, 260] width 34 height 369
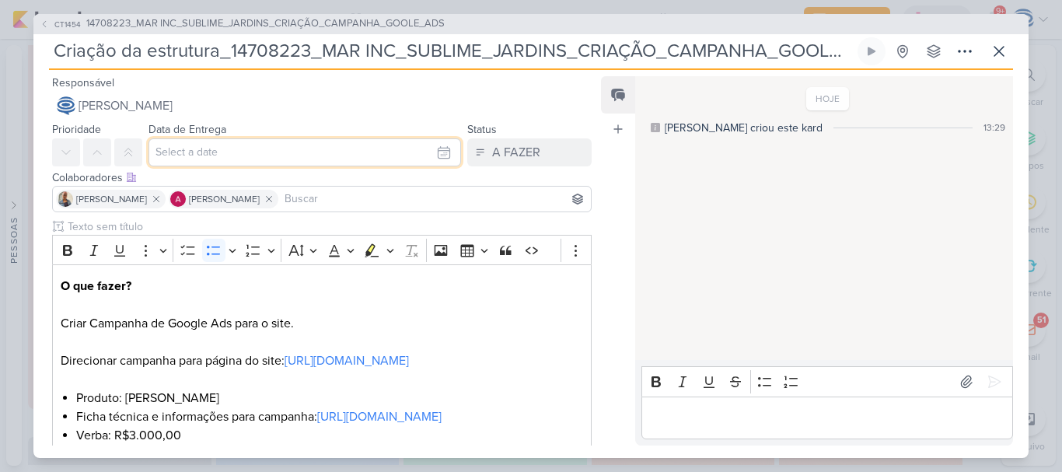
click at [246, 148] on input "text" at bounding box center [304, 152] width 313 height 28
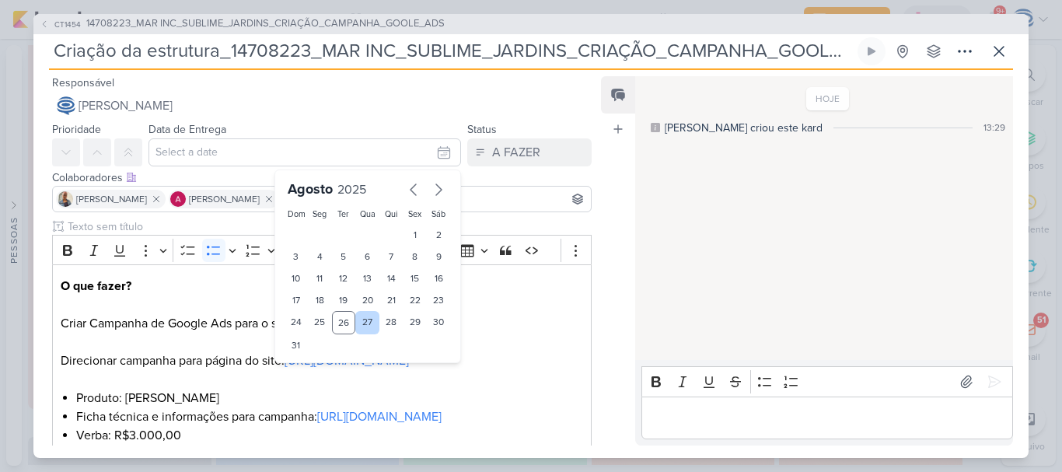
click at [361, 326] on div "27" at bounding box center [367, 322] width 24 height 23
type input "[DATE] 23:59"
click at [313, 370] on select "00 01 02 03 04 05 06 07 08 09 10 11 12 13 14 15 16 17 18 19 20 21 22 23" at bounding box center [320, 371] width 22 height 19
select select "18"
click at [309, 362] on select "00 01 02 03 04 05 06 07 08 09 10 11 12 13 14 15 16 17 18 19 20 21 22 23" at bounding box center [320, 371] width 22 height 19
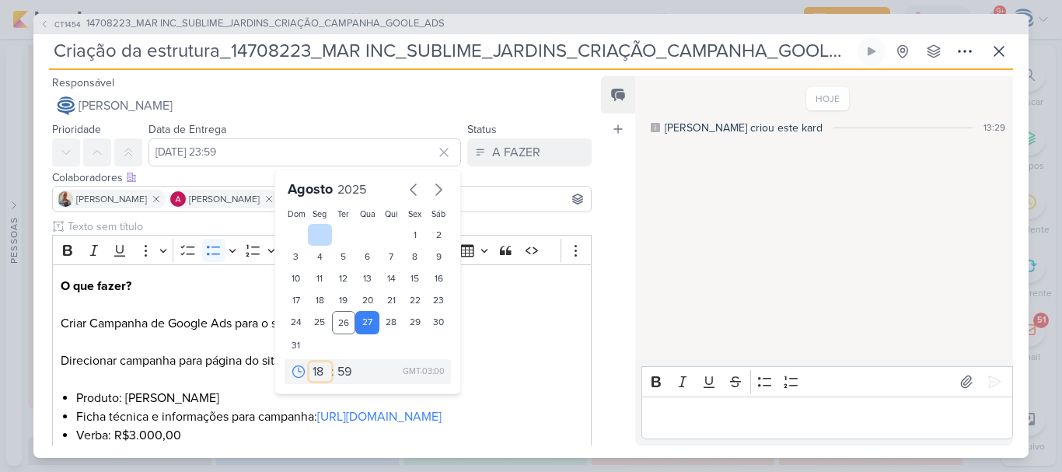
type input "[DATE] 18:59"
click at [335, 369] on select "00 05 10 15 20 25 30 35 40 45 50 55 59" at bounding box center [345, 371] width 22 height 19
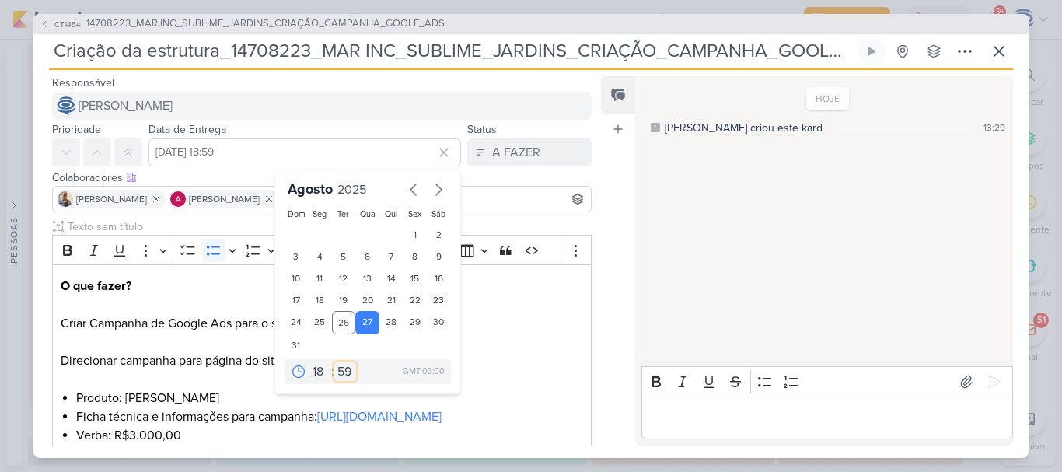
select select "0"
click at [334, 362] on select "00 05 10 15 20 25 30 35 40 45 50 55 59" at bounding box center [345, 371] width 22 height 19
type input "[DATE] 18:00"
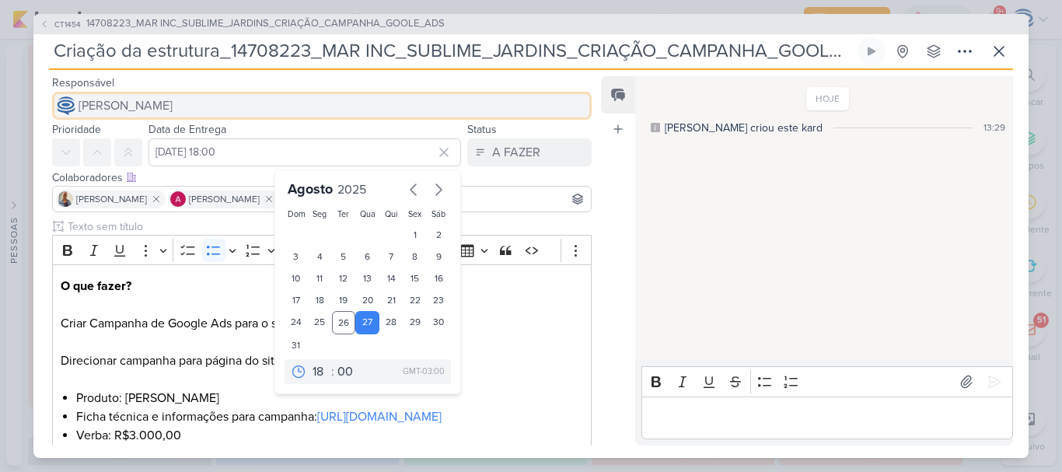
click at [301, 107] on button "[PERSON_NAME]" at bounding box center [322, 106] width 540 height 28
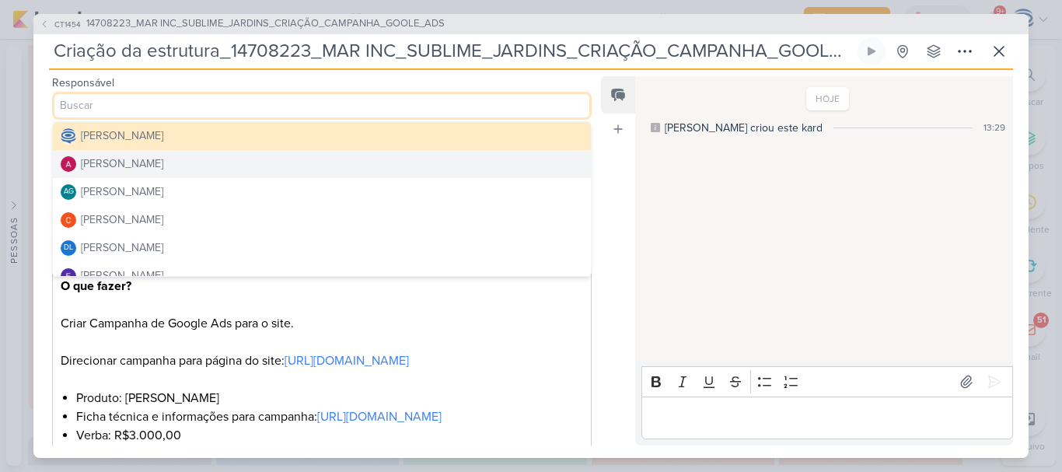
click at [206, 164] on button "[PERSON_NAME]" at bounding box center [322, 164] width 538 height 28
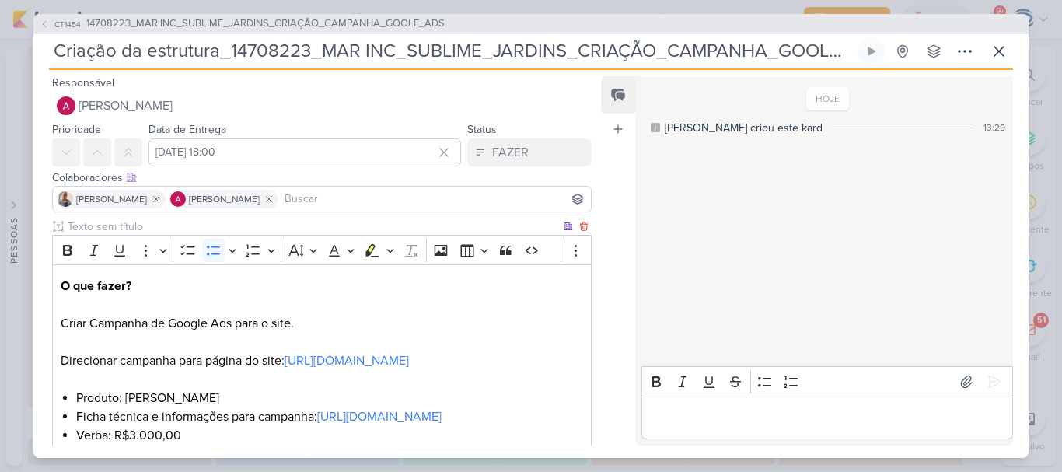
scroll to position [396, 0]
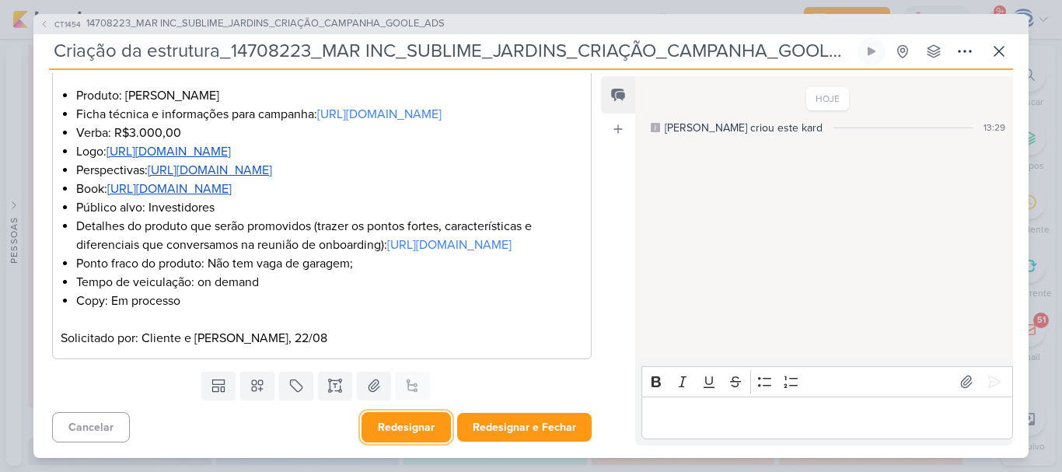
click at [393, 427] on button "Redesignar" at bounding box center [405, 427] width 89 height 30
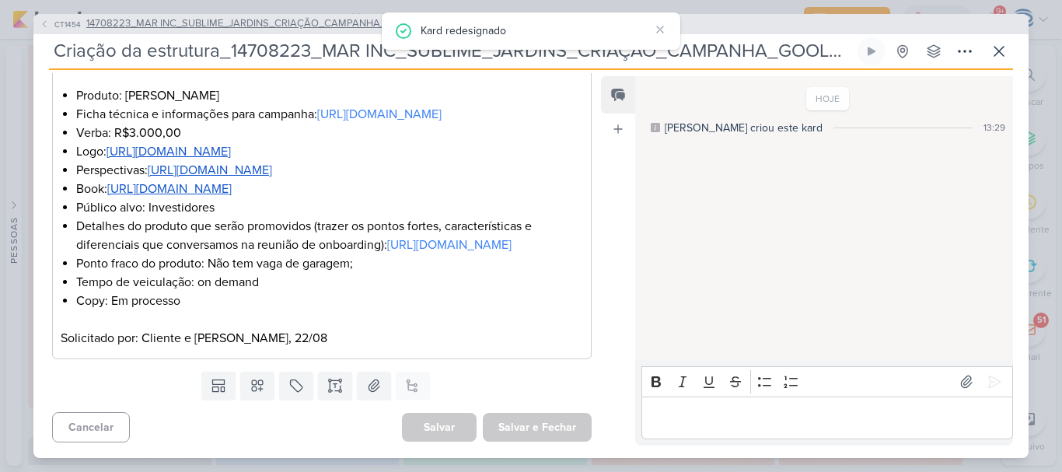
click at [222, 26] on span "14708223_MAR INC_SUBLIME_JARDINS_CRIAÇÃO_CAMPANHA_GOOLE_ADS" at bounding box center [265, 24] width 358 height 16
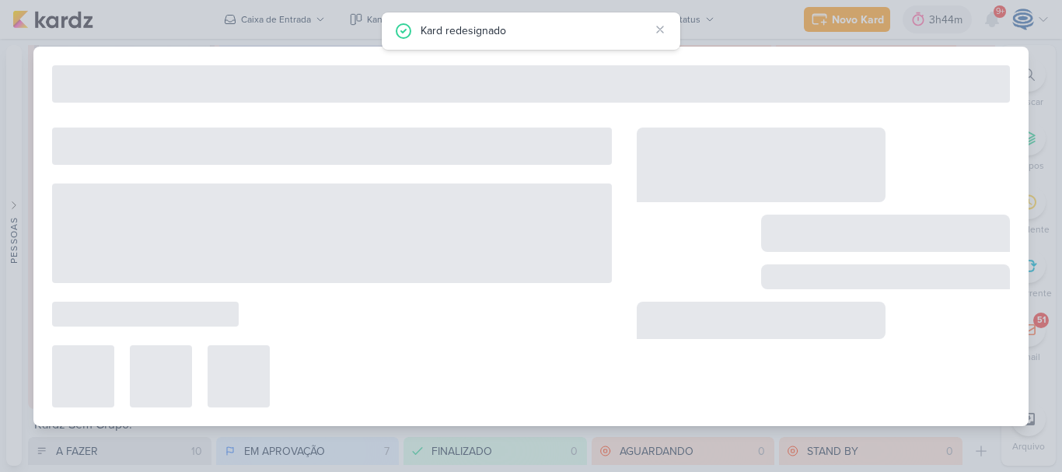
type input "14708223_MAR INC_SUBLIME_JARDINS_CRIAÇÃO_CAMPANHA_GOOLE_ADS"
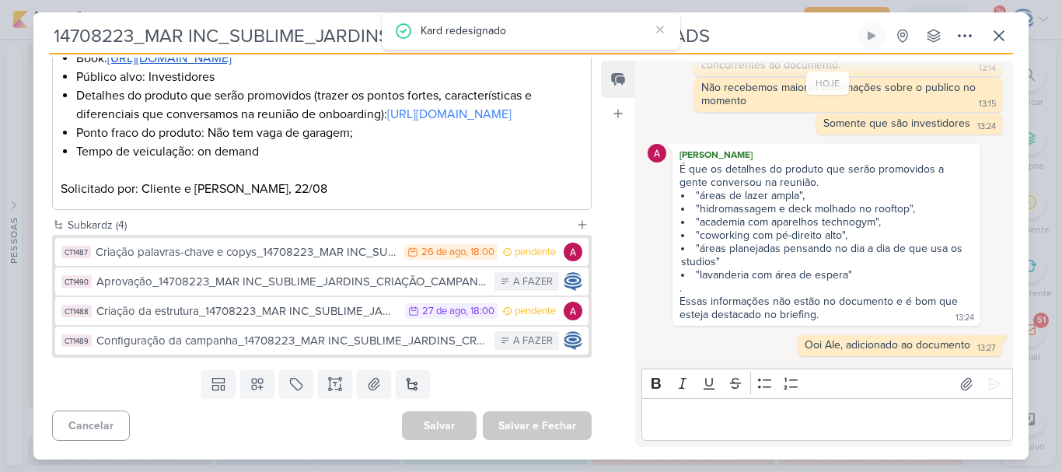
scroll to position [558, 0]
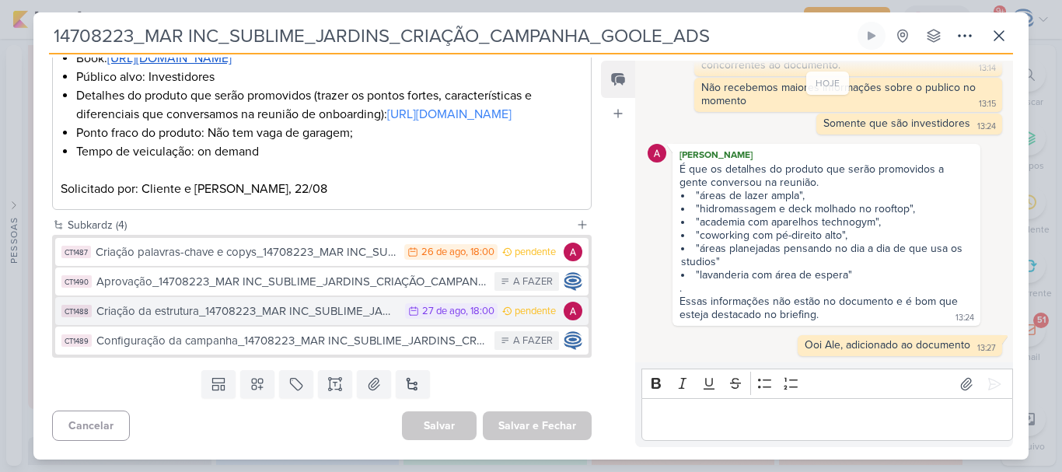
click at [238, 313] on div "Criação da estrutura_14708223_MAR INC_SUBLIME_JARDINS_CRIAÇÃO_CAMPANHA_GOOLE_ADS" at bounding box center [246, 311] width 301 height 18
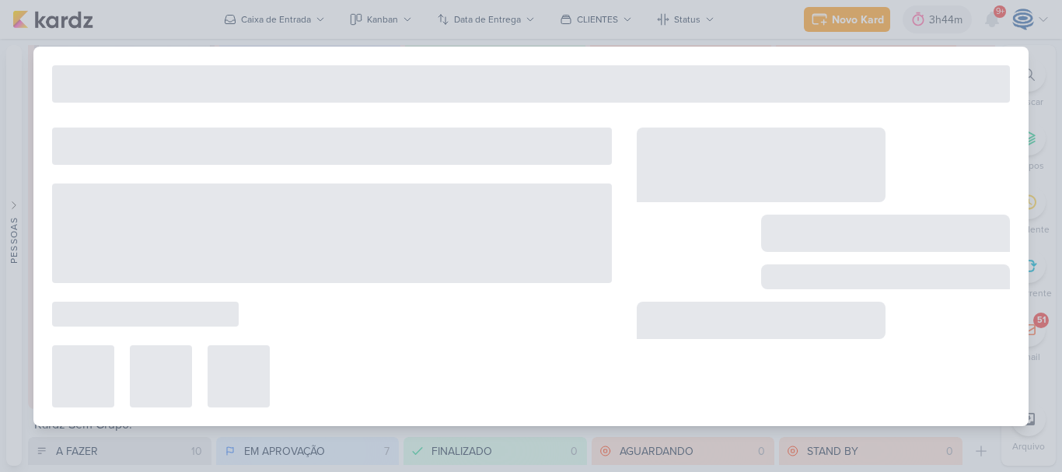
type input "Criação da estrutura_14708223_MAR INC_SUBLIME_JARDINS_CRIAÇÃO_CAMPANHA_GOOLE_ADS"
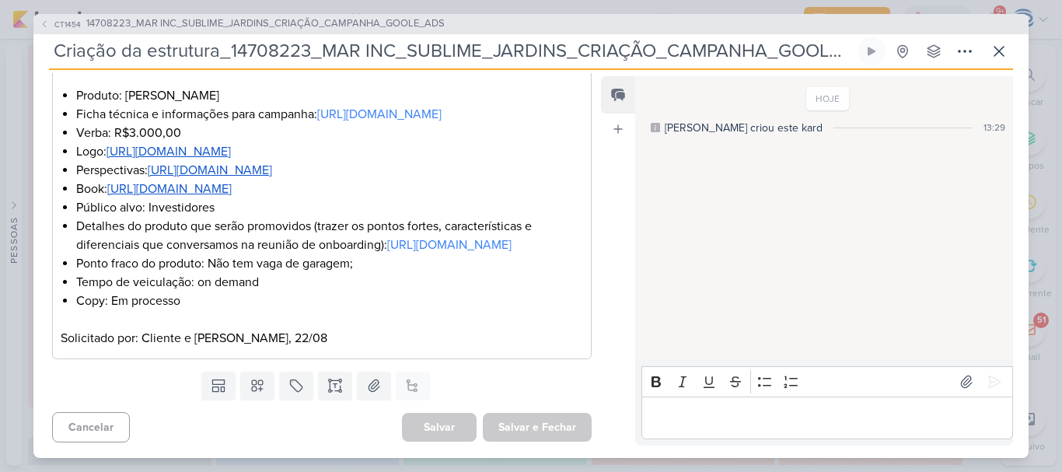
scroll to position [0, 0]
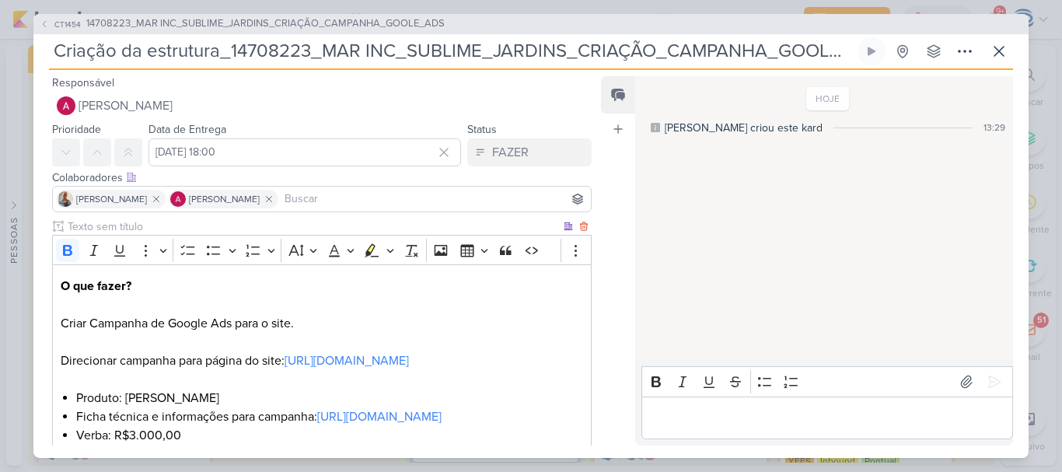
scroll to position [19, 0]
click at [175, 17] on span "14708223_MAR INC_SUBLIME_JARDINS_CRIAÇÃO_CAMPANHA_GOOLE_ADS" at bounding box center [265, 24] width 358 height 16
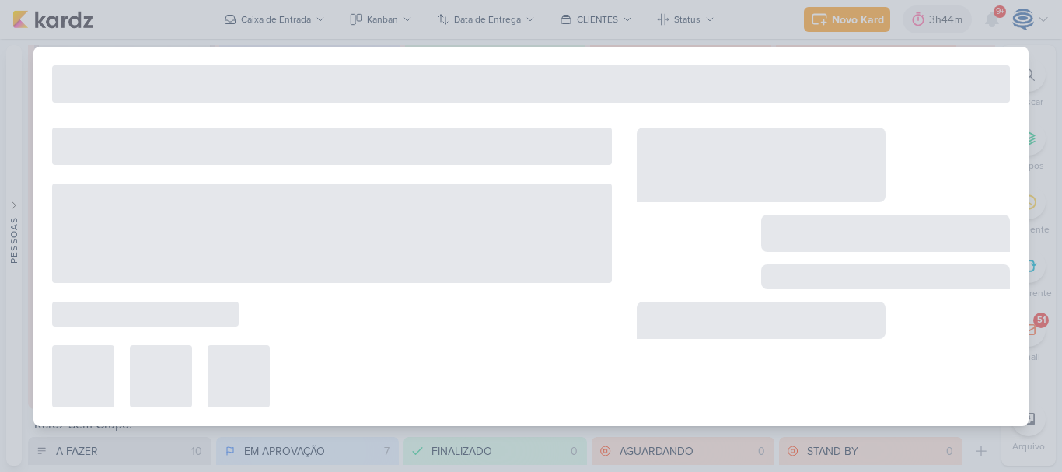
type input "14708223_MAR INC_SUBLIME_JARDINS_CRIAÇÃO_CAMPANHA_GOOLE_ADS"
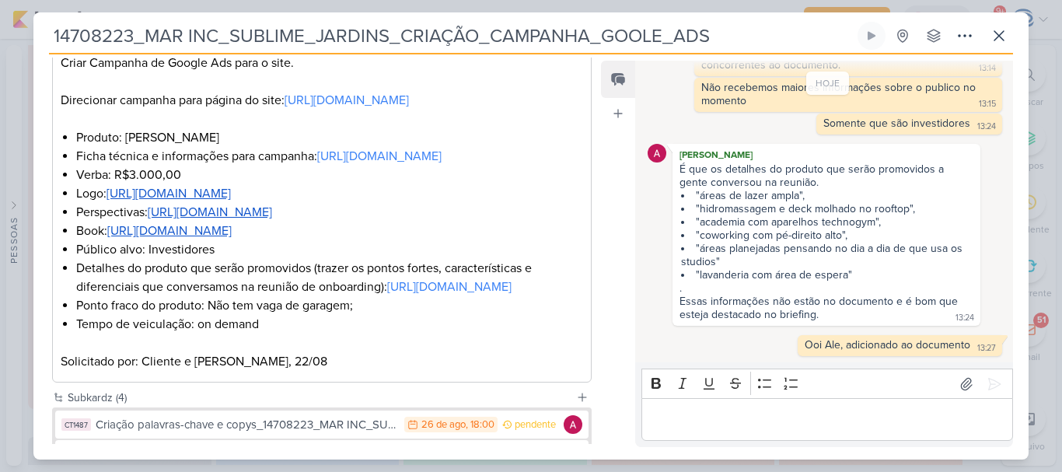
scroll to position [558, 0]
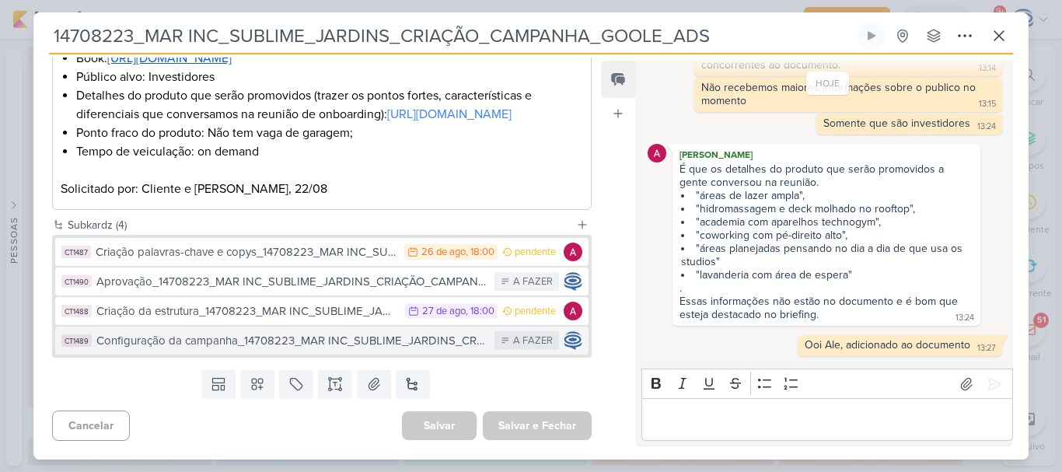
click at [250, 336] on div "Configuração da campanha_14708223_MAR INC_SUBLIME_JARDINS_CRIAÇÃO_CAMPANHA_GOOL…" at bounding box center [291, 341] width 390 height 18
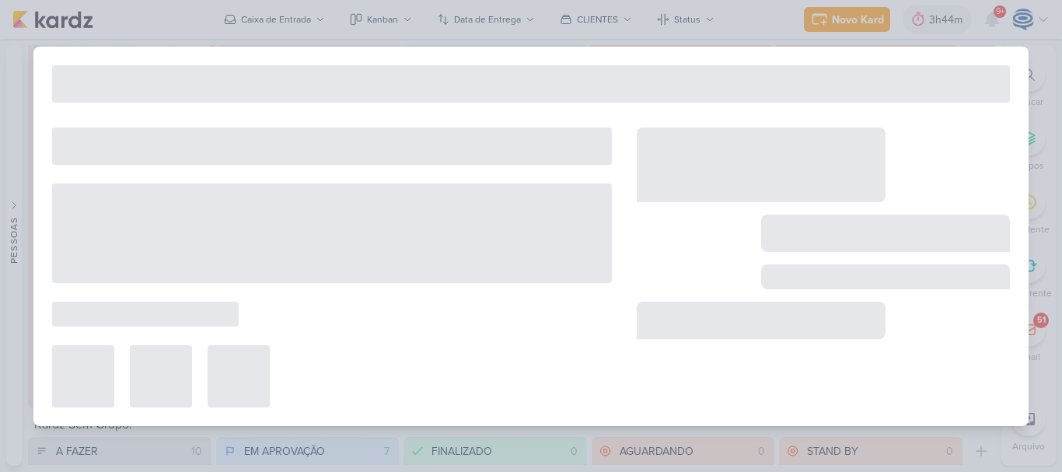
type input "Configuração da campanha_14708223_MAR INC_SUBLIME_JARDINS_CRIAÇÃO_CAMPANHA_GOOL…"
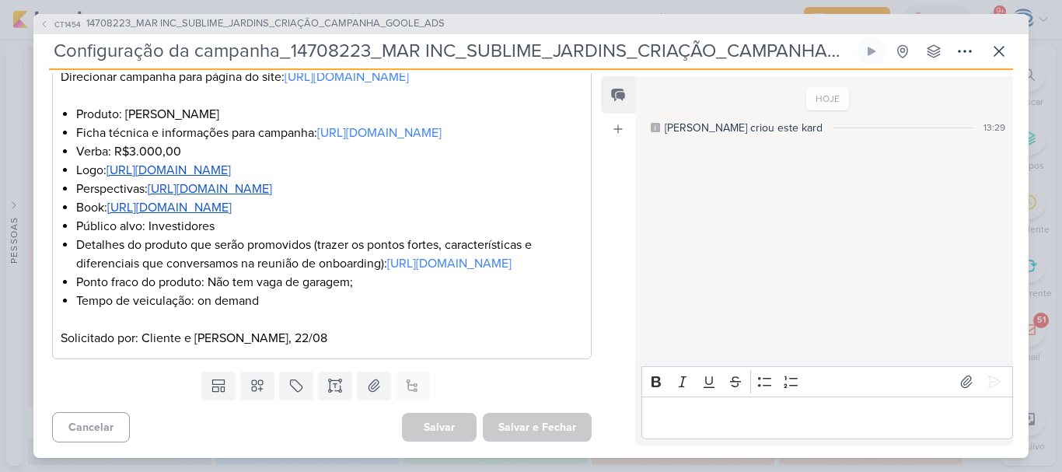
scroll to position [0, 0]
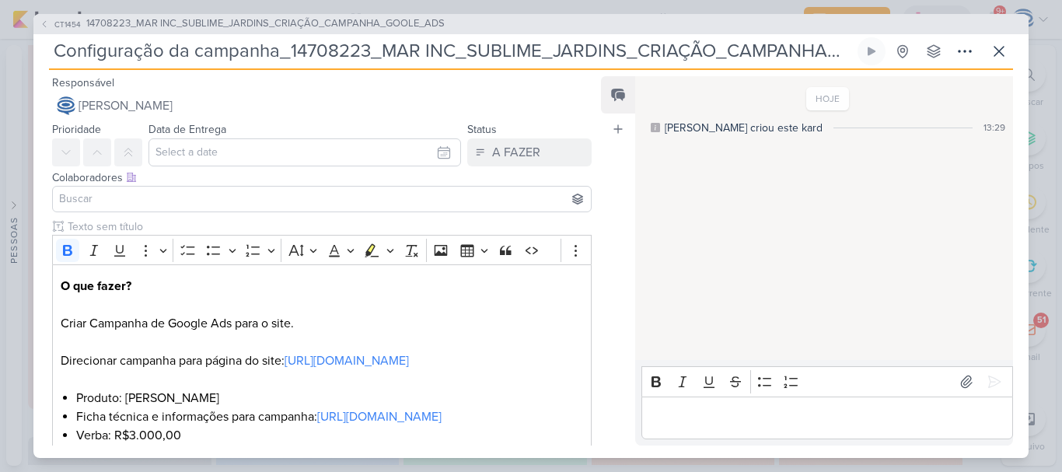
click at [218, 206] on input at bounding box center [322, 199] width 532 height 19
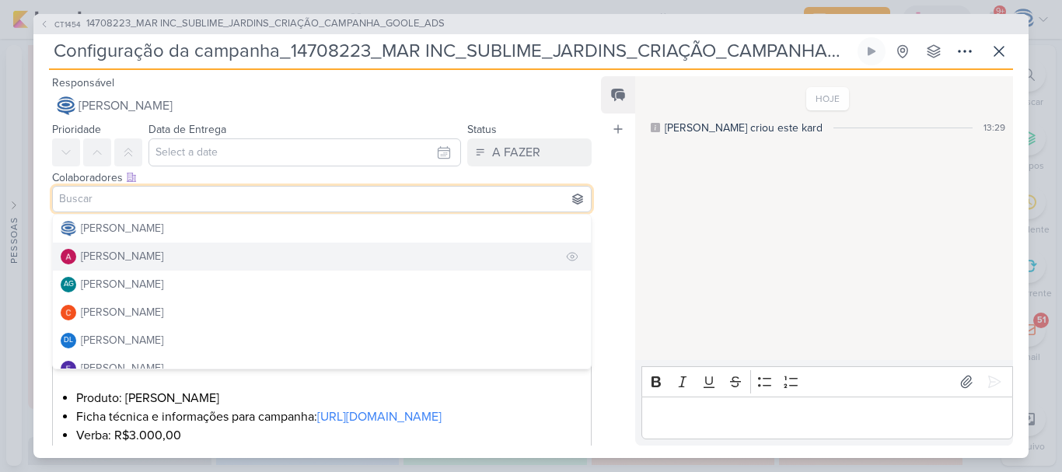
click at [163, 258] on div "[PERSON_NAME]" at bounding box center [122, 256] width 82 height 16
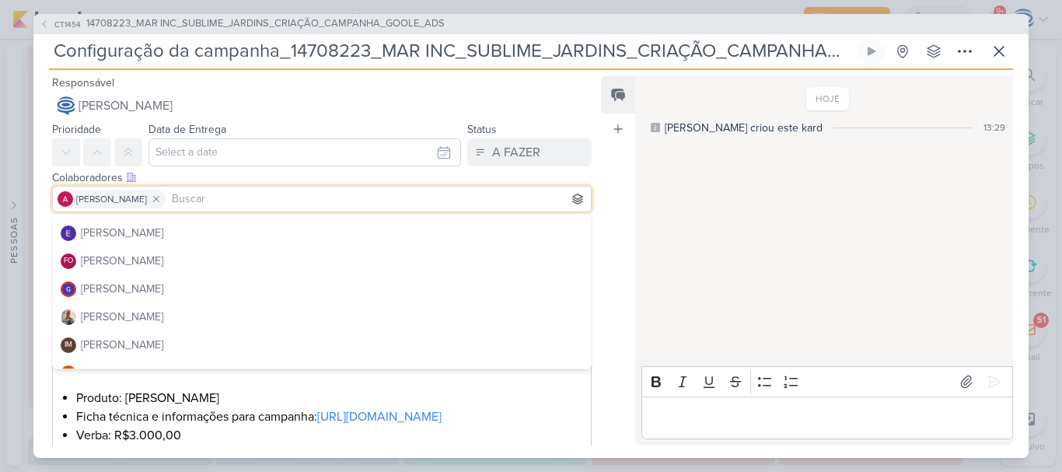
scroll to position [140, 0]
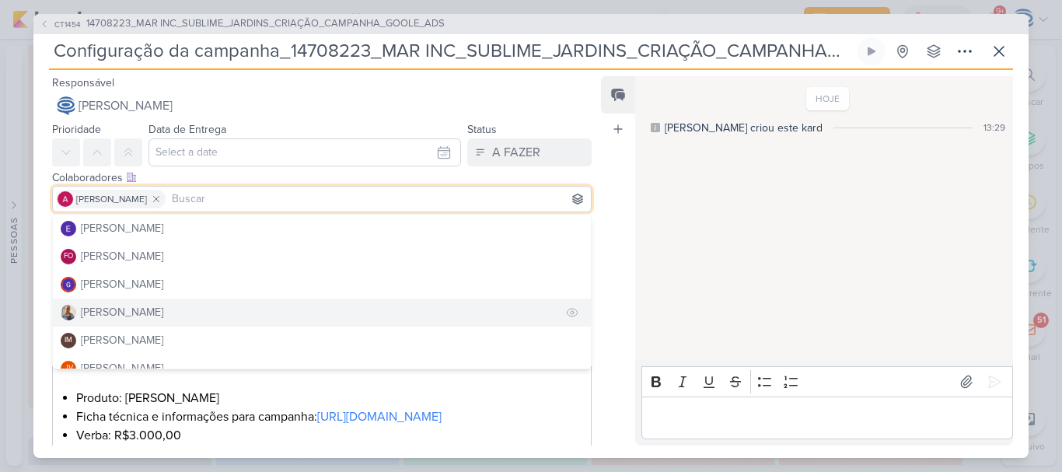
click at [166, 307] on button "[PERSON_NAME]" at bounding box center [322, 313] width 538 height 28
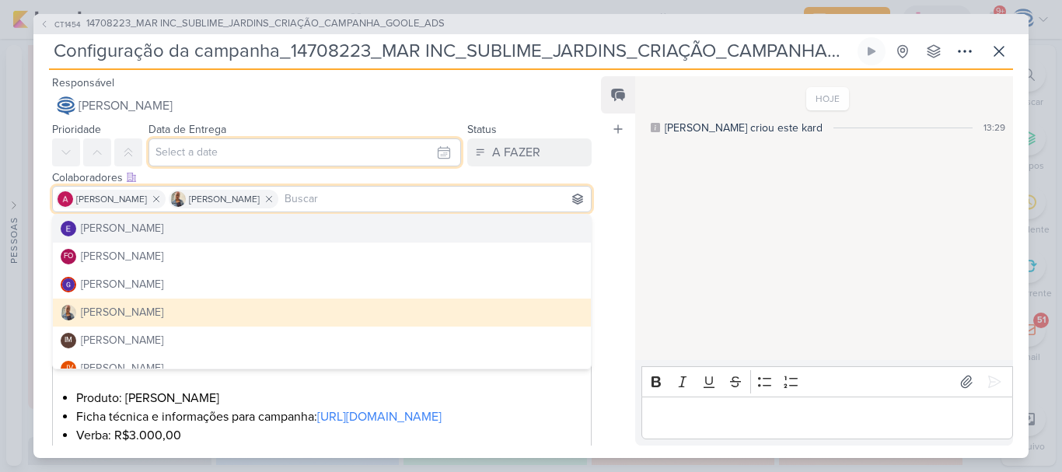
click at [222, 150] on input "text" at bounding box center [304, 152] width 313 height 28
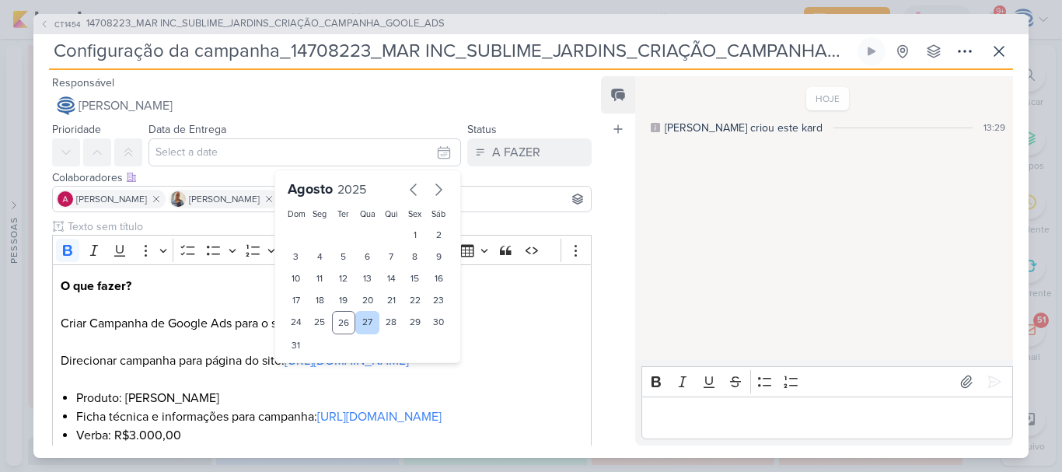
click at [360, 320] on div "27" at bounding box center [367, 322] width 24 height 23
type input "[DATE] 23:59"
click at [360, 320] on div "27" at bounding box center [367, 322] width 24 height 23
click at [313, 375] on select "00 01 02 03 04 05 06 07 08 09 10 11 12 13 14 15 16 17 18 19 20 21 22 23" at bounding box center [320, 371] width 22 height 19
select select "18"
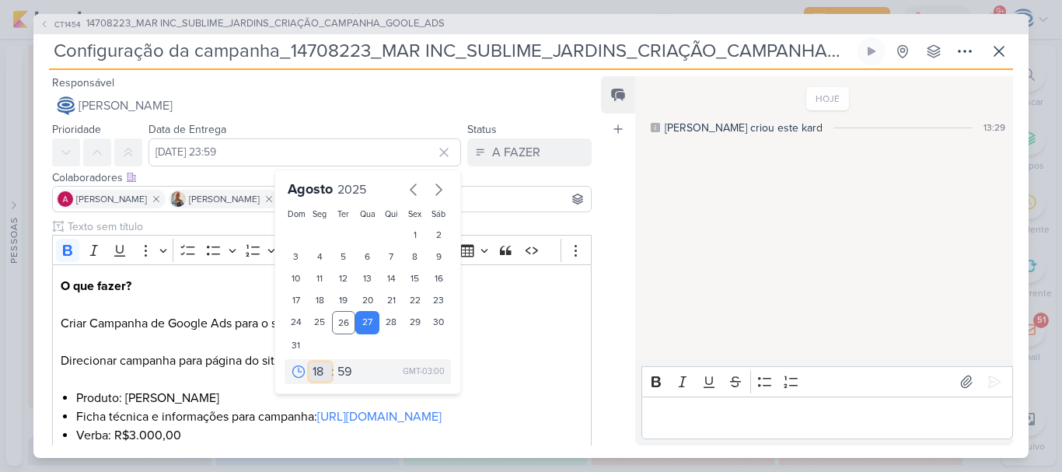
click at [309, 362] on select "00 01 02 03 04 05 06 07 08 09 10 11 12 13 14 15 16 17 18 19 20 21 22 23" at bounding box center [320, 371] width 22 height 19
type input "[DATE] 18:59"
click at [339, 374] on select "00 05 10 15 20 25 30 35 40 45 50 55 59" at bounding box center [345, 371] width 22 height 19
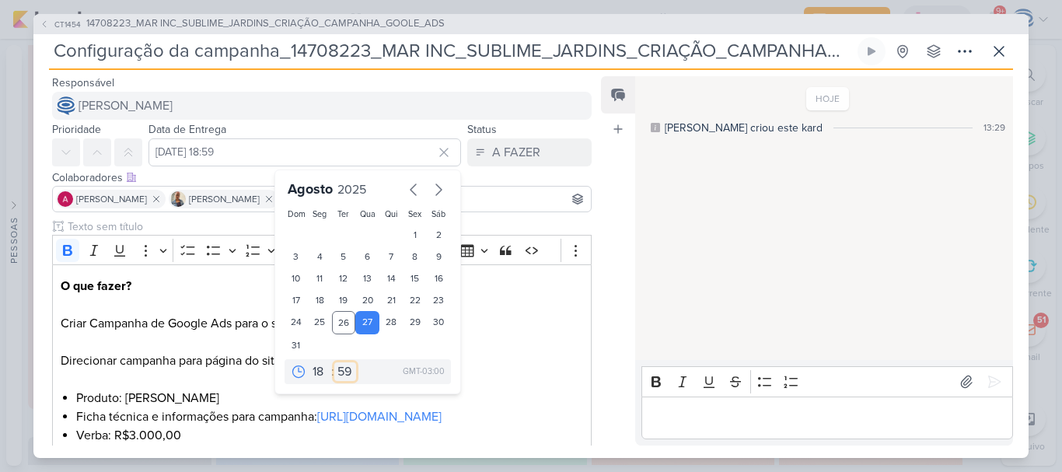
select select "0"
click at [334, 362] on select "00 05 10 15 20 25 30 35 40 45 50 55 59" at bounding box center [345, 371] width 22 height 19
type input "[DATE] 18:00"
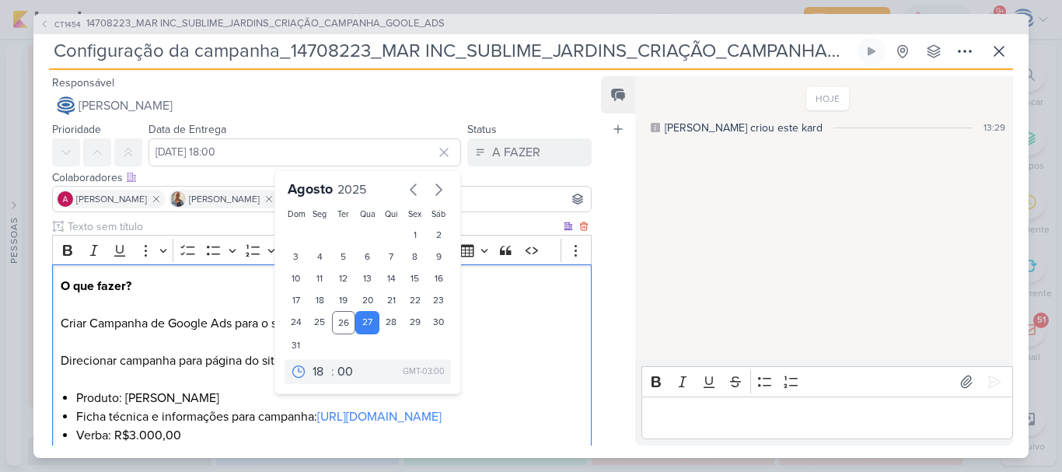
click at [518, 389] on p "O que fazer? Criar Campanha de Google Ads para o site. Direcionar campanha para…" at bounding box center [322, 333] width 522 height 112
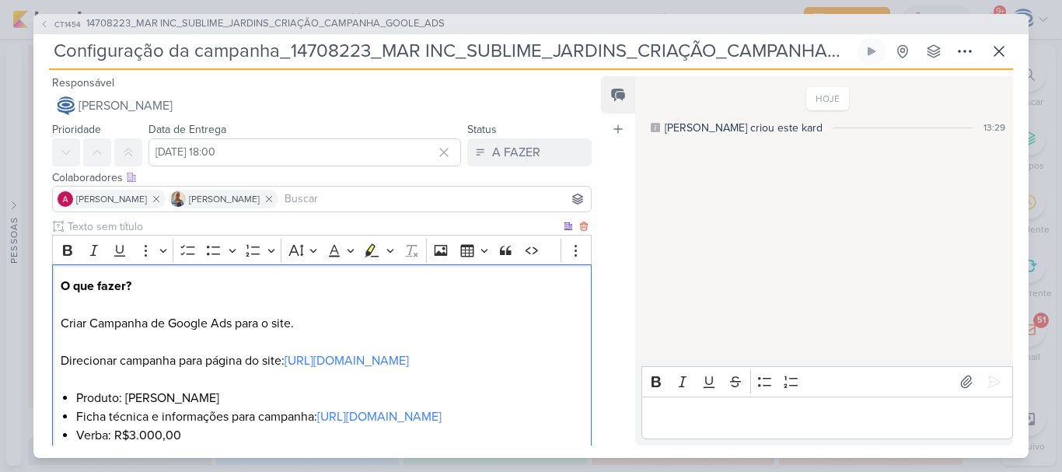
scroll to position [377, 0]
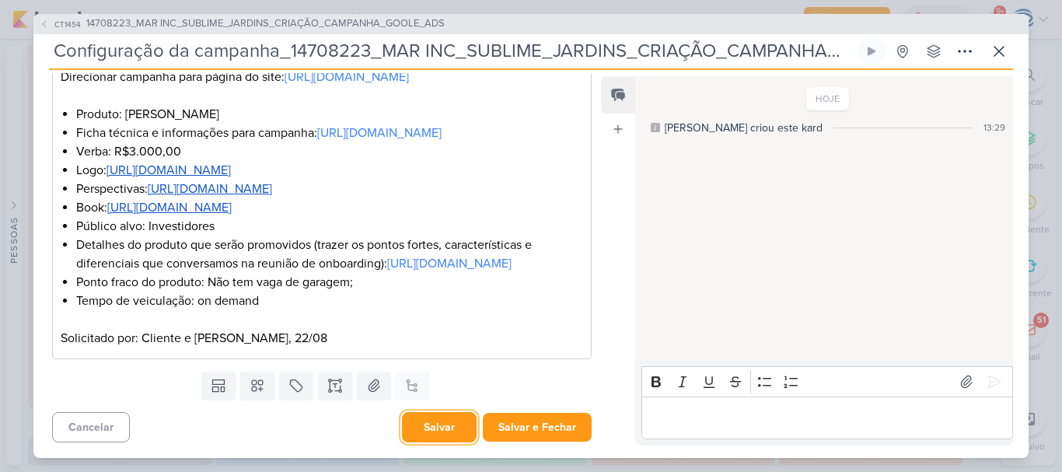
click at [448, 424] on button "Salvar" at bounding box center [439, 427] width 75 height 30
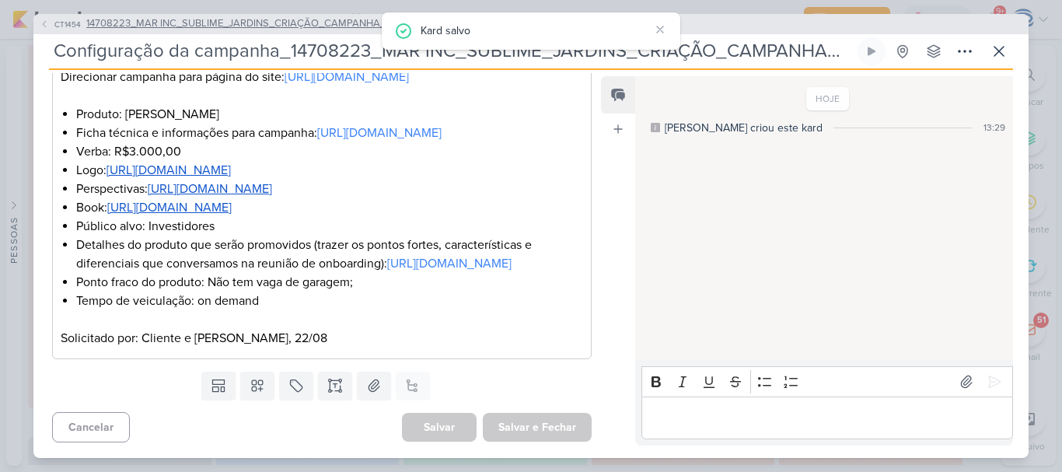
drag, startPoint x: 175, startPoint y: 33, endPoint x: 176, endPoint y: 18, distance: 14.8
click at [176, 18] on div "CT1454 14708223_MAR INC_SUBLIME_JARDINS_CRIAÇÃO_CAMPANHA_GOOLE_ADS" at bounding box center [530, 24] width 995 height 20
click at [176, 18] on span "14708223_MAR INC_SUBLIME_JARDINS_CRIAÇÃO_CAMPANHA_GOOLE_ADS" at bounding box center [265, 24] width 358 height 16
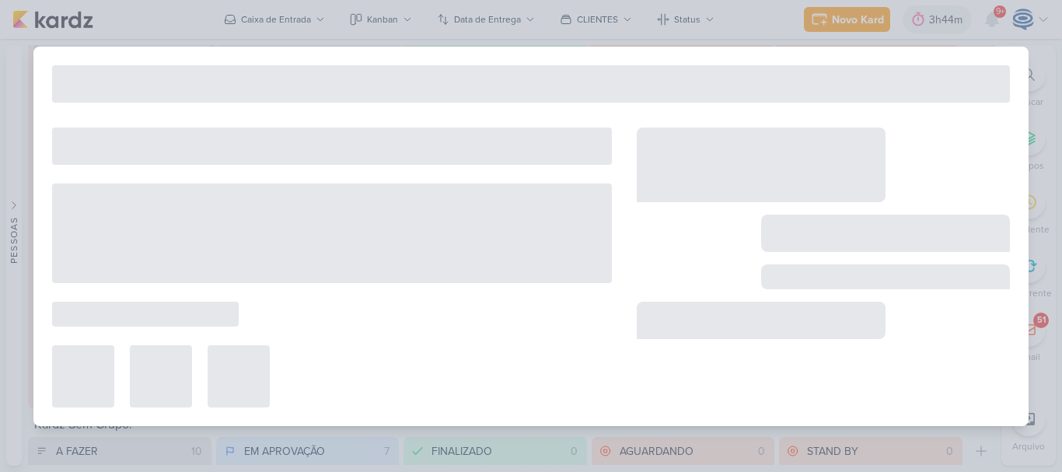
type input "14708223_MAR INC_SUBLIME_JARDINS_CRIAÇÃO_CAMPANHA_GOOLE_ADS"
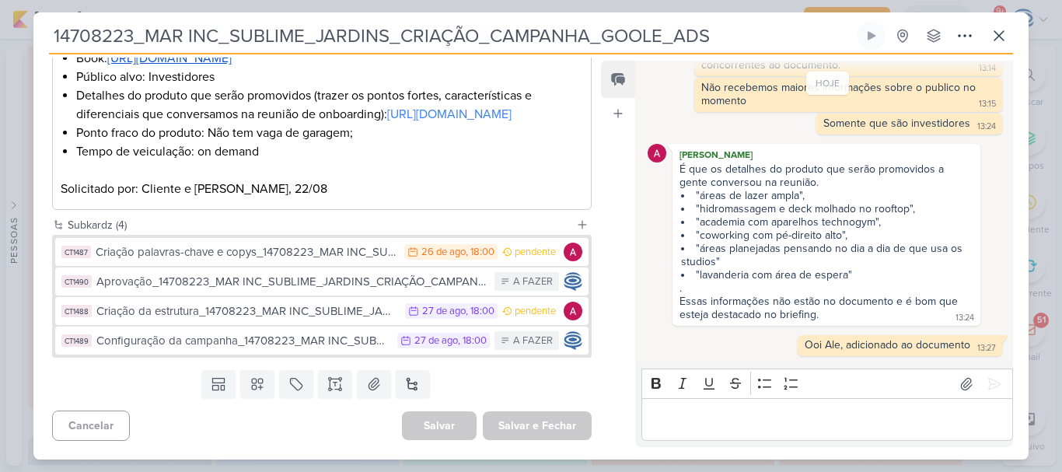
scroll to position [501, 0]
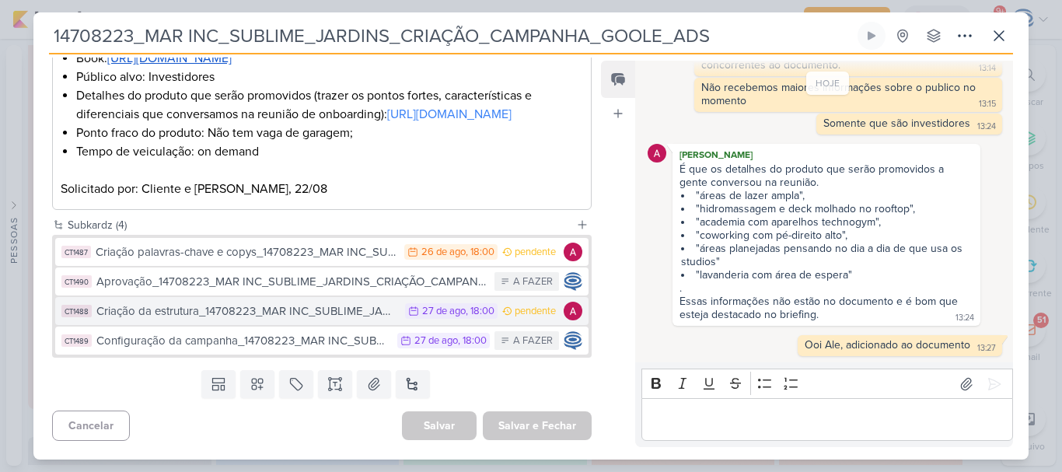
click at [183, 320] on div "Criação da estrutura_14708223_MAR INC_SUBLIME_JARDINS_CRIAÇÃO_CAMPANHA_GOOLE_ADS" at bounding box center [246, 311] width 301 height 18
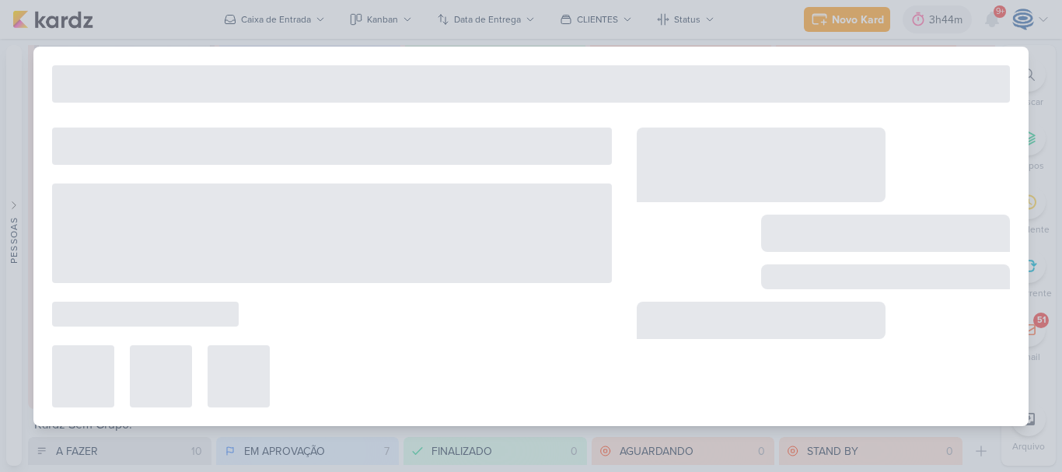
type input "Criação da estrutura_14708223_MAR INC_SUBLIME_JARDINS_CRIAÇÃO_CAMPANHA_GOOLE_ADS"
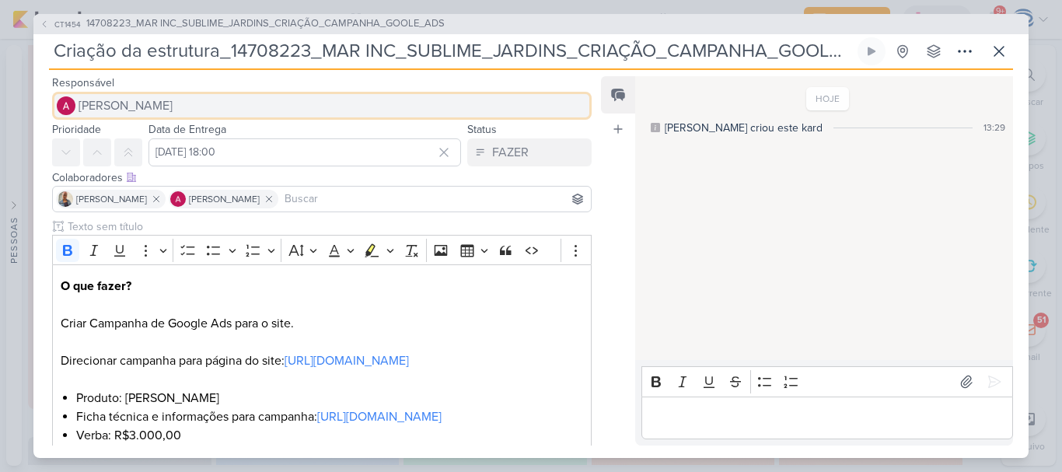
click at [170, 95] on button "[PERSON_NAME]" at bounding box center [322, 106] width 540 height 28
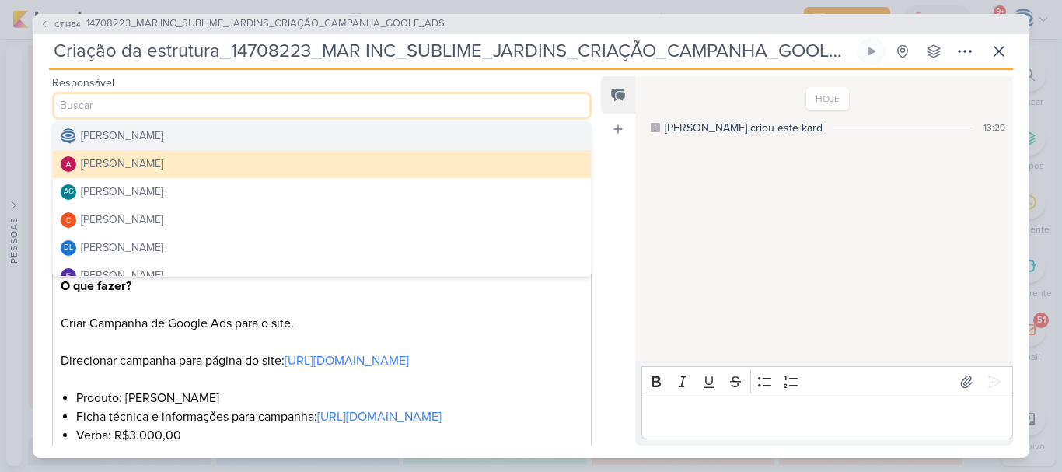
click at [158, 133] on div "[PERSON_NAME]" at bounding box center [122, 135] width 82 height 16
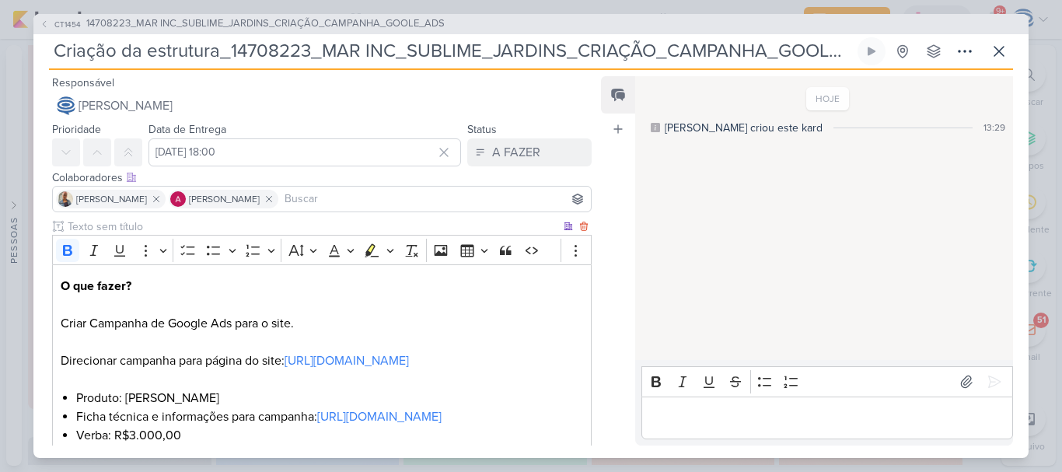
scroll to position [396, 0]
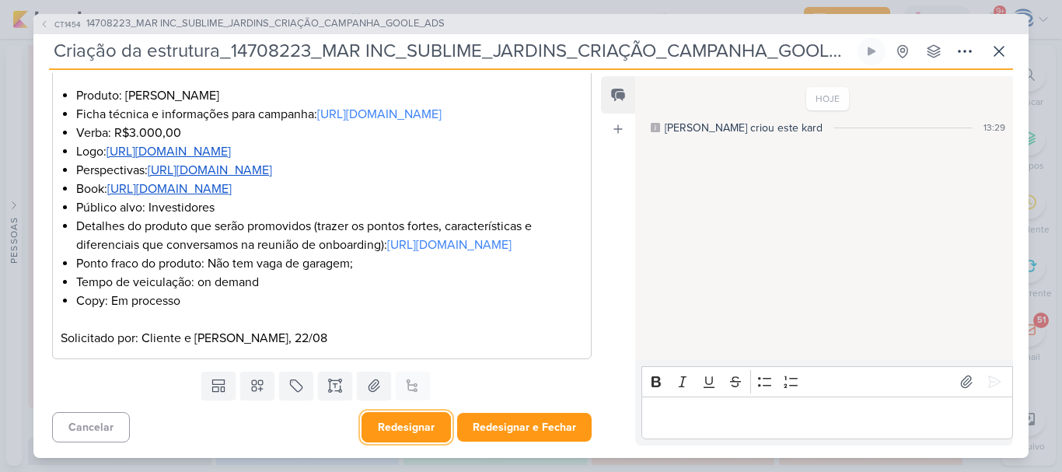
click at [410, 425] on button "Redesignar" at bounding box center [405, 427] width 89 height 30
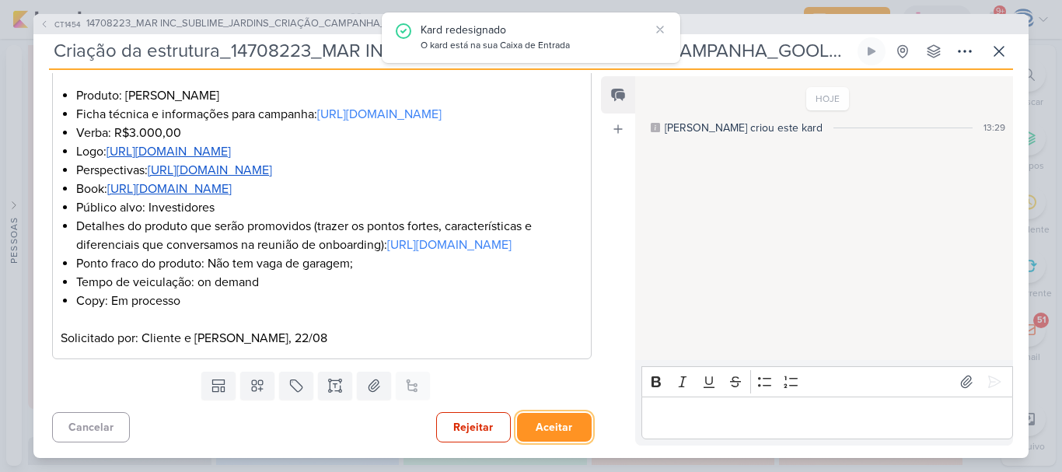
click at [540, 421] on button "Aceitar" at bounding box center [554, 427] width 75 height 29
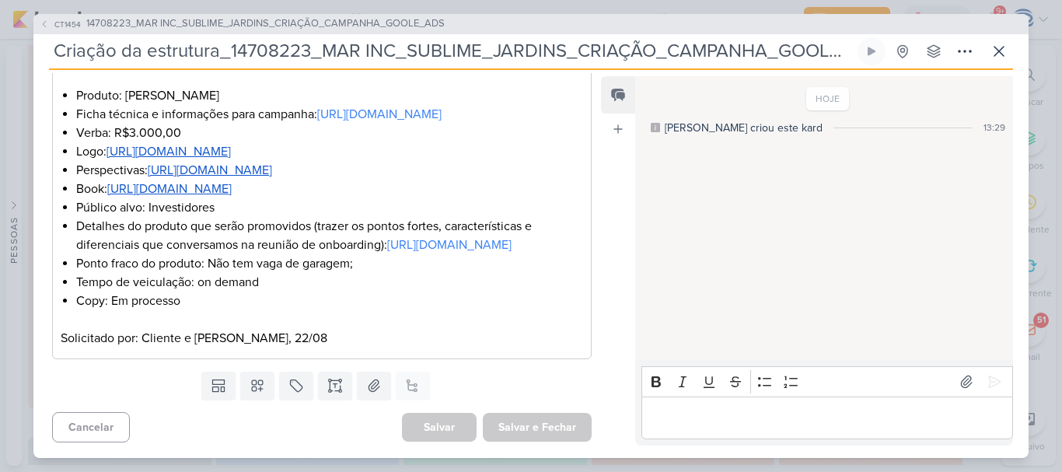
scroll to position [0, 0]
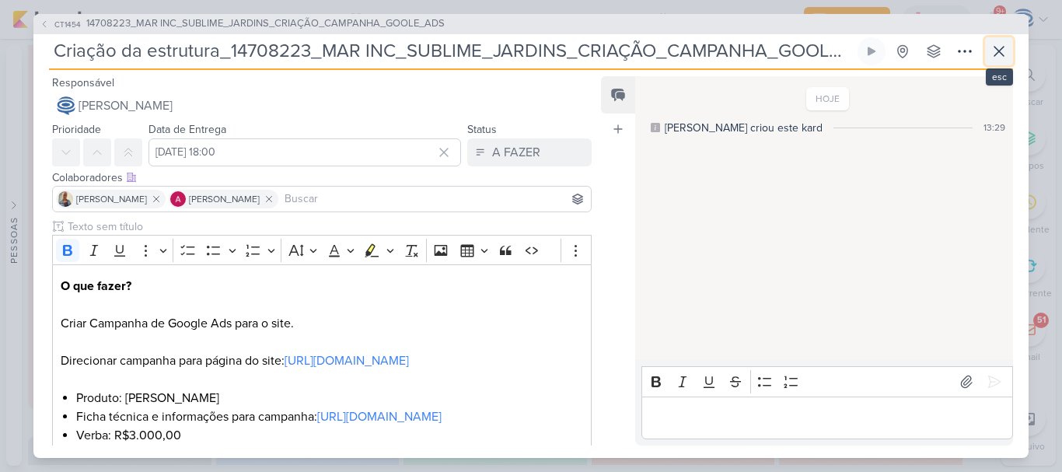
click at [998, 58] on icon at bounding box center [999, 51] width 19 height 19
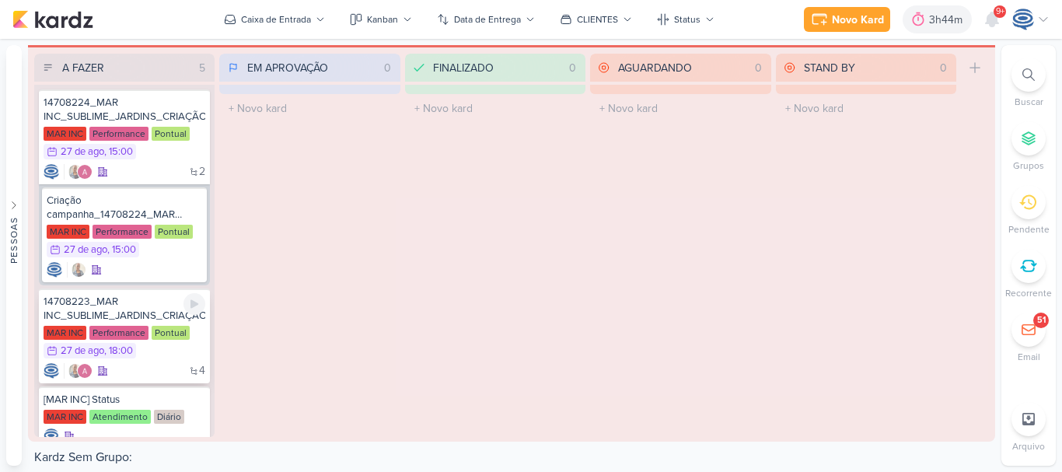
scroll to position [190, 0]
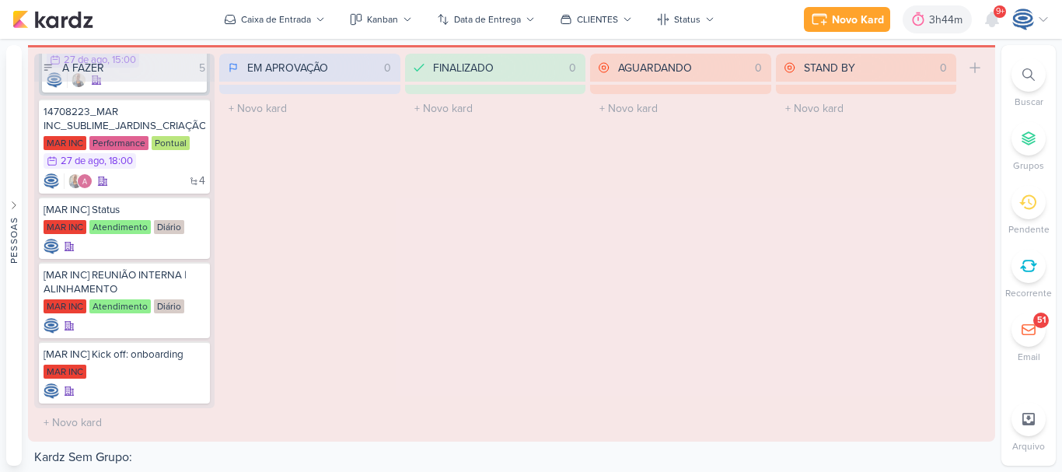
click at [269, 371] on div "EM APROVAÇÃO 0 Mover Para Esquerda Mover Para Direita Deletar O título do kard …" at bounding box center [309, 245] width 180 height 383
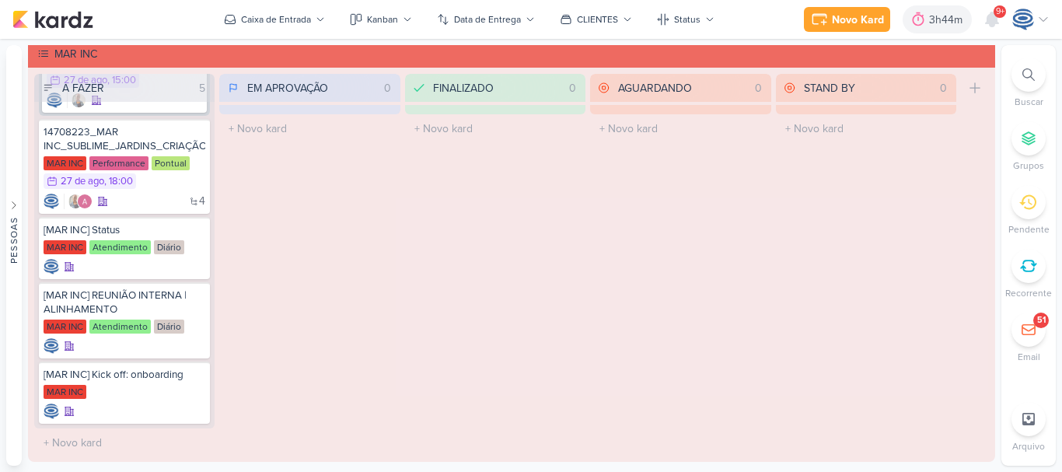
scroll to position [2328, 0]
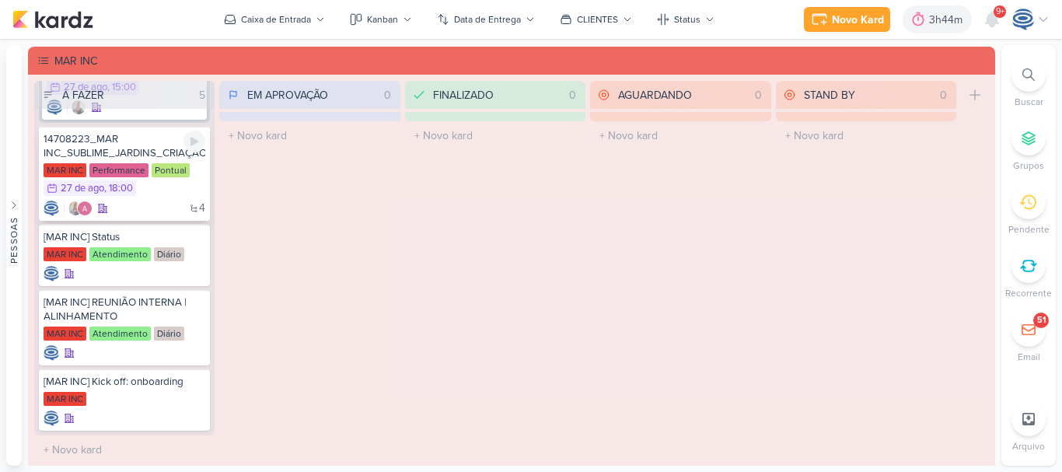
click at [166, 217] on div "14708223_MAR INC_SUBLIME_JARDINS_CRIAÇÃO_CAMPANHA_GOOLE_ADS MAR INC Performance…" at bounding box center [124, 173] width 171 height 95
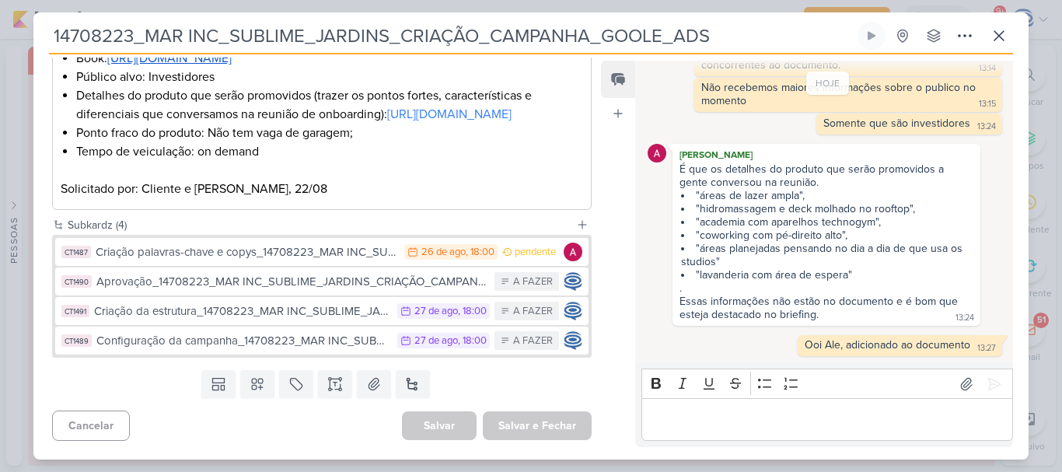
scroll to position [558, 0]
click at [994, 28] on icon at bounding box center [999, 35] width 19 height 19
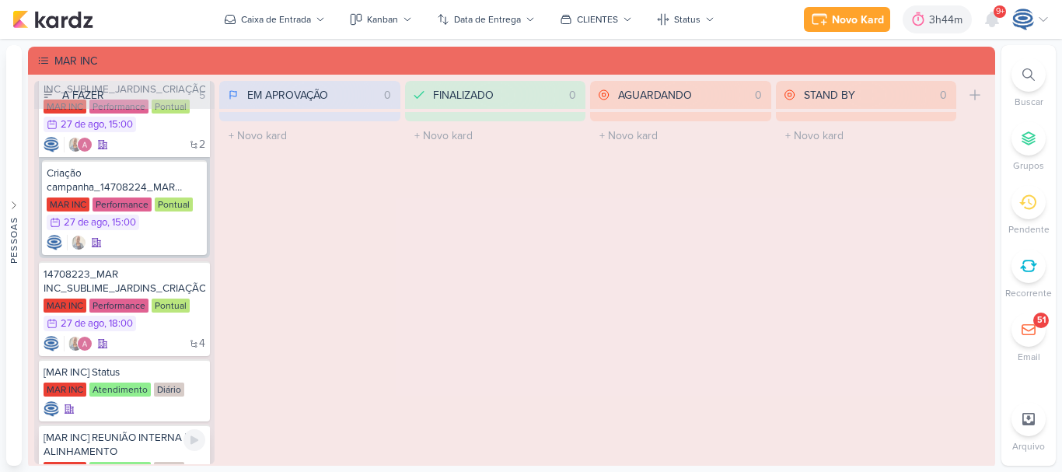
scroll to position [0, 0]
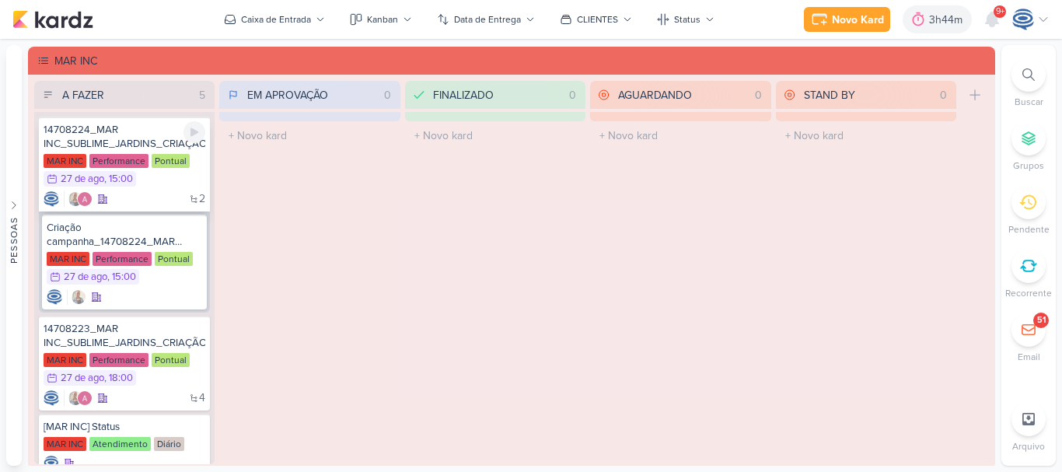
click at [144, 194] on div "2" at bounding box center [125, 199] width 162 height 16
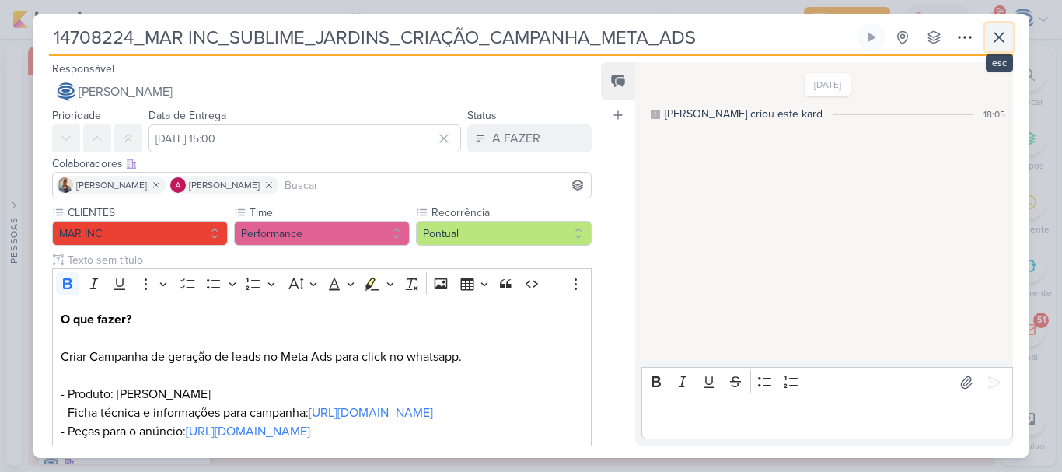
click at [998, 45] on icon at bounding box center [999, 37] width 19 height 19
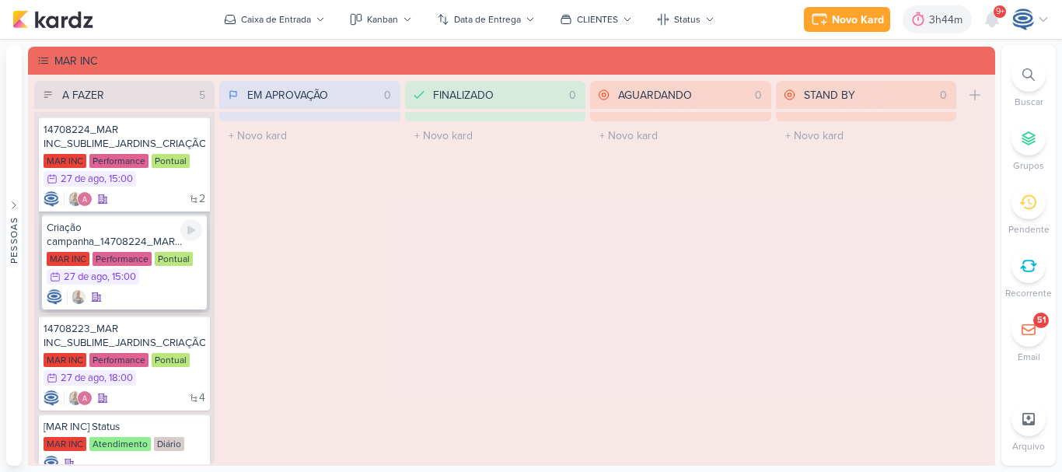
click at [146, 229] on div "Criação campanha_14708224_MAR INC_SUBLIME_JARDINS_CRIAÇÃO_CAMPANHA_META_ADS" at bounding box center [124, 235] width 155 height 28
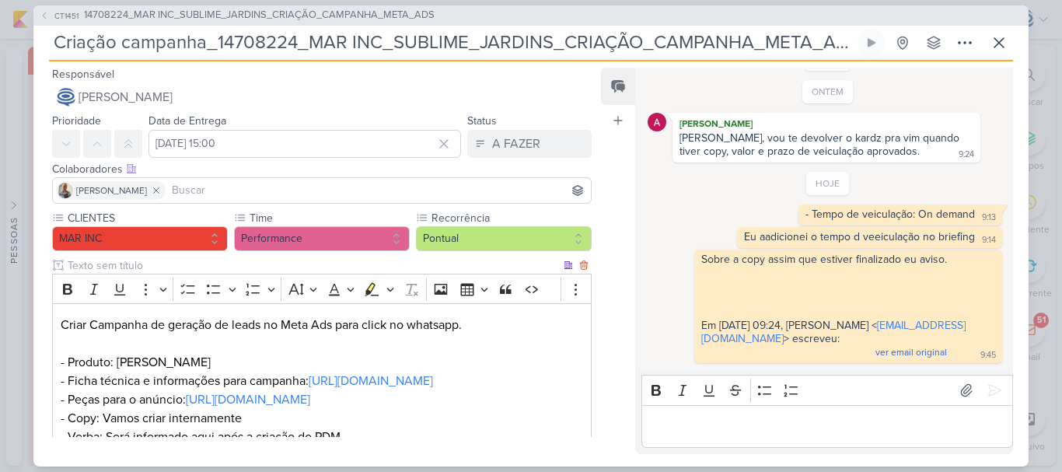
scroll to position [238, 0]
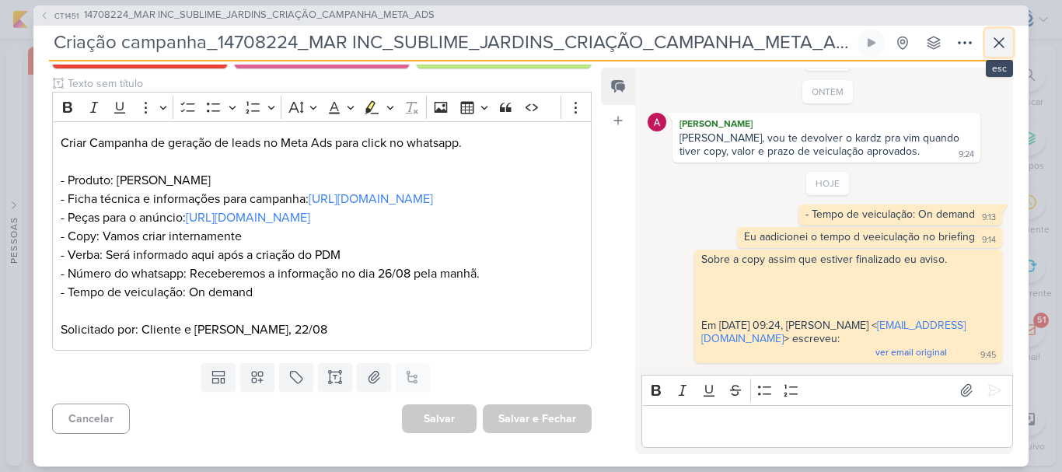
click at [996, 39] on icon at bounding box center [998, 42] width 9 height 9
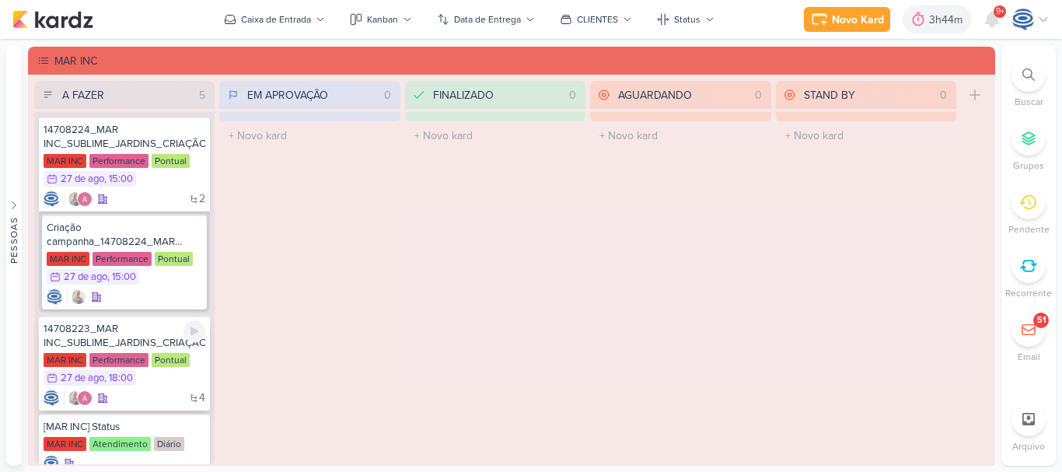
click at [141, 335] on div "14708223_MAR INC_SUBLIME_JARDINS_CRIAÇÃO_CAMPANHA_GOOLE_ADS" at bounding box center [125, 336] width 162 height 28
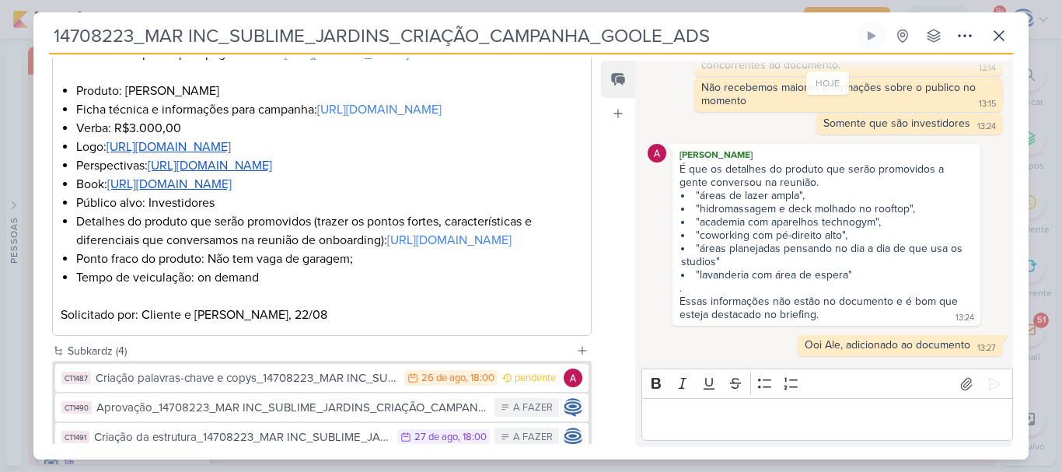
scroll to position [558, 0]
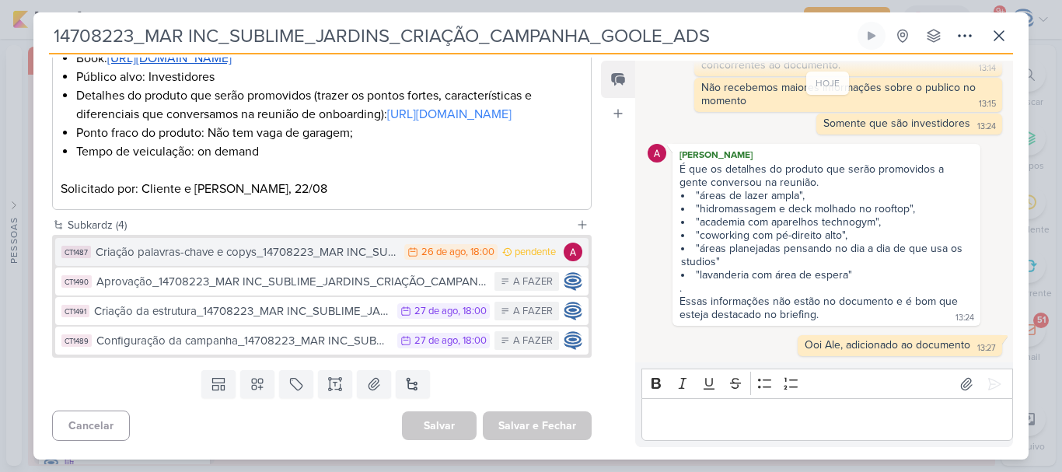
click at [206, 260] on div "Criação palavras-chave e copys_14708223_MAR INC_SUBLIME_JARDINS_CRIAÇÃO_CAMPANH…" at bounding box center [246, 252] width 301 height 18
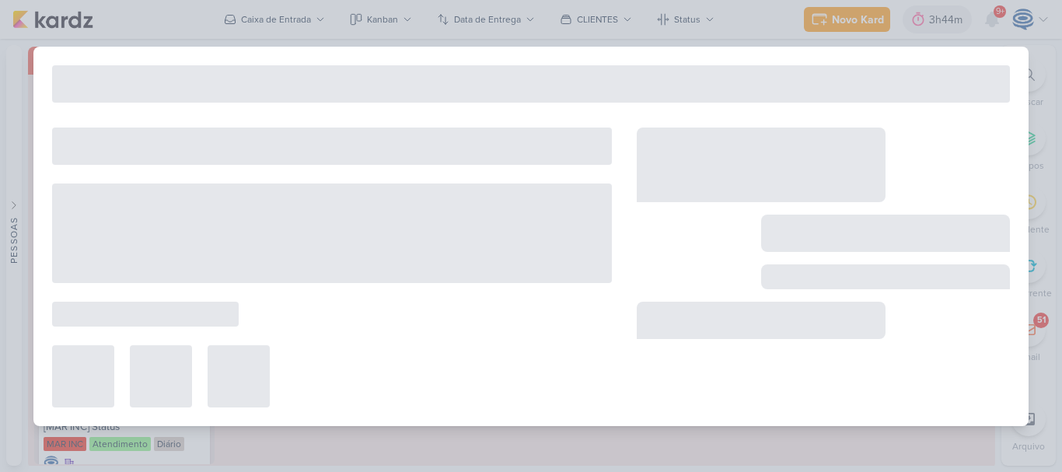
type input "Criação palavras-chave e copys_14708223_MAR INC_SUBLIME_JARDINS_CRIAÇÃO_CAMPANH…"
type input "[DATE] 18:00"
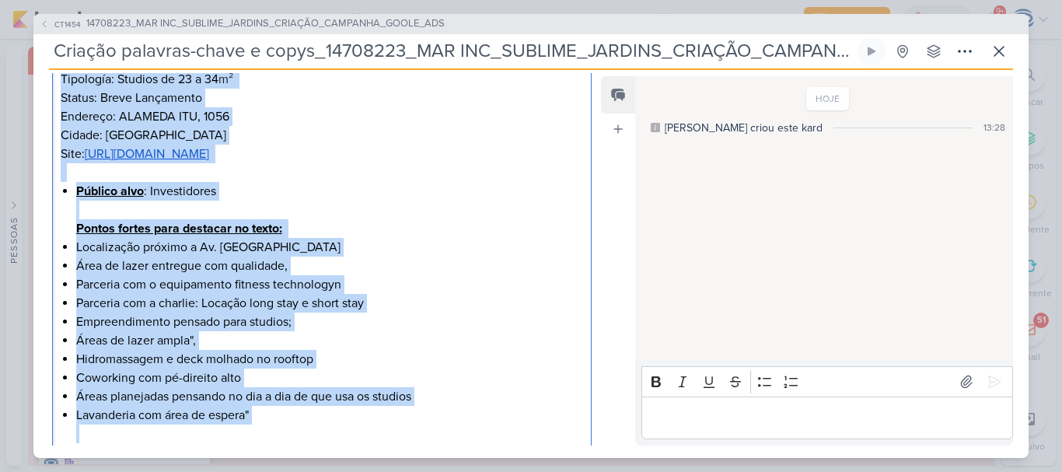
scroll to position [555, 0]
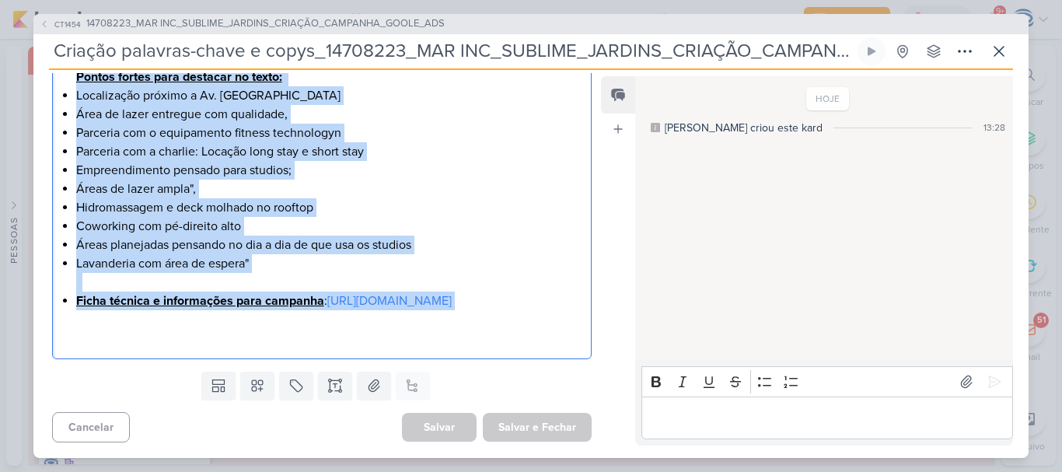
drag, startPoint x: 55, startPoint y: 133, endPoint x: 413, endPoint y: 303, distance: 396.1
click at [413, 303] on div "O que fazer? Criação das palavras-chave e copy pra campanha de Google Ads. Info…" at bounding box center [322, 67] width 540 height 584
copy div "Informações: Produto: Nome do Produto: Sublime Jardins Tipología: Studios de 23…"
click at [1005, 53] on icon at bounding box center [999, 51] width 19 height 19
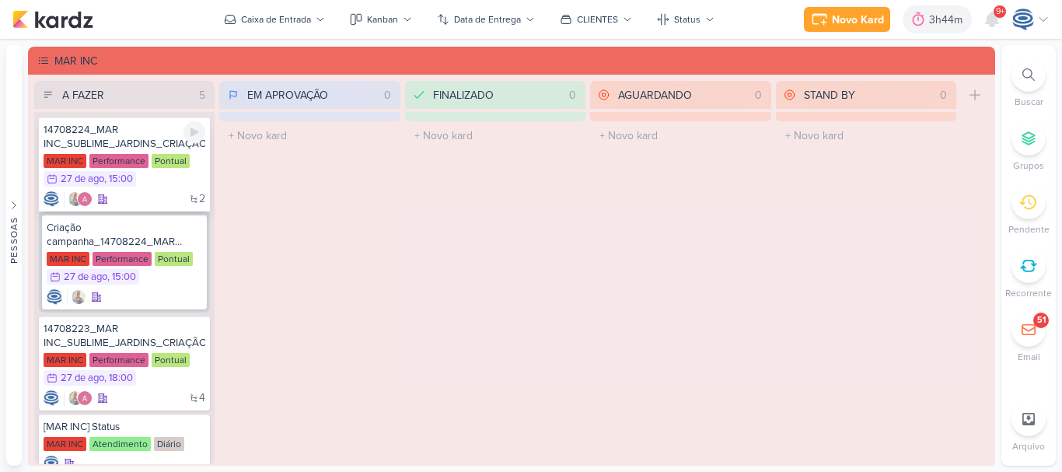
click at [148, 145] on div "14708224_MAR INC_SUBLIME_JARDINS_CRIAÇÃO_CAMPANHA_META_ADS" at bounding box center [125, 137] width 162 height 28
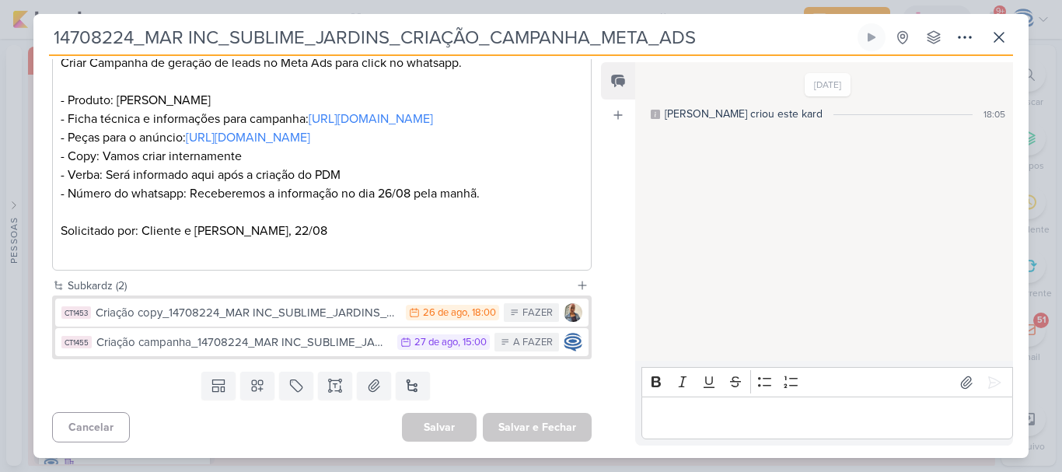
scroll to position [316, 0]
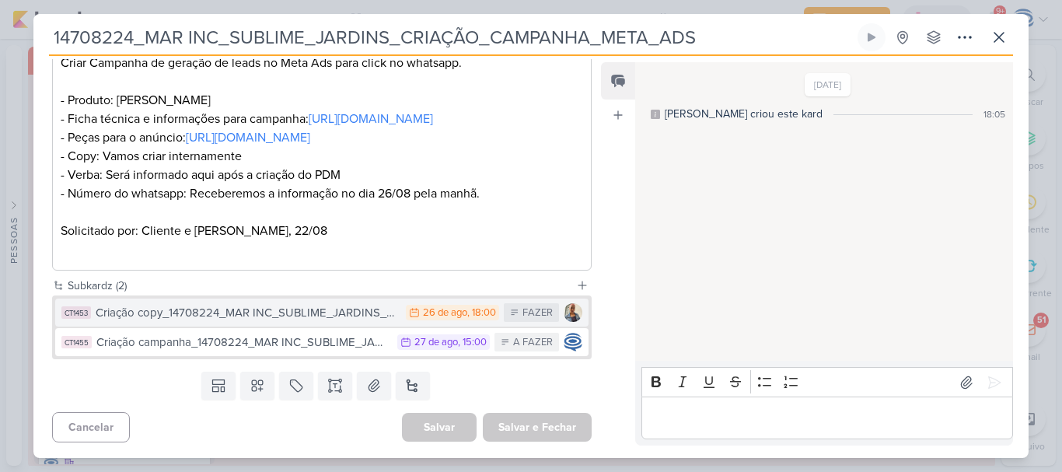
click at [150, 322] on div "Criação copy_14708224_MAR INC_SUBLIME_JARDINS_CRIAÇÃO_CAMPANHA_META_ADS" at bounding box center [247, 313] width 302 height 18
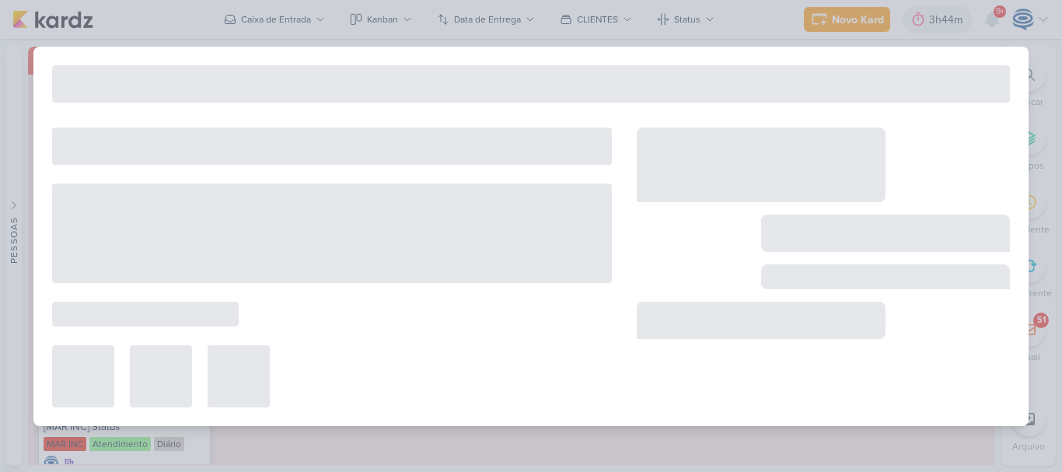
type input "Criação copy_14708224_MAR INC_SUBLIME_JARDINS_CRIAÇÃO_CAMPANHA_META_ADS"
type input "[DATE] 18:00"
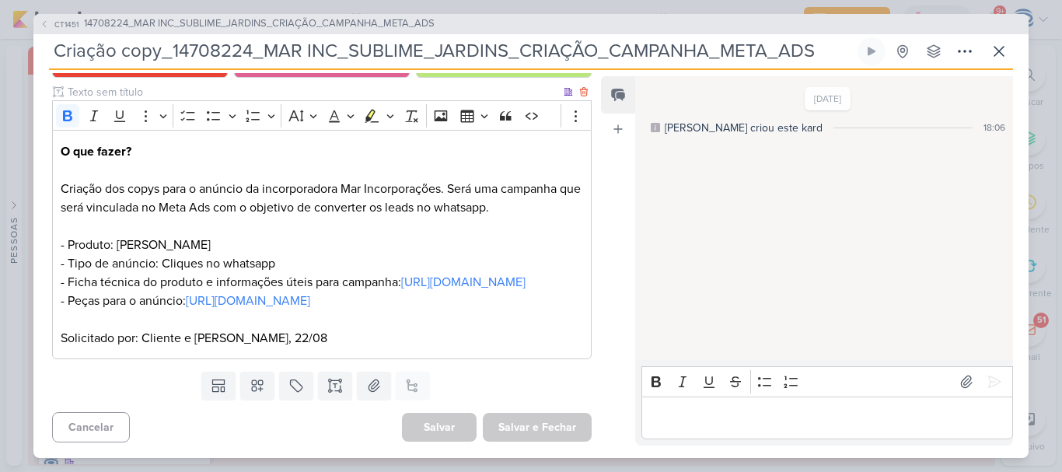
scroll to position [238, 0]
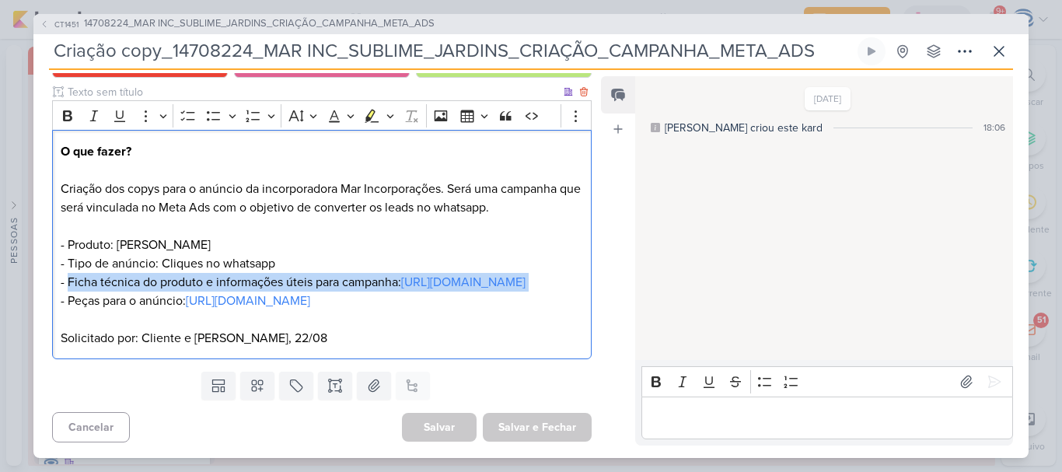
drag, startPoint x: 66, startPoint y: 225, endPoint x: 183, endPoint y: 269, distance: 124.5
click at [183, 269] on p "O que fazer? Criação dos copys para o anúncio da incorporadora Mar Incorporaçõe…" at bounding box center [322, 226] width 522 height 168
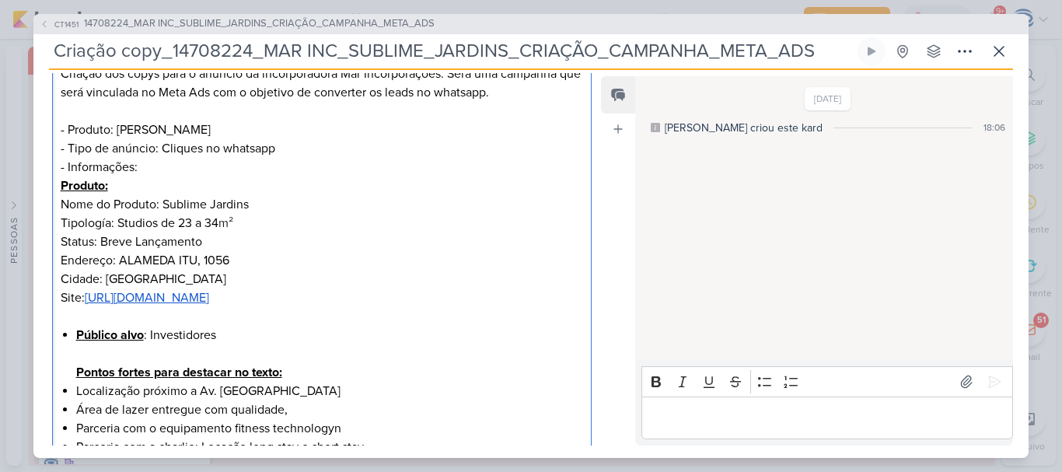
scroll to position [296, 0]
drag, startPoint x: 210, startPoint y: 135, endPoint x: 46, endPoint y: 136, distance: 164.0
click at [46, 136] on div "CLIENTES MAR INC Time" at bounding box center [315, 301] width 564 height 758
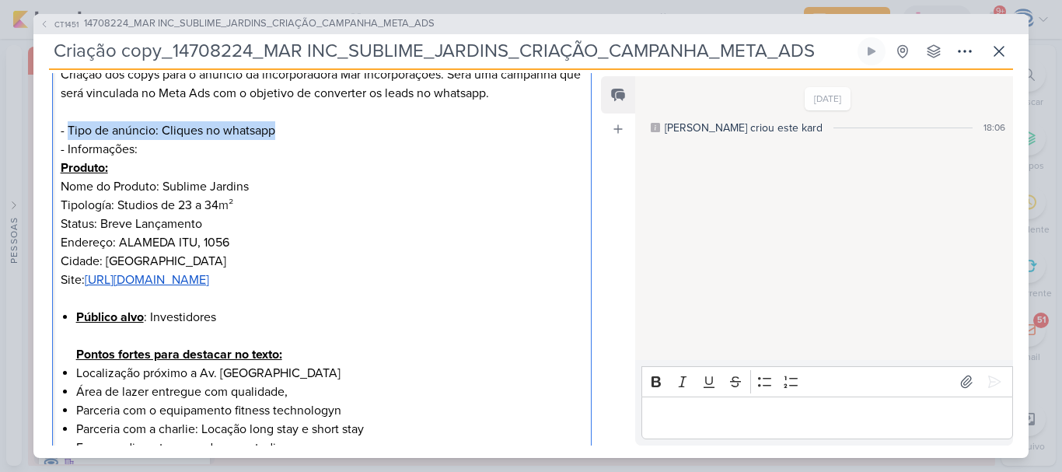
drag, startPoint x: 288, startPoint y: 135, endPoint x: 69, endPoint y: 130, distance: 219.3
click at [69, 130] on p "O que fazer? Criação dos copys para o anúncio da incorporadora Mar Incorporaçõe…" at bounding box center [322, 168] width 522 height 280
copy p "Tipo de anúncio: Cliques no whatsapp"
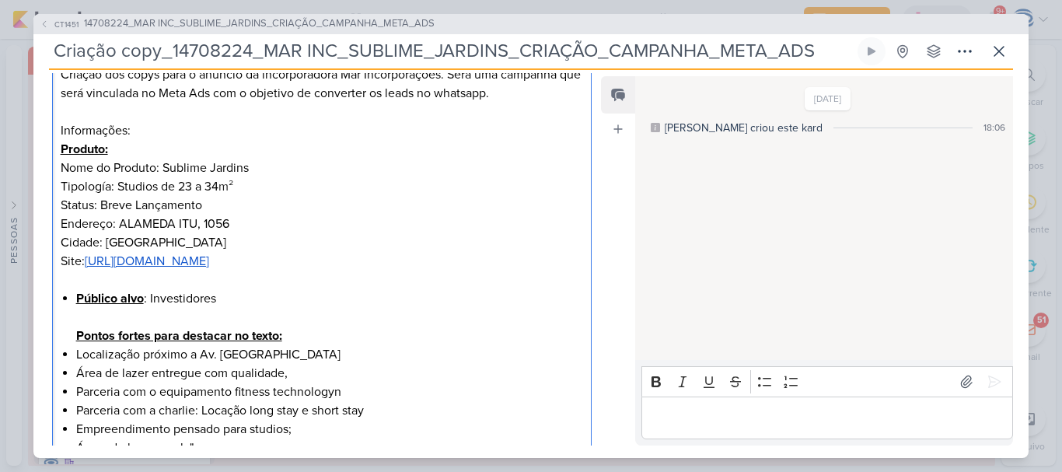
click at [147, 138] on p "O que fazer? Criação dos copys para o anúncio da incorporadora Mar Incorporaçõe…" at bounding box center [322, 158] width 522 height 261
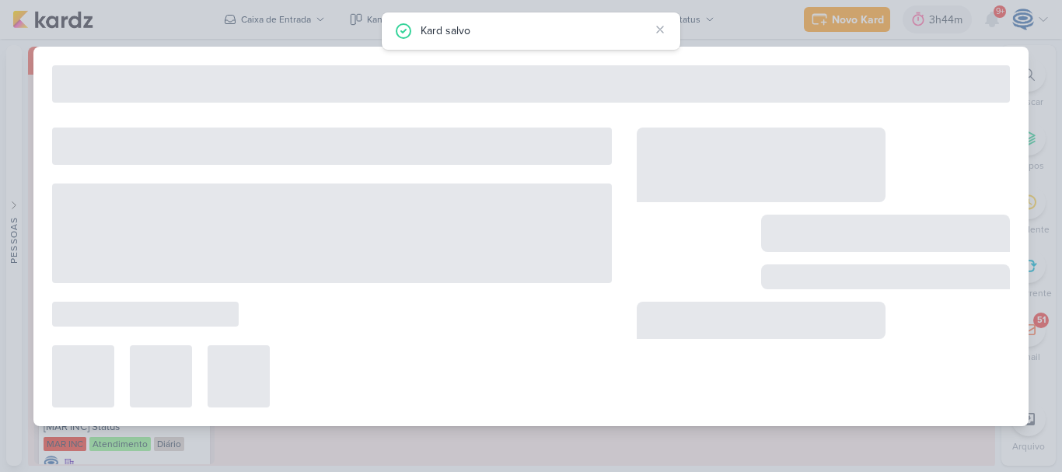
type input "14708224_MAR INC_SUBLIME_JARDINS_CRIAÇÃO_CAMPANHA_META_ADS"
type input "[DATE] 15:00"
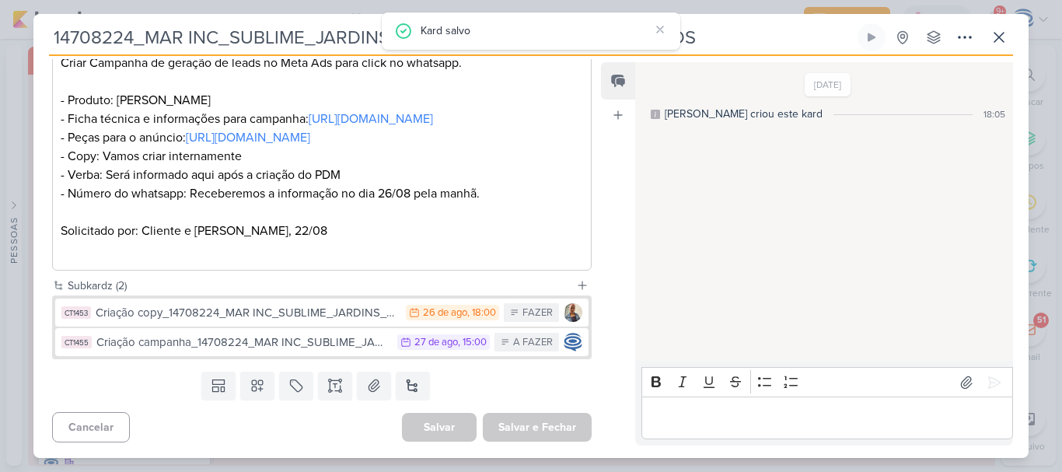
scroll to position [305, 0]
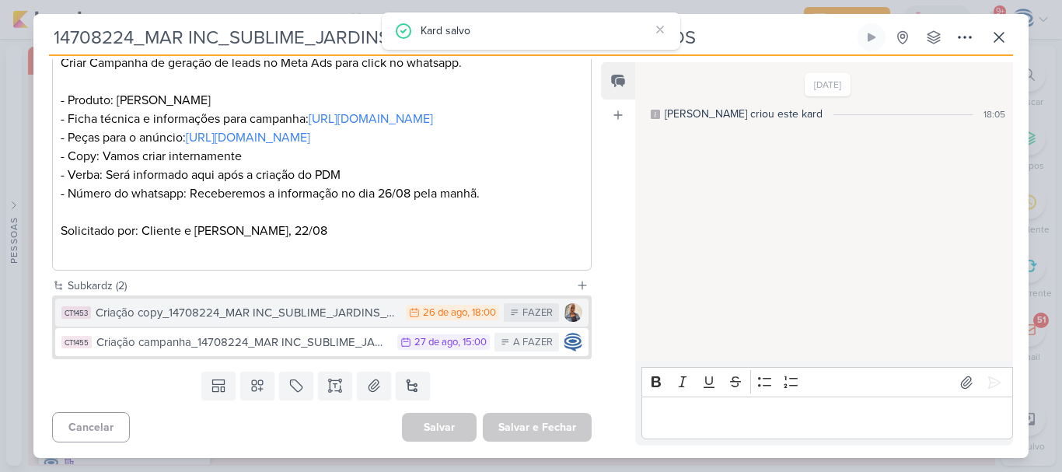
click at [183, 322] on div "Criação copy_14708224_MAR INC_SUBLIME_JARDINS_CRIAÇÃO_CAMPANHA_META_ADS" at bounding box center [247, 313] width 302 height 18
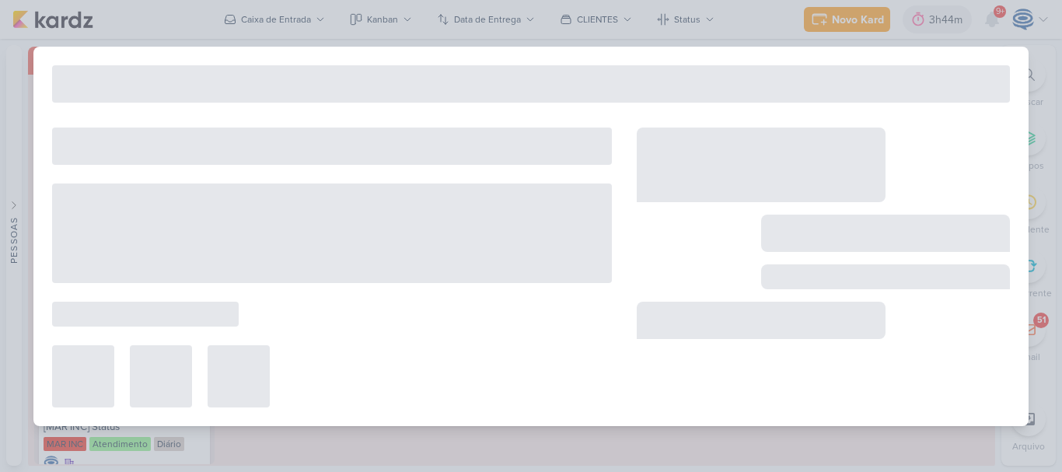
type input "Criação copy_14708224_MAR INC_SUBLIME_JARDINS_CRIAÇÃO_CAMPANHA_META_ADS"
type input "[DATE] 18:00"
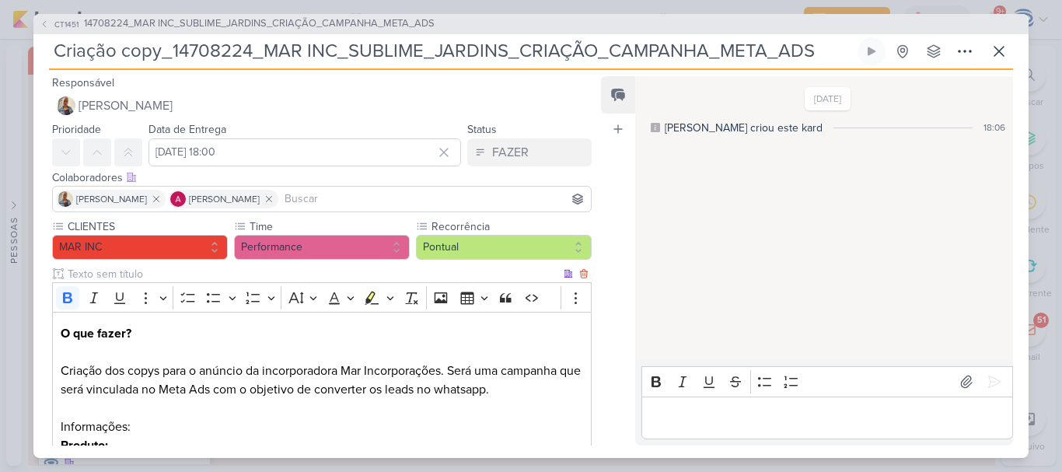
scroll to position [162, 0]
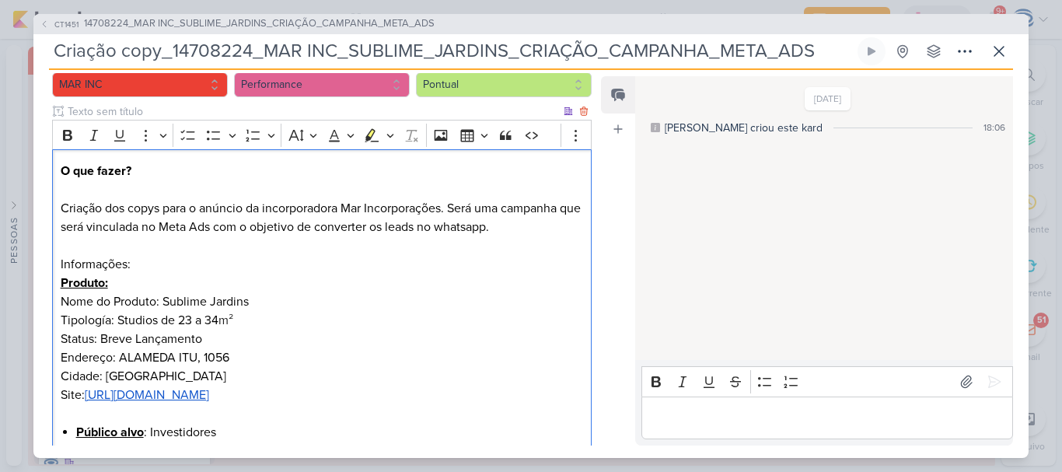
click at [146, 265] on p "O que fazer? Criação dos copys para o anúncio da incorporadora Mar Incorporaçõe…" at bounding box center [322, 292] width 522 height 261
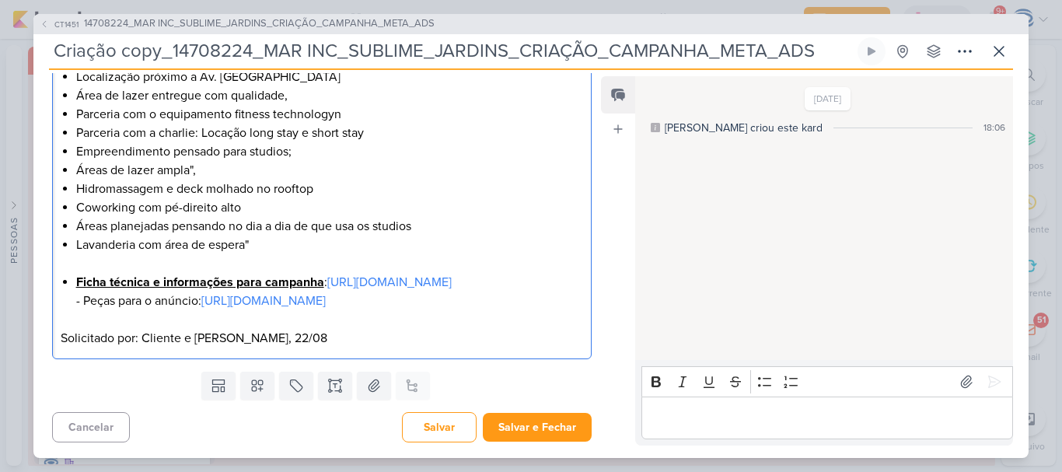
scroll to position [627, 0]
click at [558, 300] on li "Ficha técnica e informações para campanha : https://docs.google.com/document/d/…" at bounding box center [329, 291] width 507 height 37
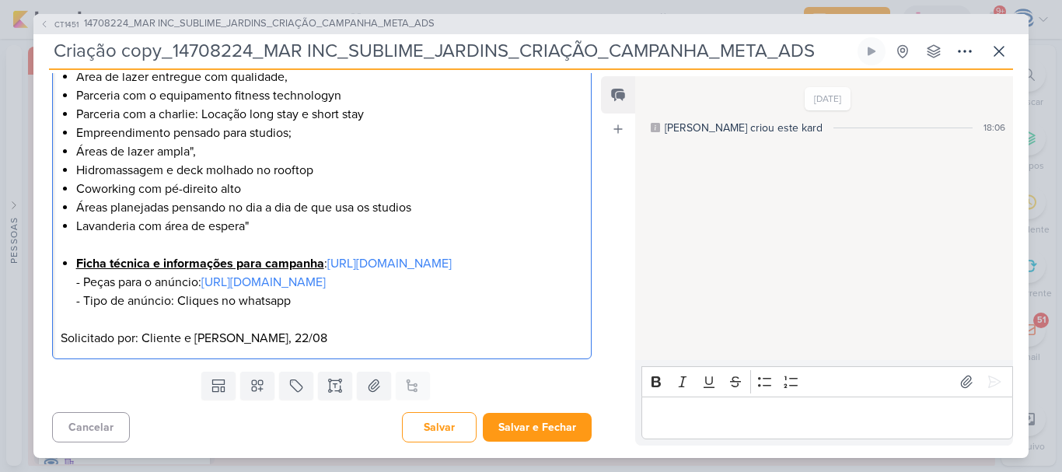
scroll to position [648, 0]
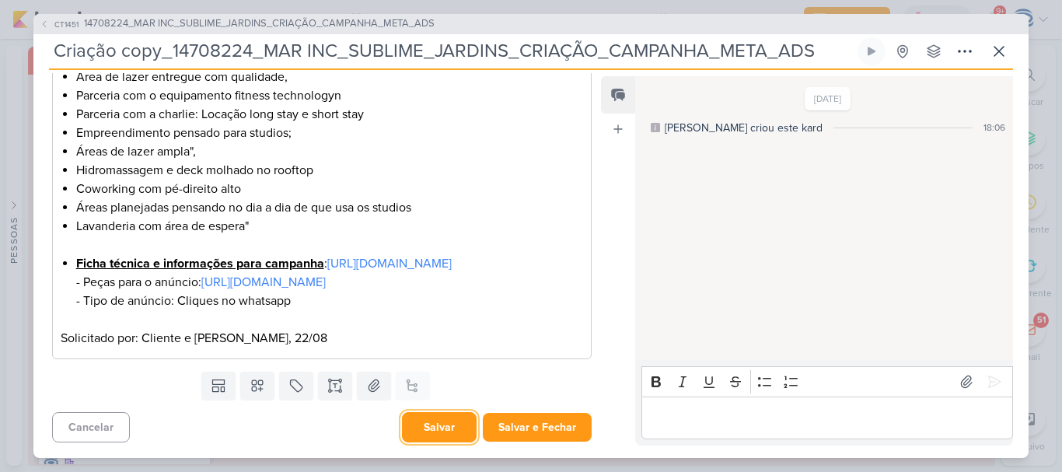
click at [438, 417] on button "Salvar" at bounding box center [439, 427] width 75 height 30
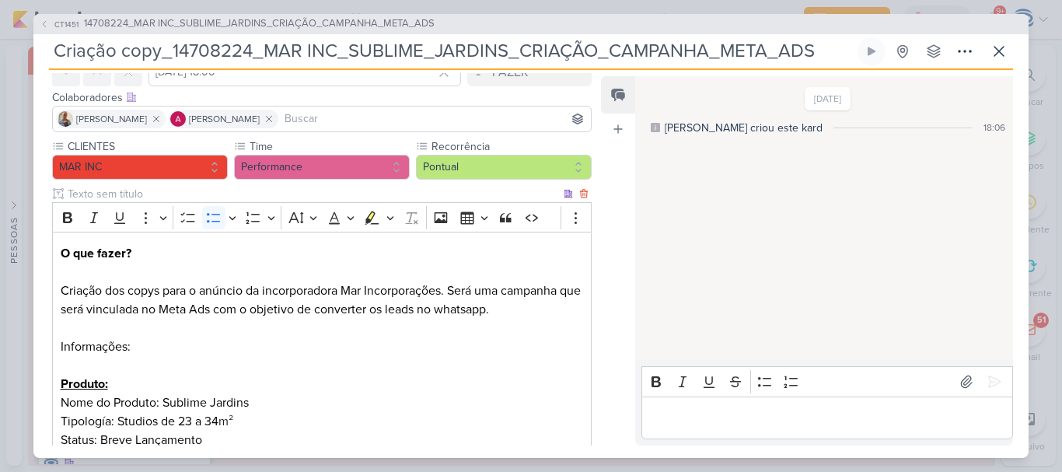
scroll to position [0, 0]
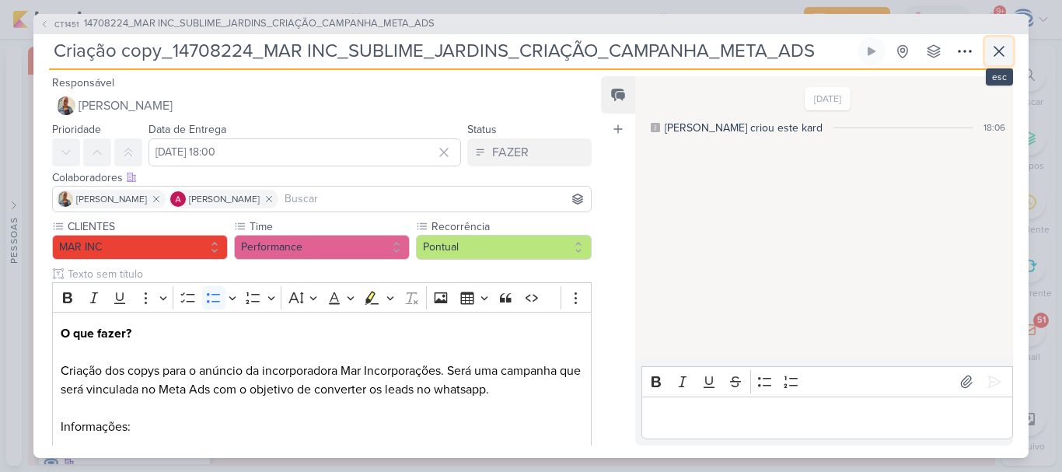
click at [1002, 55] on icon at bounding box center [999, 51] width 19 height 19
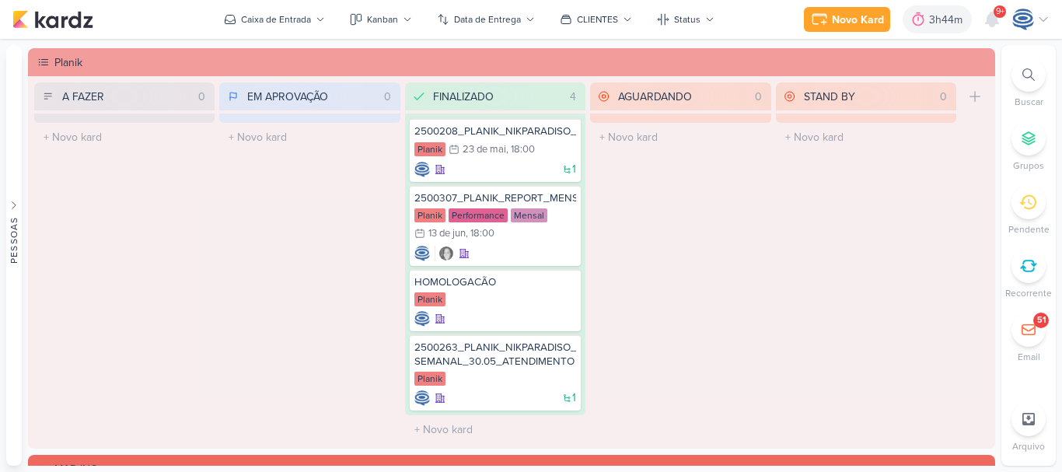
scroll to position [1925, 0]
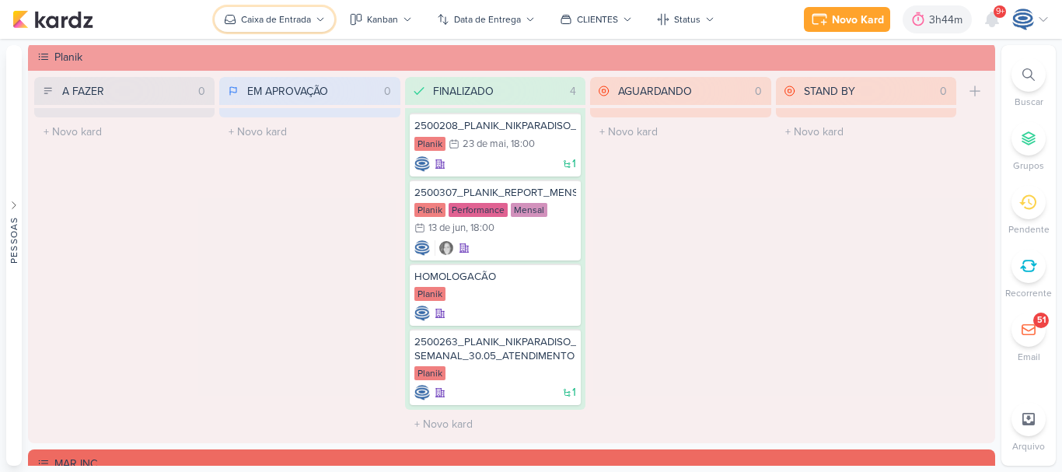
click at [292, 9] on button "Caixa de Entrada" at bounding box center [275, 19] width 120 height 25
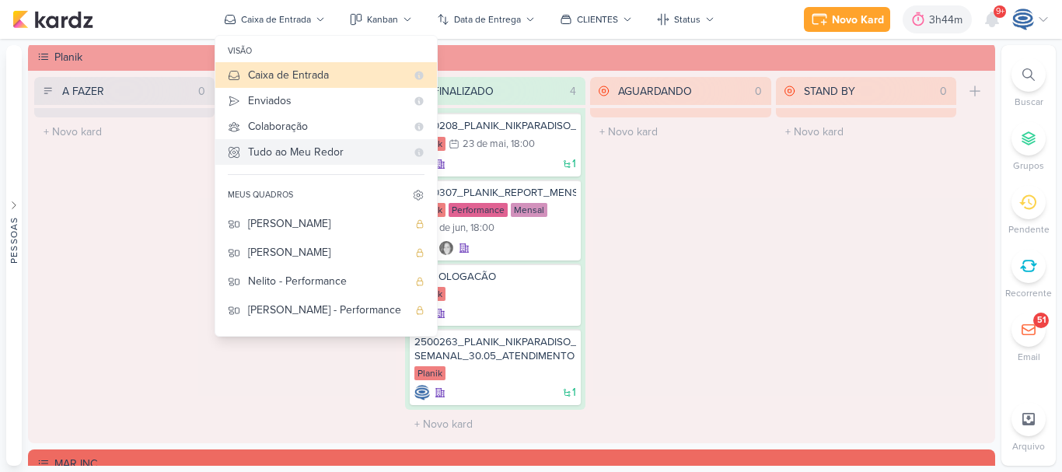
click at [299, 148] on div "Tudo ao Meu Redor" at bounding box center [327, 152] width 158 height 16
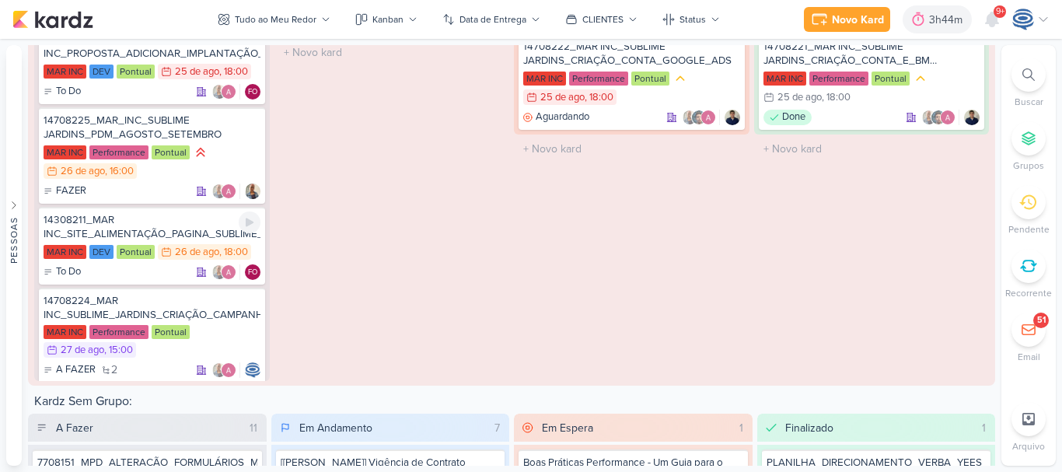
scroll to position [0, 0]
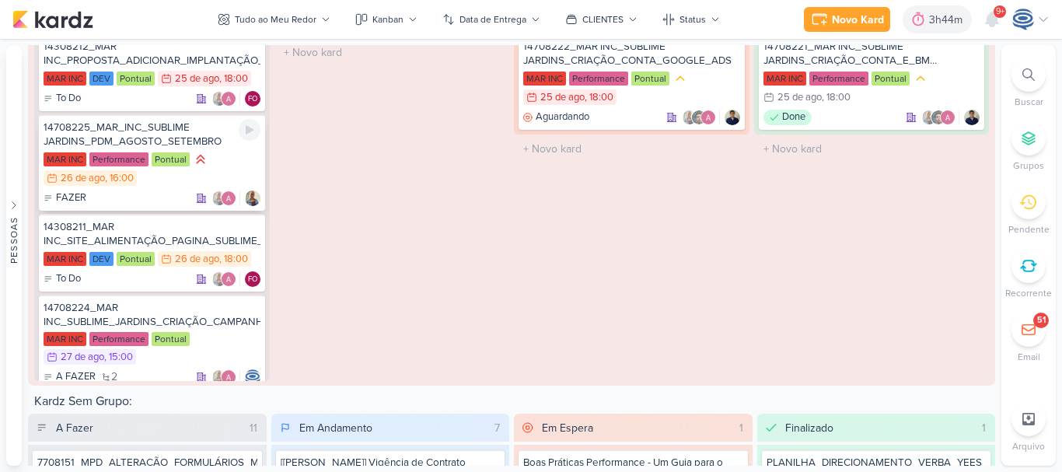
click at [194, 148] on div "14708225_MAR_INC_SUBLIME JARDINS_PDM_AGOSTO_SETEMBRO" at bounding box center [152, 134] width 217 height 28
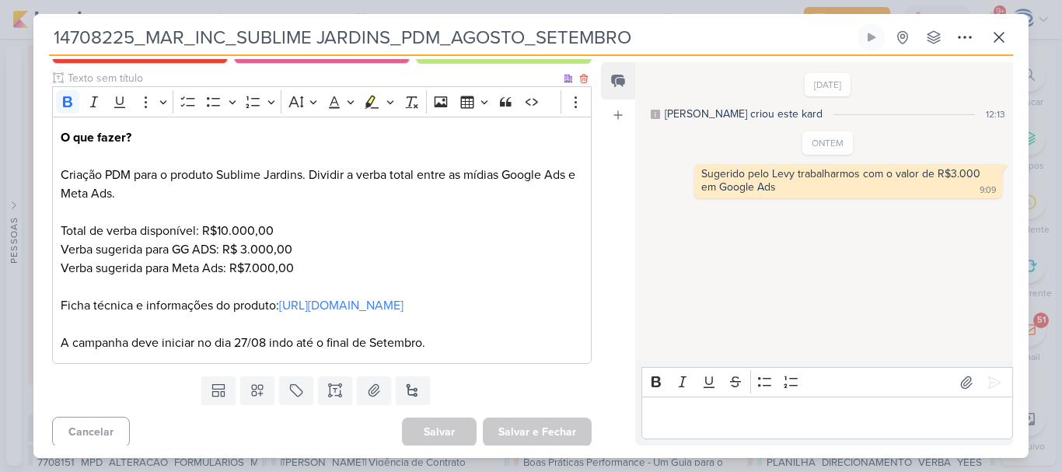
scroll to position [205, 0]
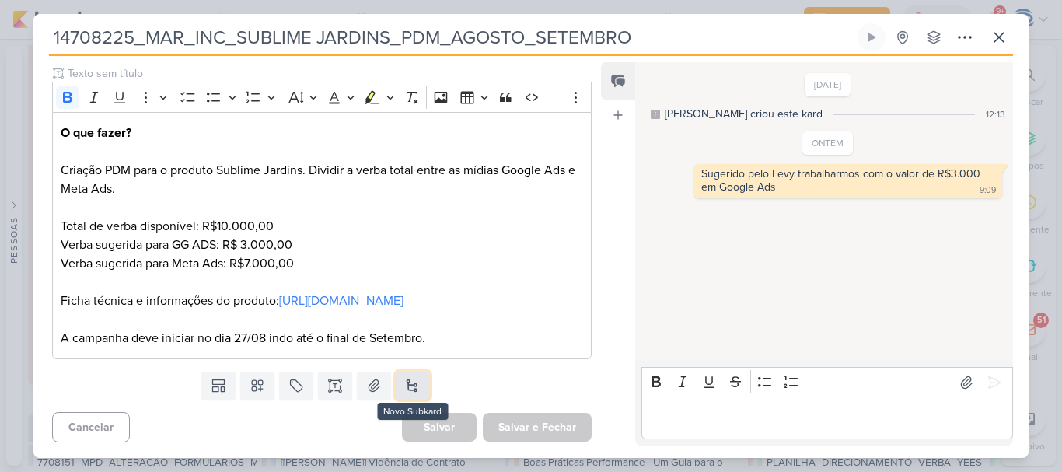
click at [417, 382] on button at bounding box center [413, 386] width 34 height 28
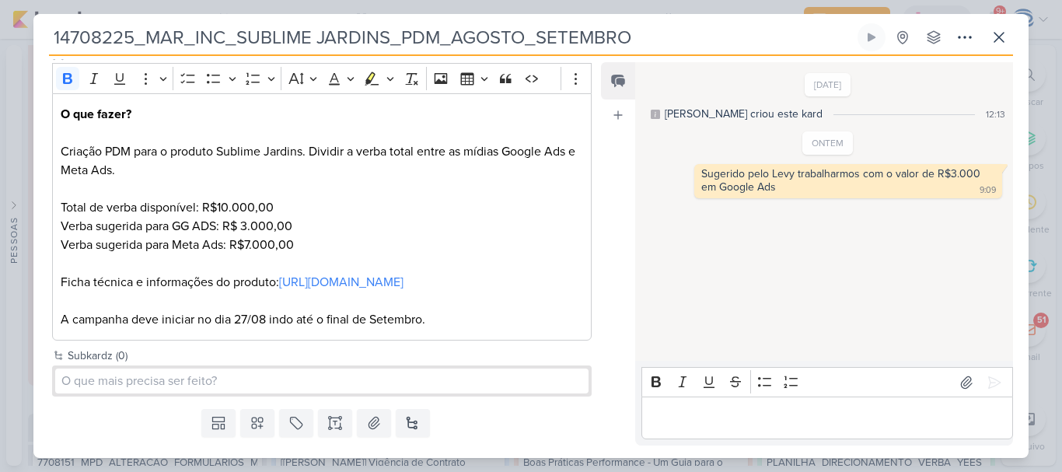
click at [439, 364] on div "Subkardz (0)" at bounding box center [330, 356] width 524 height 16
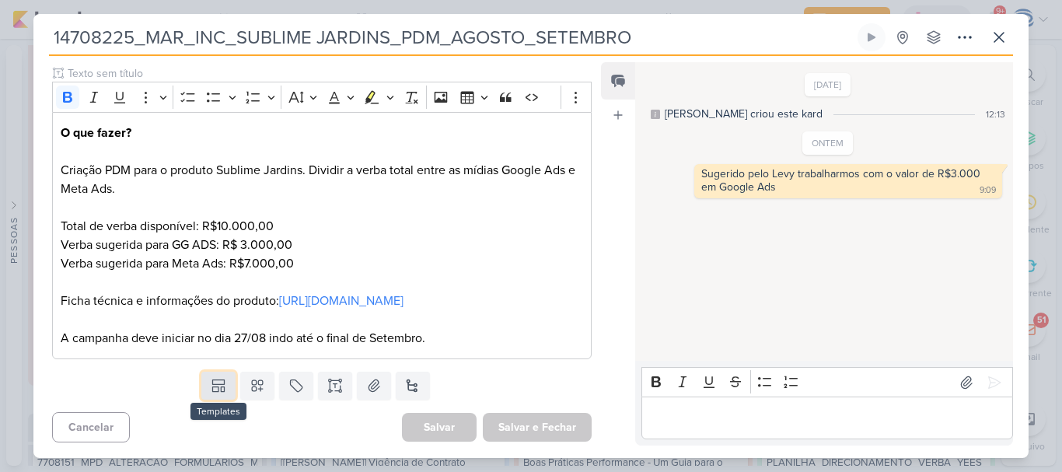
click at [214, 386] on icon at bounding box center [219, 386] width 16 height 16
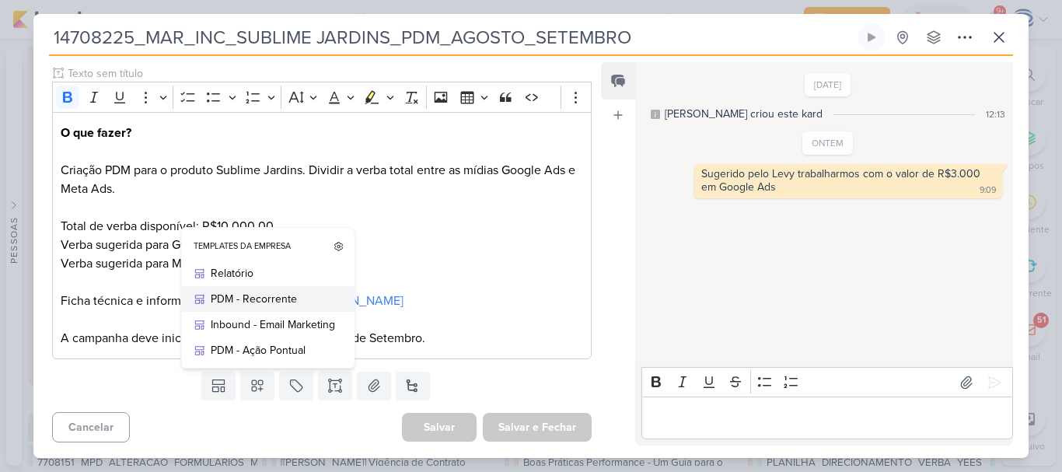
click at [257, 294] on div "PDM - Recorrente" at bounding box center [273, 299] width 124 height 16
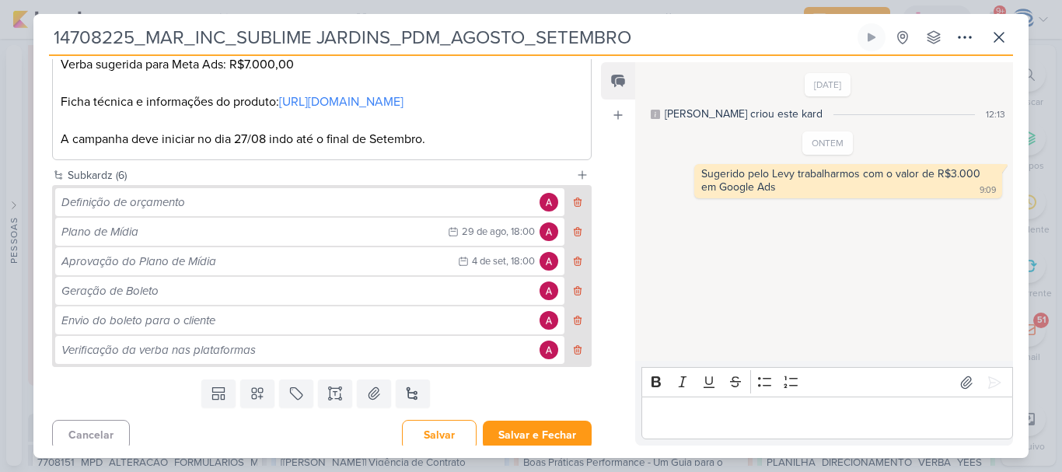
scroll to position [412, 0]
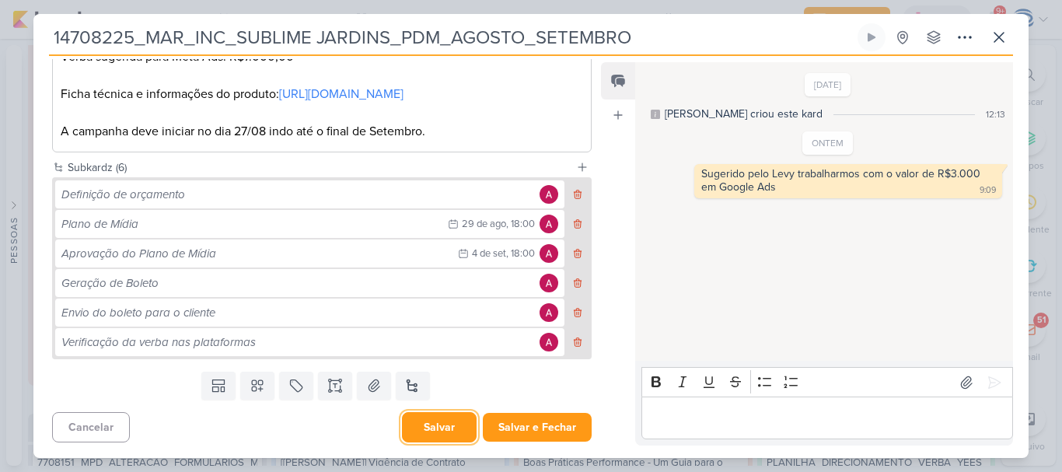
click at [431, 430] on button "Salvar" at bounding box center [439, 427] width 75 height 30
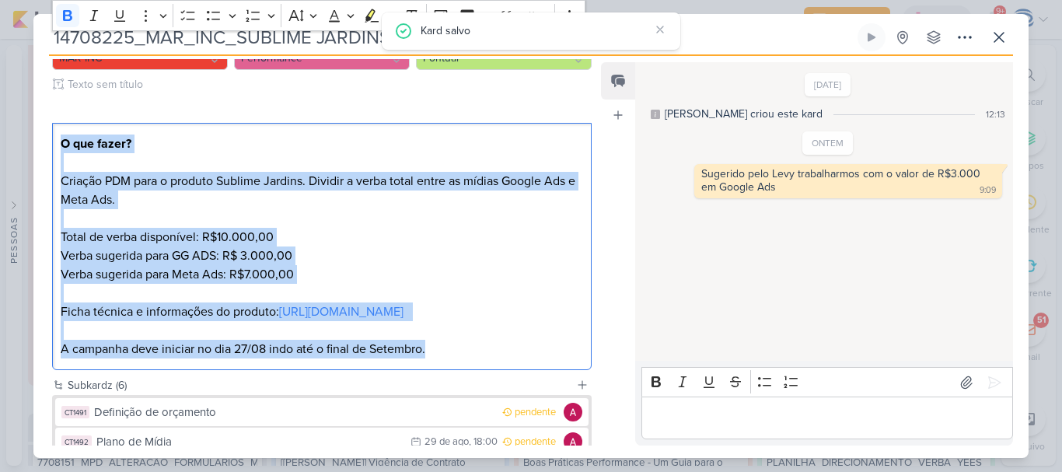
scroll to position [151, 0]
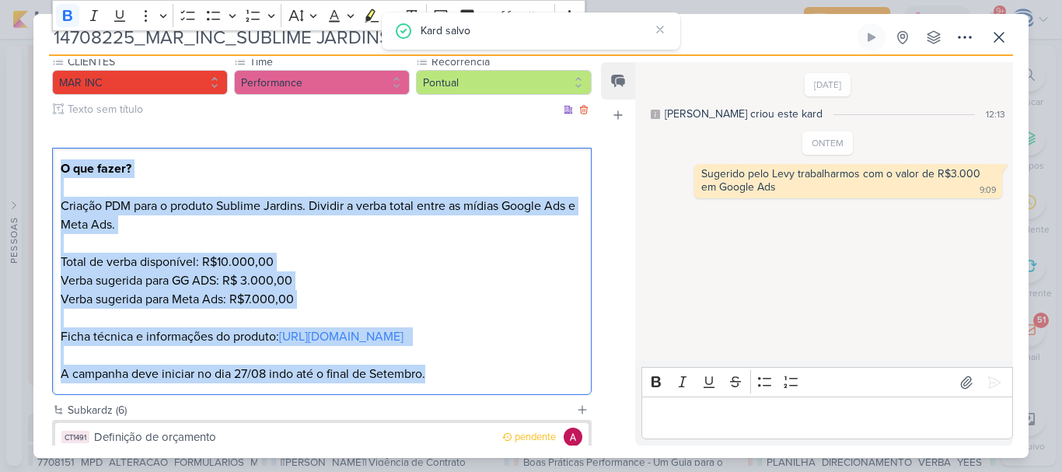
drag, startPoint x: 448, startPoint y: 131, endPoint x: 57, endPoint y: 169, distance: 392.8
click at [57, 169] on div "O que fazer? Criação PDM para o produto Sublime Jardins. Dividir a verba total …" at bounding box center [322, 272] width 540 height 248
copy div "O que fazer? Criação PDM para o produto Sublime Jardins. Dividir a verba total …"
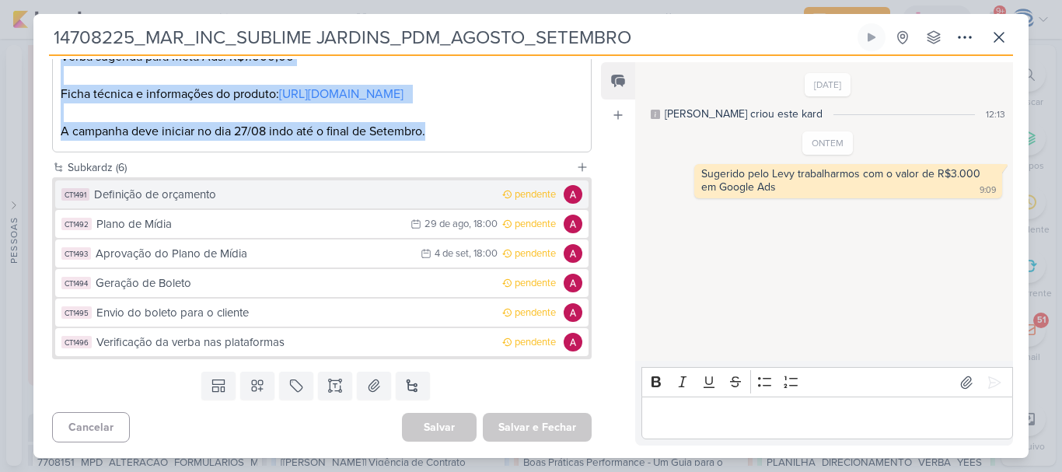
click at [288, 199] on div "Definição de orçamento" at bounding box center [294, 195] width 400 height 18
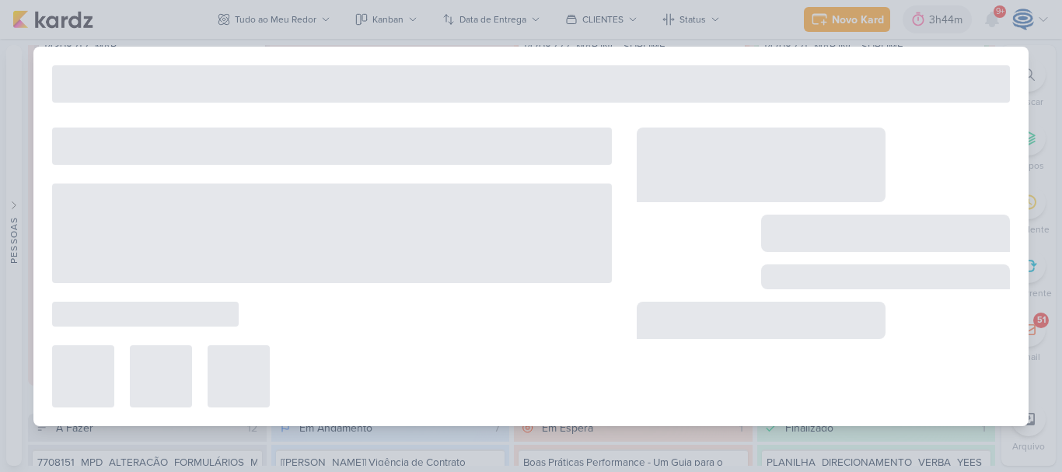
type input "Definição de orçamento"
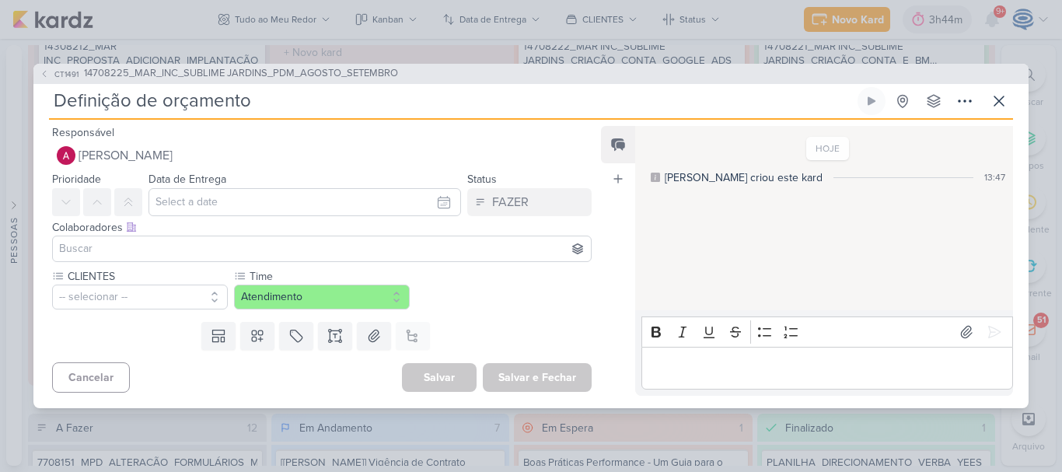
click at [760, 379] on div "Editor editing area: main" at bounding box center [827, 368] width 372 height 43
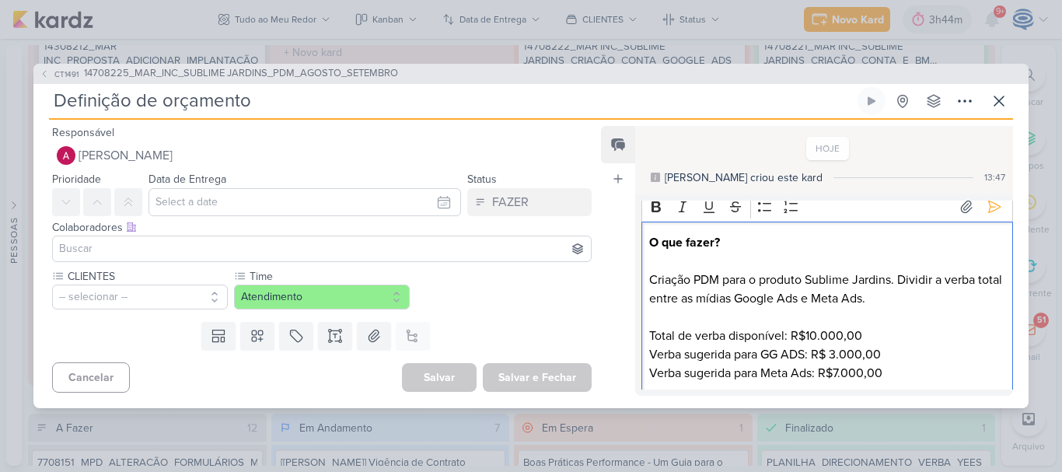
scroll to position [8, 0]
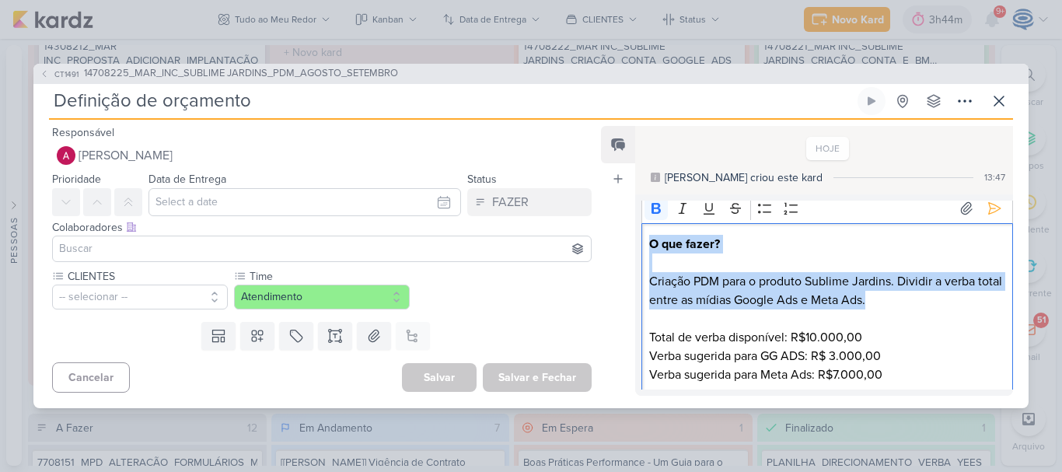
drag, startPoint x: 903, startPoint y: 302, endPoint x: 639, endPoint y: 233, distance: 273.0
click at [639, 233] on div "Rich Text Editor Bold Italic Underline Strikethrough Bulleted List Numbered Lis…" at bounding box center [824, 294] width 378 height 201
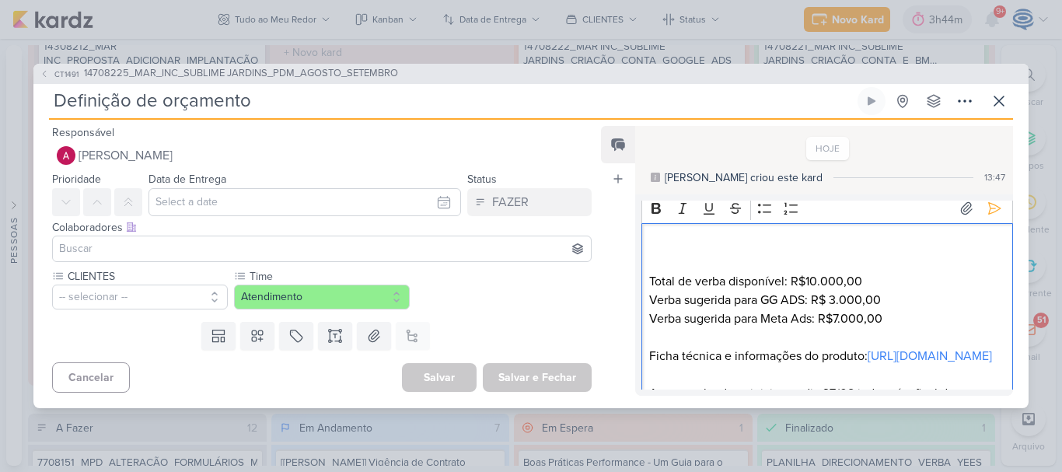
scroll to position [89, 0]
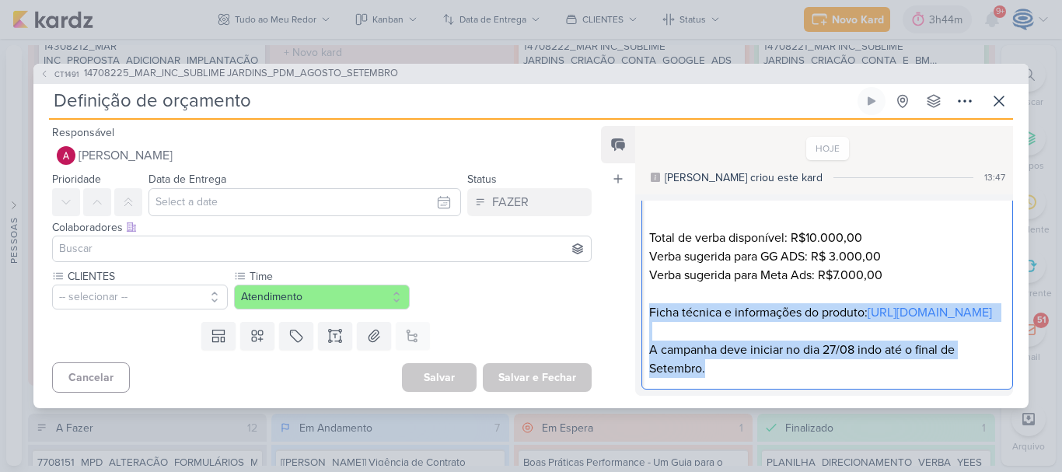
drag, startPoint x: 649, startPoint y: 275, endPoint x: 750, endPoint y: 381, distance: 146.3
click at [750, 381] on div "⁠⁠⁠⁠⁠⁠⁠ Total de verba disponível: R$10.000,00 Verba sugerida para GG ADS: R$ 3…" at bounding box center [827, 285] width 372 height 211
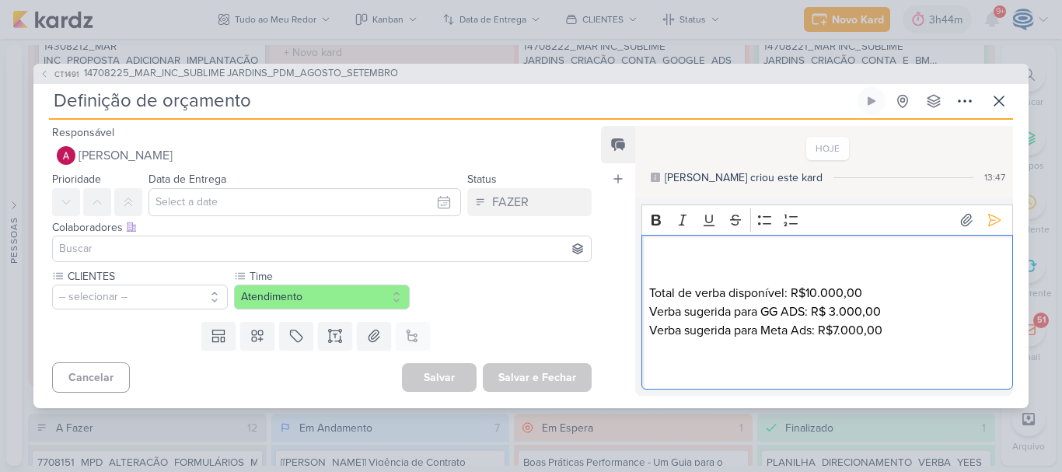
scroll to position [0, 0]
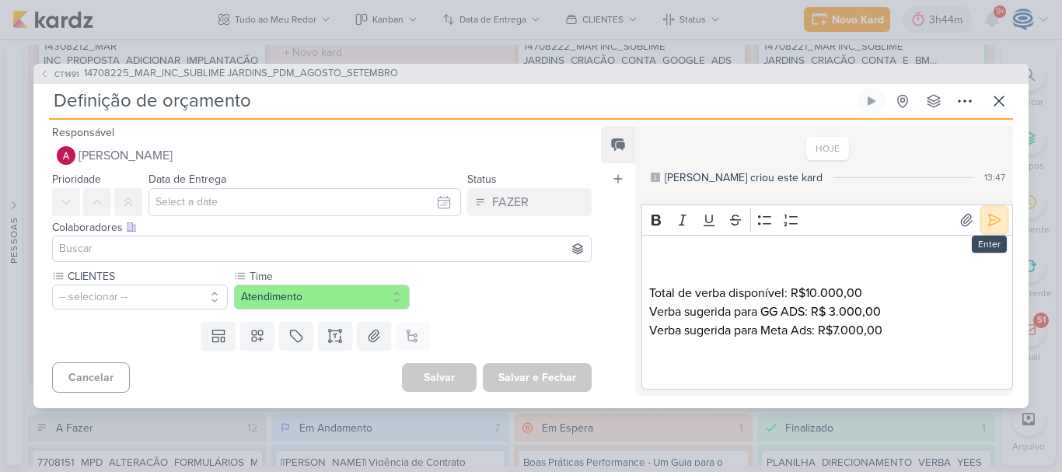
click at [987, 223] on icon at bounding box center [995, 220] width 16 height 16
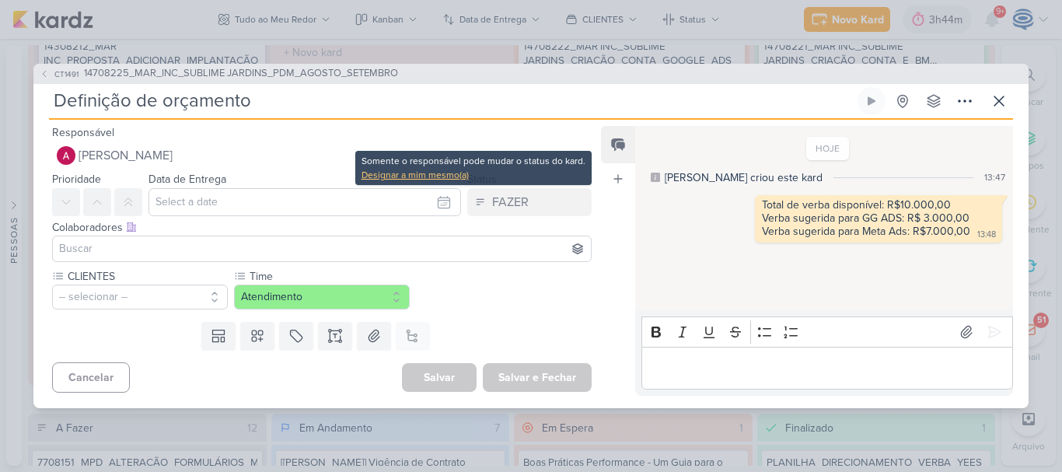
click at [423, 172] on div "Designar a mim mesmo(a)" at bounding box center [473, 175] width 224 height 14
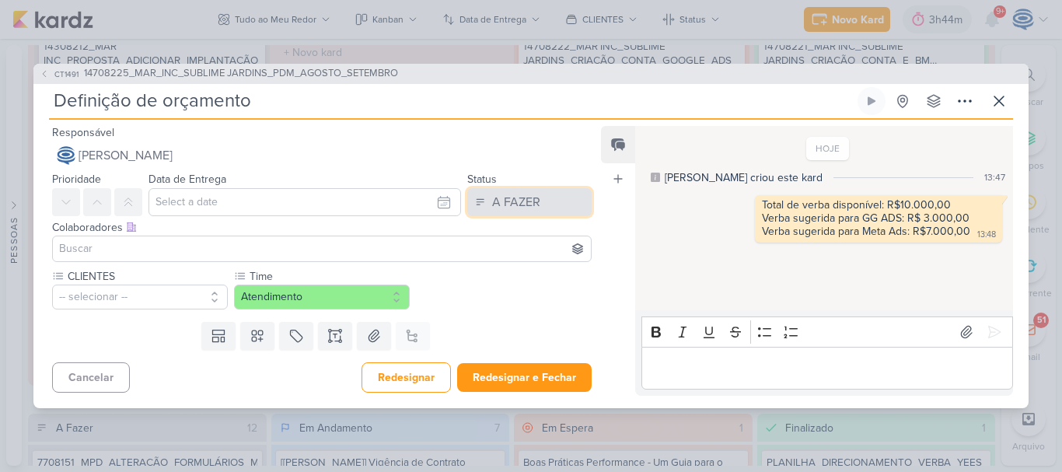
click at [496, 202] on div "A FAZER" at bounding box center [516, 202] width 48 height 19
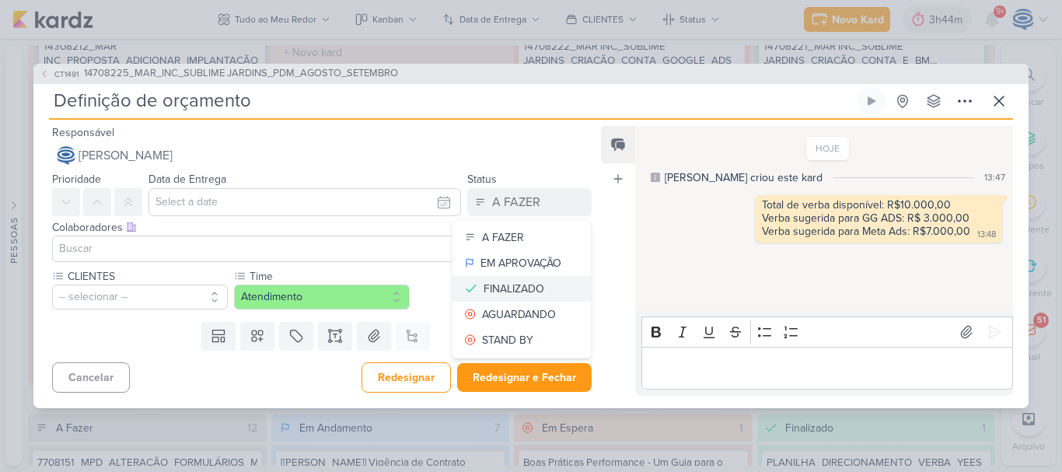
click at [492, 287] on div "FINALIZADO" at bounding box center [514, 289] width 61 height 16
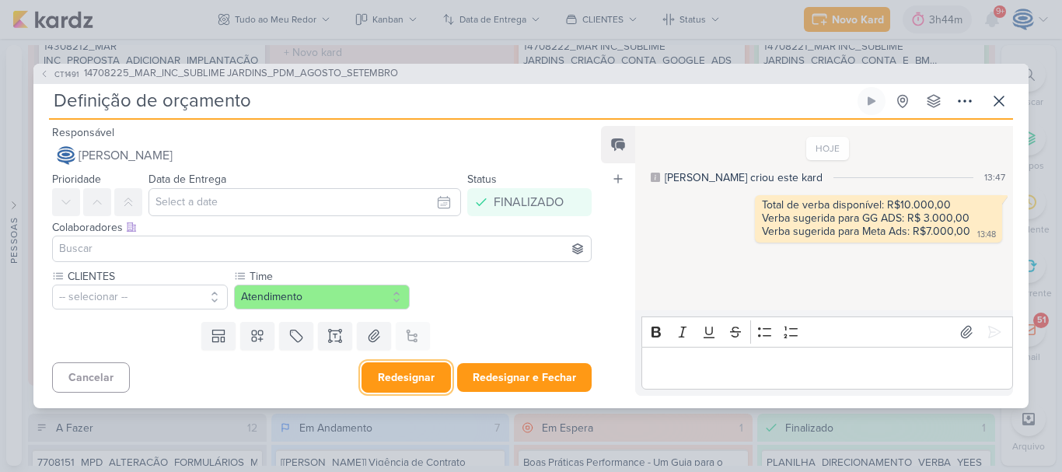
click at [393, 382] on button "Redesignar" at bounding box center [405, 377] width 89 height 30
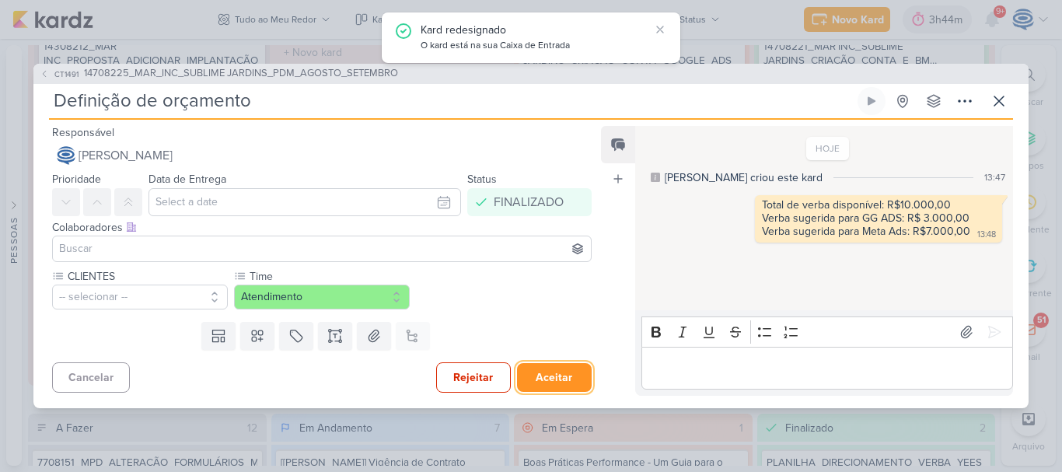
click at [545, 381] on button "Aceitar" at bounding box center [554, 377] width 75 height 29
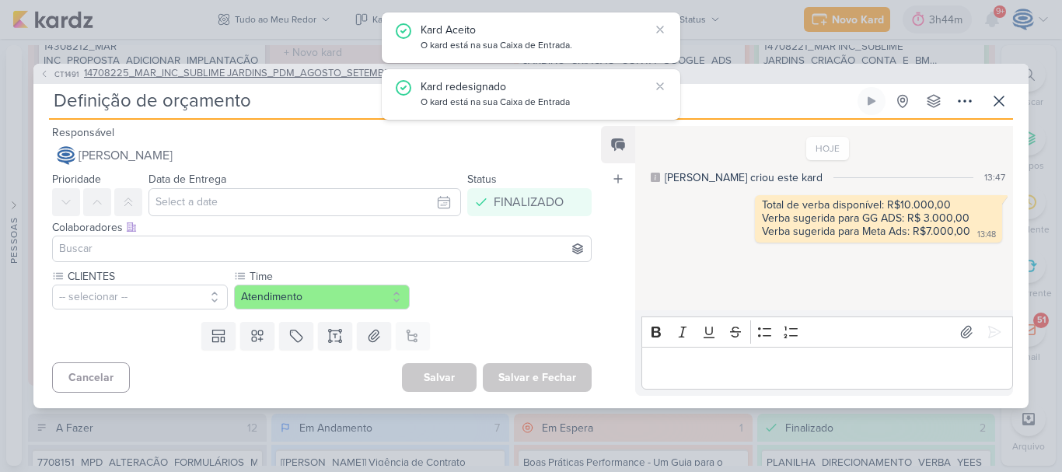
click at [294, 73] on span "14708225_MAR_INC_SUBLIME JARDINS_PDM_AGOSTO_SETEMBRO" at bounding box center [241, 74] width 314 height 16
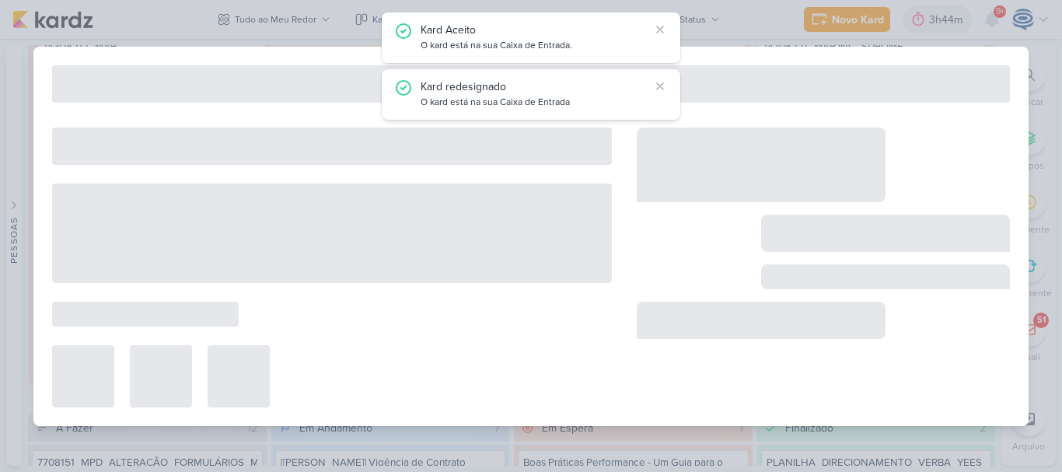
type input "14708225_MAR_INC_SUBLIME JARDINS_PDM_AGOSTO_SETEMBRO"
type input "26 de agosto de 2025 às 16:00"
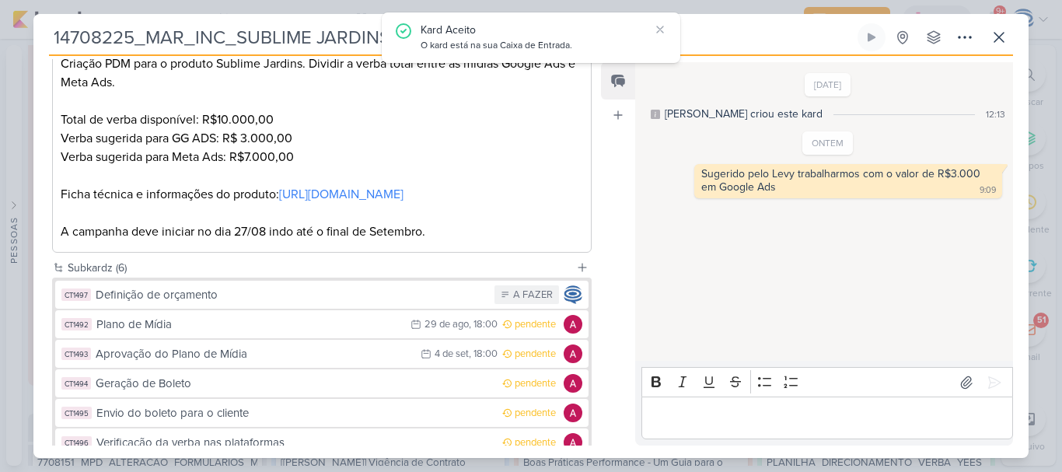
scroll to position [302, 0]
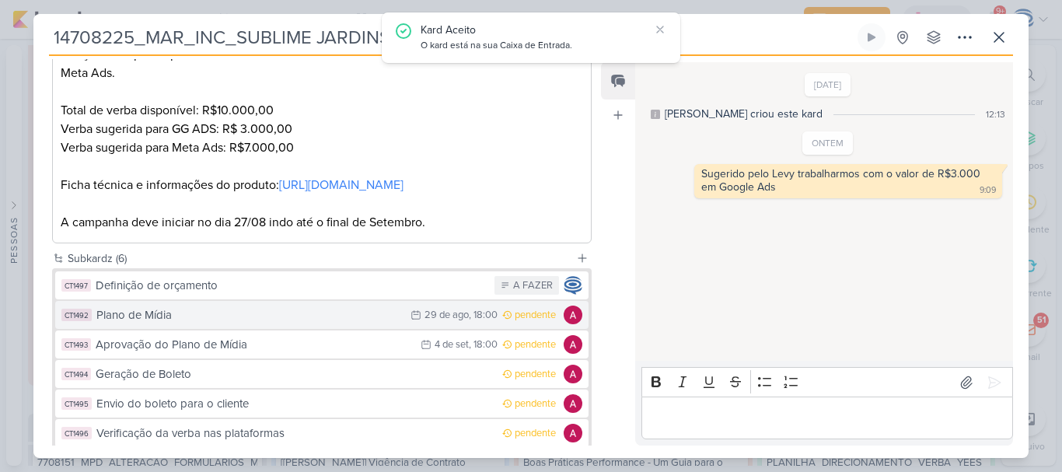
click at [236, 324] on div "Plano de Mídia" at bounding box center [249, 315] width 306 height 18
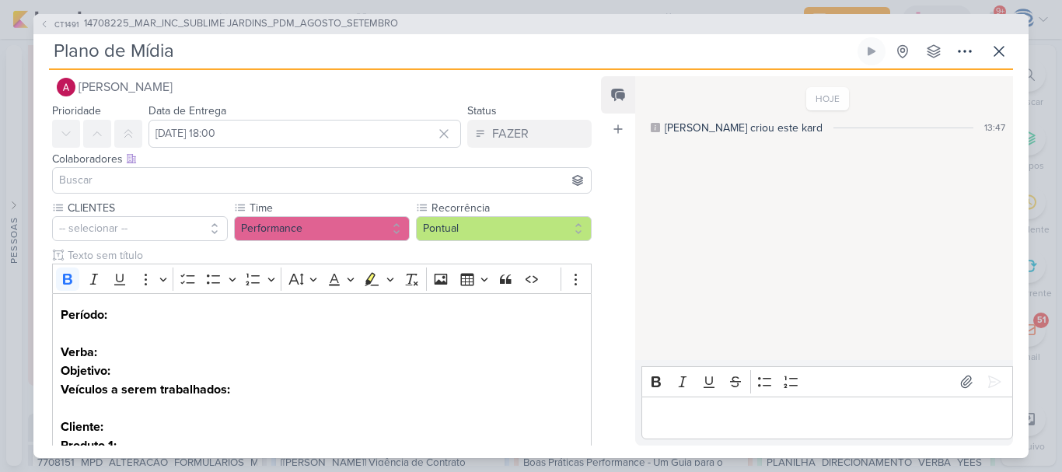
scroll to position [0, 0]
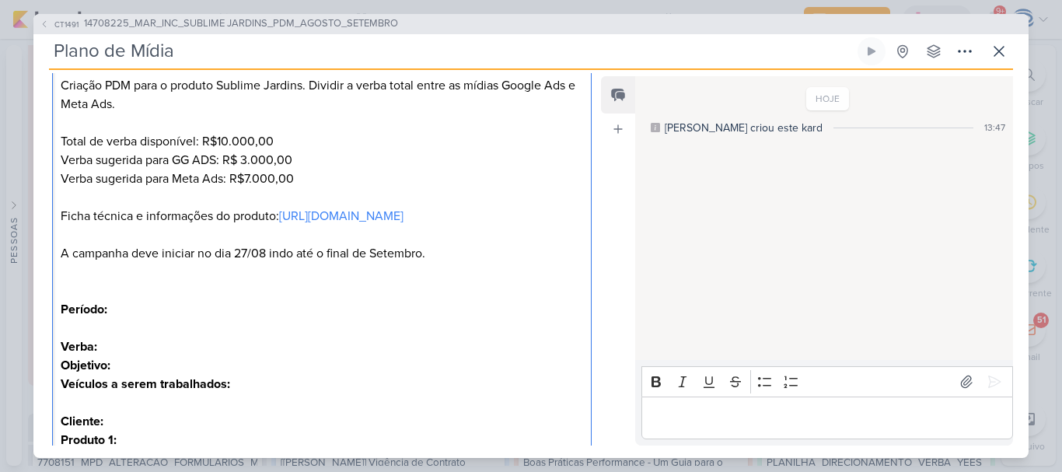
scroll to position [286, 0]
click at [78, 129] on p "O que fazer? Criação PDM para o produto Sublime Jardins. Dividir a verba total …" at bounding box center [322, 103] width 522 height 131
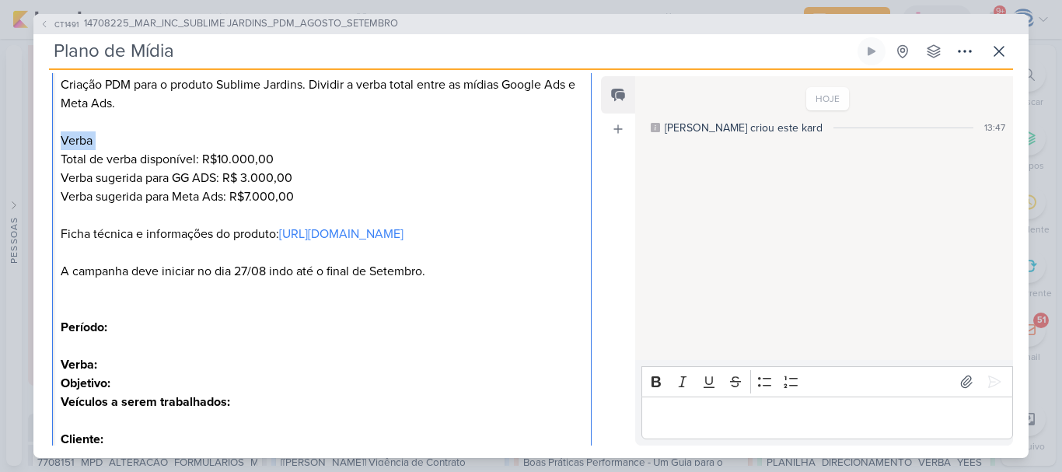
drag, startPoint x: 103, startPoint y: 142, endPoint x: 43, endPoint y: 152, distance: 61.4
click at [43, 152] on div "CLIENTES -- selecionar -- Time" at bounding box center [315, 301] width 564 height 739
click at [102, 145] on p "O que fazer? Criação PDM para o produto Sublime Jardins. Dividir a verba total …" at bounding box center [322, 112] width 522 height 149
drag, startPoint x: 102, startPoint y: 145, endPoint x: 52, endPoint y: 143, distance: 49.8
click at [52, 143] on div "O que fazer? Criação PDM para o produto Sublime Jardins. Dividir a verba total …" at bounding box center [322, 346] width 540 height 640
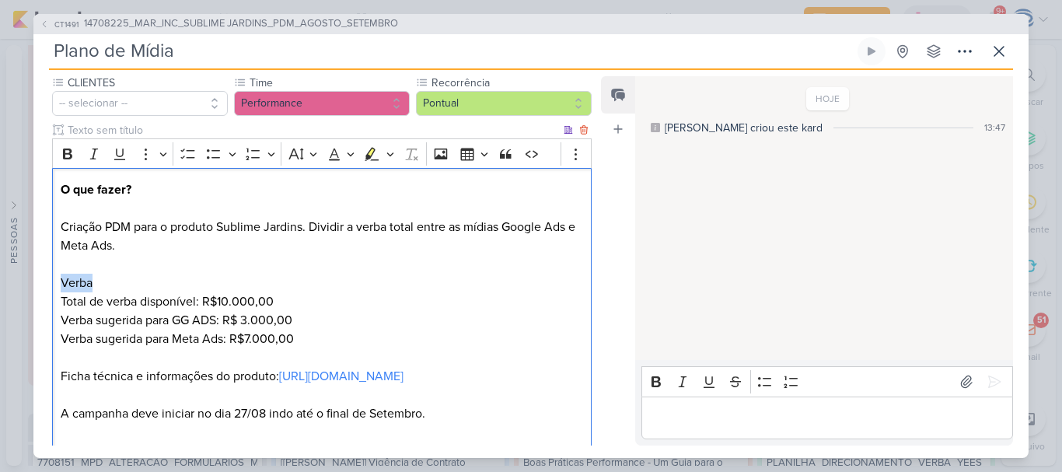
scroll to position [139, 0]
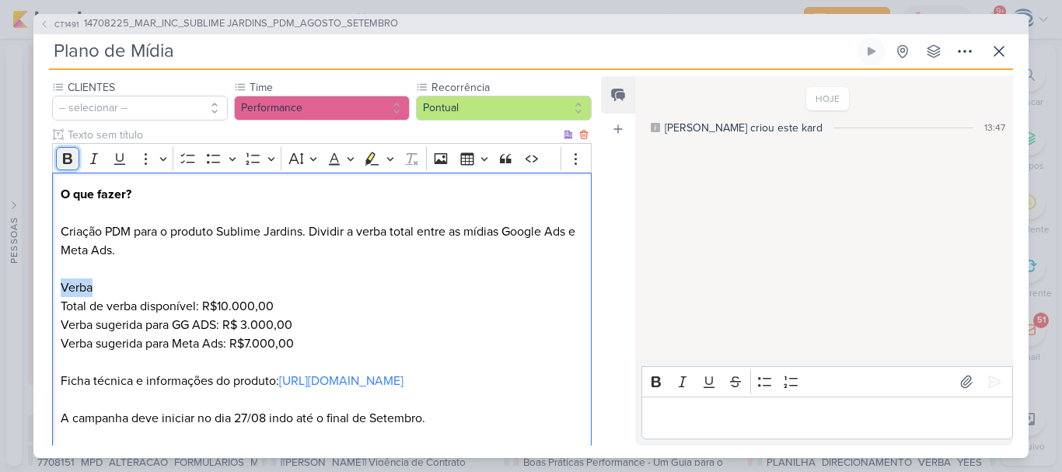
click at [65, 161] on icon "Editor toolbar" at bounding box center [67, 158] width 9 height 11
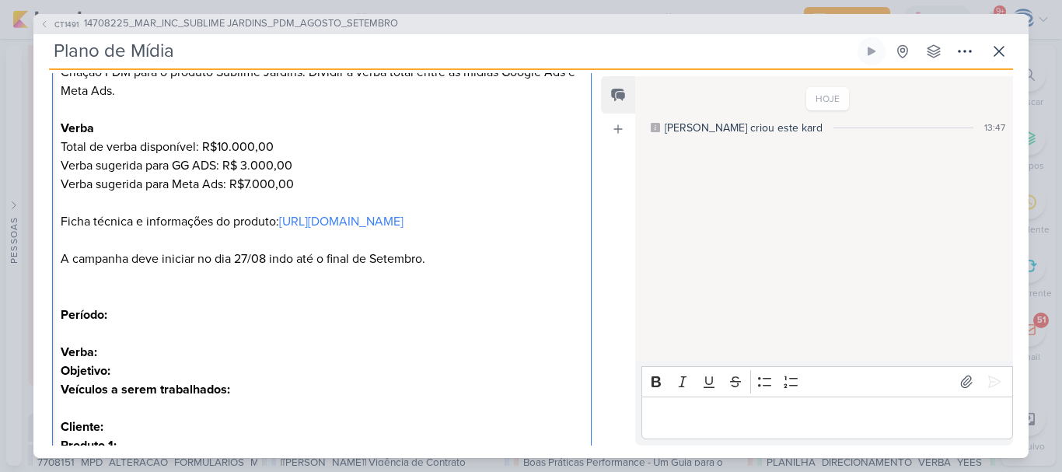
scroll to position [286, 0]
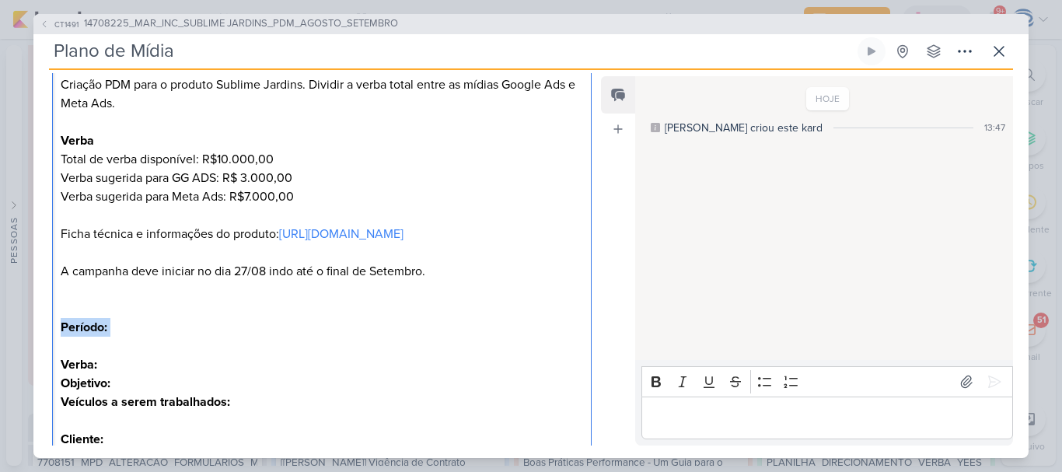
drag, startPoint x: 129, startPoint y: 345, endPoint x: 58, endPoint y: 342, distance: 71.6
click at [58, 342] on div "O que fazer? Criação PDM para o produto Sublime Jardins. Dividir a verba total …" at bounding box center [322, 346] width 540 height 640
copy span "Período:"
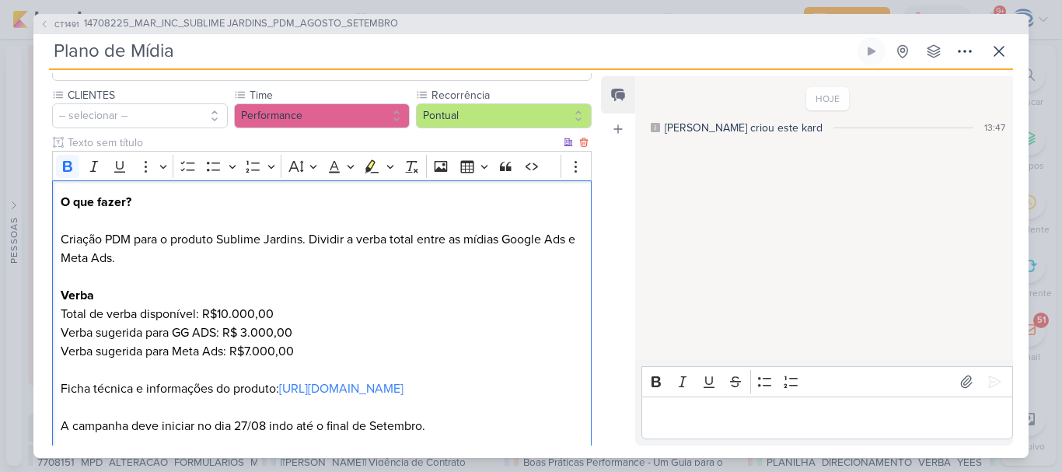
scroll to position [130, 0]
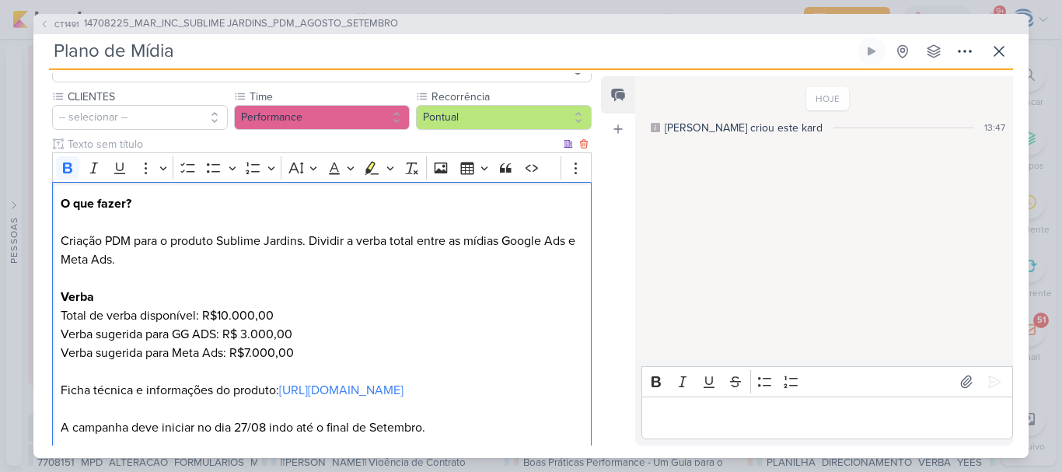
click at [61, 209] on strong "O que fazer?" at bounding box center [96, 204] width 71 height 16
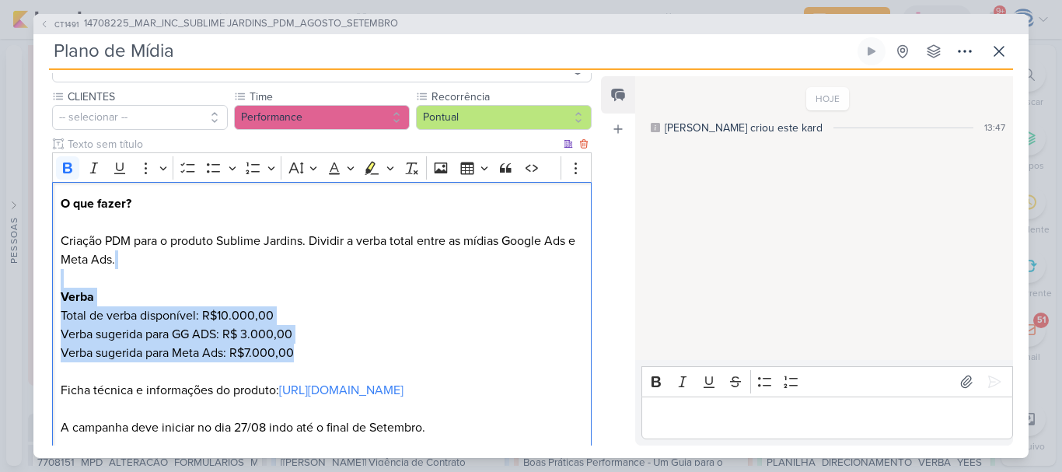
drag, startPoint x: 299, startPoint y: 360, endPoint x: 75, endPoint y: 278, distance: 238.3
click at [75, 278] on p "O que fazer? Criação PDM para o produto Sublime Jardins. Dividir a verba total …" at bounding box center [322, 268] width 522 height 149
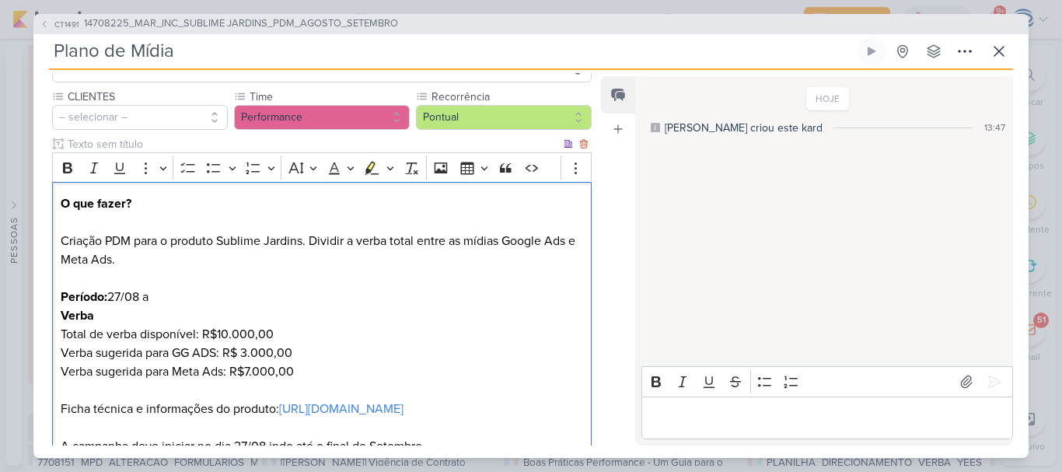
click at [180, 297] on p "O que fazer? Criação PDM para o produto Sublime Jardins. Dividir a verba total …" at bounding box center [322, 278] width 522 height 168
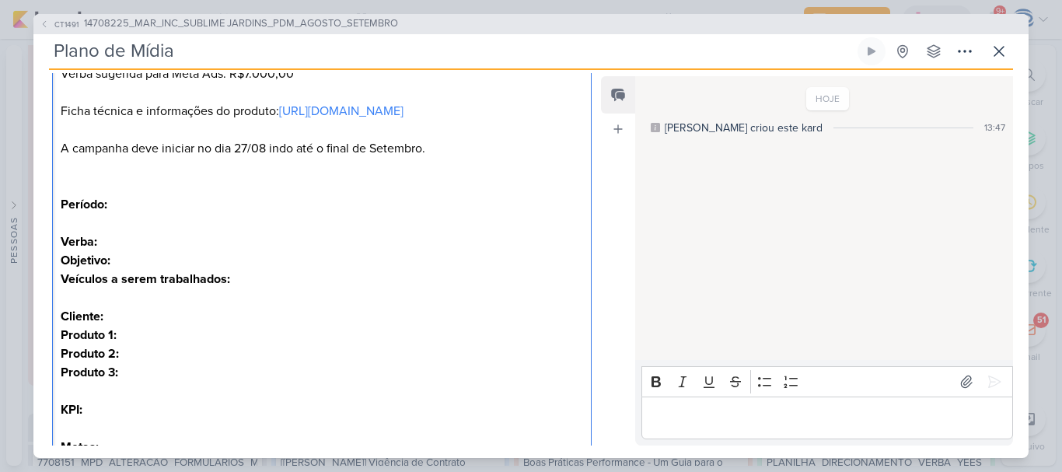
scroll to position [428, 0]
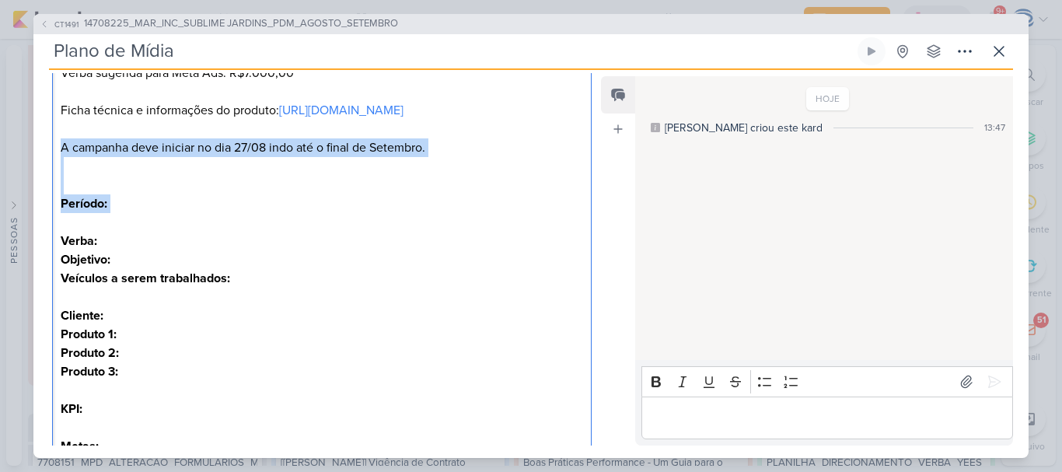
drag, startPoint x: 130, startPoint y: 226, endPoint x: 57, endPoint y: 173, distance: 90.2
click at [57, 173] on div "O que fazer? Criação PDM para o produto Sublime Jardins. Dividir a verba total …" at bounding box center [322, 212] width 540 height 658
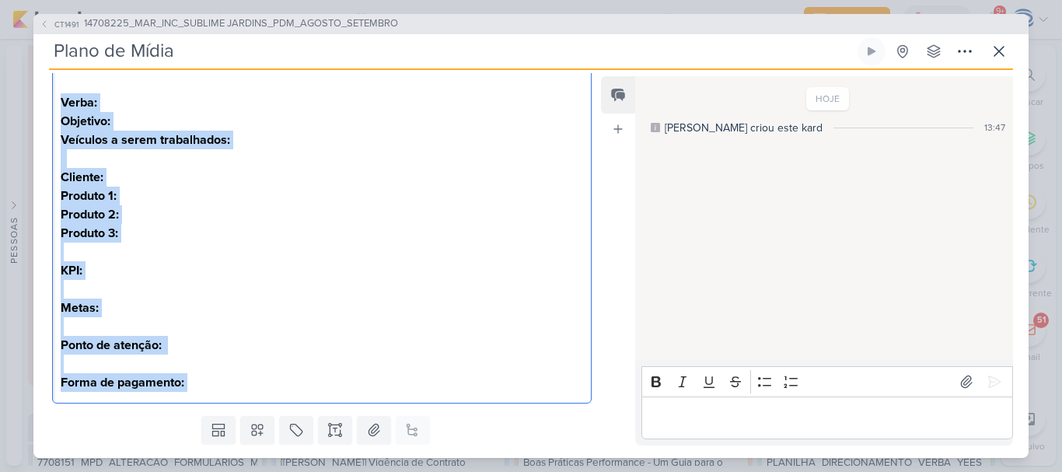
scroll to position [555, 0]
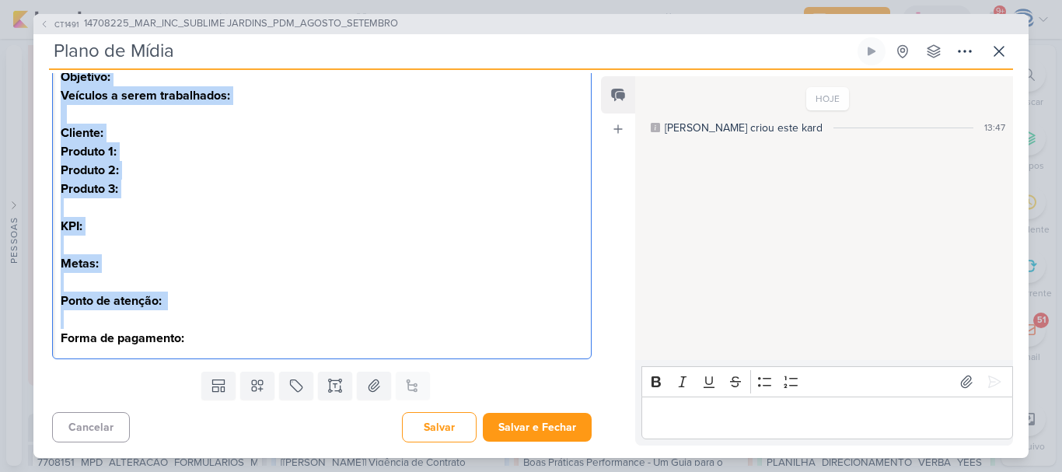
drag, startPoint x: 54, startPoint y: 190, endPoint x: 218, endPoint y: 324, distance: 212.1
click at [218, 324] on div "O que fazer? Criação PDM para o produto Sublime Jardins. Dividir a verba total …" at bounding box center [322, 67] width 540 height 584
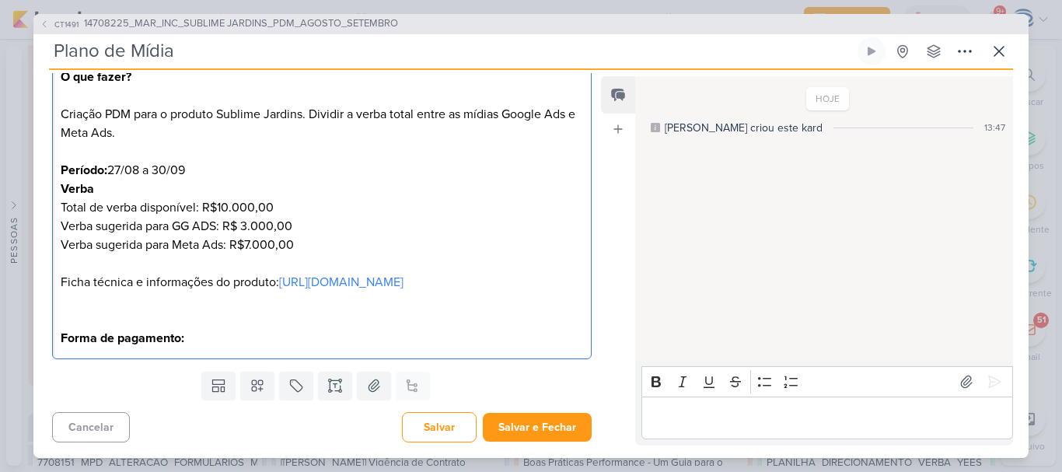
scroll to position [257, 0]
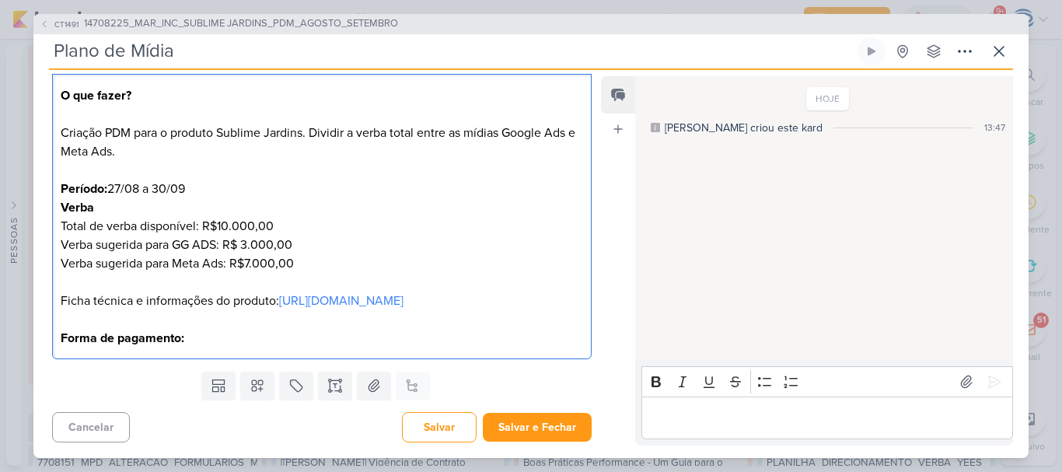
click at [224, 341] on p "Forma de pagamento:" at bounding box center [322, 338] width 522 height 19
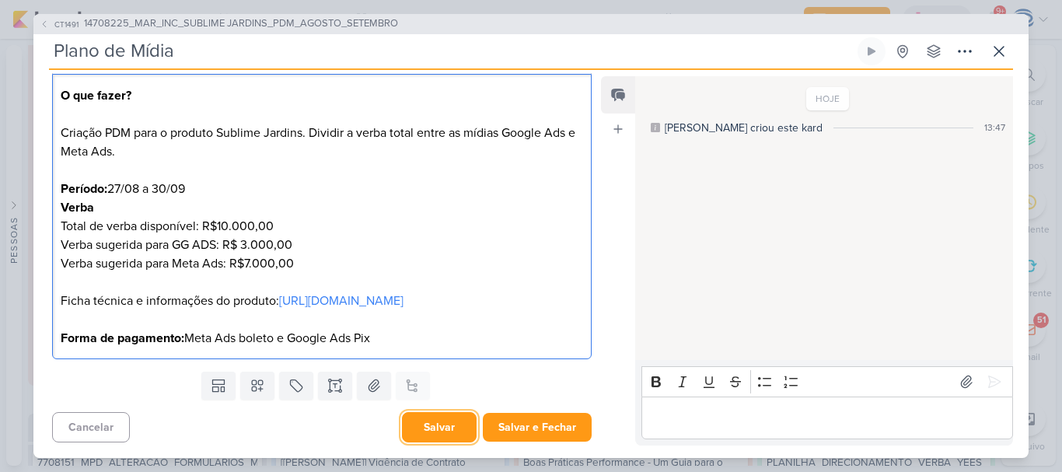
click at [437, 429] on button "Salvar" at bounding box center [439, 427] width 75 height 30
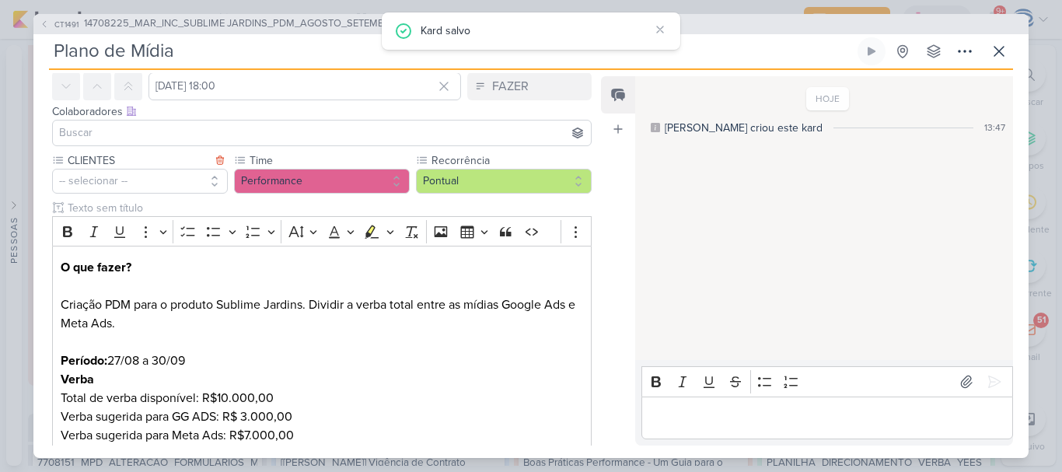
scroll to position [0, 0]
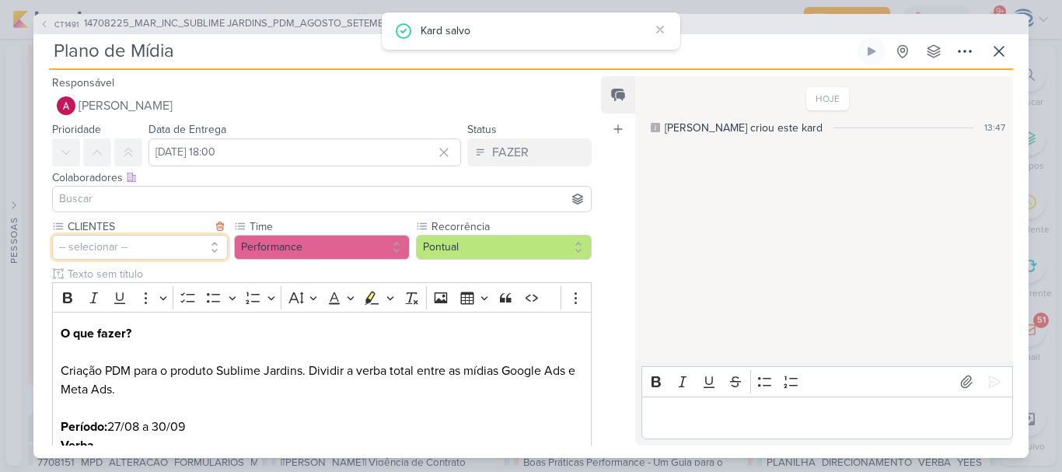
click at [152, 255] on button "-- selecionar --" at bounding box center [140, 247] width 176 height 25
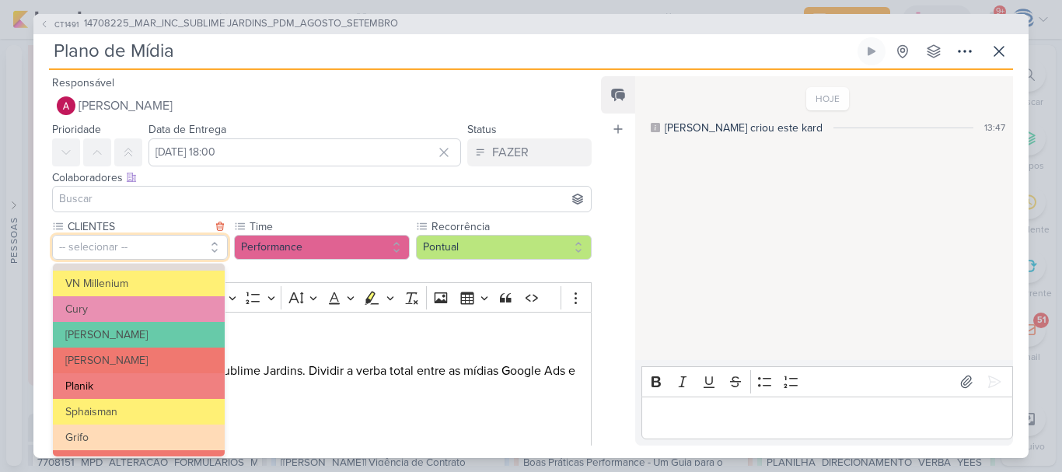
scroll to position [253, 0]
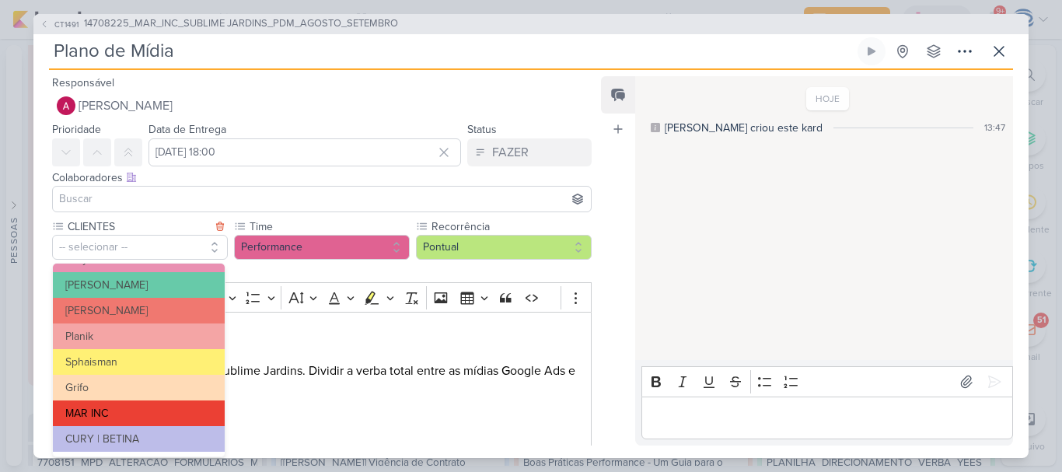
click at [134, 415] on button "MAR INC" at bounding box center [139, 413] width 172 height 26
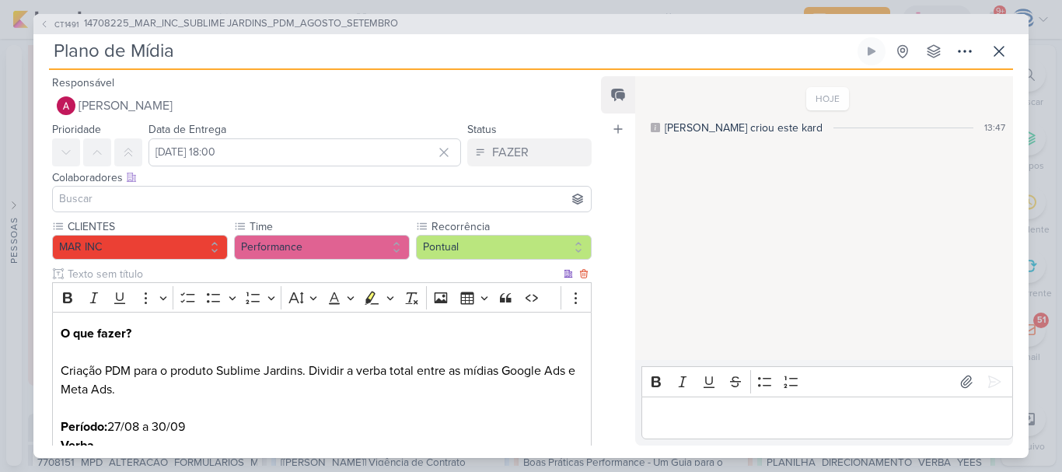
scroll to position [257, 0]
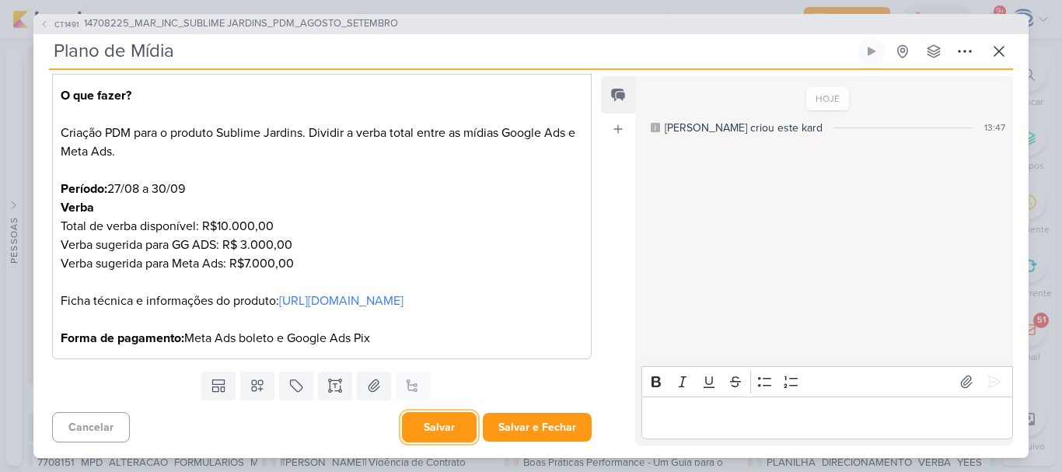
click at [428, 434] on button "Salvar" at bounding box center [439, 427] width 75 height 30
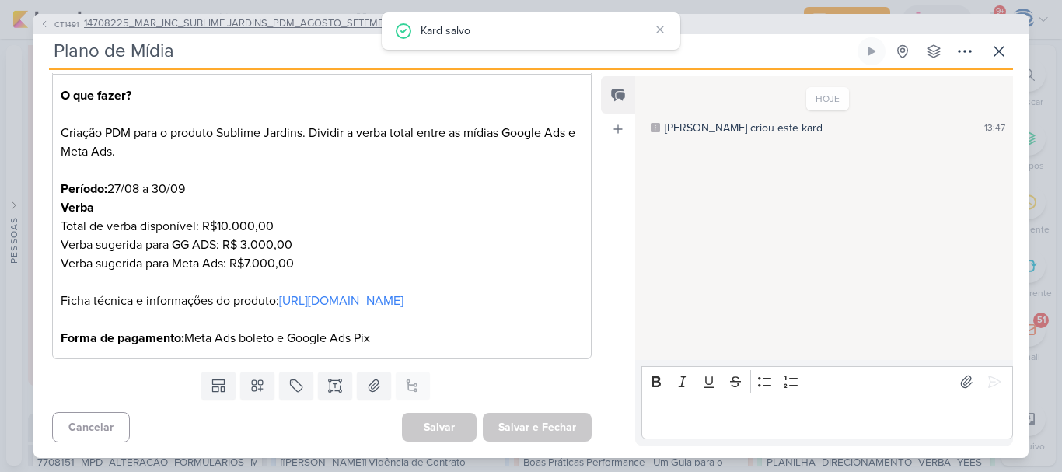
click at [256, 19] on span "14708225_MAR_INC_SUBLIME JARDINS_PDM_AGOSTO_SETEMBRO" at bounding box center [241, 24] width 314 height 16
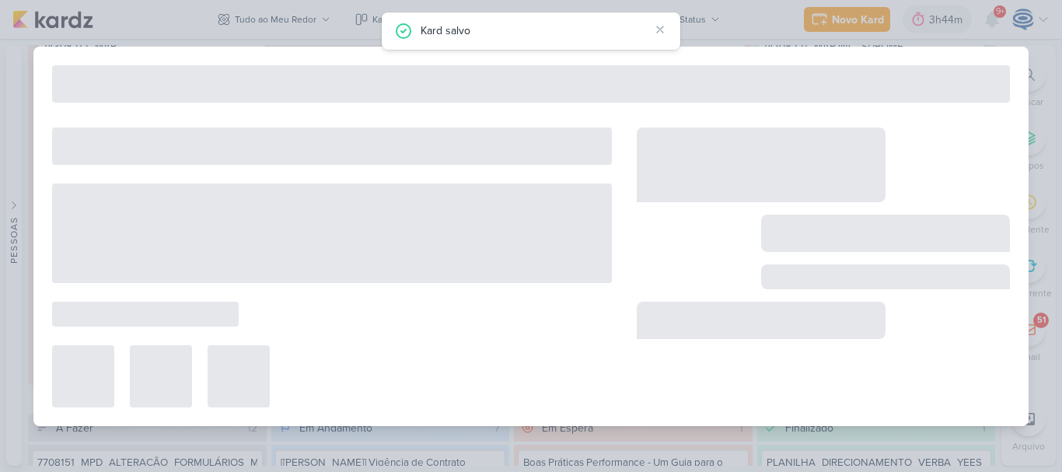
type input "14708225_MAR_INC_SUBLIME JARDINS_PDM_AGOSTO_SETEMBRO"
type input "26 de agosto de 2025 às 16:00"
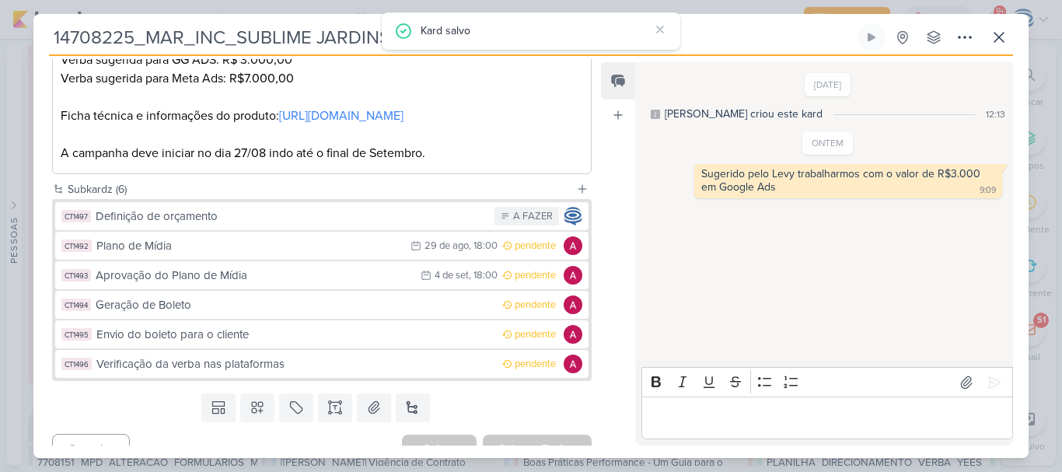
scroll to position [412, 0]
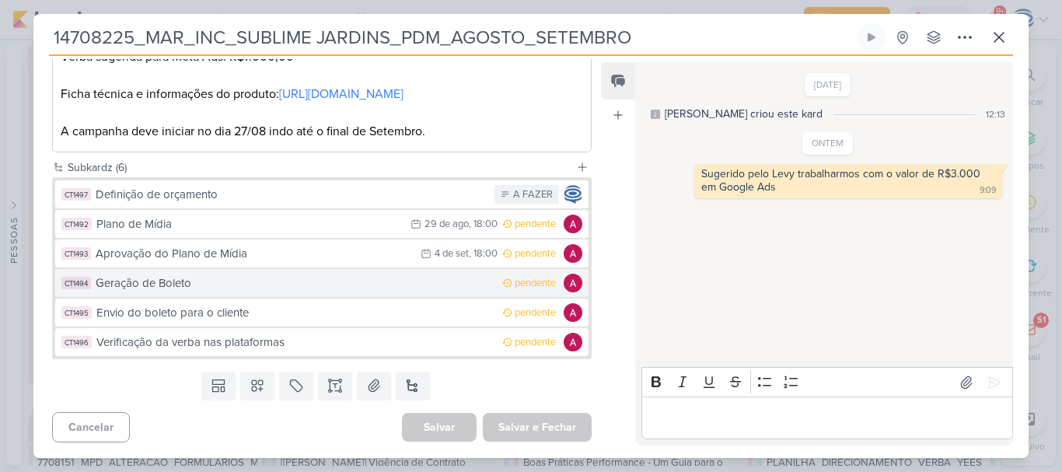
click at [292, 288] on div "Geração de Boleto" at bounding box center [295, 283] width 399 height 18
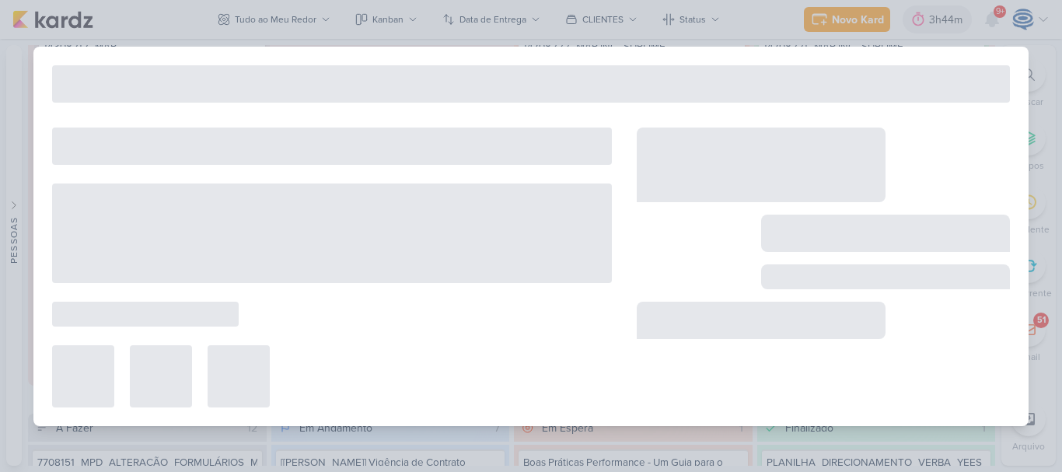
type input "Geração de Boleto"
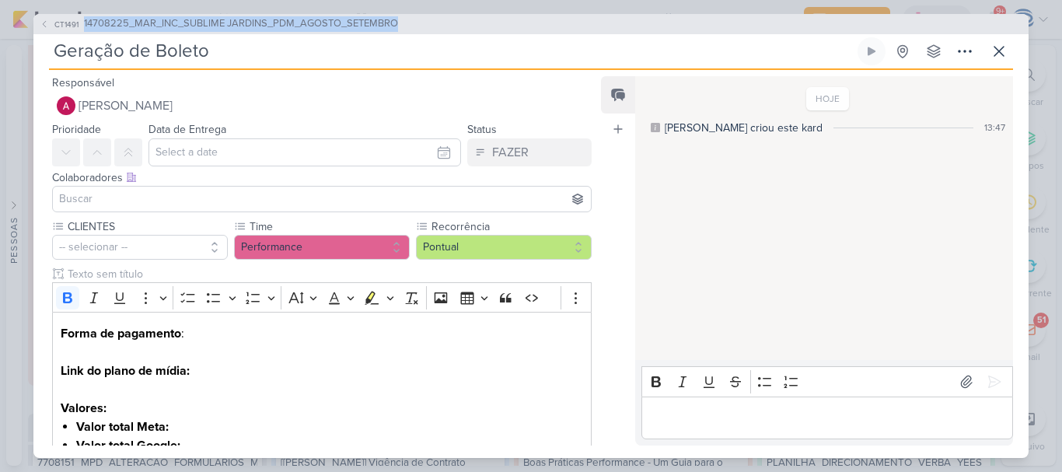
drag, startPoint x: 581, startPoint y: 26, endPoint x: 84, endPoint y: 11, distance: 497.0
click at [84, 11] on div "CT1491 14708225_MAR_INC_SUBLIME JARDINS_PDM_AGOSTO_SETEMBRO Geração de Boleto" at bounding box center [531, 236] width 1062 height 472
copy span "14708225_MAR_INC_SUBLIME JARDINS_PDM_AGOSTO_SETEMBRO"
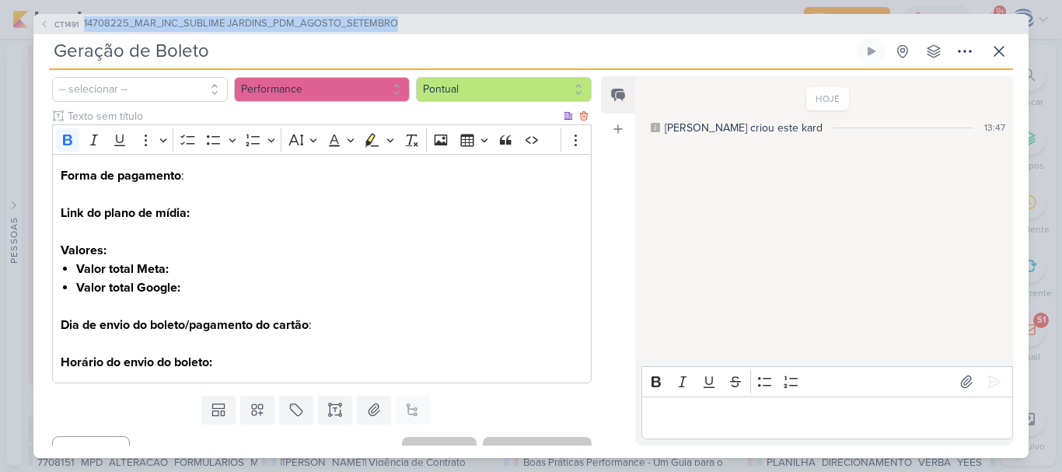
scroll to position [166, 0]
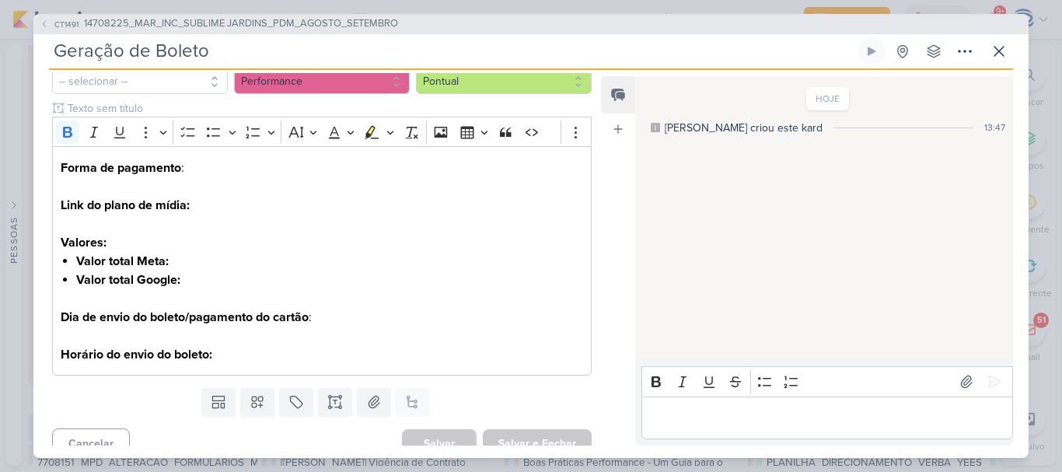
click at [238, 46] on input "Geração de Boleto" at bounding box center [451, 51] width 805 height 28
paste input "14708225_MAR_INC_SUBLIME JARDINS_PDM_AGOSTO_SETEMBRO"
type input "Geração de Boleto_14708225_MAR_INC_SUBLIME JARDINS_PDM_AGOSTO_SETEMBRO"
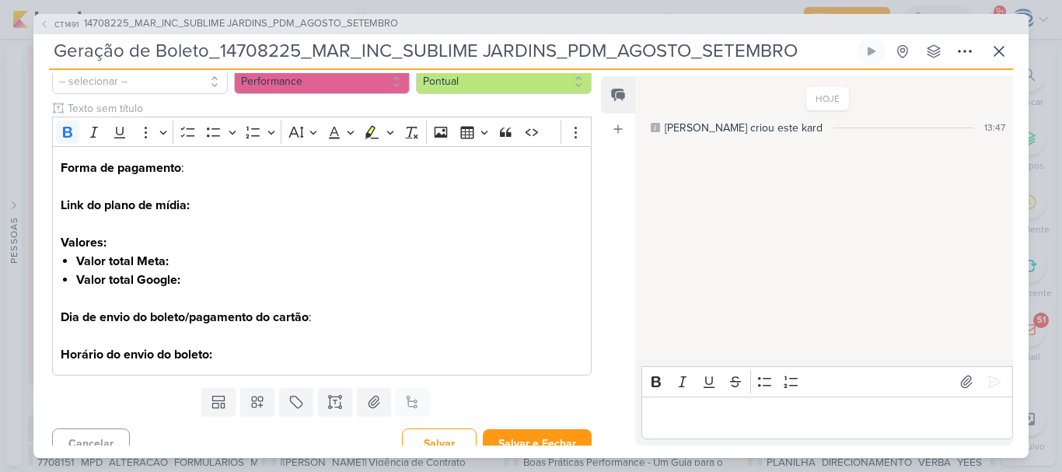
click at [238, 46] on input "Geração de Boleto_14708225_MAR_INC_SUBLIME JARDINS_PDM_AGOSTO_SETEMBRO" at bounding box center [451, 51] width 805 height 28
type input "Geração de Boleto_14708225_MAR_INC_SUBLIME JARDINS_PDM_AGOSTO_SETEMBRO"
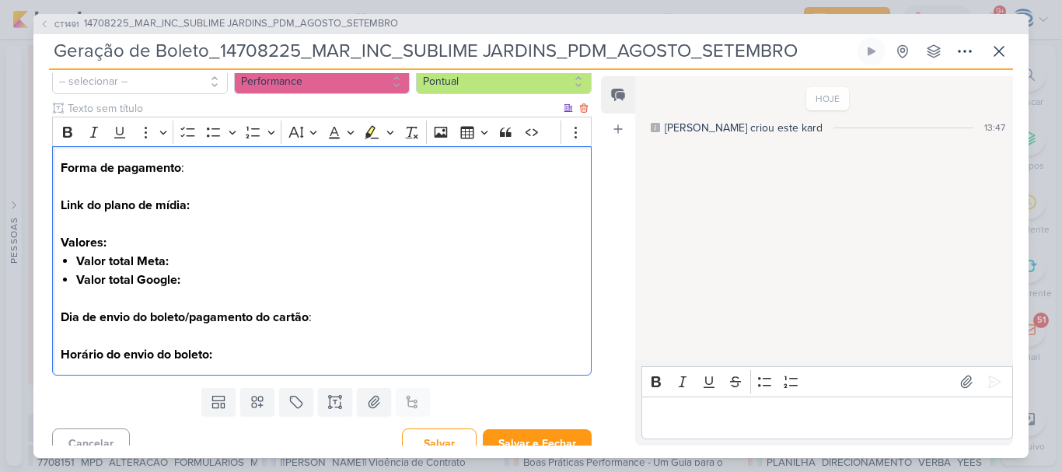
click at [199, 170] on p "Forma de pagamento :" at bounding box center [322, 168] width 522 height 19
click at [179, 259] on li "Valor total Meta:" at bounding box center [329, 261] width 507 height 19
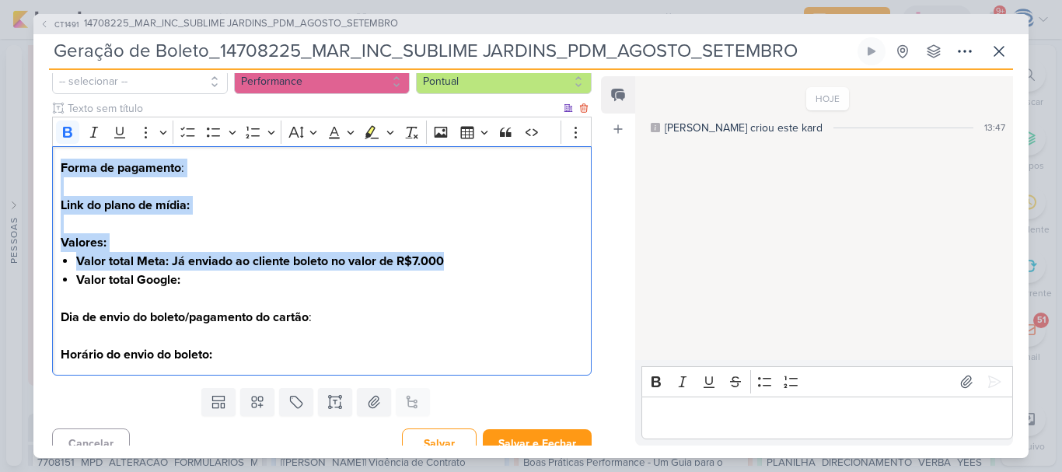
drag, startPoint x: 459, startPoint y: 261, endPoint x: 56, endPoint y: 170, distance: 413.6
click at [56, 170] on div "Forma de pagamento : Link do plano de mídia: Valores: Valor total Meta: Já envi…" at bounding box center [322, 260] width 540 height 229
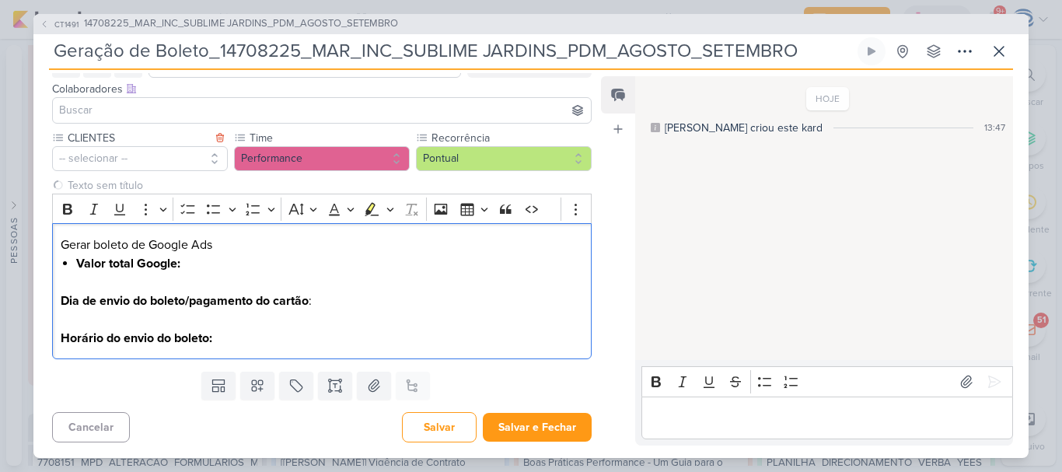
scroll to position [107, 0]
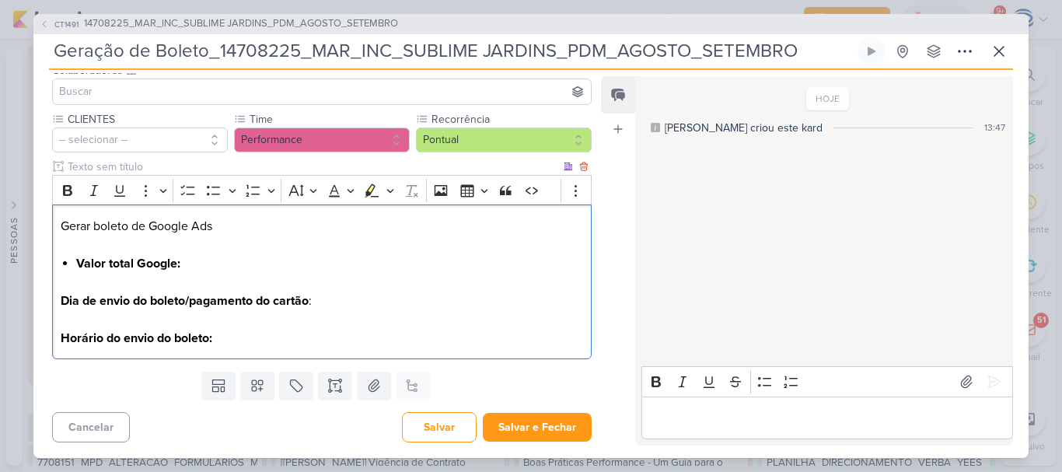
click at [185, 273] on p "Editor editing area: main" at bounding box center [322, 282] width 522 height 19
drag, startPoint x: 125, startPoint y: 228, endPoint x: 109, endPoint y: 225, distance: 16.6
click at [109, 225] on p "Gerar boleto de Google Ads" at bounding box center [322, 235] width 522 height 37
drag, startPoint x: 129, startPoint y: 227, endPoint x: 96, endPoint y: 225, distance: 33.5
click at [96, 225] on p "Gerar boleto de Google Ads" at bounding box center [322, 235] width 522 height 37
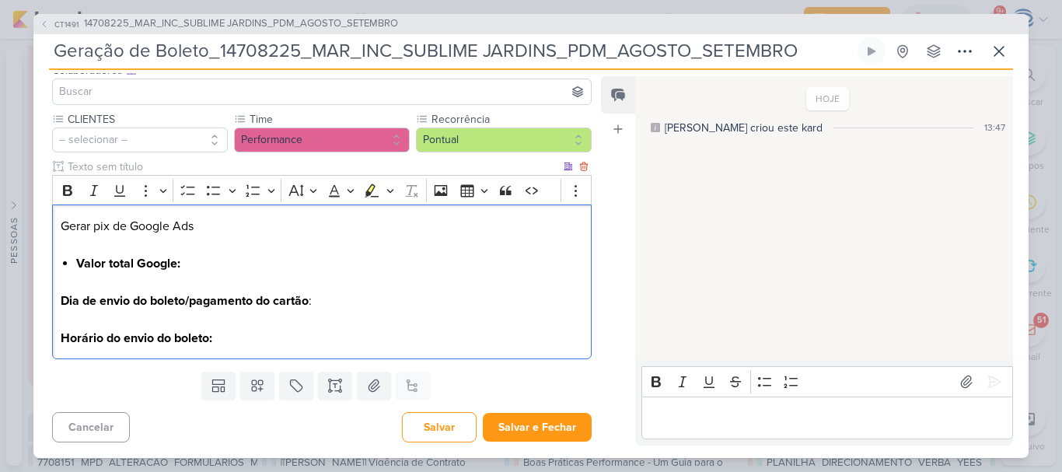
click at [192, 264] on li "Valor total Google:" at bounding box center [329, 263] width 507 height 19
click at [271, 330] on p "Horário do envio do boleto:" at bounding box center [322, 338] width 522 height 19
drag, startPoint x: 322, startPoint y: 297, endPoint x: 28, endPoint y: 285, distance: 294.1
click at [28, 285] on div "CT1491 14708225_MAR_INC_SUBLIME JARDINS_PDM_AGOSTO_SETEMBRO Geração de Boleto_1…" at bounding box center [531, 236] width 1062 height 472
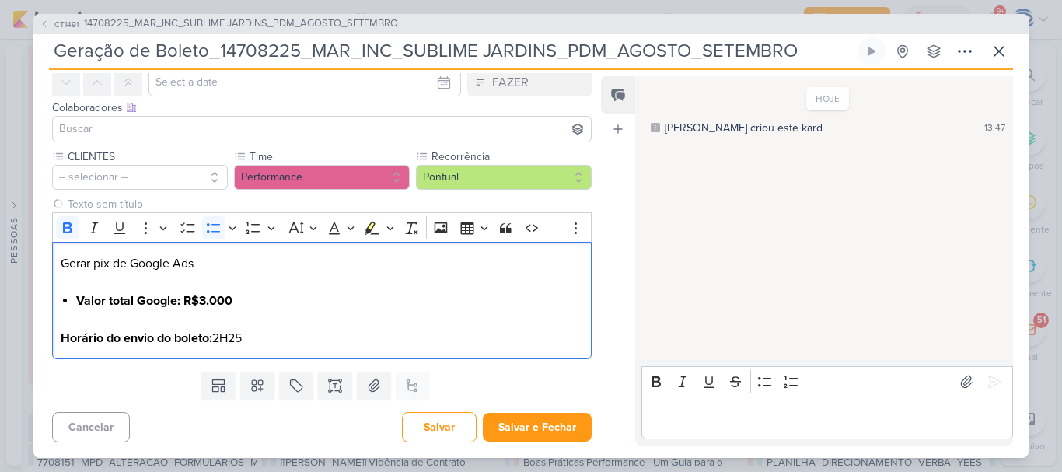
scroll to position [70, 0]
click at [264, 335] on p "Horário do envio do boleto: 2H25" at bounding box center [322, 338] width 522 height 19
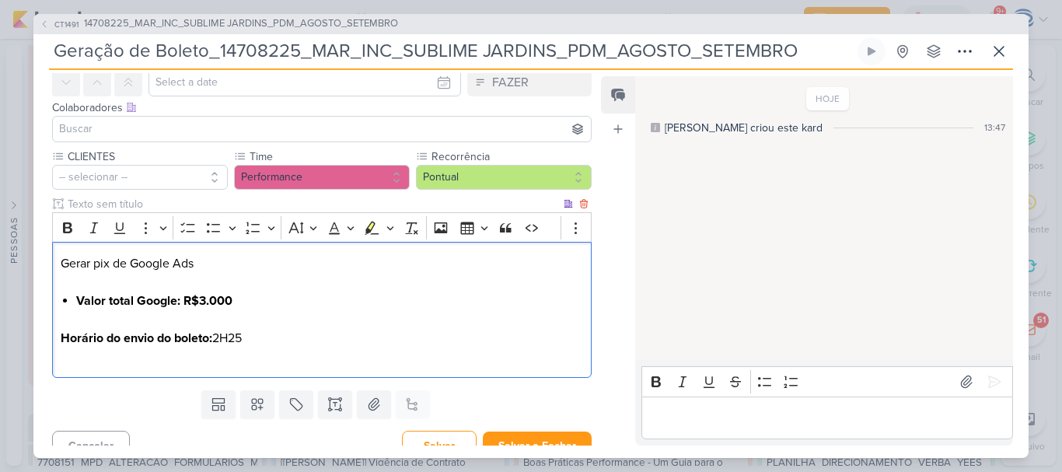
scroll to position [89, 0]
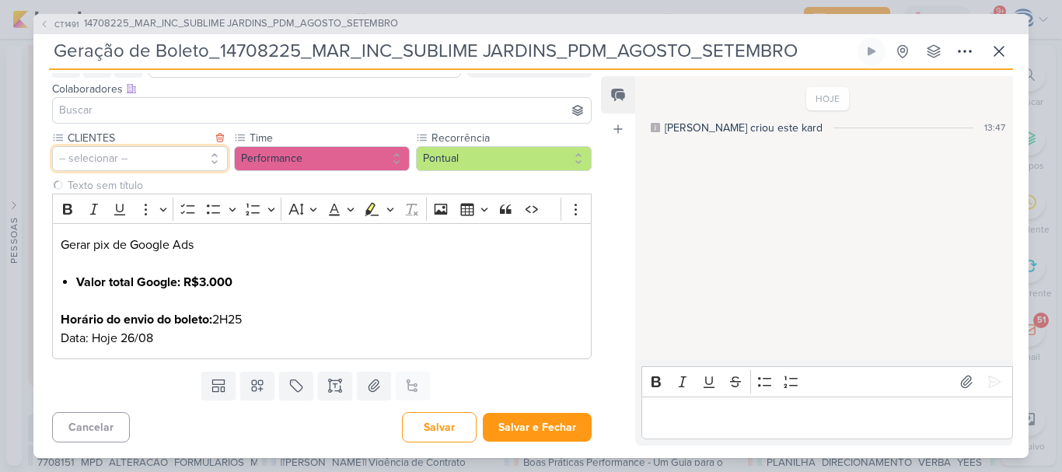
click at [175, 162] on button "-- selecionar --" at bounding box center [140, 158] width 176 height 25
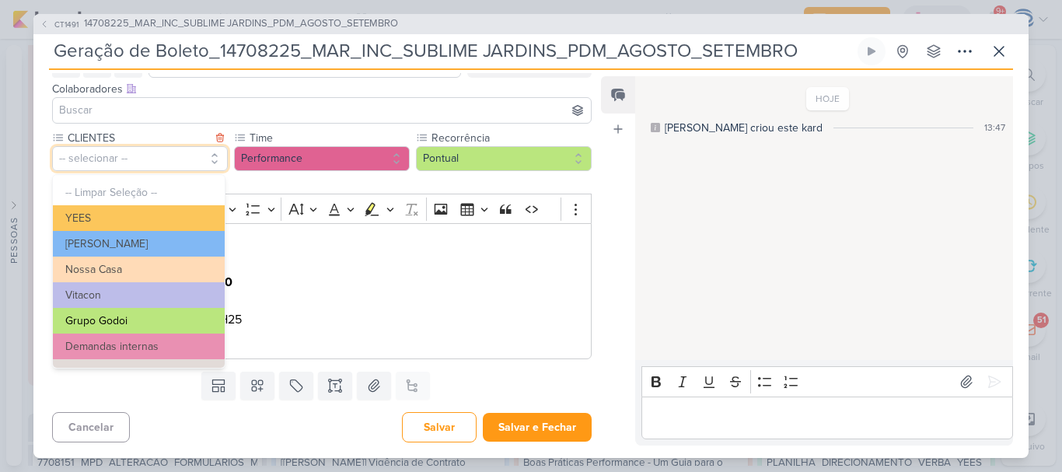
scroll to position [253, 0]
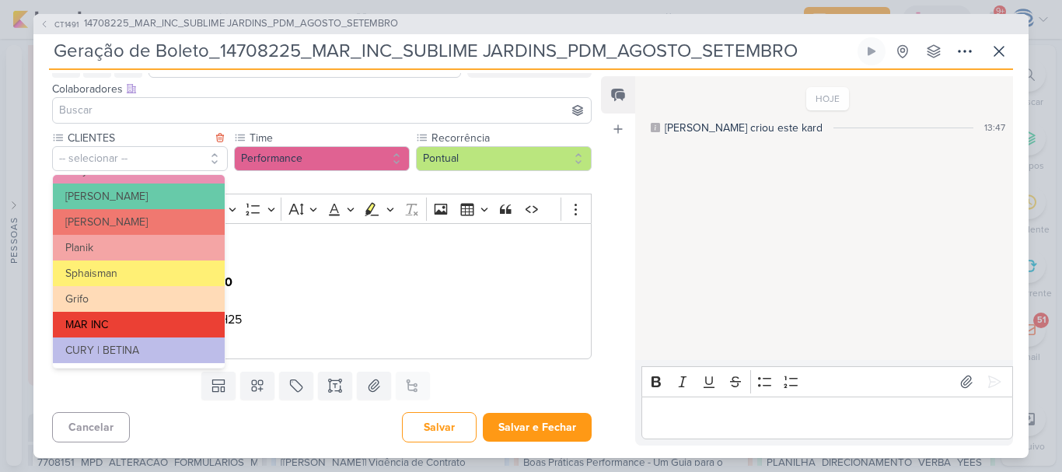
click at [144, 320] on button "MAR INC" at bounding box center [139, 325] width 172 height 26
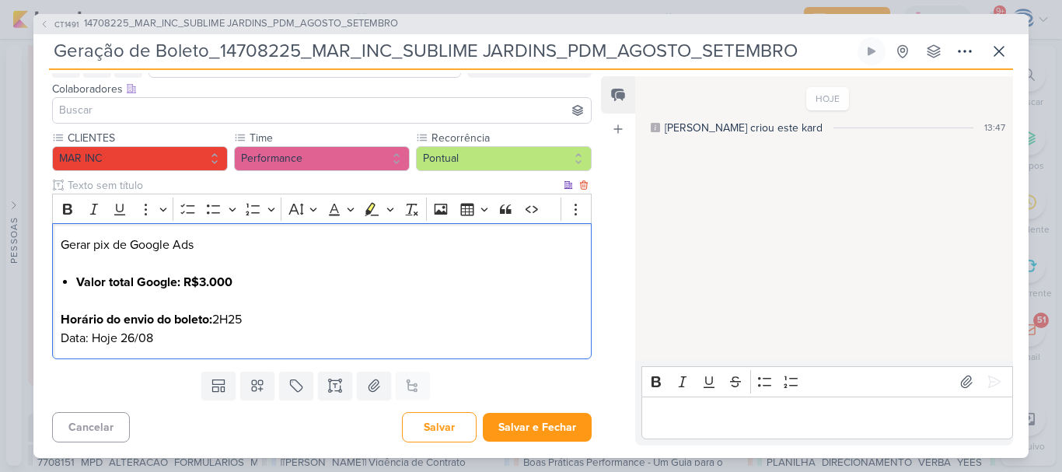
click at [335, 326] on p "Horário do envio do boleto: 2H25 Data: Hoje 26/08" at bounding box center [322, 328] width 522 height 37
click at [426, 418] on button "Salvar" at bounding box center [439, 427] width 75 height 30
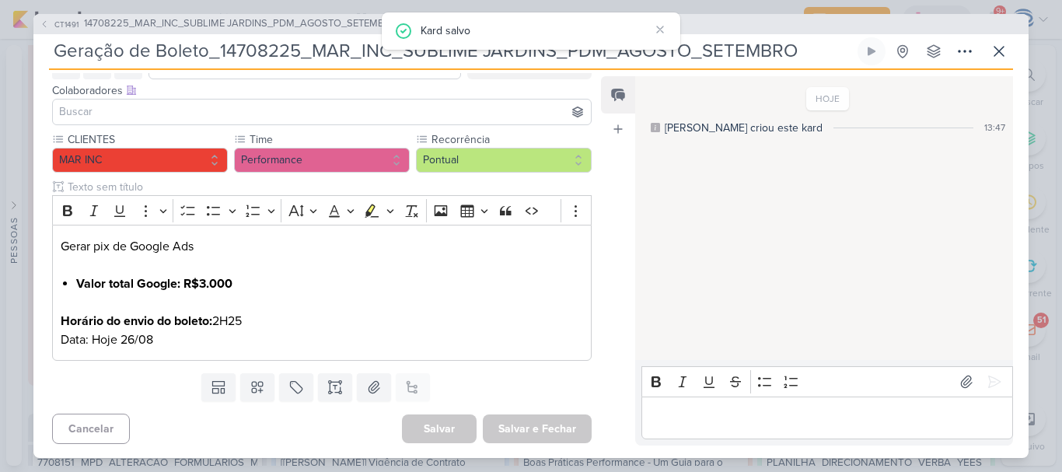
scroll to position [89, 0]
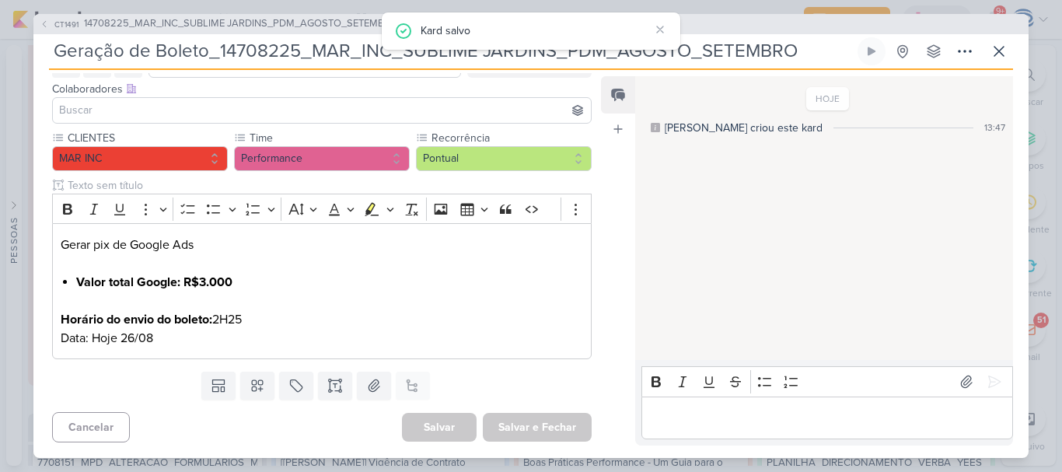
click at [322, 107] on input at bounding box center [322, 110] width 532 height 19
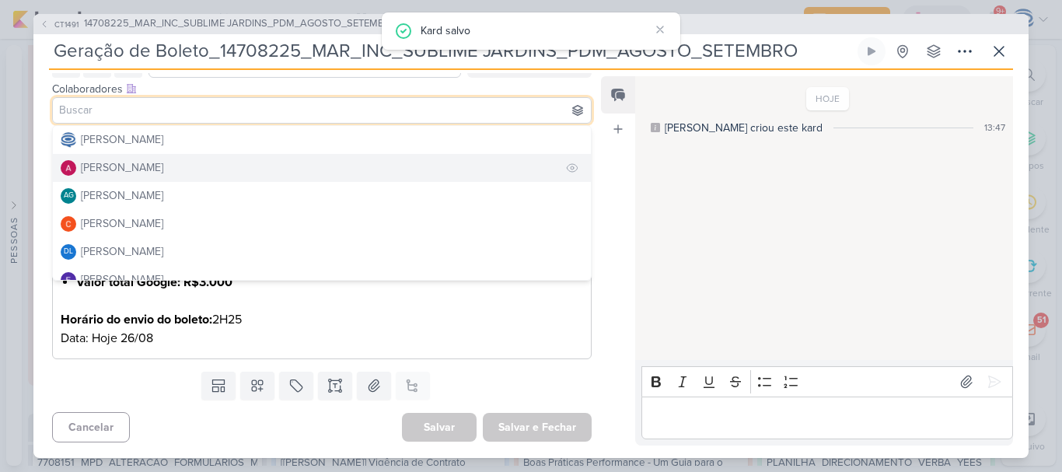
click at [163, 164] on div "[PERSON_NAME]" at bounding box center [122, 167] width 82 height 16
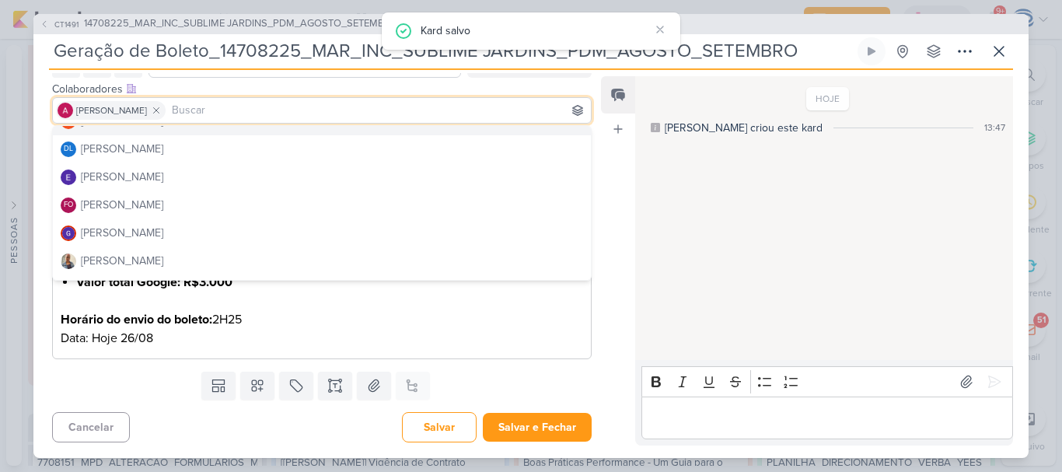
scroll to position [105, 0]
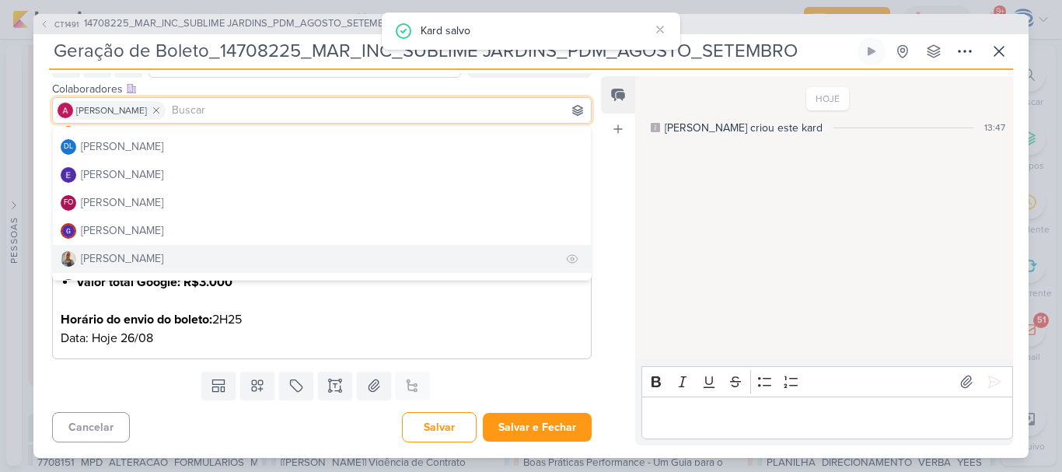
click at [169, 255] on button "[PERSON_NAME]" at bounding box center [322, 259] width 538 height 28
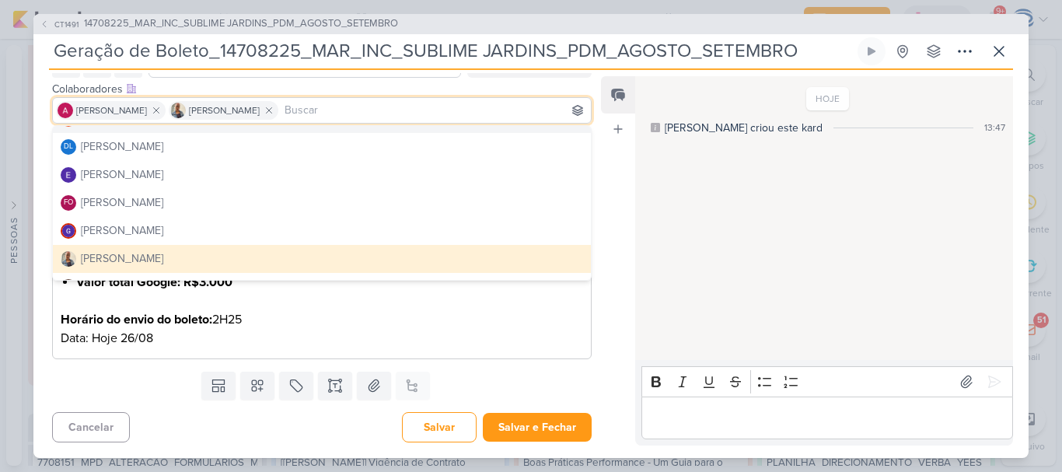
scroll to position [0, 0]
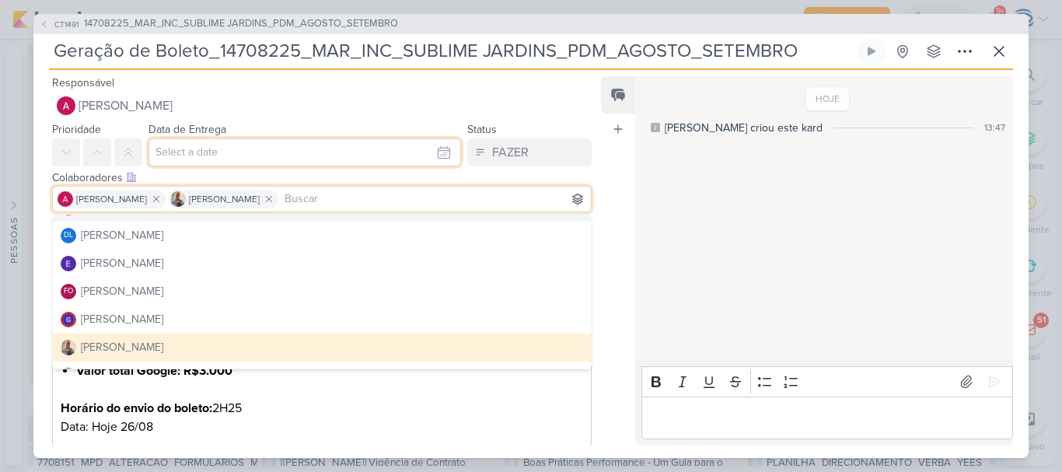
click at [217, 154] on input "text" at bounding box center [304, 152] width 313 height 28
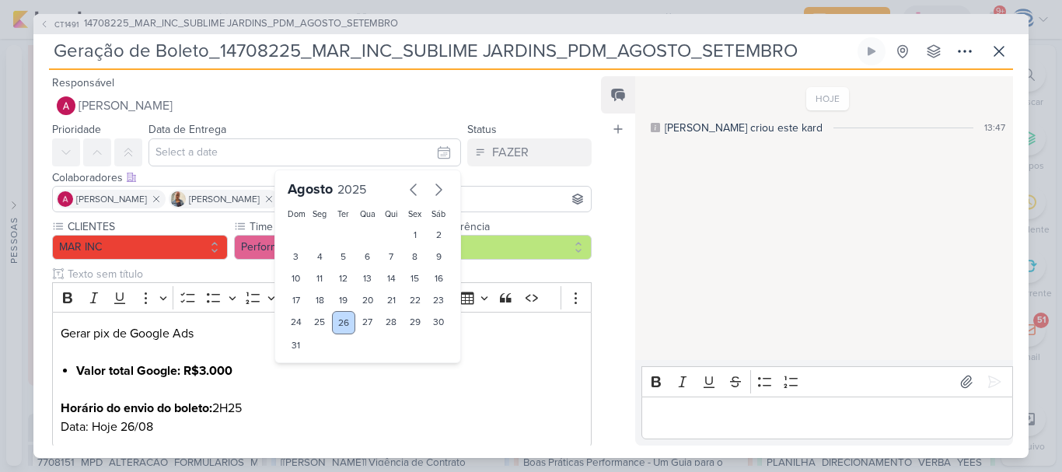
click at [346, 321] on div "26" at bounding box center [344, 322] width 24 height 23
type input "[DATE] 23:59"
click at [316, 369] on select "00 01 02 03 04 05 06 07 08 09 10 11 12 13 14 15 16 17 18 19 20 21 22 23" at bounding box center [320, 371] width 22 height 19
select select "14"
click at [309, 362] on select "00 01 02 03 04 05 06 07 08 09 10 11 12 13 14 15 16 17 18 19 20 21 22 23" at bounding box center [320, 371] width 22 height 19
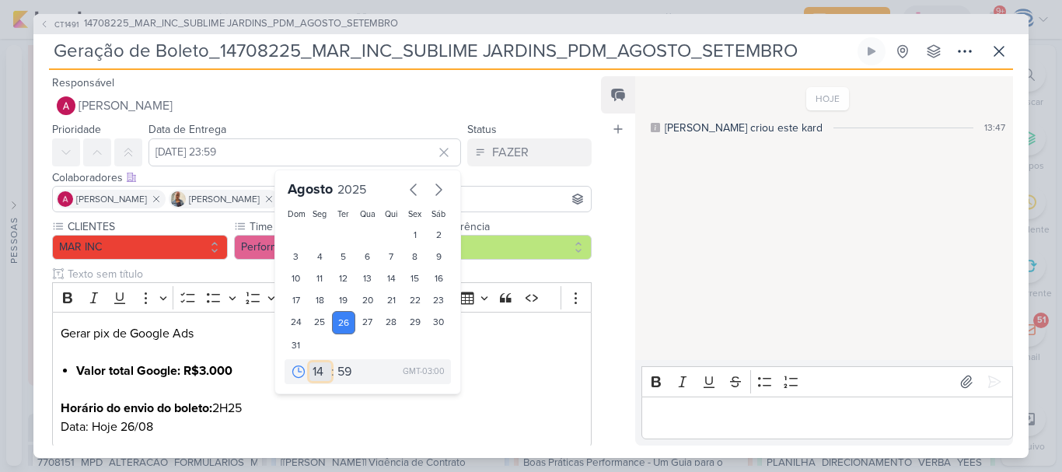
type input "26 de agosto de 2025 às 14:59"
click at [339, 368] on select "00 05 10 15 20 25 30 35 40 45 50 55 59" at bounding box center [345, 371] width 22 height 19
select select "25"
click at [334, 362] on select "00 05 10 15 20 25 30 35 40 45 50 55 59" at bounding box center [345, 371] width 22 height 19
type input "26 de agosto de 2025 às 14:25"
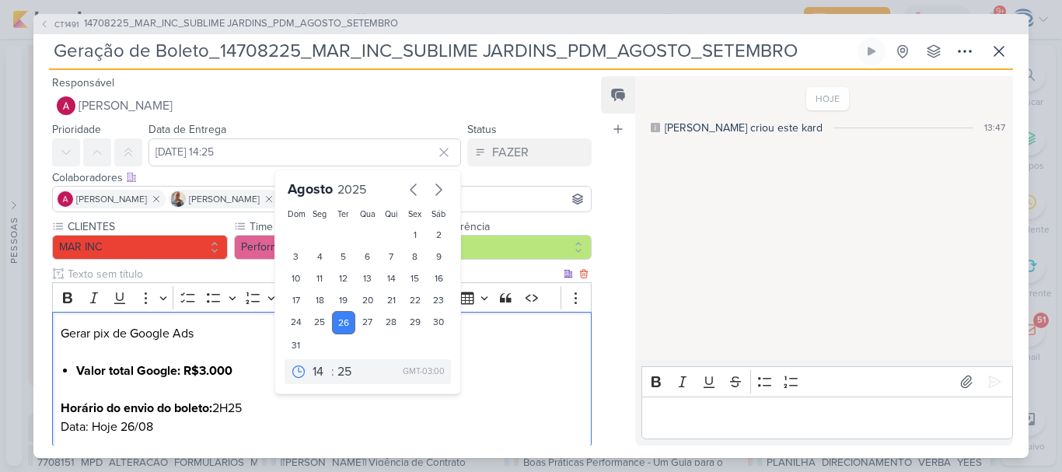
click at [481, 386] on p "Editor editing area: main" at bounding box center [322, 389] width 522 height 19
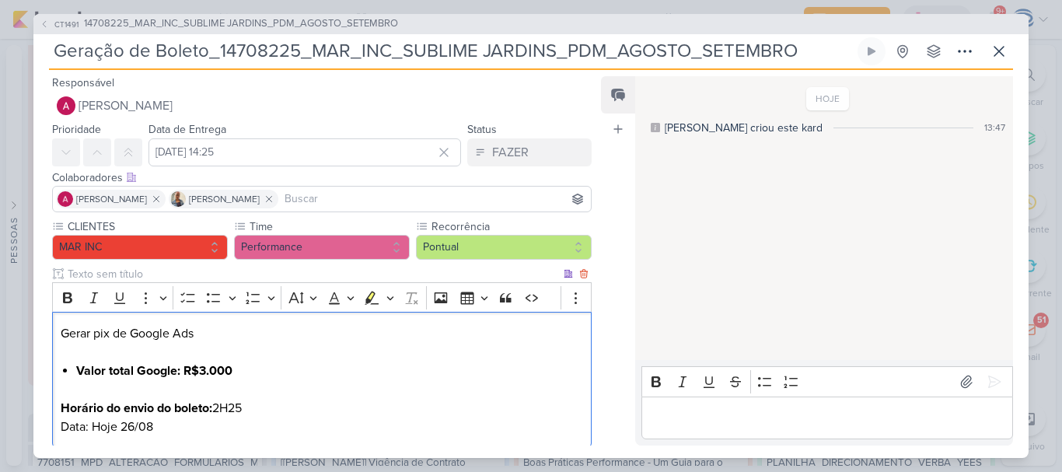
scroll to position [89, 0]
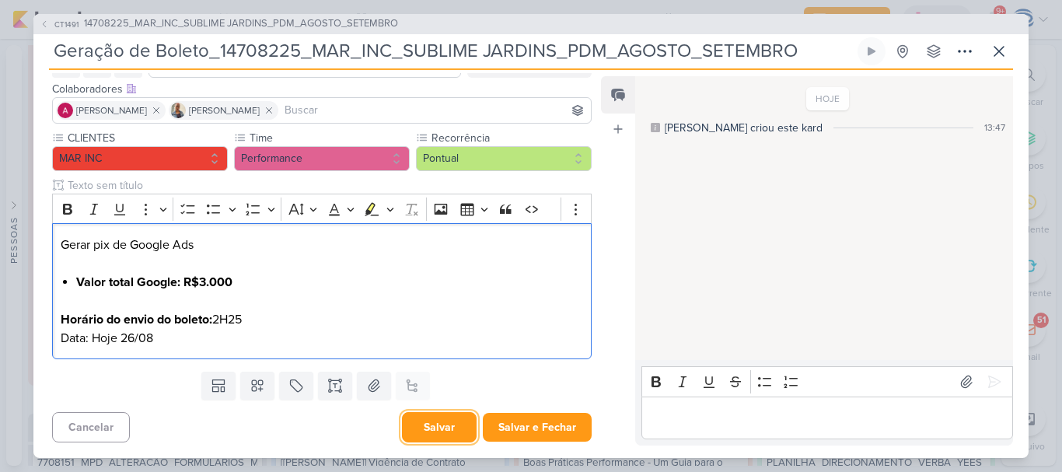
click at [447, 417] on button "Salvar" at bounding box center [439, 427] width 75 height 30
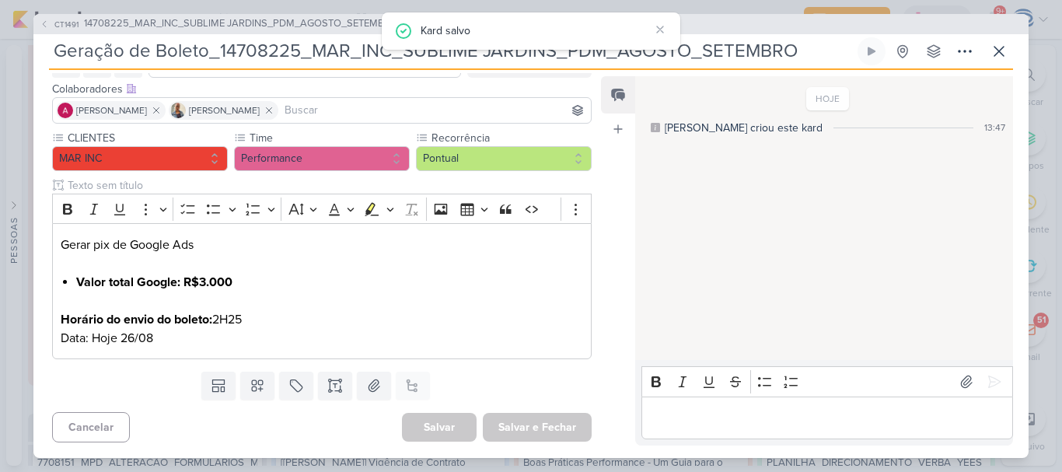
drag, startPoint x: 809, startPoint y: 53, endPoint x: 0, endPoint y: 38, distance: 808.6
click at [0, 38] on div "CT1491 14708225_MAR_INC_SUBLIME JARDINS_PDM_AGOSTO_SETEMBRO Geração de Boleto_1…" at bounding box center [531, 236] width 1062 height 472
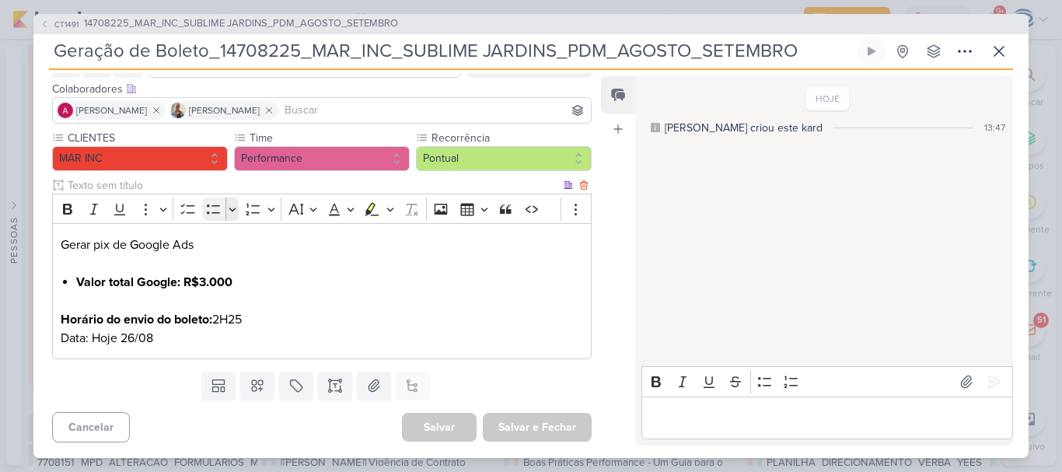
scroll to position [0, 0]
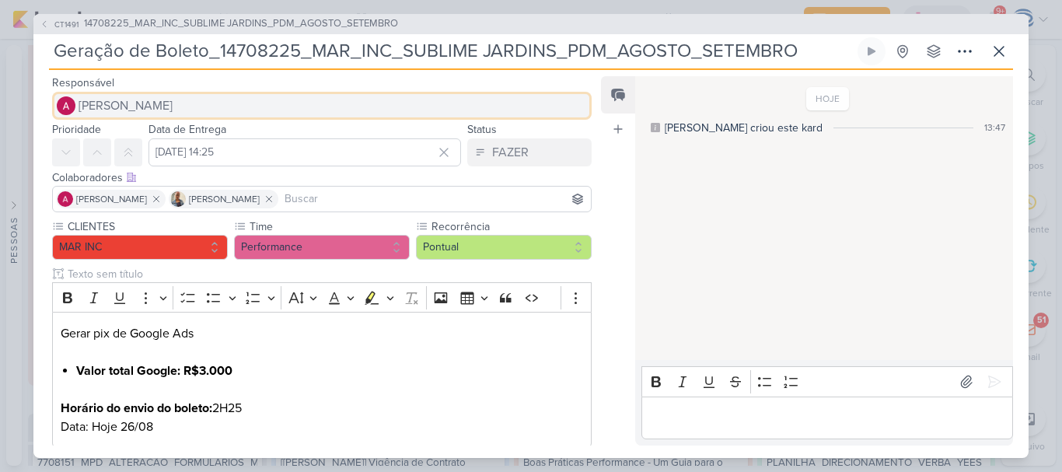
click at [158, 107] on span "[PERSON_NAME]" at bounding box center [126, 105] width 94 height 19
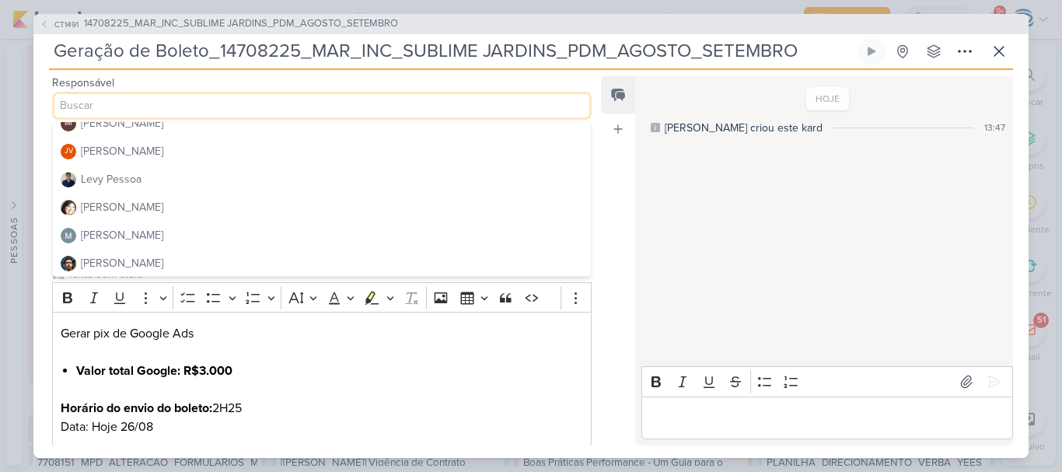
scroll to position [283, 0]
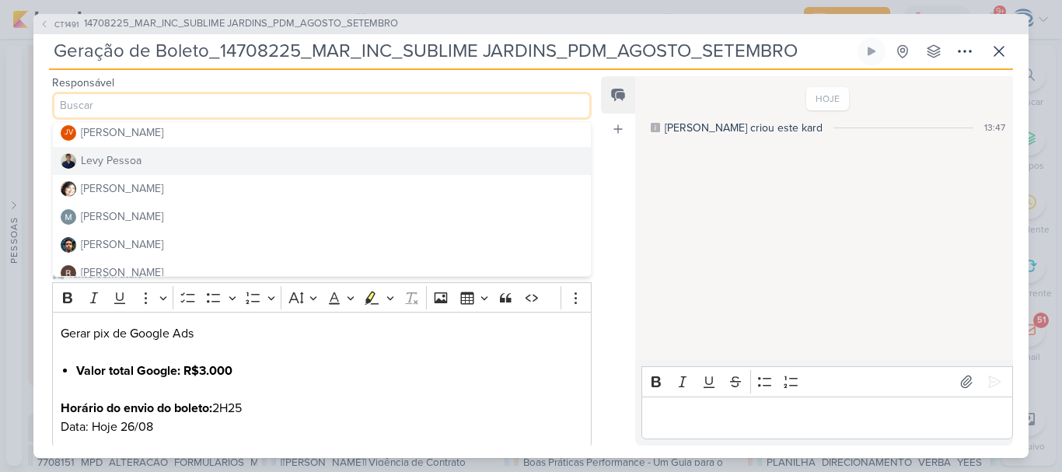
click at [152, 168] on button "Levy Pessoa" at bounding box center [322, 161] width 538 height 28
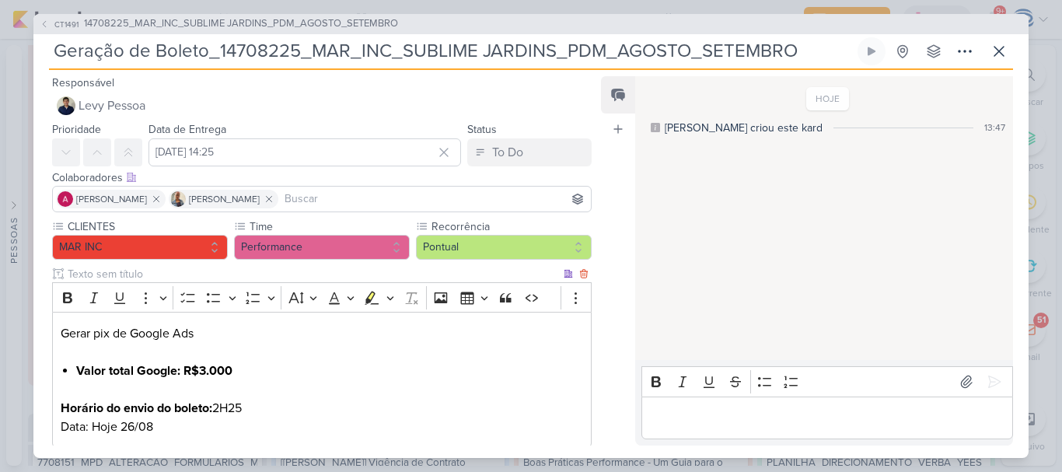
scroll to position [89, 0]
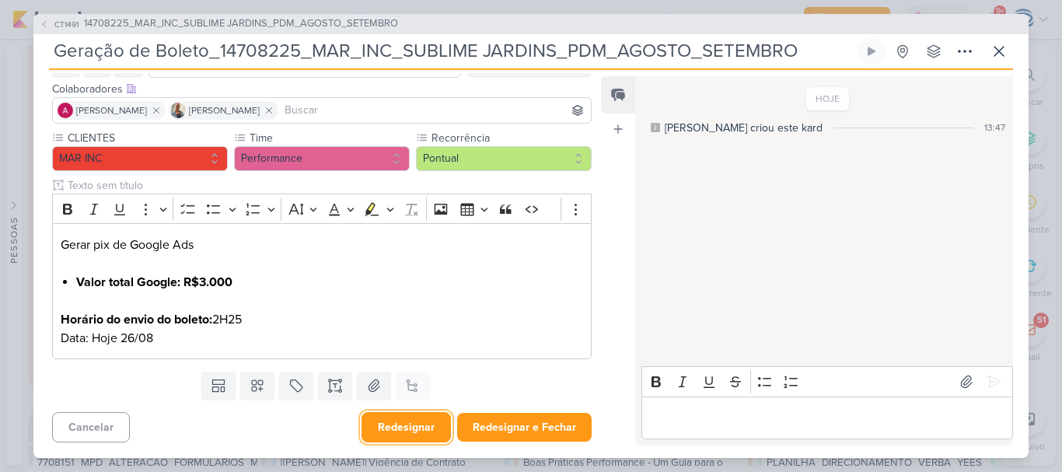
click at [425, 436] on button "Redesignar" at bounding box center [405, 427] width 89 height 30
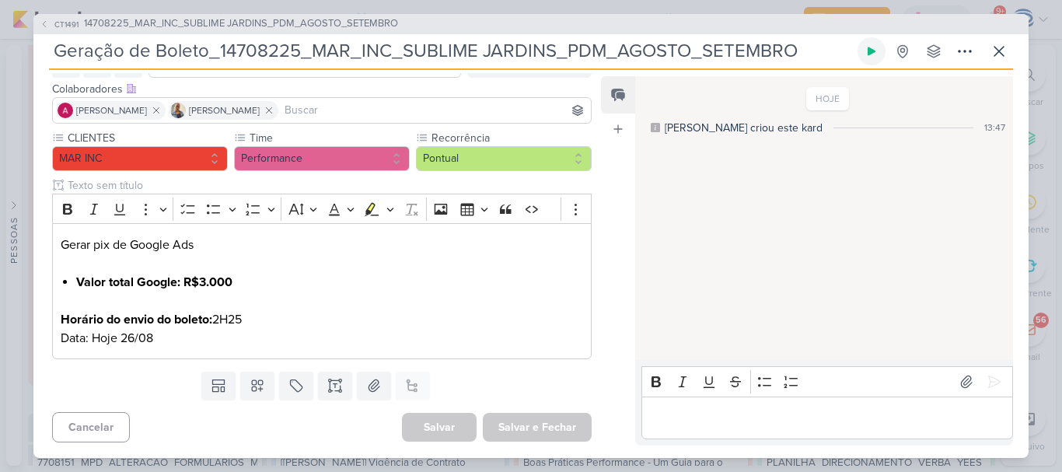
click at [872, 47] on icon at bounding box center [871, 51] width 12 height 12
click at [1007, 47] on icon at bounding box center [999, 51] width 19 height 19
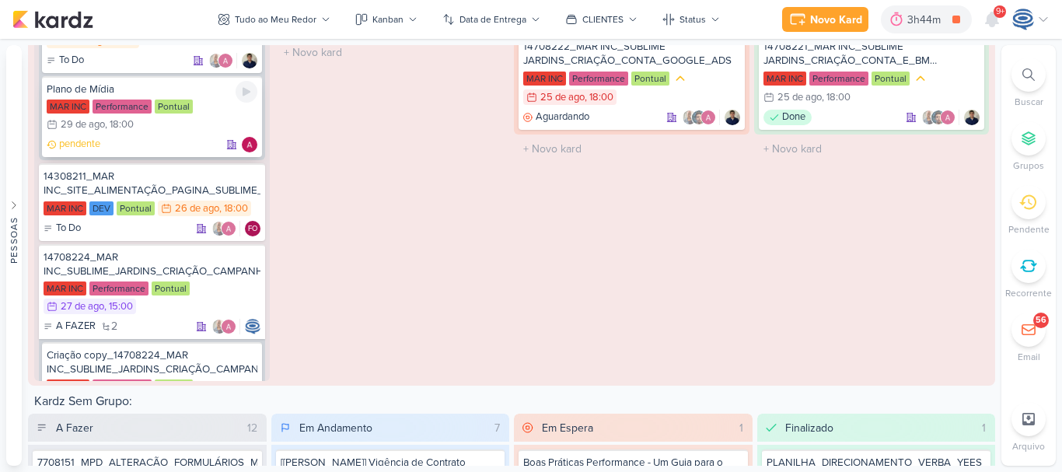
scroll to position [236, 0]
click at [155, 152] on div "Plano de Mídia MAR INC Performance Pontual 29/8 29 de ago , 18:00 pendente" at bounding box center [152, 115] width 220 height 81
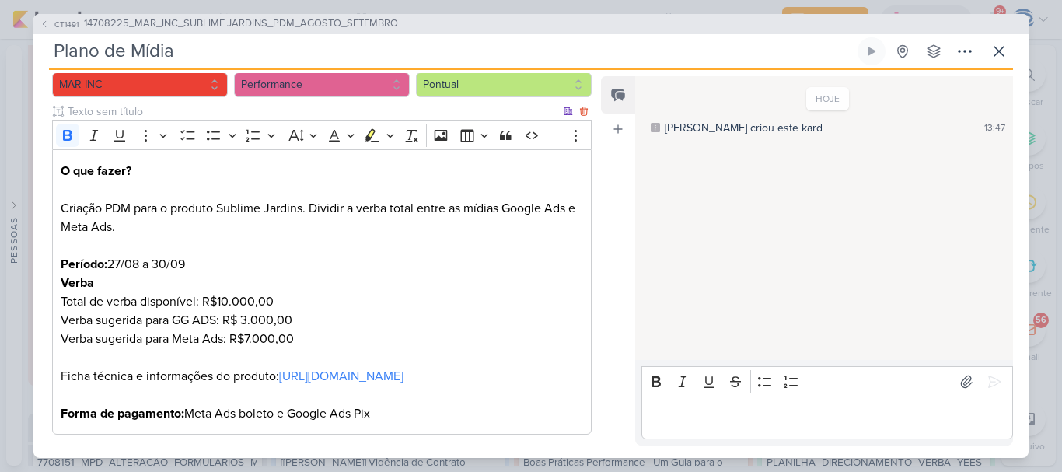
scroll to position [0, 0]
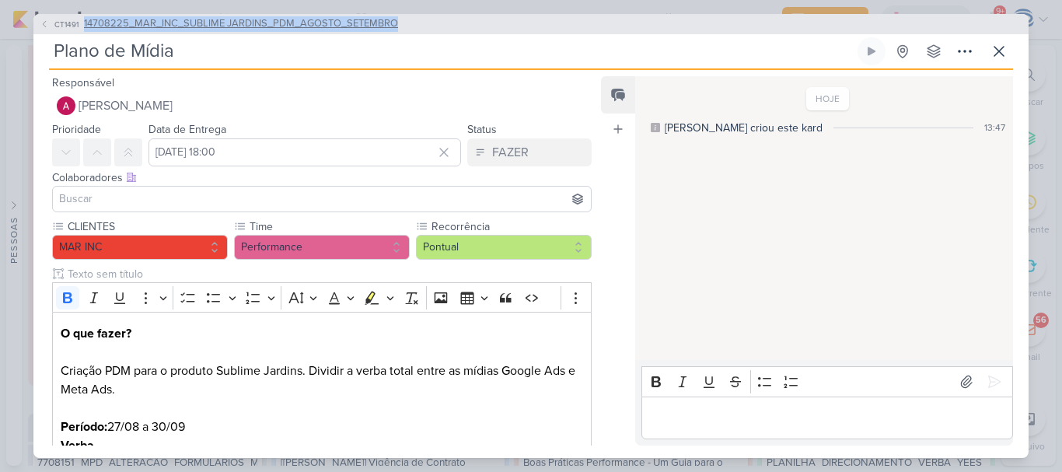
drag, startPoint x: 428, startPoint y: 26, endPoint x: 82, endPoint y: 23, distance: 346.0
click at [82, 23] on div "CT1491 14708225_MAR_INC_SUBLIME JARDINS_PDM_AGOSTO_SETEMBRO" at bounding box center [530, 24] width 995 height 20
copy span "14708225_MAR_INC_SUBLIME JARDINS_PDM_AGOSTO_SETEMBRO"
click at [199, 54] on input "Plano de Mídia" at bounding box center [451, 51] width 805 height 28
paste input "14708225_MAR_INC_SUBLIME JARDINS_PDM_AGOSTO_SETEMBRO"
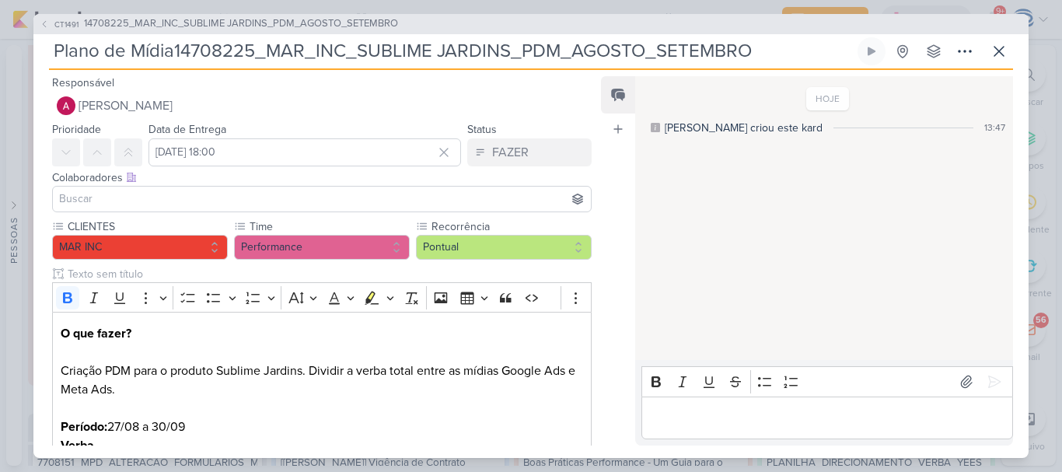
click at [171, 55] on input "Plano de Mídia14708225_MAR_INC_SUBLIME JARDINS_PDM_AGOSTO_SETEMBRO" at bounding box center [451, 51] width 805 height 28
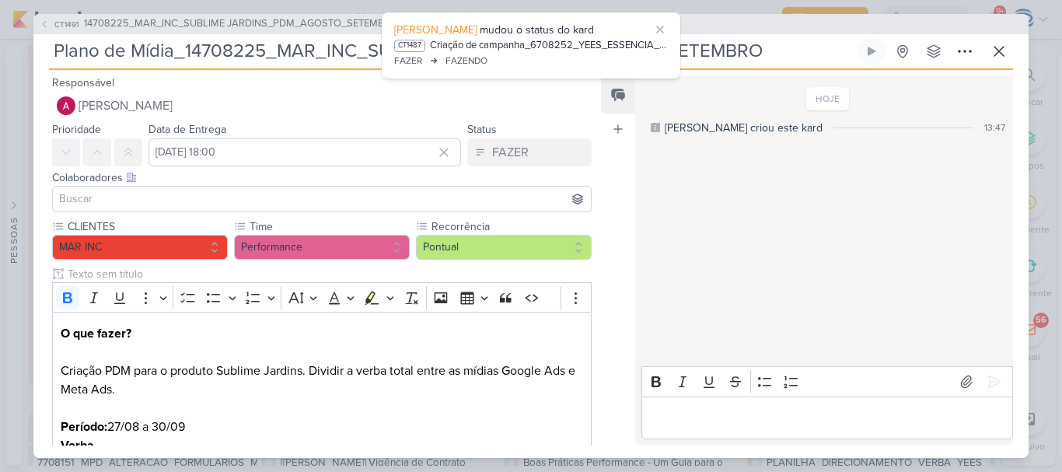
type input "Plano de Mídia_14708225_MAR_INC_SUBLIME JARDINS_PDM_AGOSTO_SETEMBRO"
click at [620, 196] on div "Feed Atrelar email Solte o email para atrelar ao kard" at bounding box center [618, 260] width 34 height 369
click at [175, 164] on input "29 de agosto de 2025 às 18:00" at bounding box center [304, 152] width 313 height 28
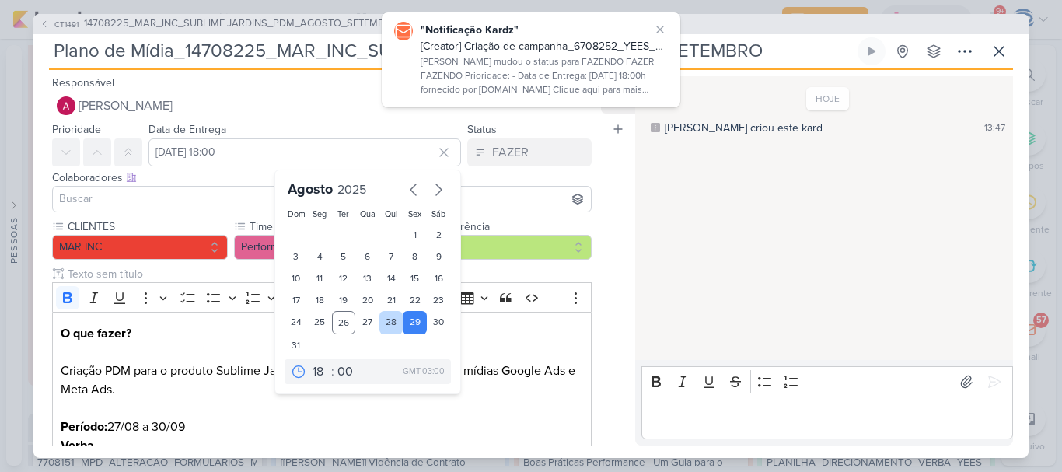
click at [381, 323] on div "28" at bounding box center [391, 322] width 24 height 23
type input "28 de agosto de 2025 às 18:00"
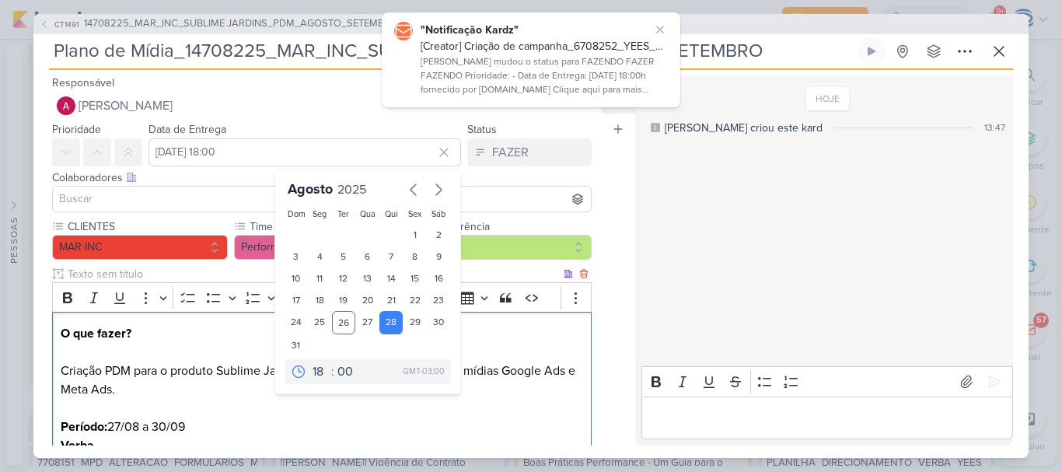
click at [460, 408] on p "O que fazer? Criação PDM para o produto Sublime Jardins. Dividir a verba total …" at bounding box center [322, 408] width 522 height 168
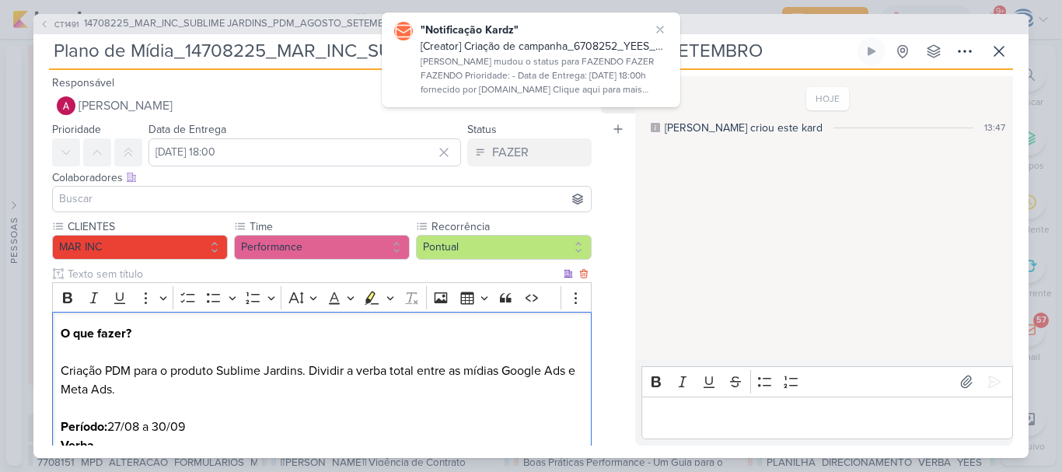
scroll to position [257, 0]
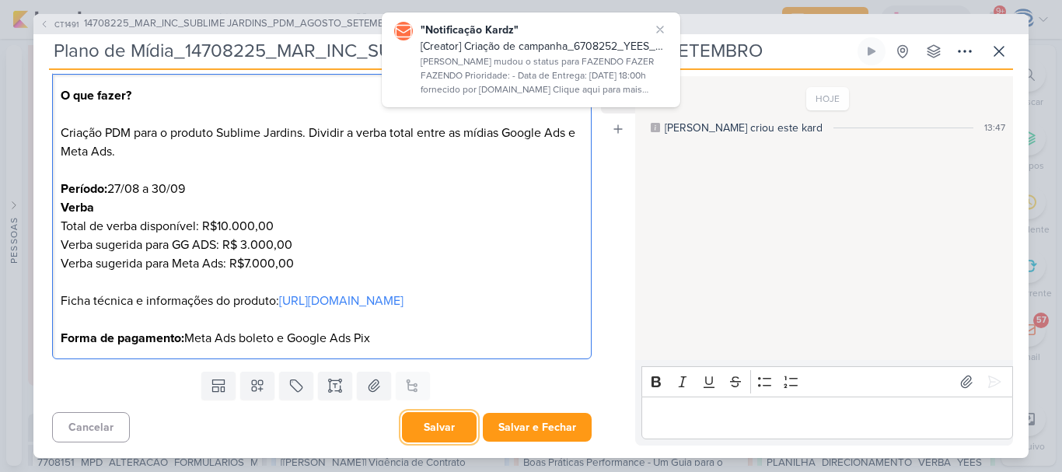
click at [409, 437] on button "Salvar" at bounding box center [439, 427] width 75 height 30
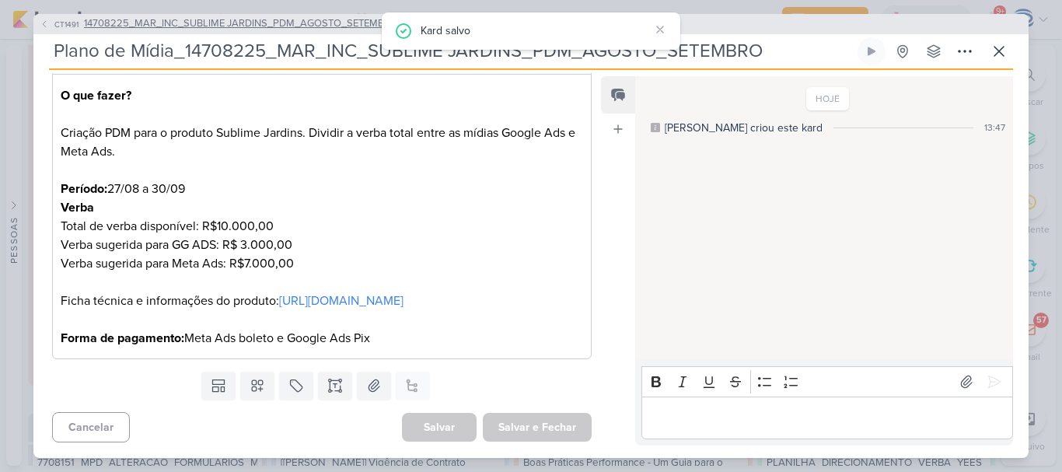
click at [257, 28] on span "14708225_MAR_INC_SUBLIME JARDINS_PDM_AGOSTO_SETEMBRO" at bounding box center [241, 24] width 314 height 16
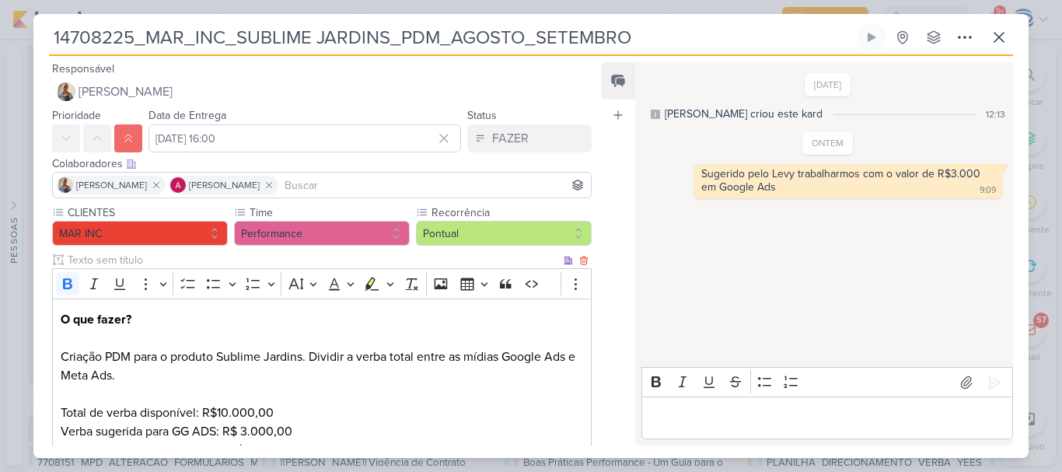
scroll to position [412, 0]
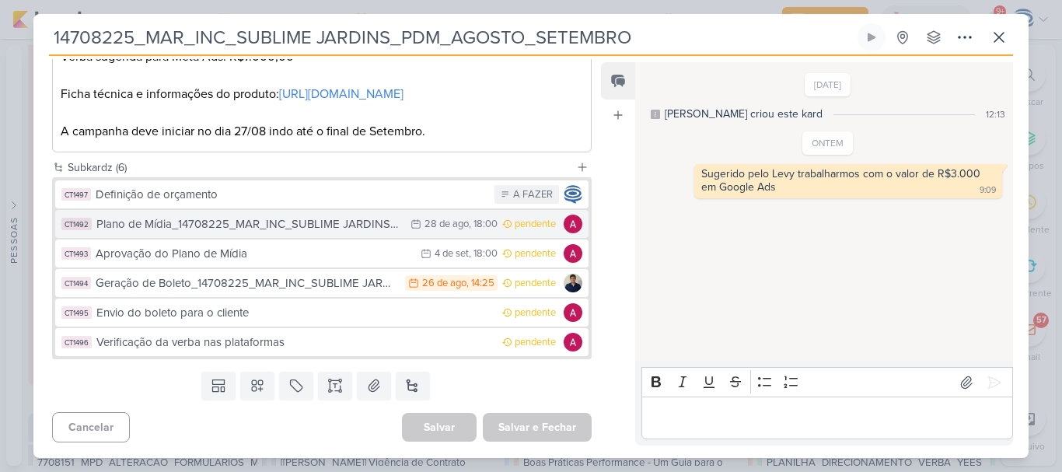
click at [317, 229] on div "Plano de Mídia_14708225_MAR_INC_SUBLIME JARDINS_PDM_AGOSTO_SETEMBRO" at bounding box center [249, 224] width 306 height 18
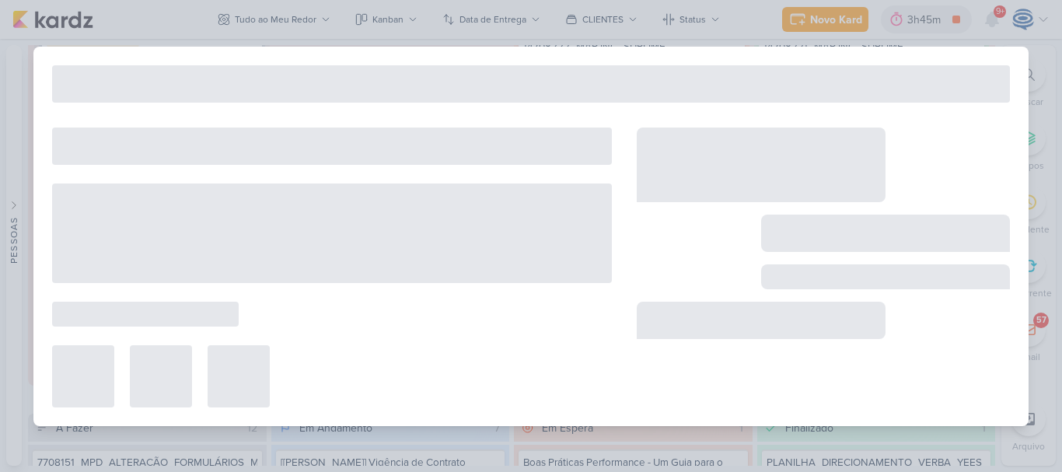
type input "Plano de Mídia_14708225_MAR_INC_SUBLIME JARDINS_PDM_AGOSTO_SETEMBRO"
type input "28 de agosto de 2025 às 18:00"
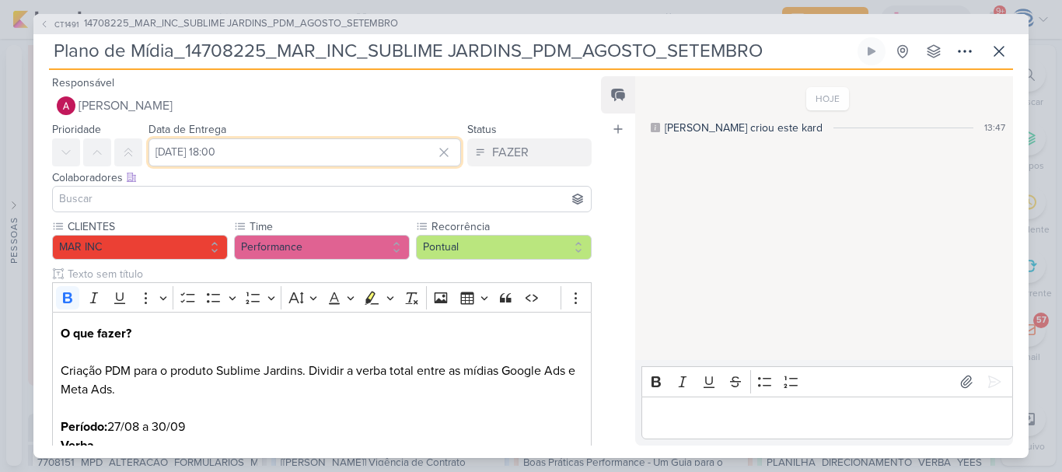
click at [194, 152] on input "28 de agosto de 2025 às 18:00" at bounding box center [304, 152] width 313 height 28
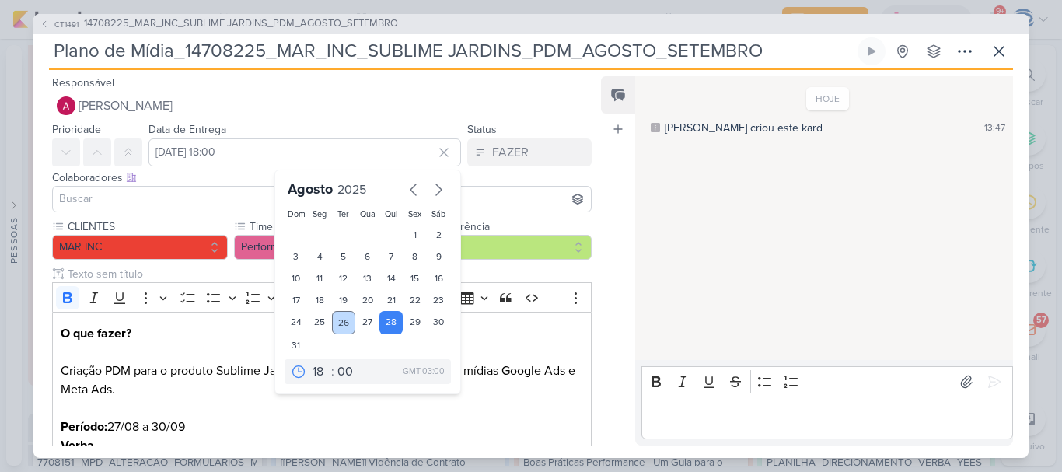
click at [345, 318] on div "26" at bounding box center [344, 322] width 24 height 23
type input "[DATE] 18:00"
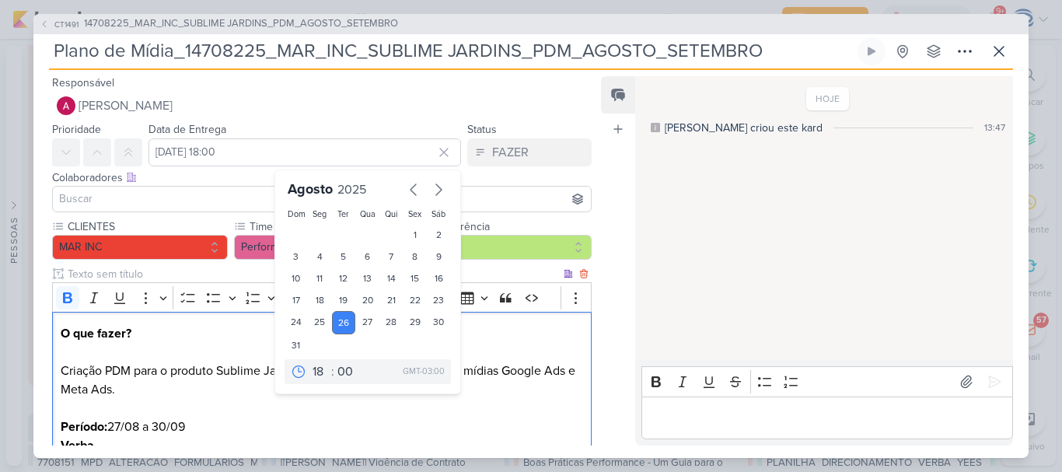
click at [423, 420] on p "O que fazer? Criação PDM para o produto Sublime Jardins. Dividir a verba total …" at bounding box center [322, 408] width 522 height 168
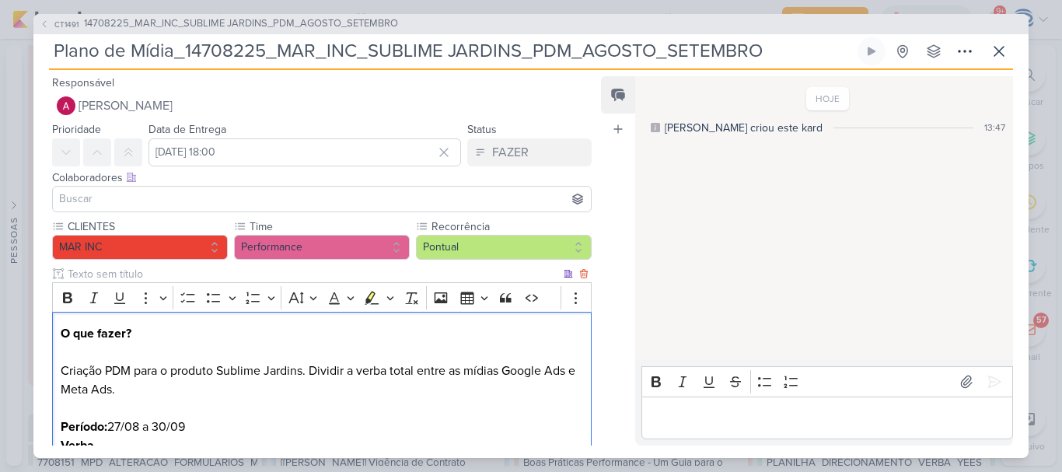
scroll to position [257, 0]
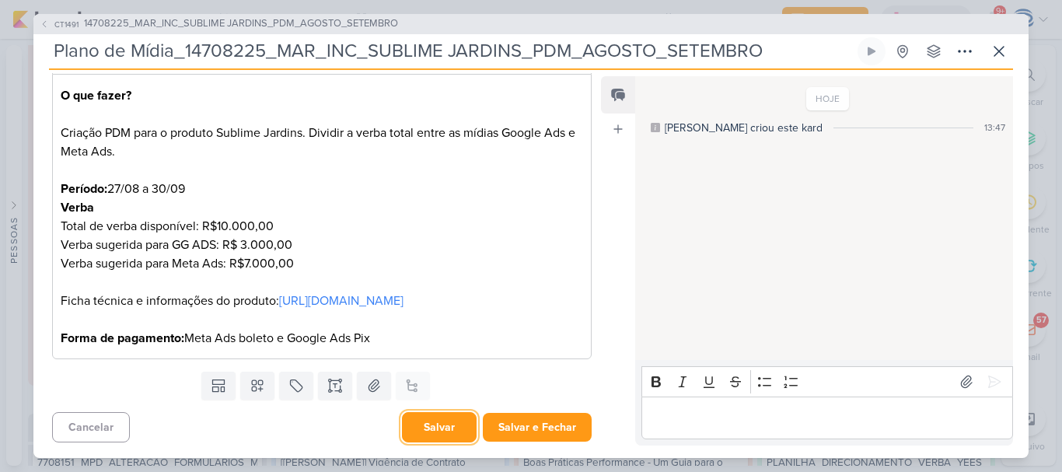
click at [429, 438] on button "Salvar" at bounding box center [439, 427] width 75 height 30
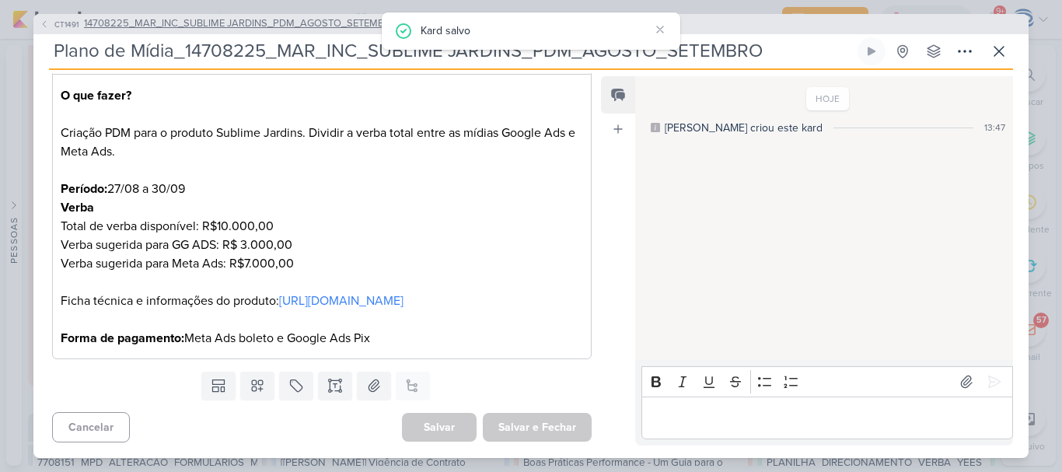
click at [265, 24] on span "14708225_MAR_INC_SUBLIME JARDINS_PDM_AGOSTO_SETEMBRO" at bounding box center [241, 24] width 314 height 16
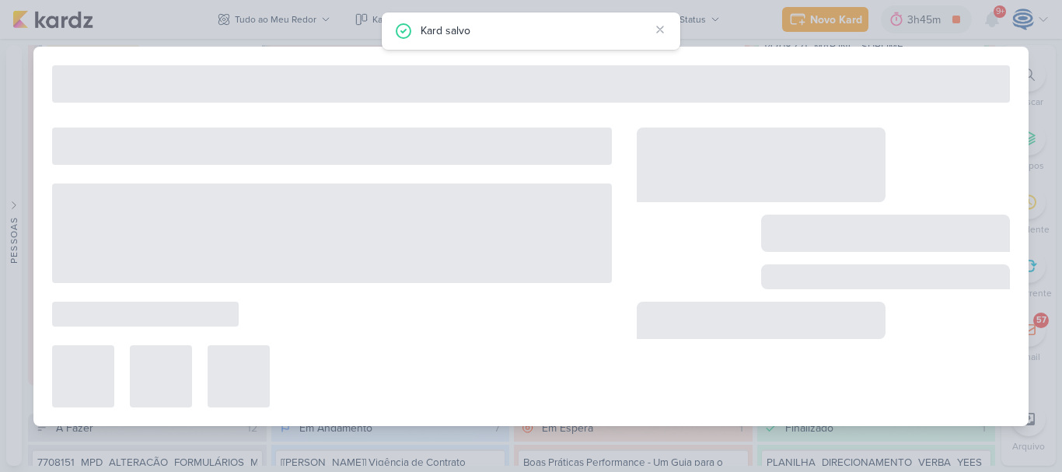
type input "14708225_MAR_INC_SUBLIME JARDINS_PDM_AGOSTO_SETEMBRO"
type input "26 de agosto de 2025 às 16:00"
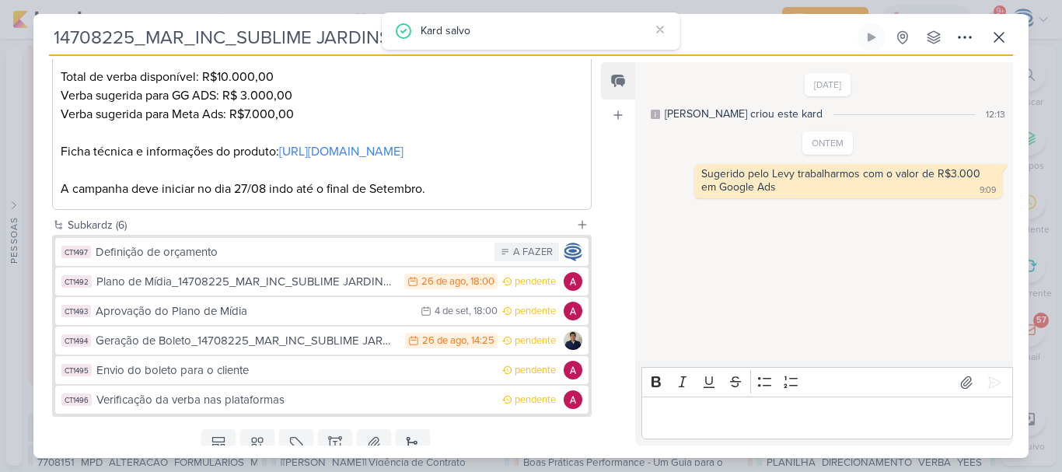
scroll to position [348, 0]
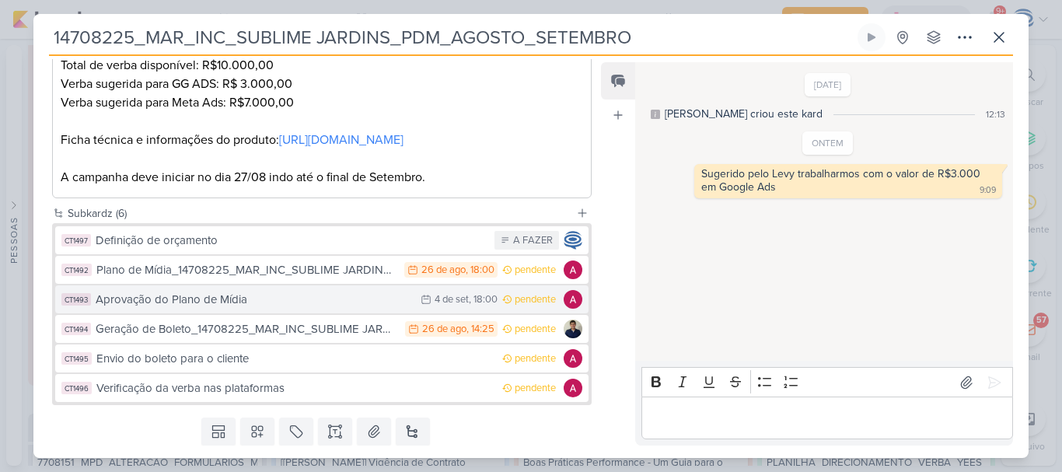
click at [287, 309] on div "Aprovação do Plano de Mídia" at bounding box center [254, 300] width 317 height 18
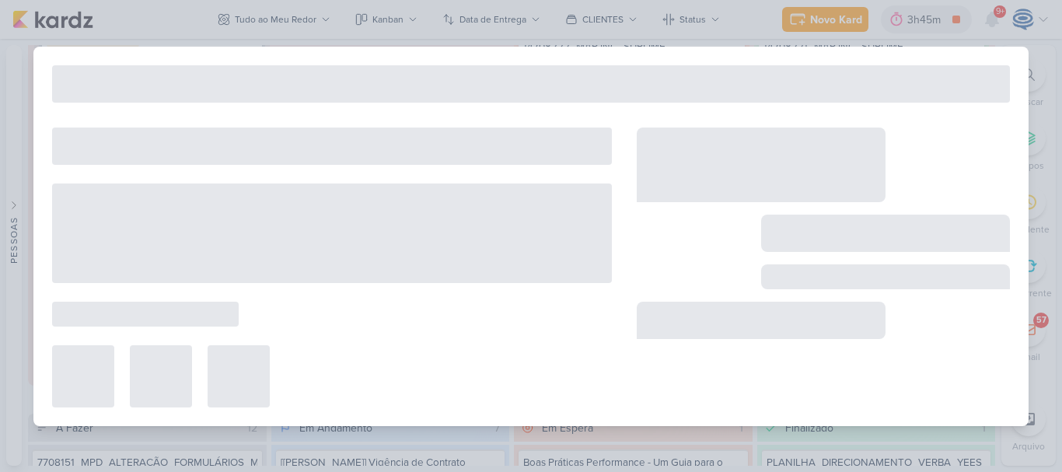
type input "Aprovação do Plano de Mídia"
type input "4 de setembro de 2025 às 18:00"
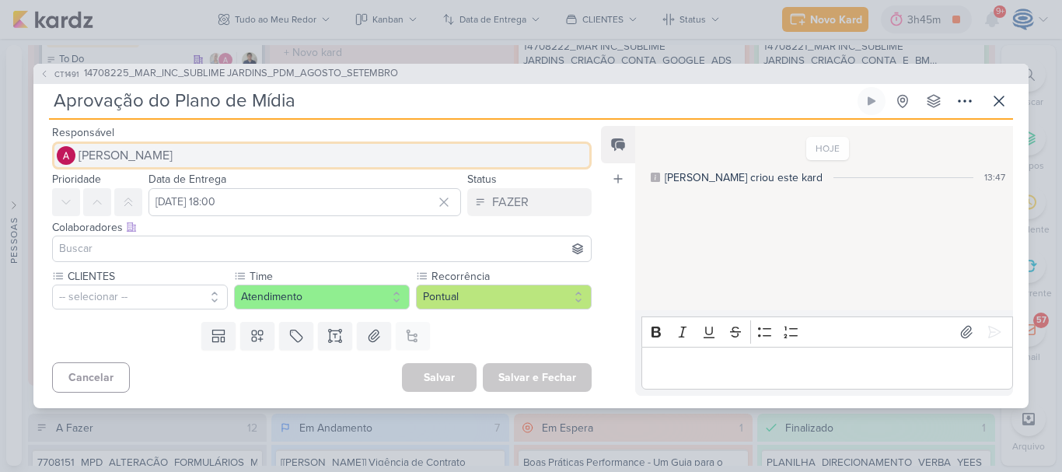
click at [166, 155] on span "[PERSON_NAME]" at bounding box center [126, 155] width 94 height 19
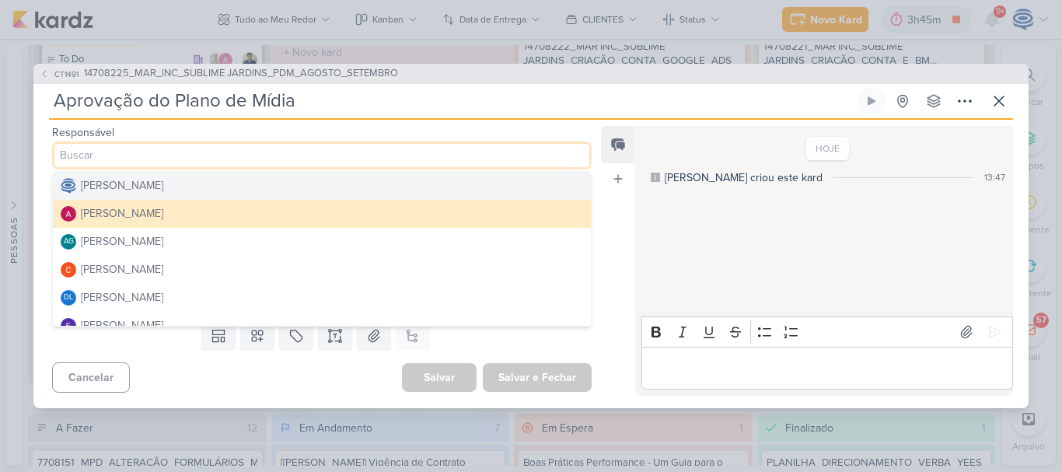
click at [138, 192] on div "[PERSON_NAME]" at bounding box center [122, 185] width 82 height 16
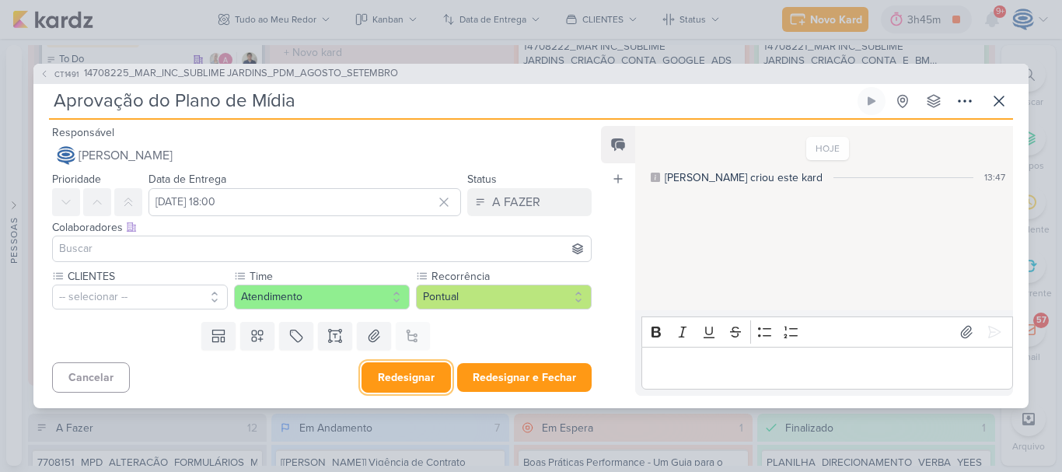
click at [423, 378] on button "Redesignar" at bounding box center [405, 377] width 89 height 30
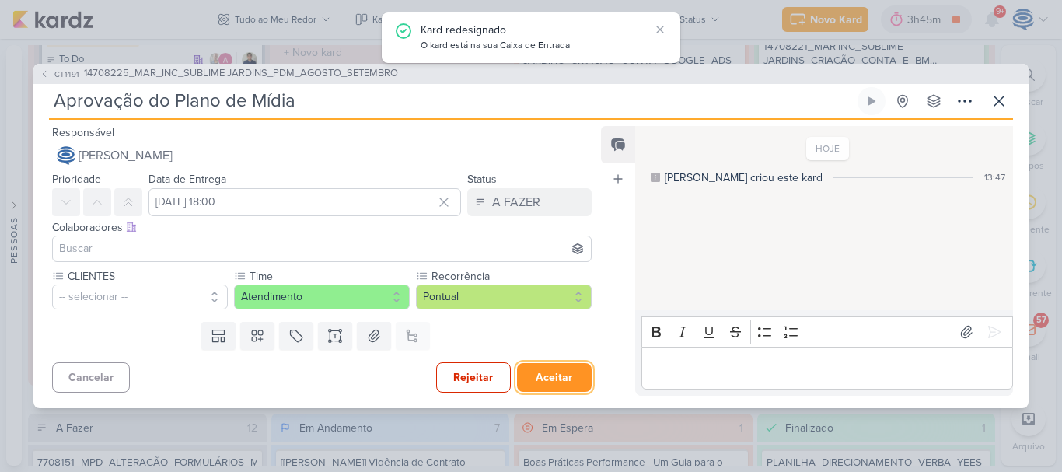
click at [535, 387] on button "Aceitar" at bounding box center [554, 377] width 75 height 29
